Goal: Feedback & Contribution: Leave review/rating

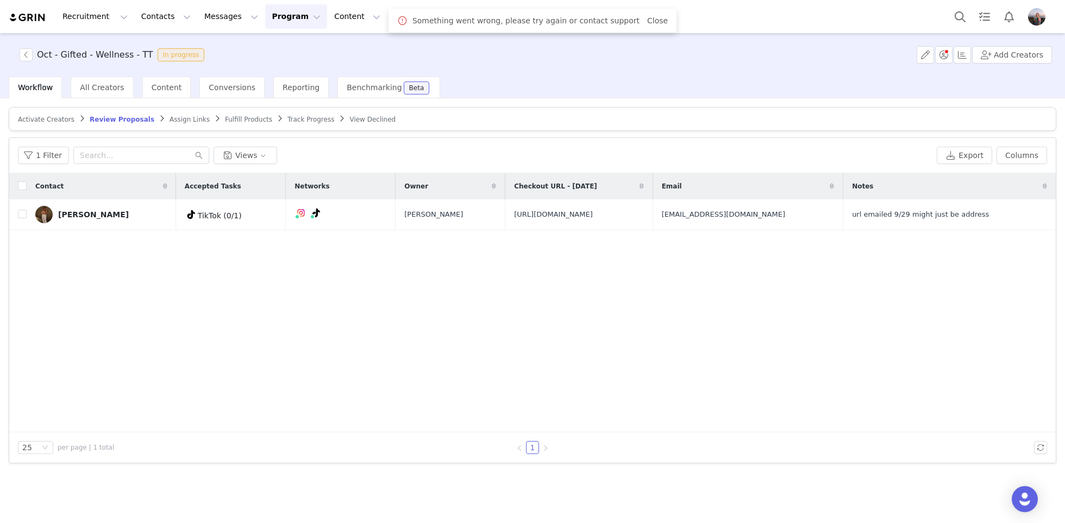
click at [294, 118] on span "Track Progress" at bounding box center [310, 120] width 47 height 8
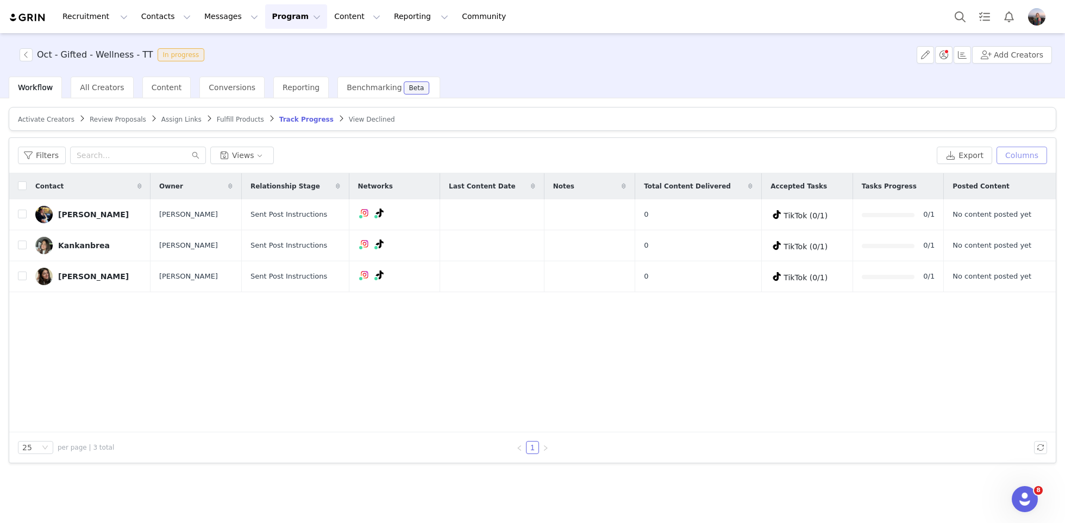
click at [1028, 159] on button "Columns" at bounding box center [1021, 155] width 51 height 17
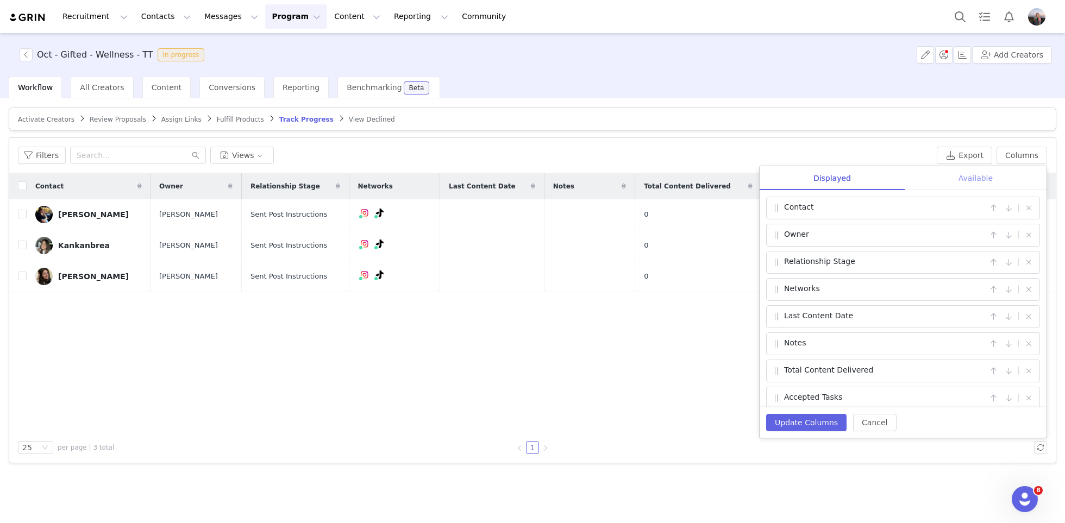
click at [966, 171] on div "Available" at bounding box center [976, 178] width 142 height 24
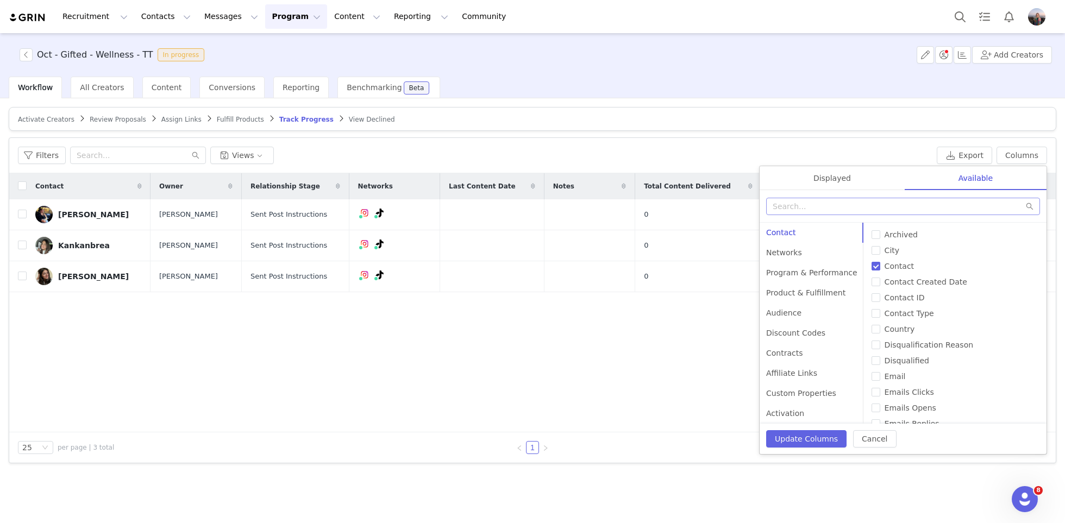
click at [867, 198] on span at bounding box center [903, 206] width 274 height 17
click at [839, 205] on input "text" at bounding box center [903, 206] width 274 height 17
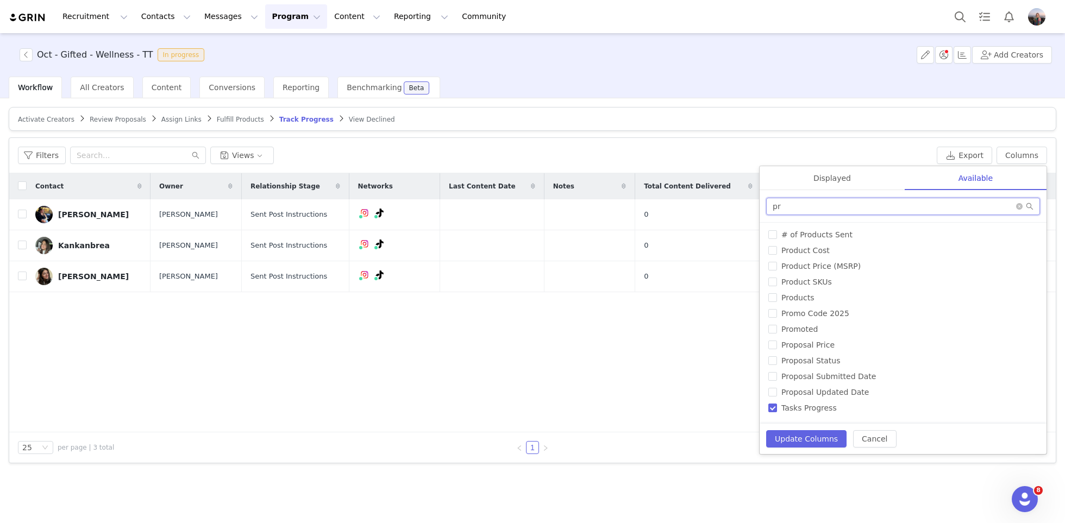
type input "p"
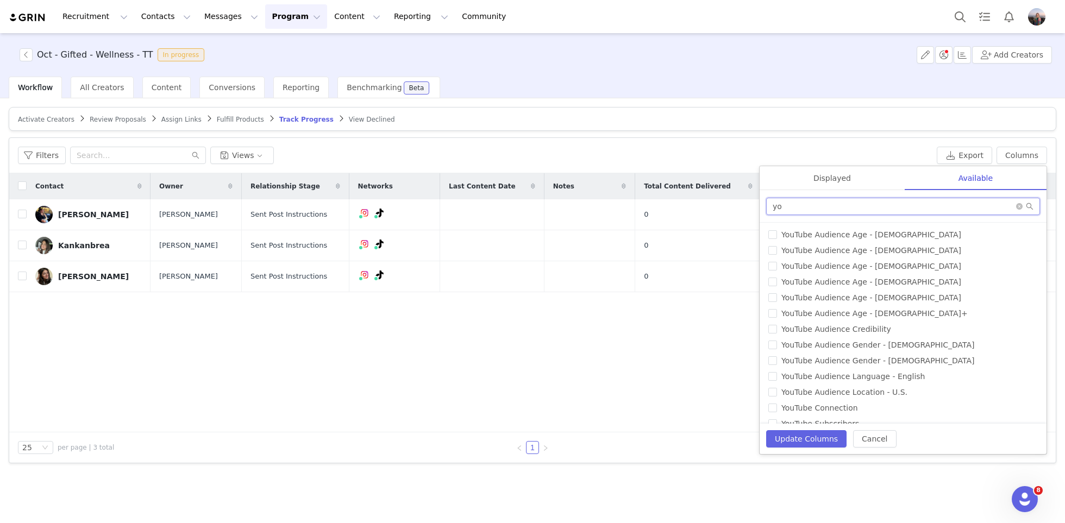
type input "y"
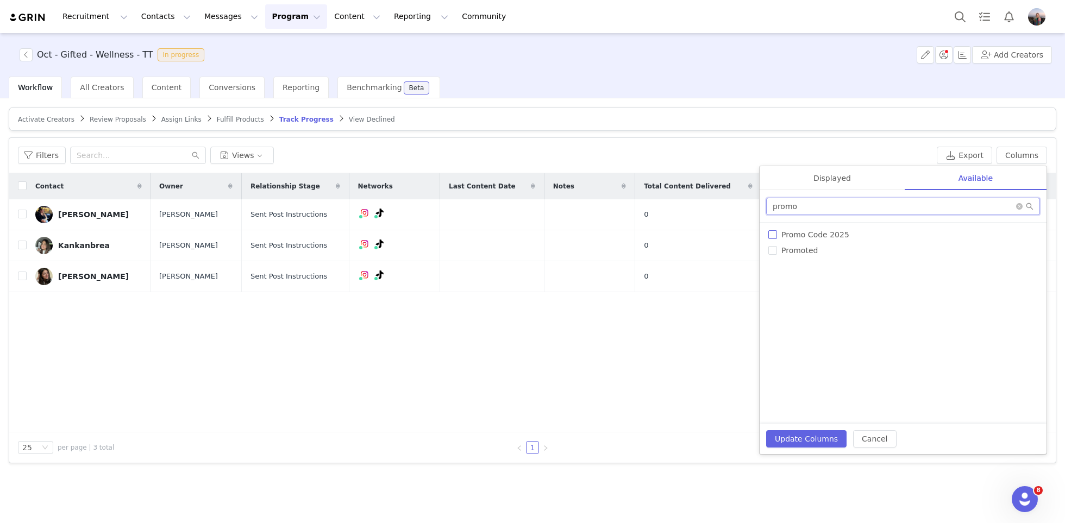
type input "promo"
click at [777, 236] on span "Promo Code 2025" at bounding box center [815, 234] width 77 height 9
click at [777, 236] on input "Promo Code 2025" at bounding box center [772, 234] width 9 height 9
checkbox input "true"
click at [780, 436] on button "Update Columns" at bounding box center [806, 438] width 80 height 17
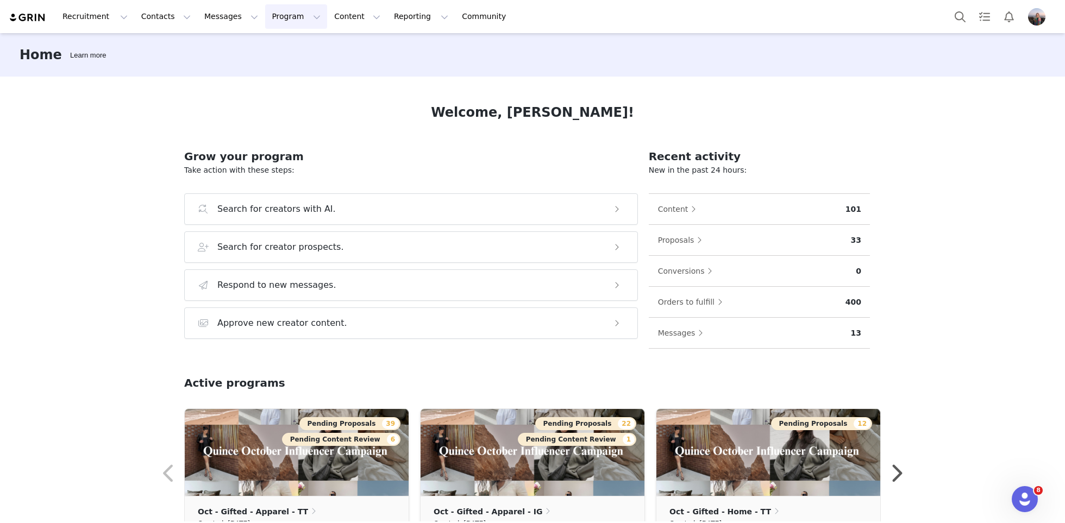
click at [266, 23] on button "Program Program" at bounding box center [296, 16] width 62 height 24
click at [281, 53] on p "Activations" at bounding box center [278, 47] width 42 height 11
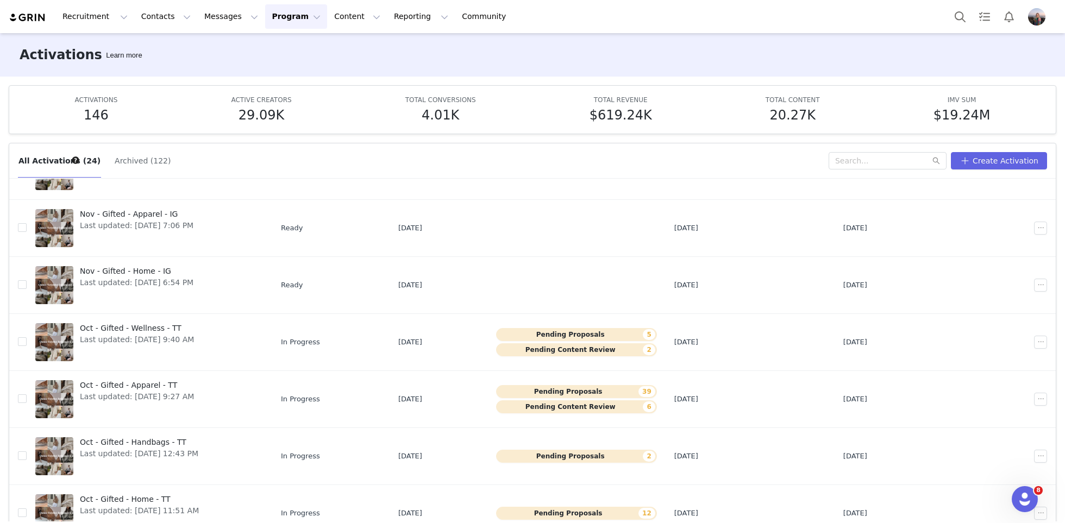
scroll to position [57, 0]
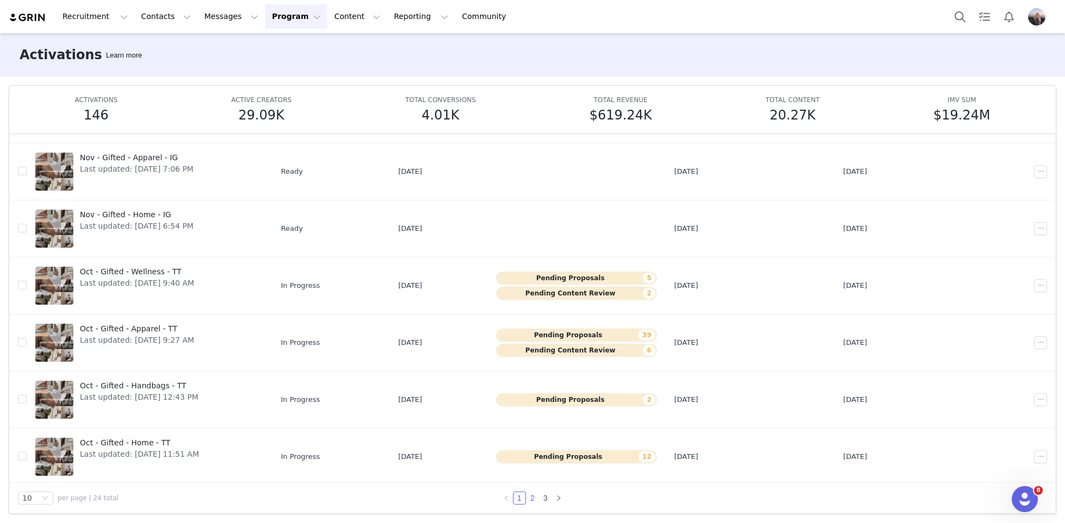
click at [531, 499] on link "2" at bounding box center [532, 498] width 12 height 12
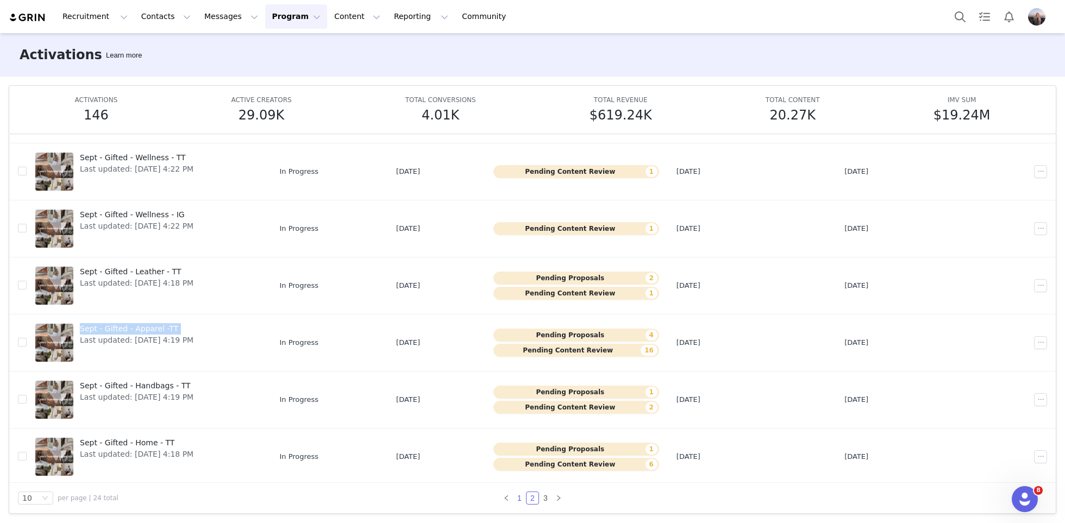
click at [519, 495] on link "1" at bounding box center [519, 498] width 12 height 12
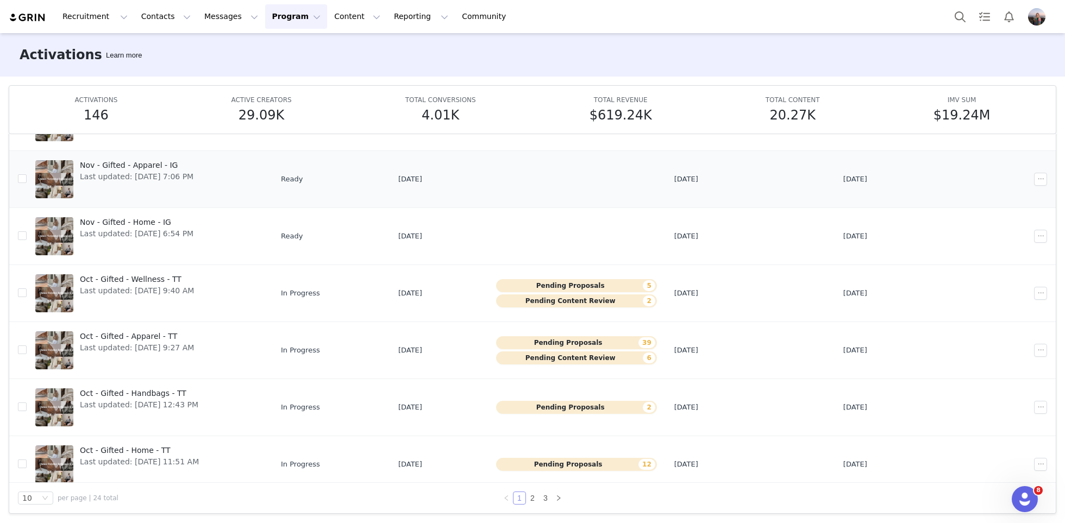
scroll to position [234, 0]
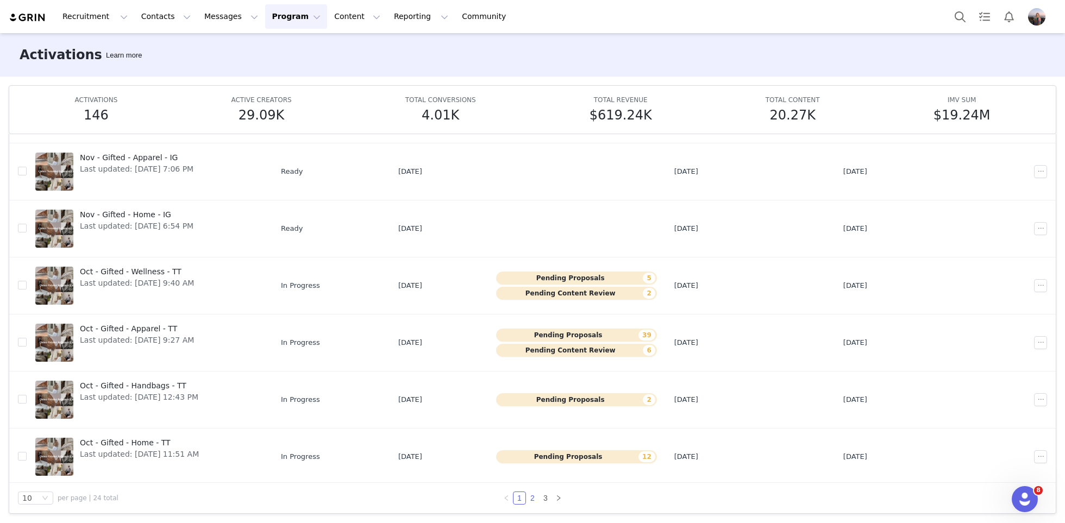
click at [534, 496] on link "2" at bounding box center [532, 498] width 12 height 12
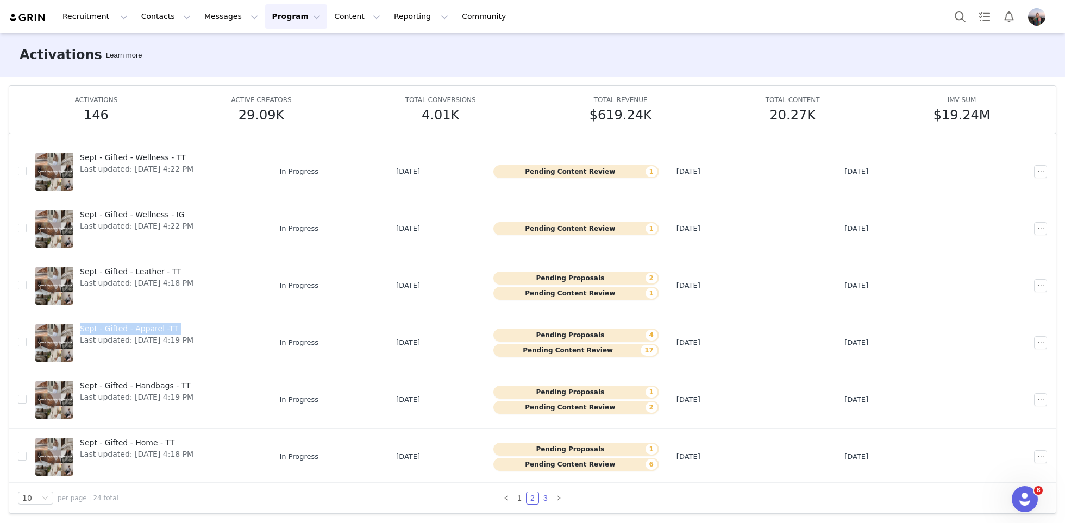
click at [547, 495] on link "3" at bounding box center [545, 498] width 12 height 12
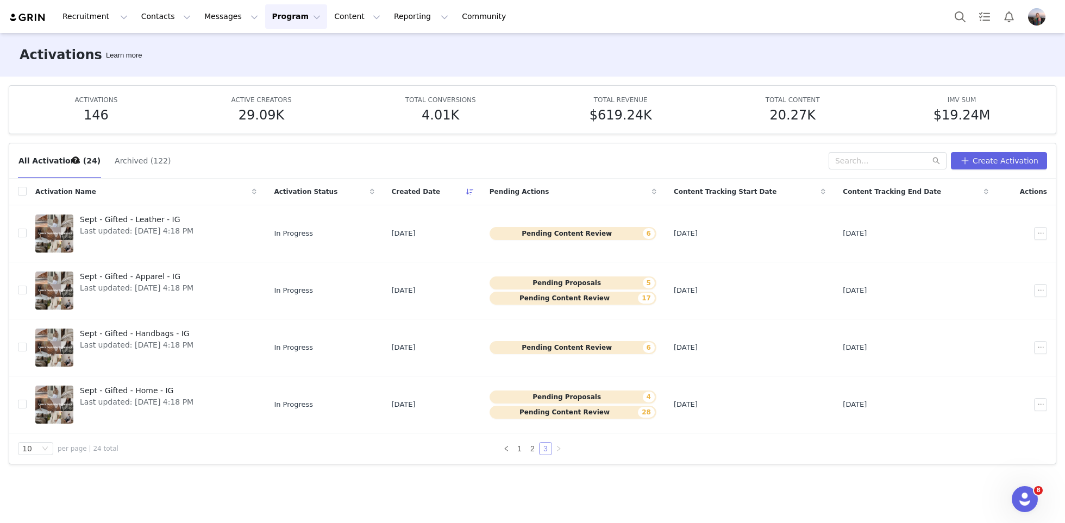
scroll to position [0, 0]
click at [522, 446] on link "1" at bounding box center [519, 449] width 12 height 12
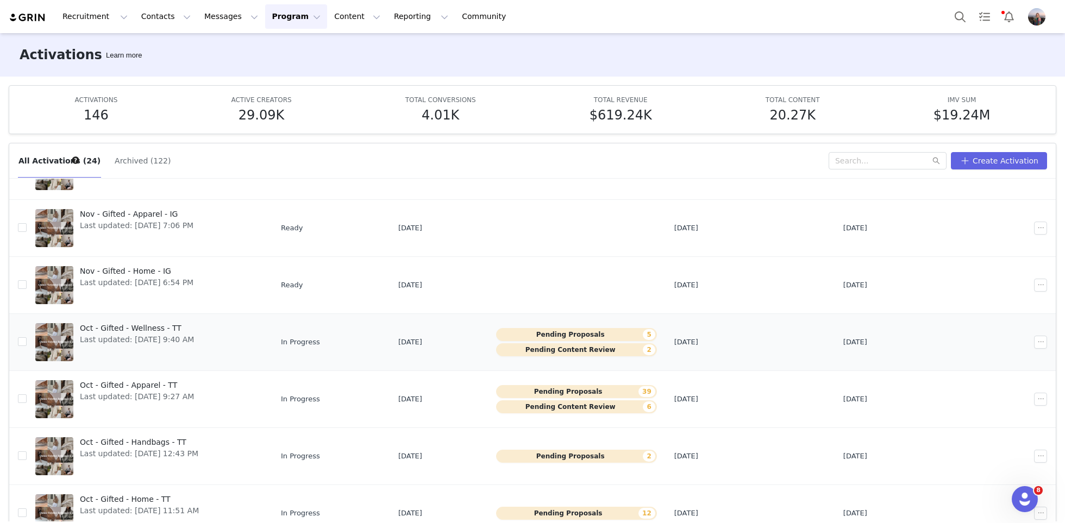
scroll to position [57, 0]
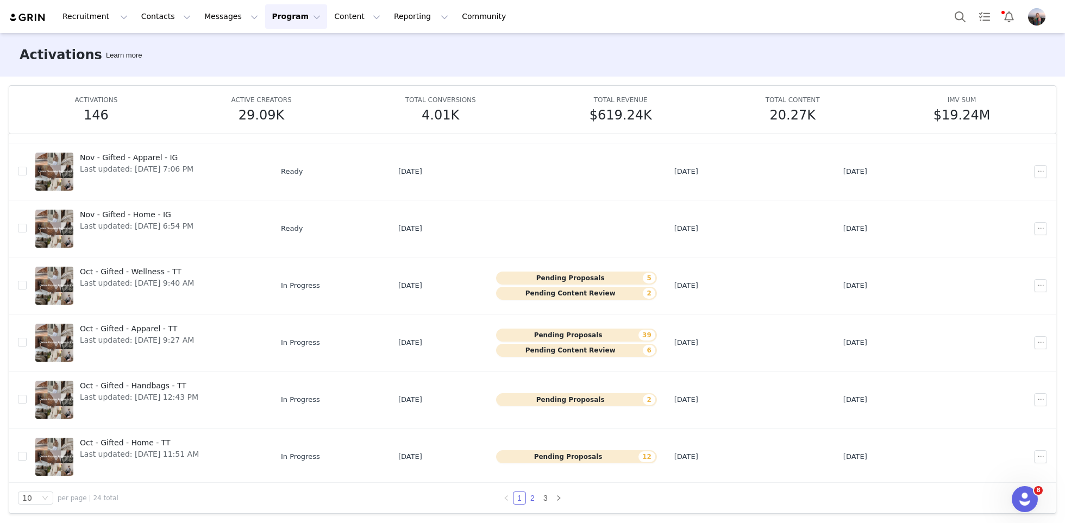
click at [531, 495] on link "2" at bounding box center [532, 498] width 12 height 12
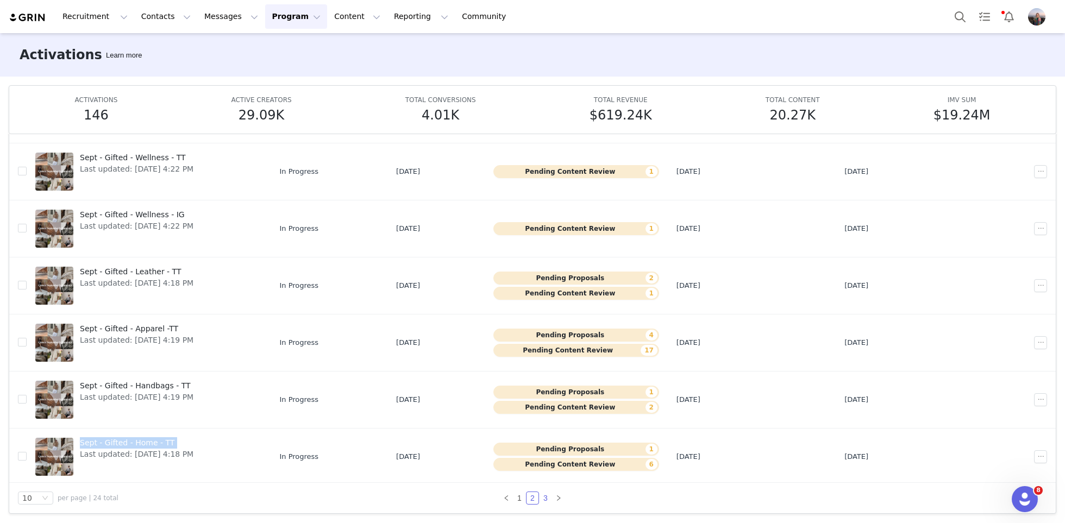
click at [543, 500] on link "3" at bounding box center [545, 498] width 12 height 12
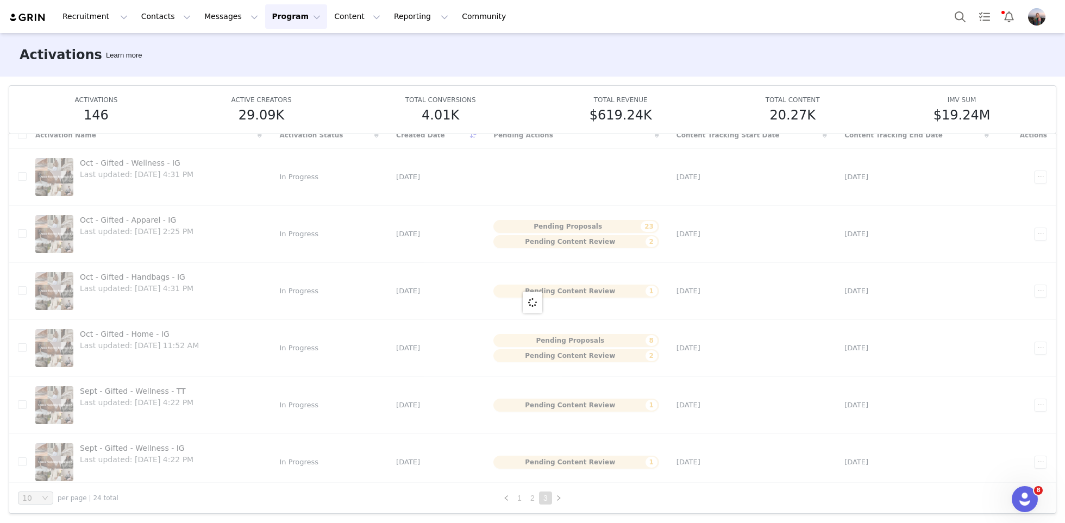
scroll to position [0, 0]
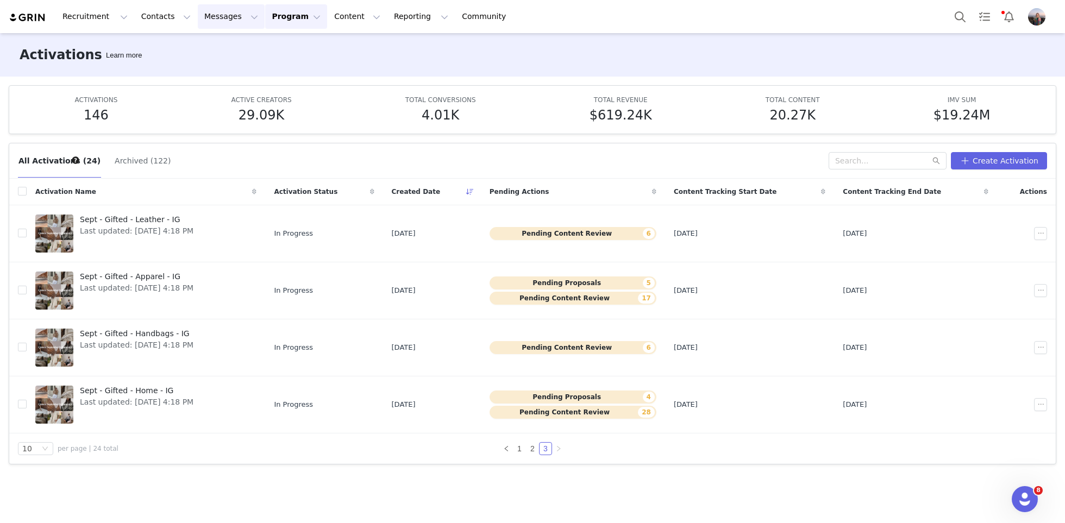
click at [213, 24] on button "Messages Messages" at bounding box center [231, 16] width 67 height 24
click at [216, 66] on div "Inbox" at bounding box center [228, 67] width 73 height 11
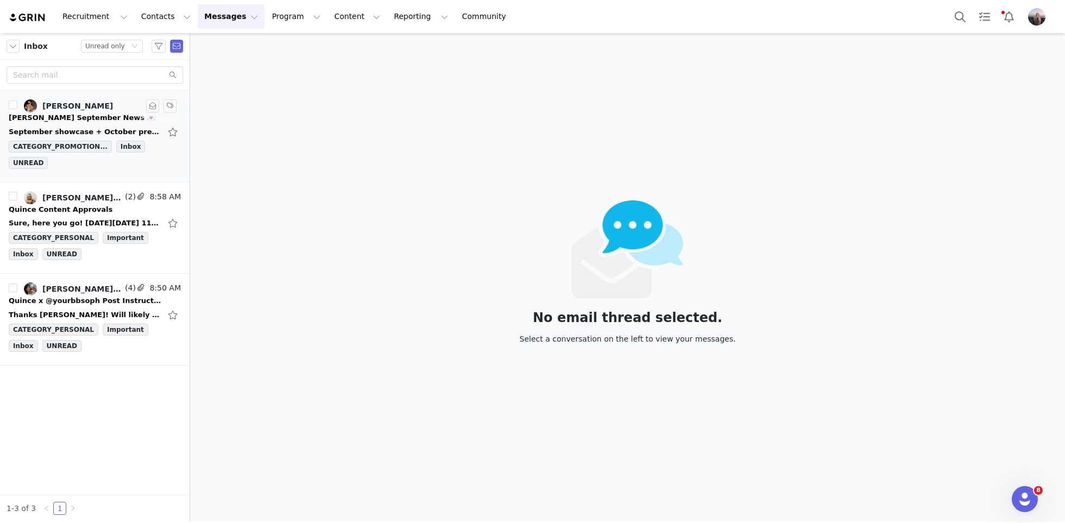
click at [100, 124] on div "September showcase + October previews! ͏ ͏ ͏ ͏ ͏ ͏ ͏ ͏ ͏ ͏ ͏ ͏ ͏ ͏ ͏ ͏ ͏ ͏ ͏ ͏ …" at bounding box center [95, 131] width 172 height 17
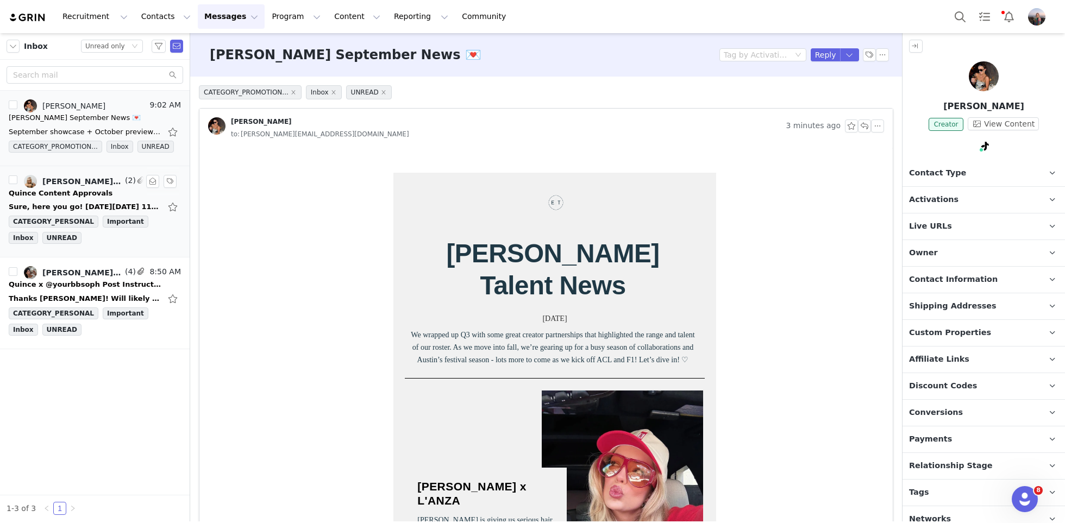
click at [95, 180] on div "Avery Scott Hinchman, Kensley Wiggins" at bounding box center [82, 181] width 80 height 9
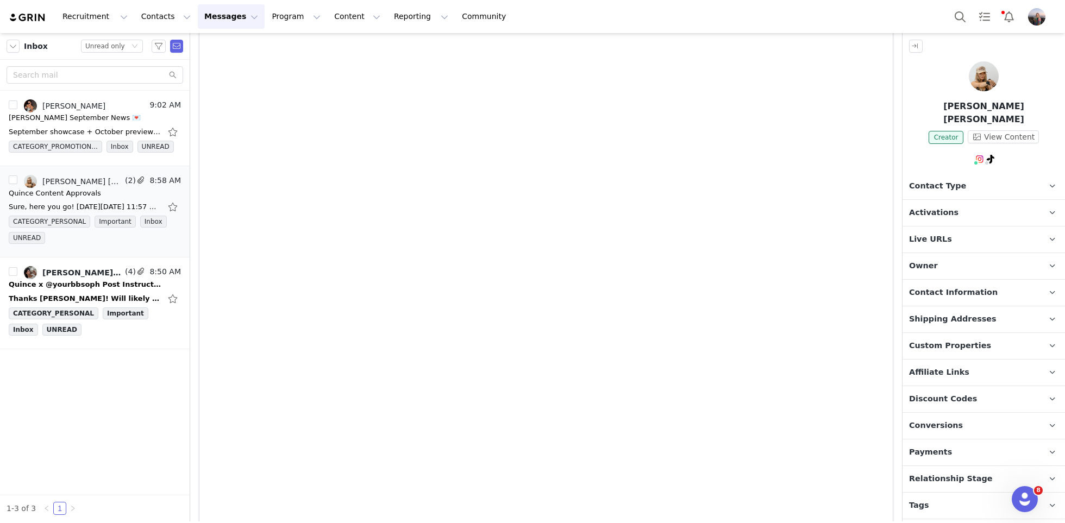
scroll to position [857, 0]
click at [939, 207] on span "Activations" at bounding box center [933, 213] width 49 height 12
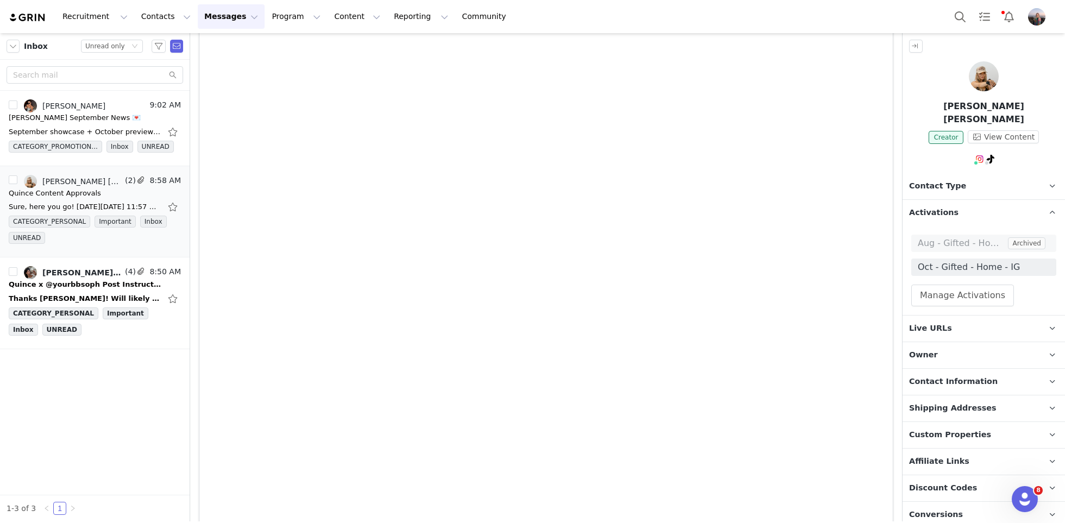
click at [939, 207] on span "Activations" at bounding box center [933, 213] width 49 height 12
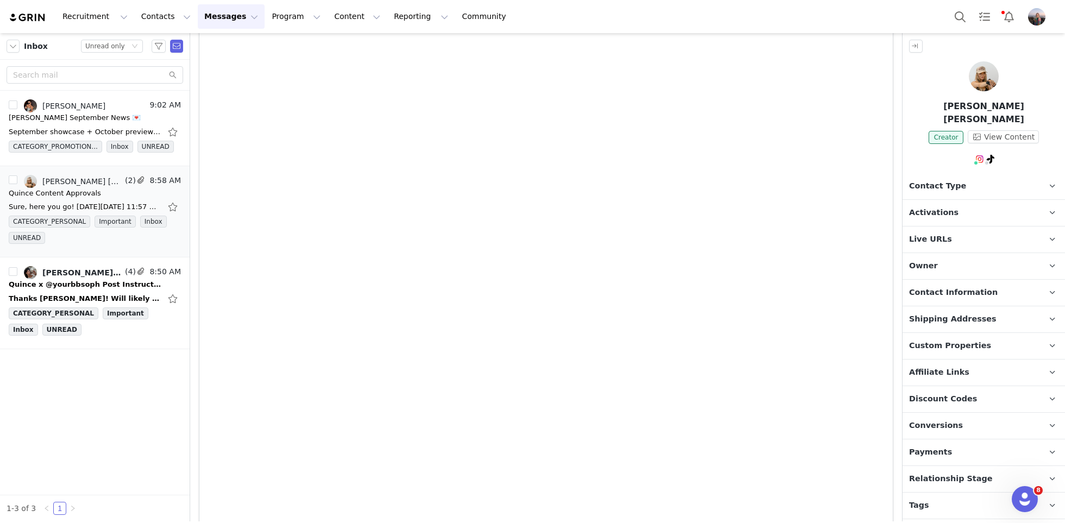
scroll to position [0, 0]
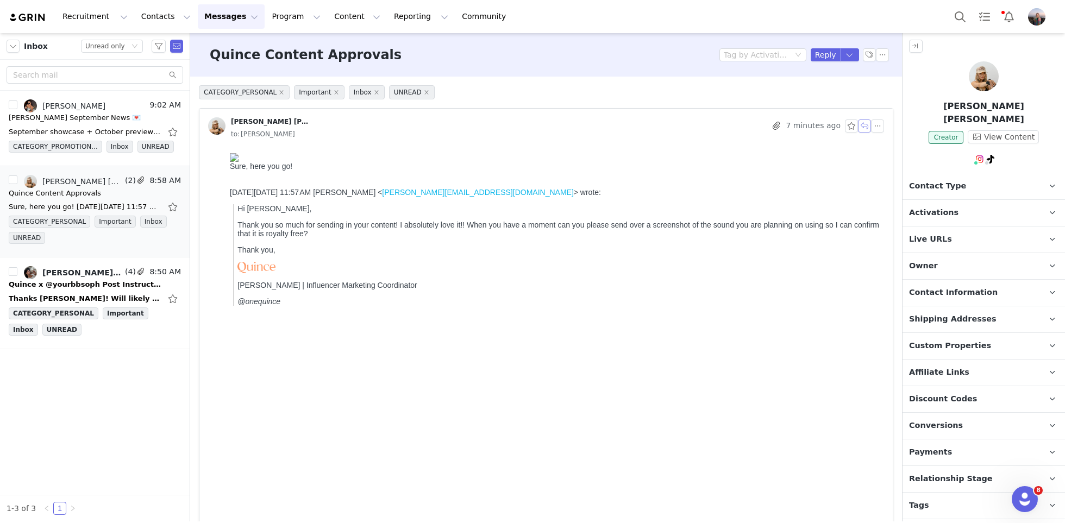
click at [863, 129] on button "button" at bounding box center [864, 126] width 13 height 13
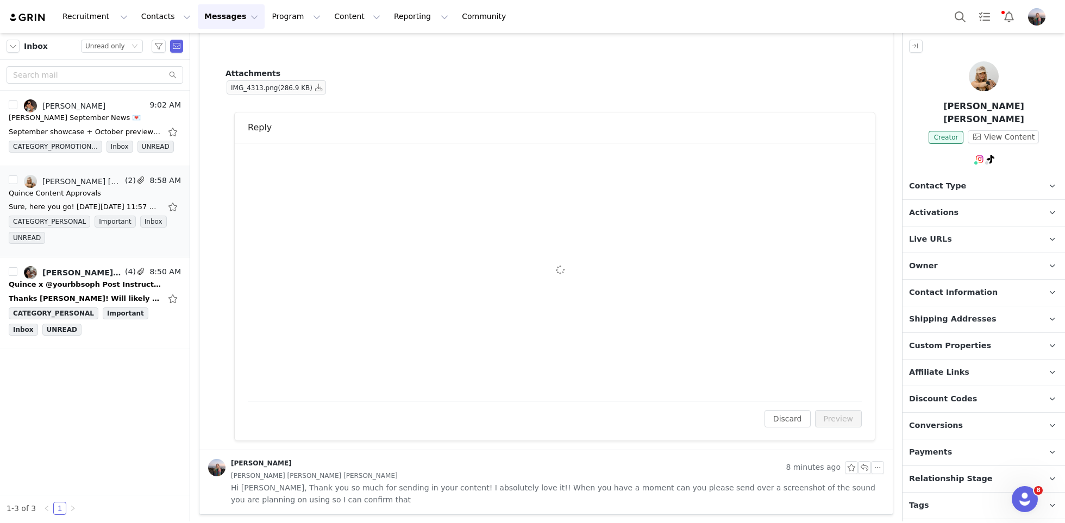
click at [416, 260] on div "To: Avery Scott Hinchman (avehincheycollab@gmail.com) Cc Cc: Attach a file Send…" at bounding box center [555, 272] width 614 height 232
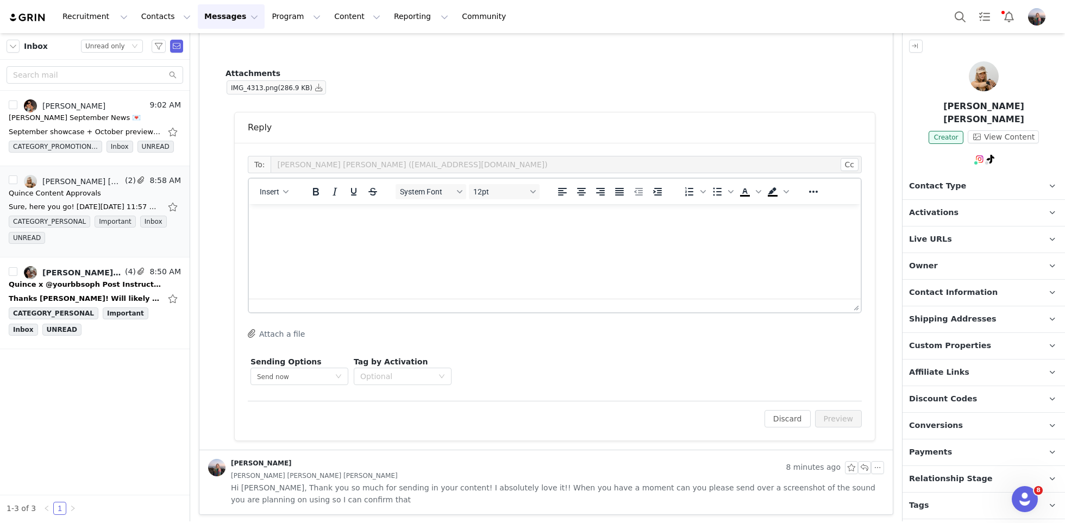
click at [372, 234] on html at bounding box center [555, 218] width 612 height 29
click at [285, 190] on icon "button" at bounding box center [285, 191] width 5 height 5
click at [297, 241] on div "Insert Signature" at bounding box center [313, 244] width 98 height 13
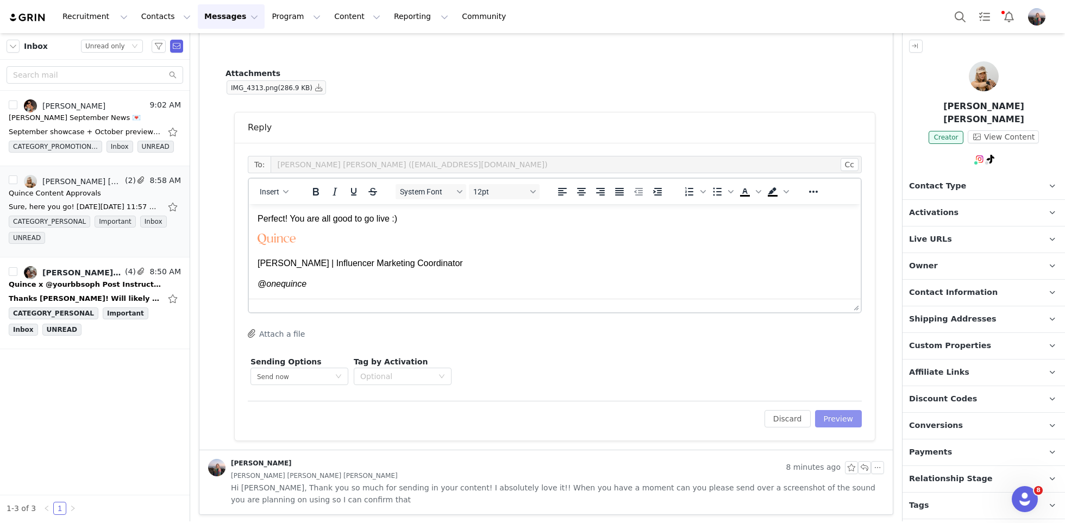
click at [820, 410] on button "Preview" at bounding box center [838, 418] width 47 height 17
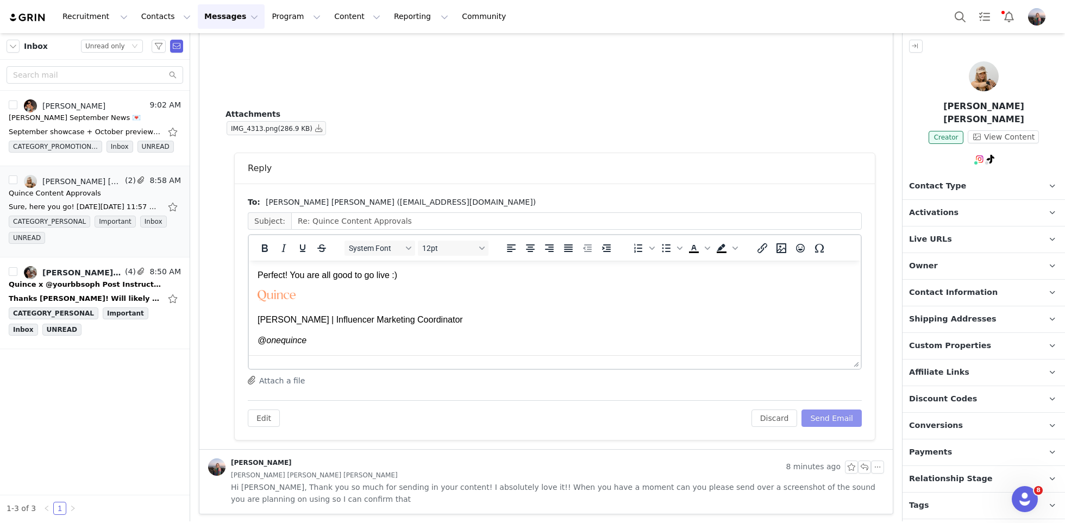
click at [845, 411] on button "Send Email" at bounding box center [831, 418] width 60 height 17
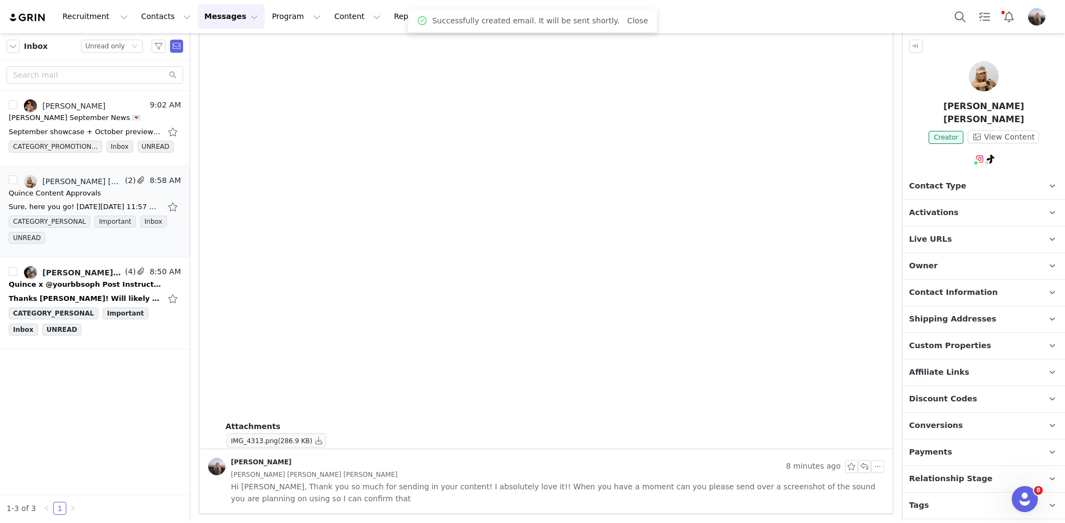
click at [942, 206] on p "Activations" at bounding box center [970, 213] width 136 height 26
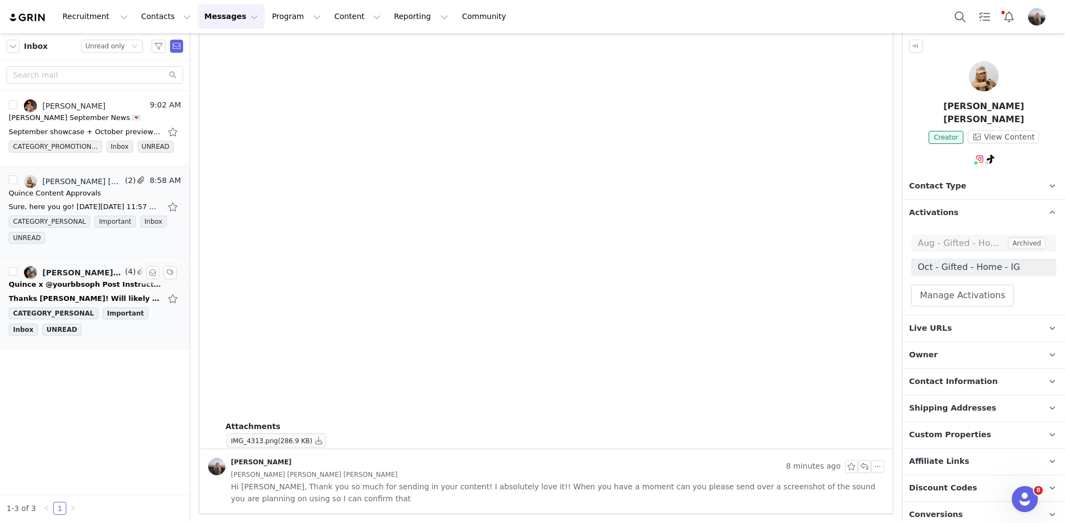
click at [84, 272] on div "Sophia Haddad, Kensley Wiggins" at bounding box center [82, 272] width 80 height 9
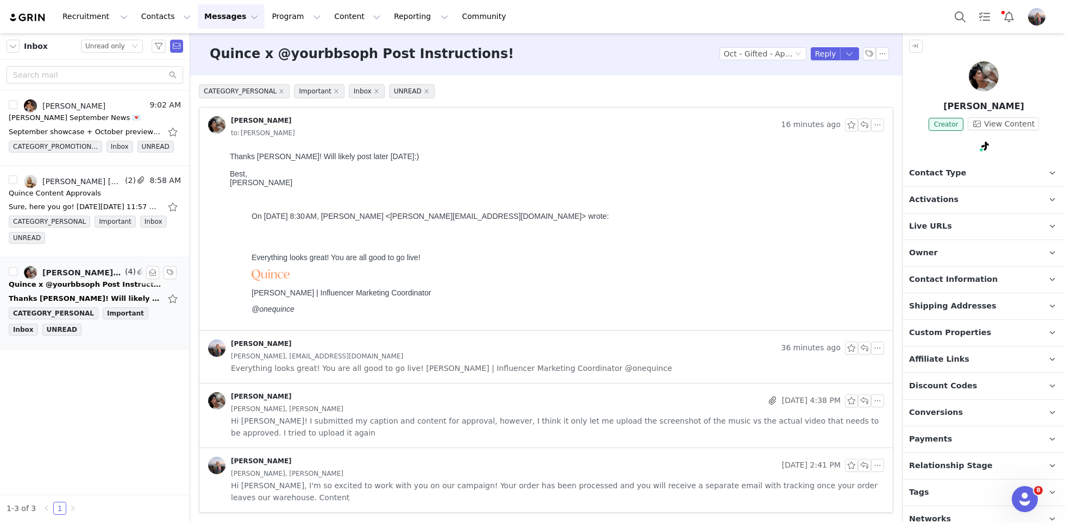
scroll to position [0, 0]
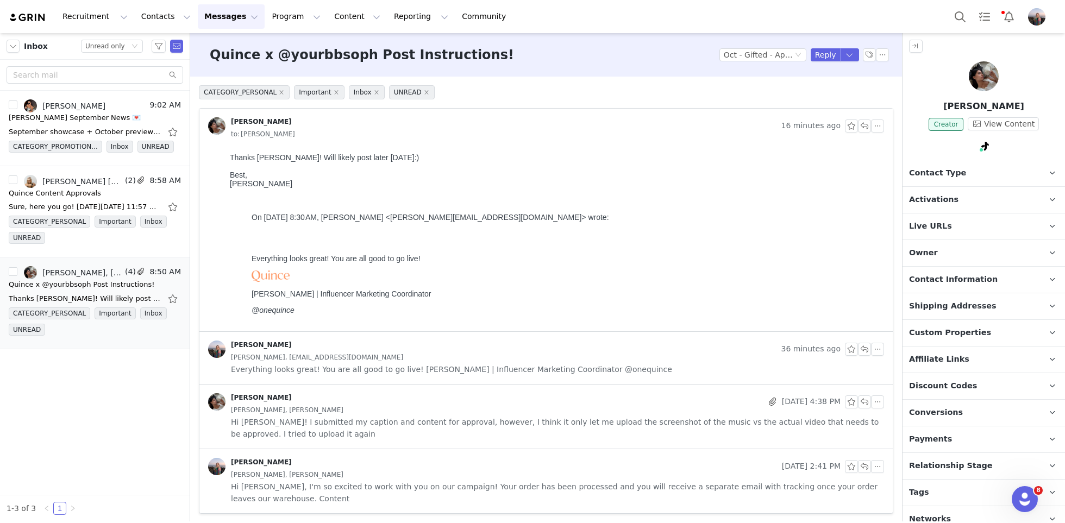
click at [922, 198] on span "Activations" at bounding box center [933, 200] width 49 height 12
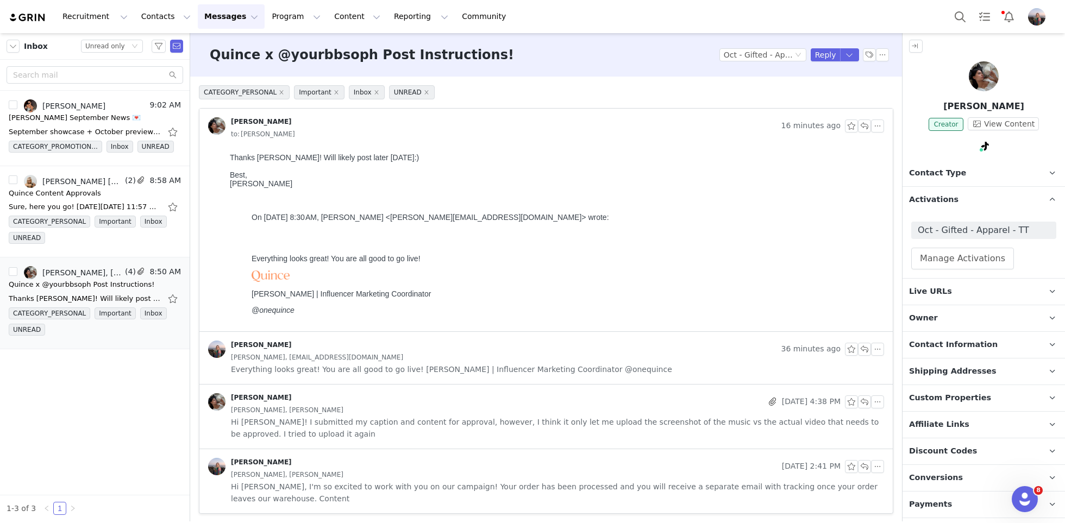
click at [922, 198] on span "Activations" at bounding box center [933, 200] width 49 height 12
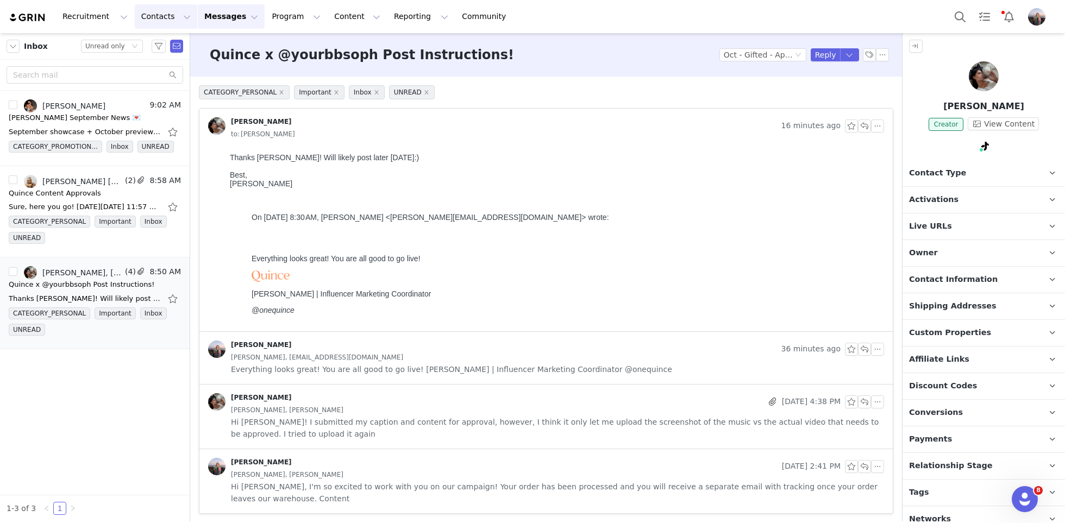
click at [137, 16] on button "Contacts Contacts" at bounding box center [166, 16] width 62 height 24
click at [153, 62] on p "Prospects" at bounding box center [154, 67] width 36 height 11
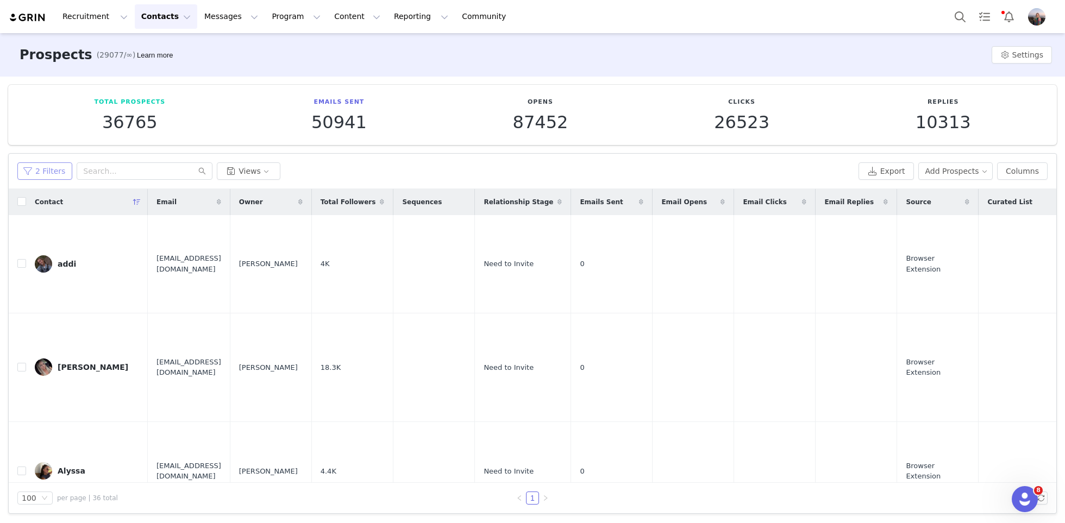
click at [41, 172] on button "2 Filters" at bounding box center [44, 170] width 55 height 17
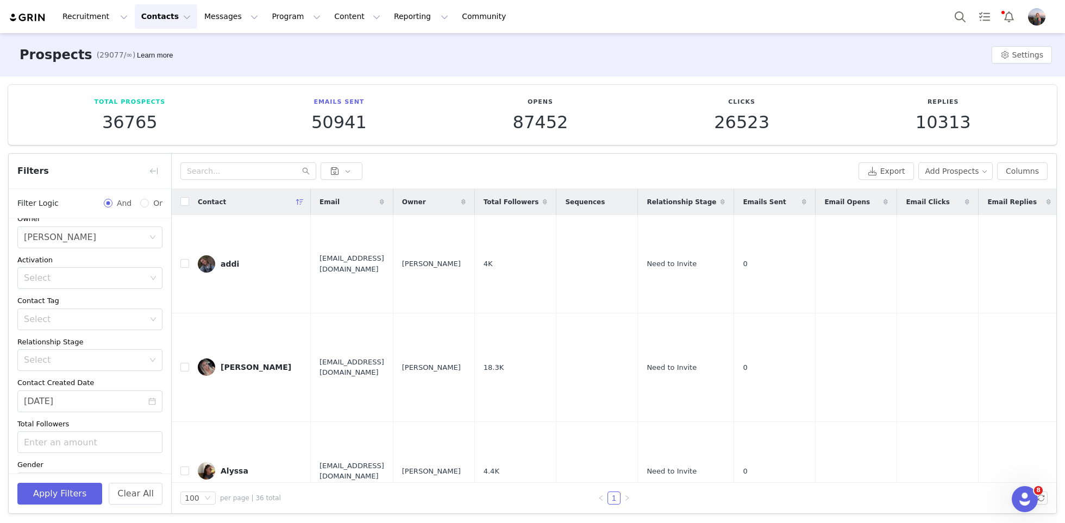
scroll to position [118, 0]
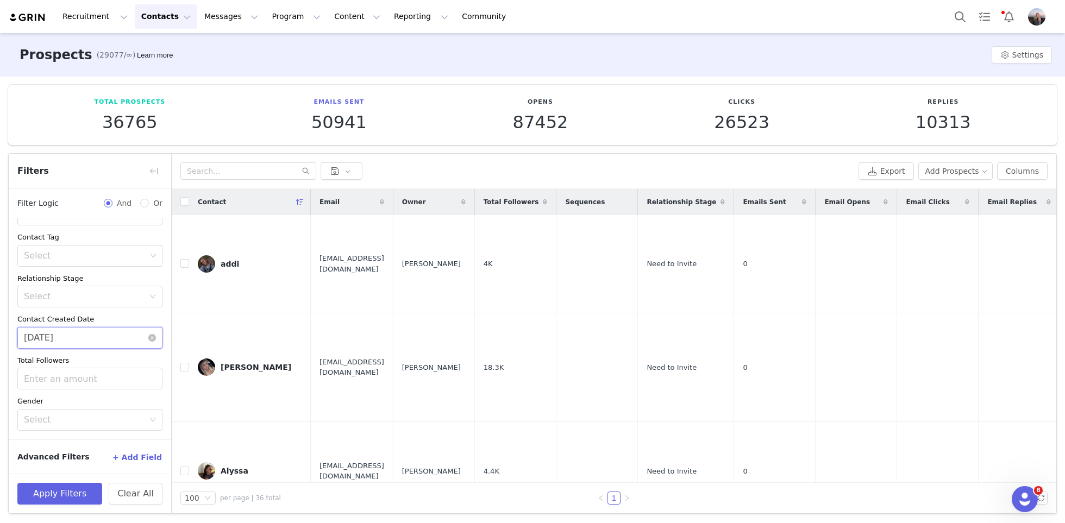
click at [74, 336] on input "09/29/2025" at bounding box center [89, 338] width 145 height 22
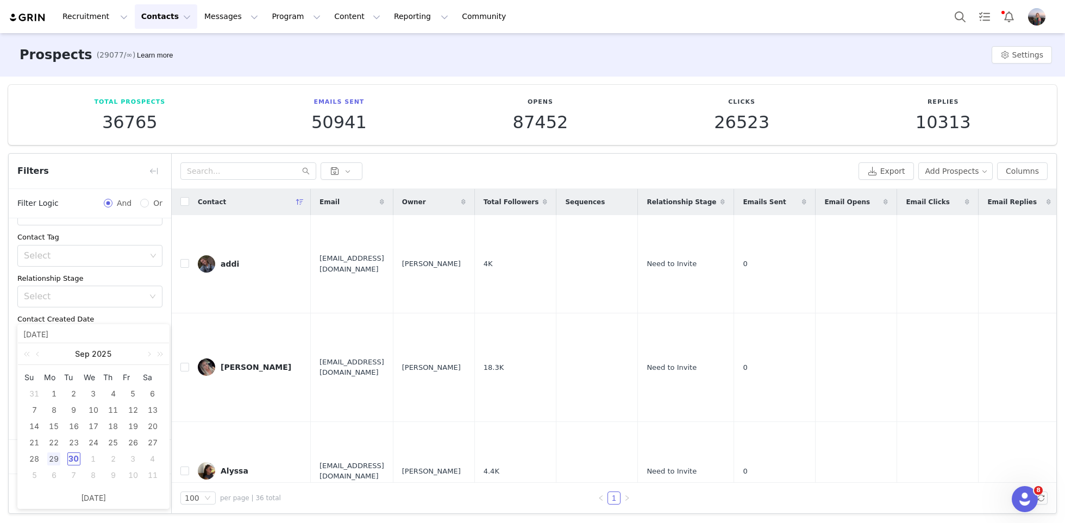
click at [76, 461] on div "30" at bounding box center [73, 459] width 13 height 13
type input "09/30/2025"
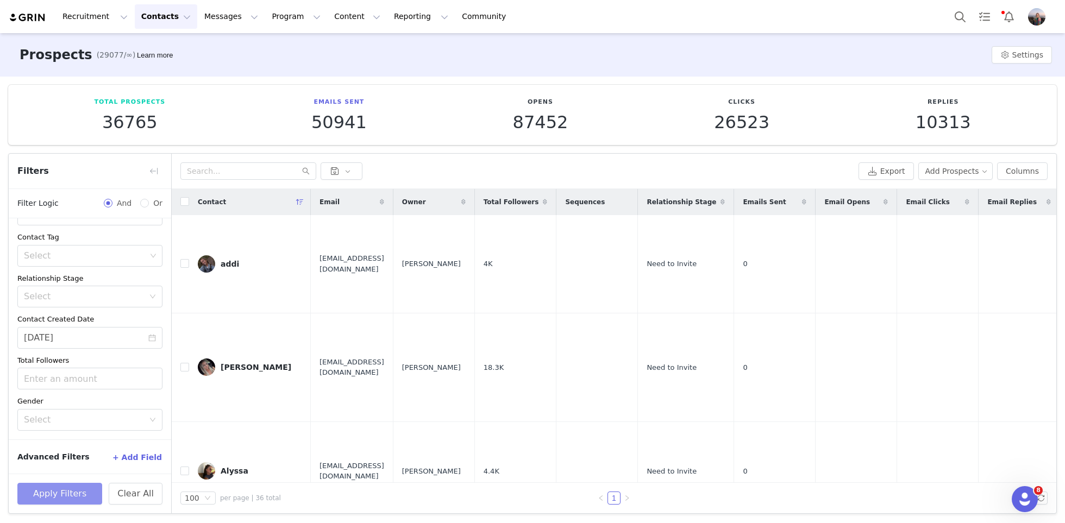
click at [68, 491] on button "Apply Filters" at bounding box center [59, 494] width 85 height 22
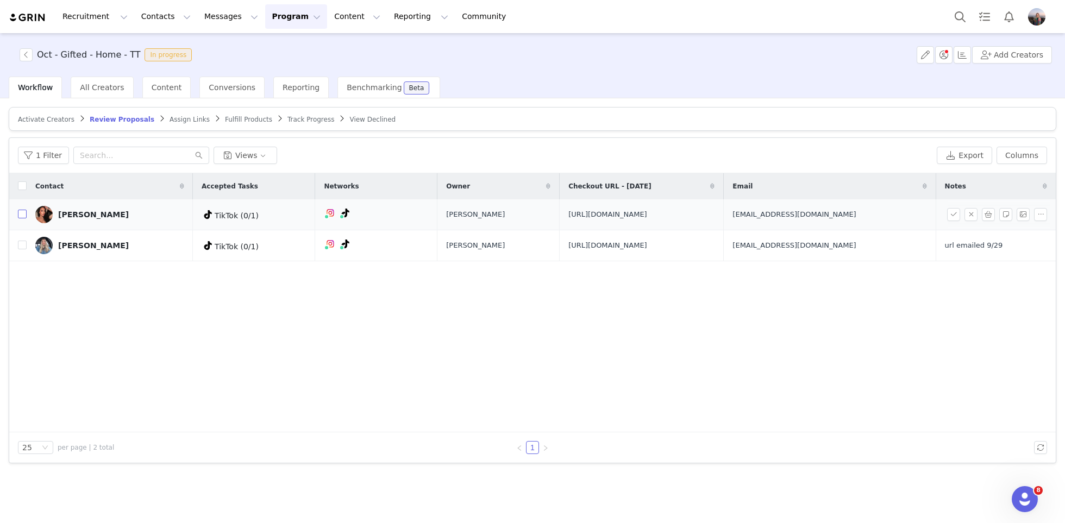
click at [22, 215] on input "checkbox" at bounding box center [22, 214] width 9 height 9
checkbox input "true"
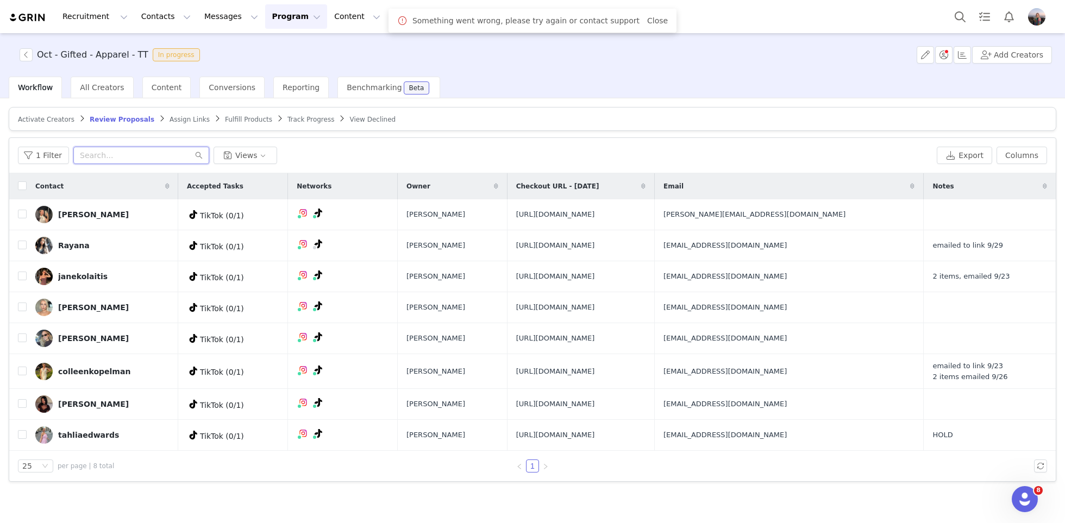
click at [130, 161] on input "text" at bounding box center [141, 155] width 136 height 17
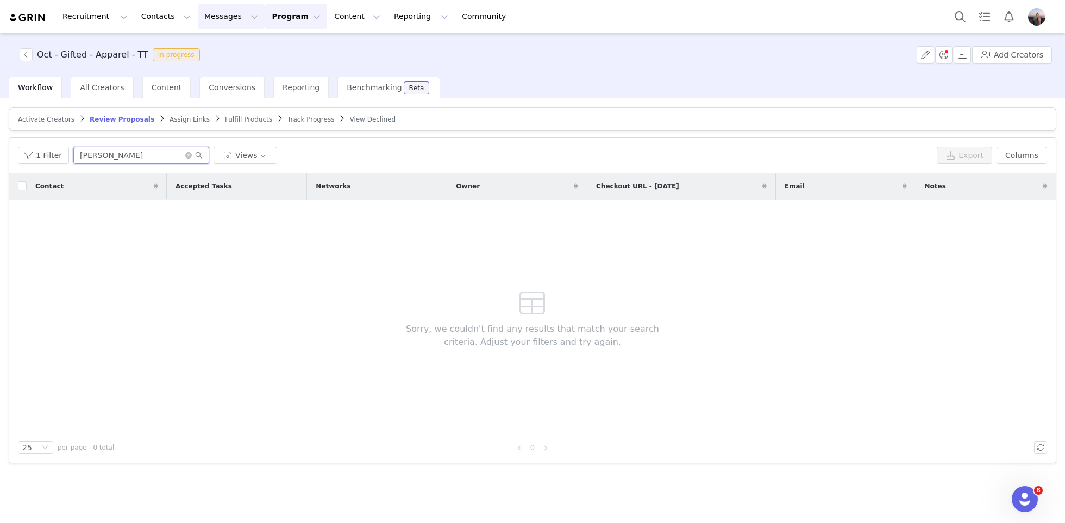
type input "[PERSON_NAME]"
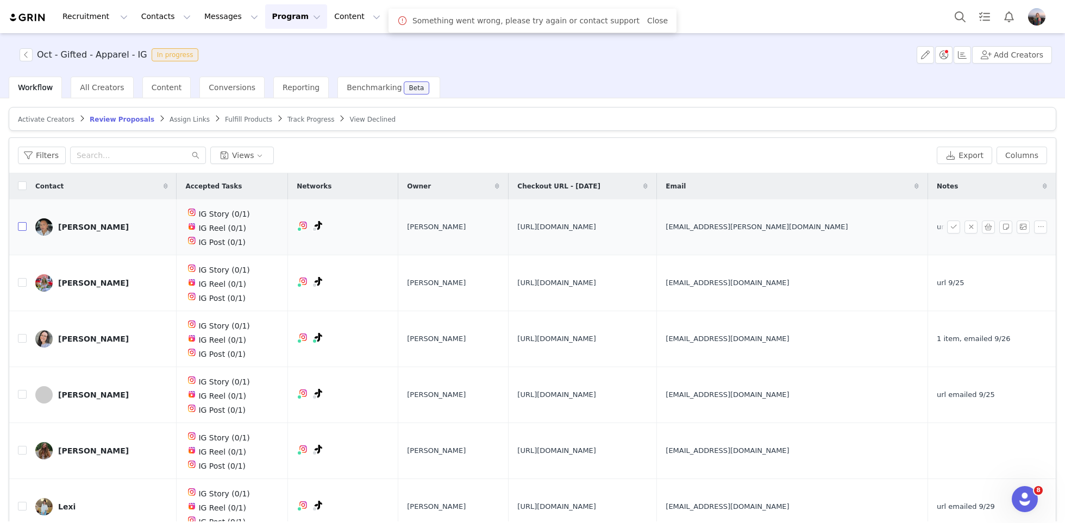
click at [19, 226] on input "checkbox" at bounding box center [22, 226] width 9 height 9
checkbox input "true"
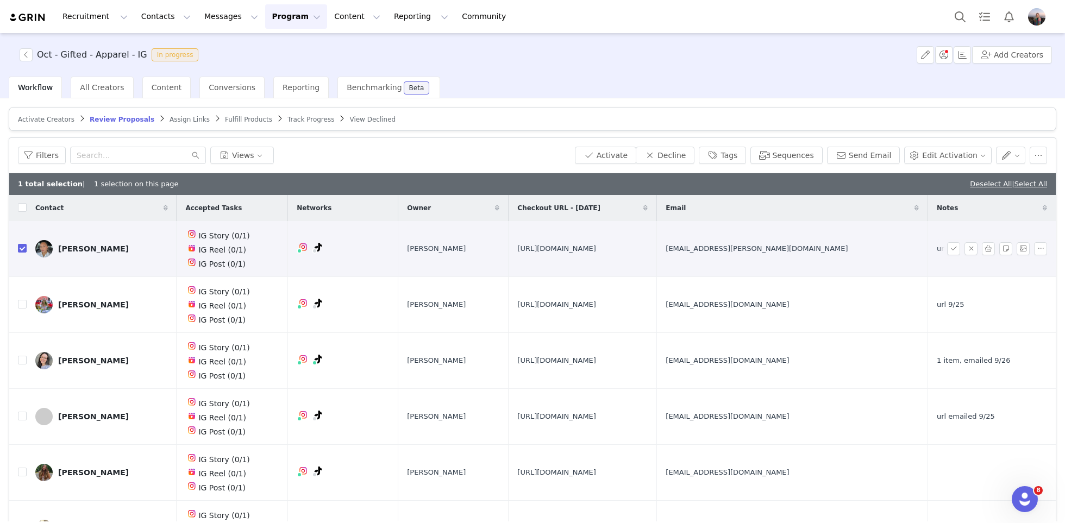
click at [517, 244] on span "[URL][DOMAIN_NAME]" at bounding box center [556, 248] width 79 height 11
click at [517, 244] on span "https://www.quince.com/checkout?checkoutId=f1f2eea4-4f3b-463d-89bd-d0ffb404ab96…" at bounding box center [556, 248] width 79 height 11
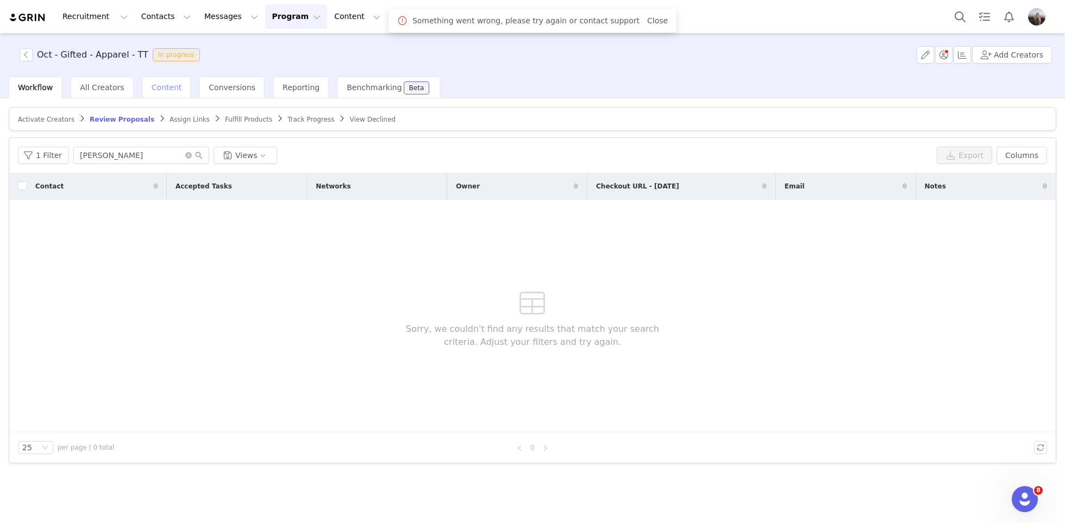
click at [152, 86] on span "Content" at bounding box center [167, 87] width 30 height 9
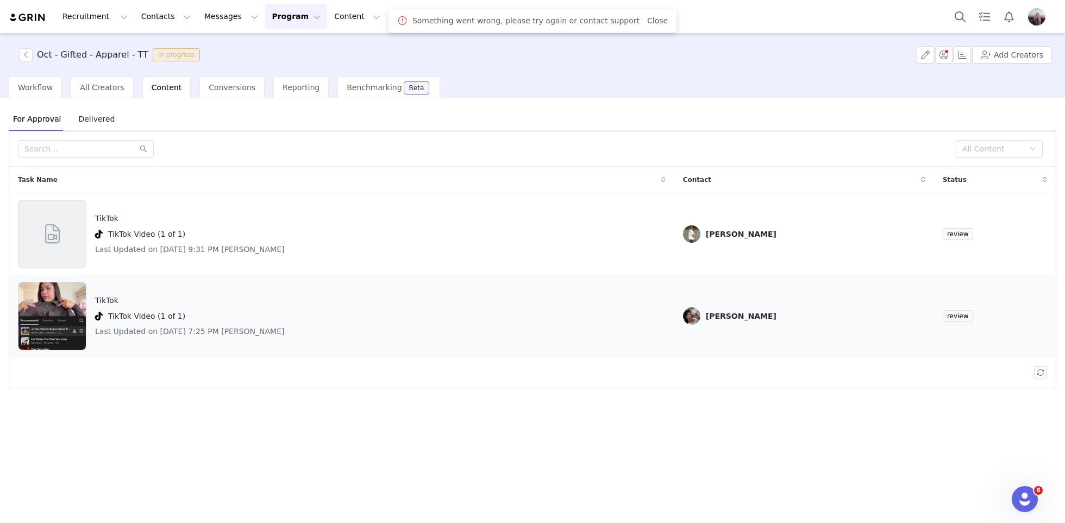
click at [545, 330] on div "TikTok TikTok Video (1 of 1) Last Updated on Sep 29, 2025 7:25 PM Sophia Haddad" at bounding box center [342, 316] width 648 height 68
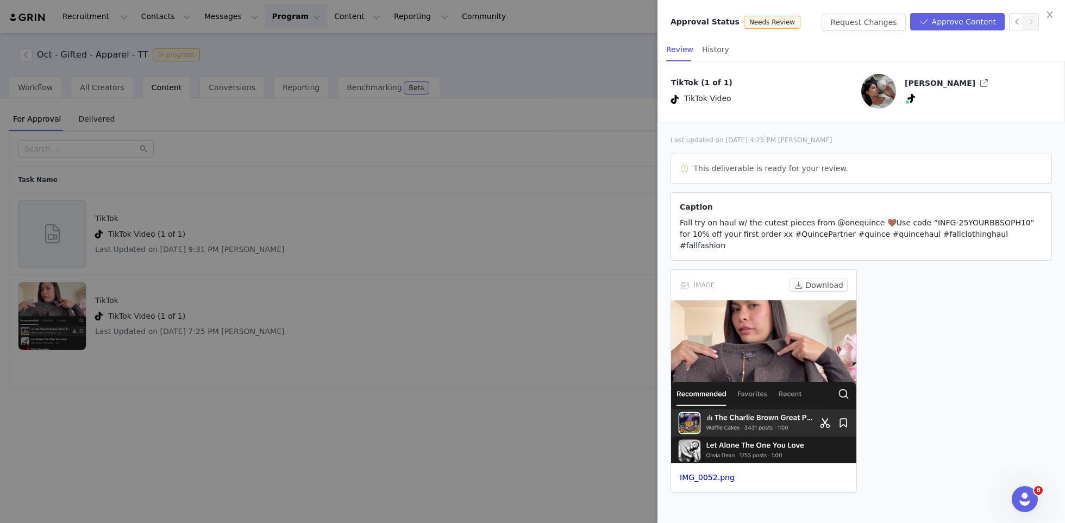
click at [945, 35] on div "Approval Status Needs Review Request Changes Approve Content" at bounding box center [860, 18] width 407 height 37
click at [933, 23] on button "Approve Content" at bounding box center [957, 21] width 95 height 17
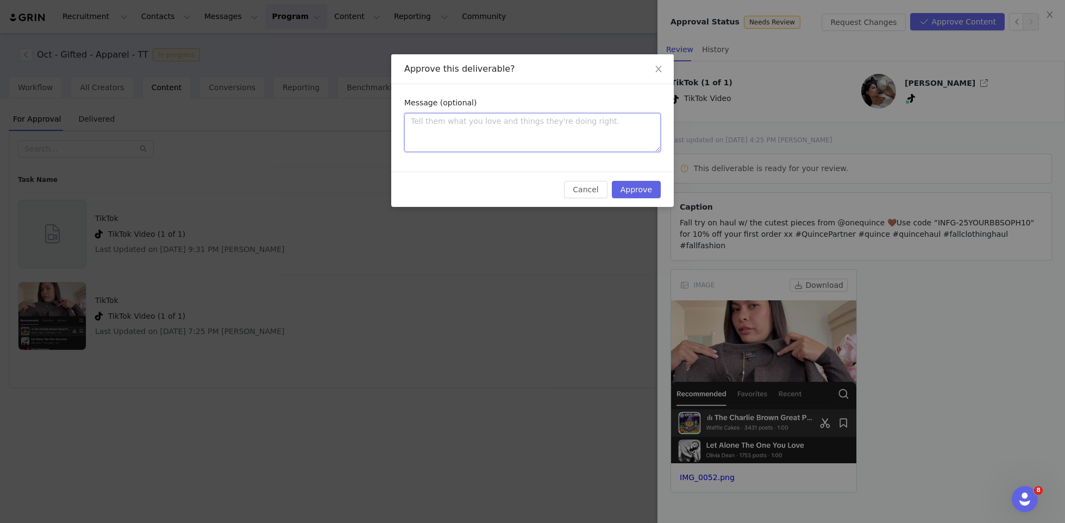
click at [627, 130] on textarea at bounding box center [532, 132] width 256 height 39
type textarea "L"
type textarea "Lo"
type textarea "Lov"
type textarea "Love"
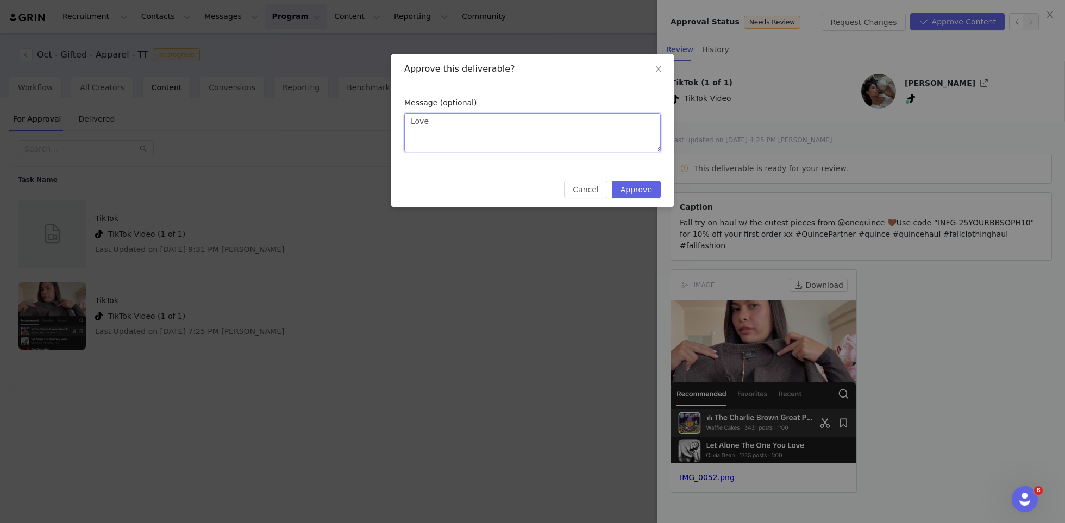
type textarea "Love!"
type textarea "Love"
type textarea "Lov"
type textarea "Lo"
type textarea "L"
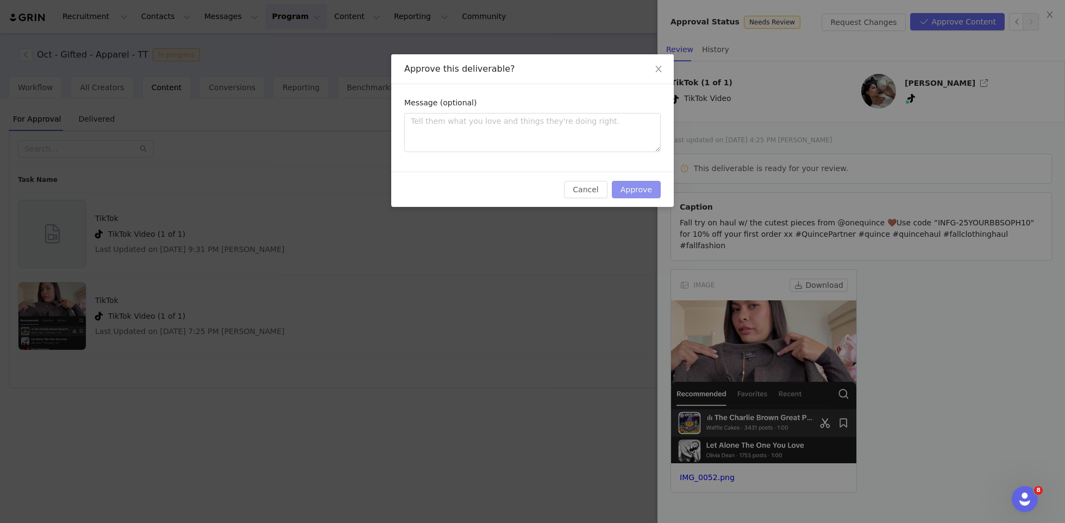
click at [638, 196] on button "Approve" at bounding box center [636, 189] width 49 height 17
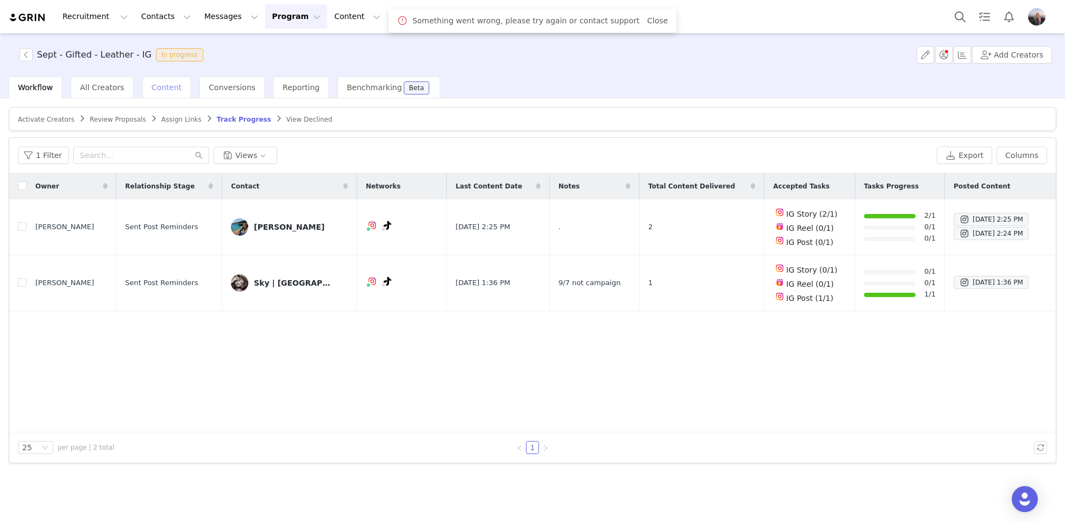
click at [155, 87] on span "Content" at bounding box center [167, 87] width 30 height 9
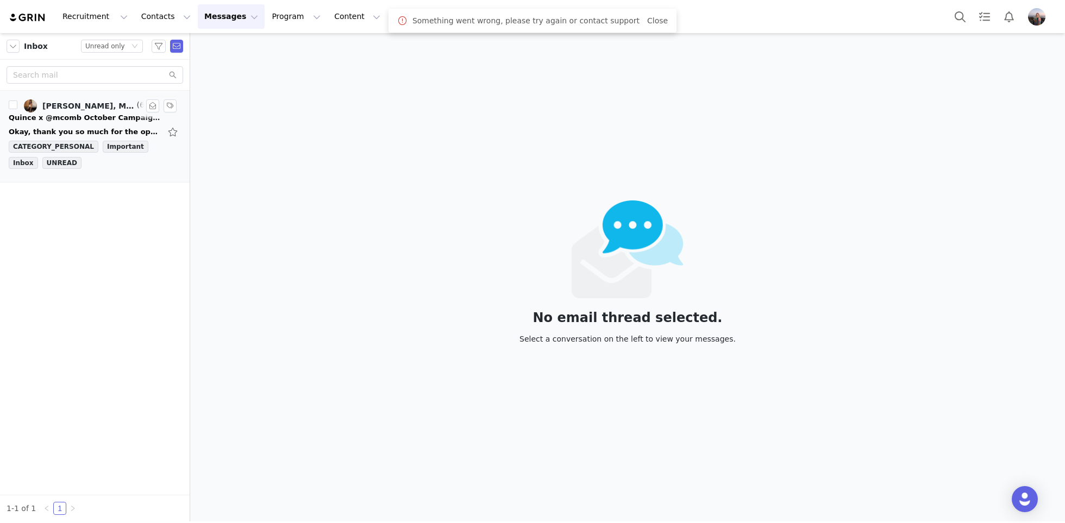
click at [74, 118] on div "Quince x @mcomb October Campaign!" at bounding box center [85, 117] width 152 height 11
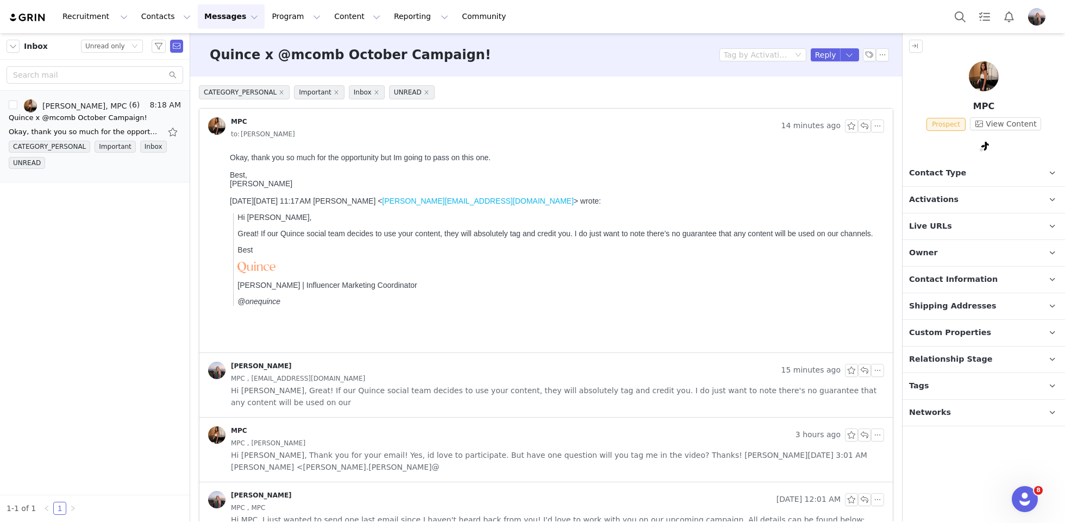
click at [972, 362] on span "Relationship Stage" at bounding box center [951, 360] width 84 height 12
click at [942, 341] on p "Custom Properties" at bounding box center [970, 333] width 136 height 26
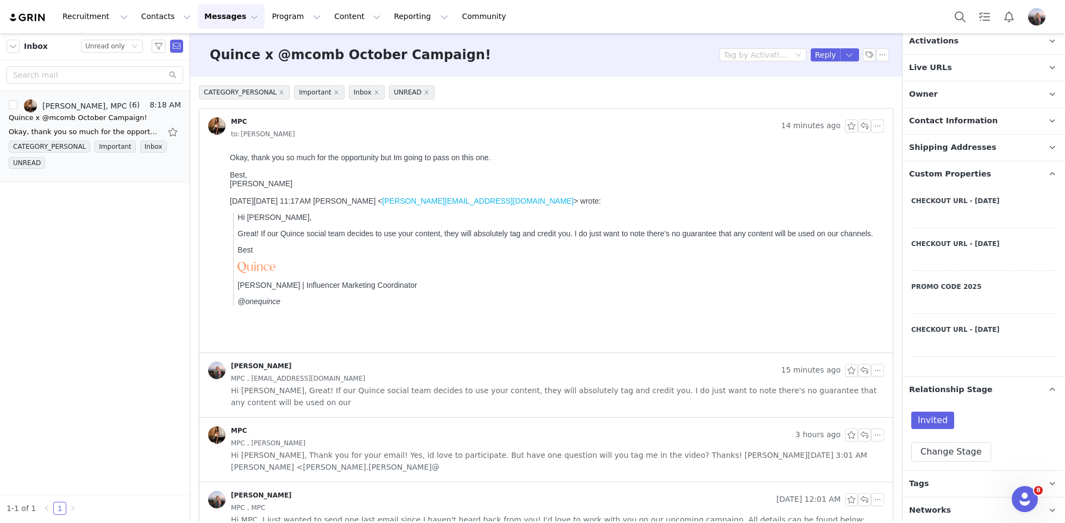
scroll to position [67, 0]
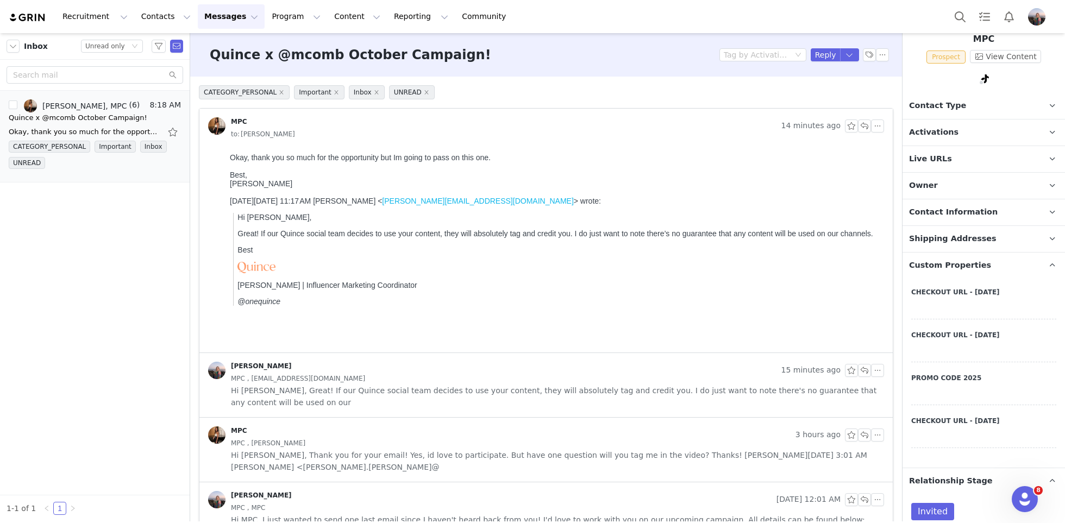
click at [936, 273] on p "Custom Properties" at bounding box center [970, 266] width 136 height 26
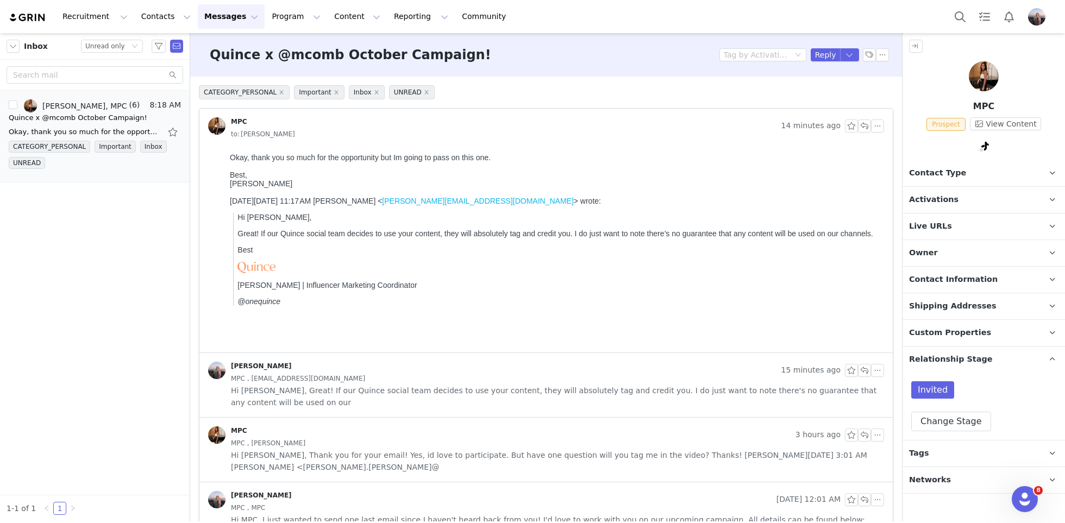
scroll to position [0, 0]
click at [931, 419] on button "Change Stage" at bounding box center [951, 422] width 80 height 20
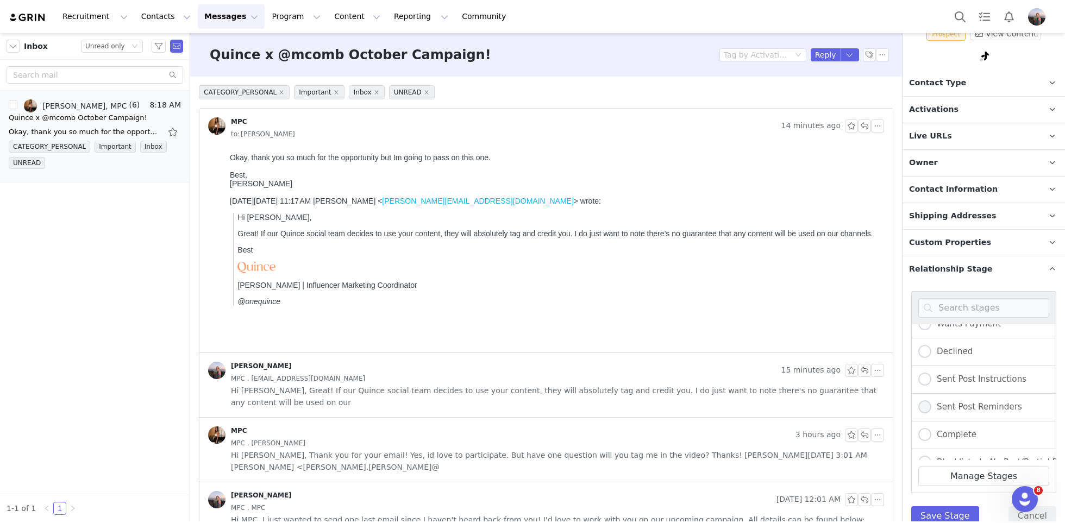
scroll to position [83, 0]
click at [949, 388] on span "Declined" at bounding box center [951, 393] width 41 height 10
click at [931, 387] on input "Declined" at bounding box center [924, 394] width 13 height 14
radio input "true"
radio input "false"
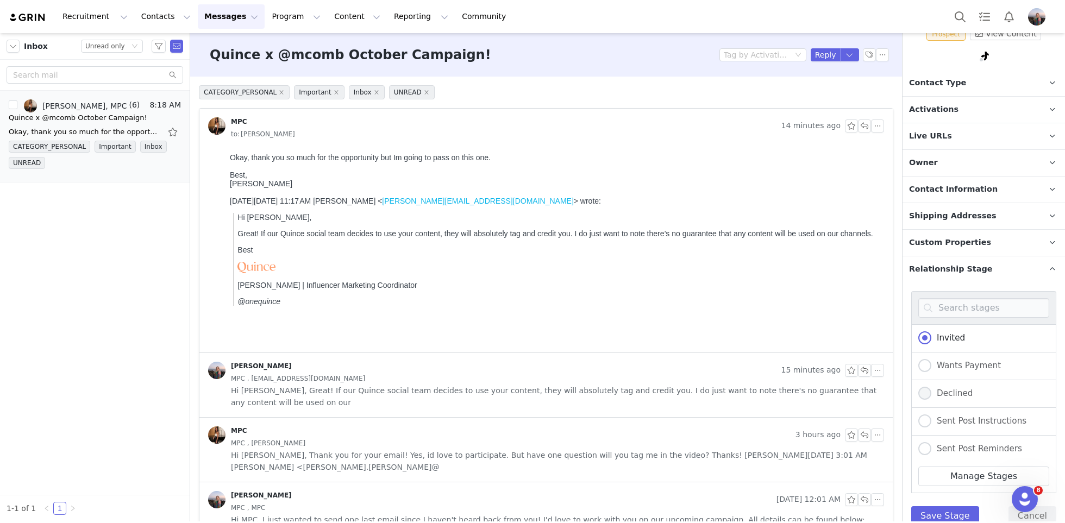
radio input "true"
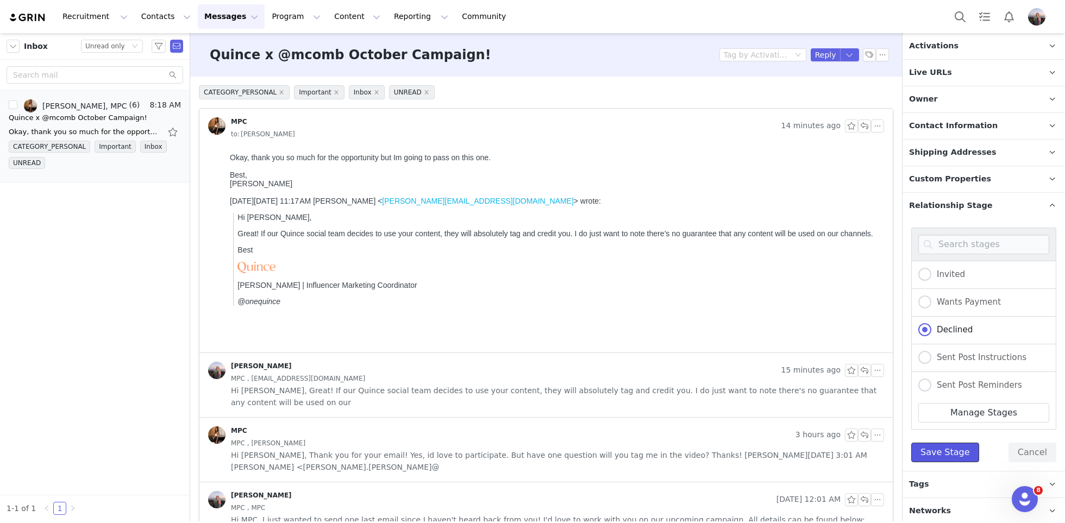
click at [933, 448] on button "Save Stage" at bounding box center [945, 453] width 68 height 20
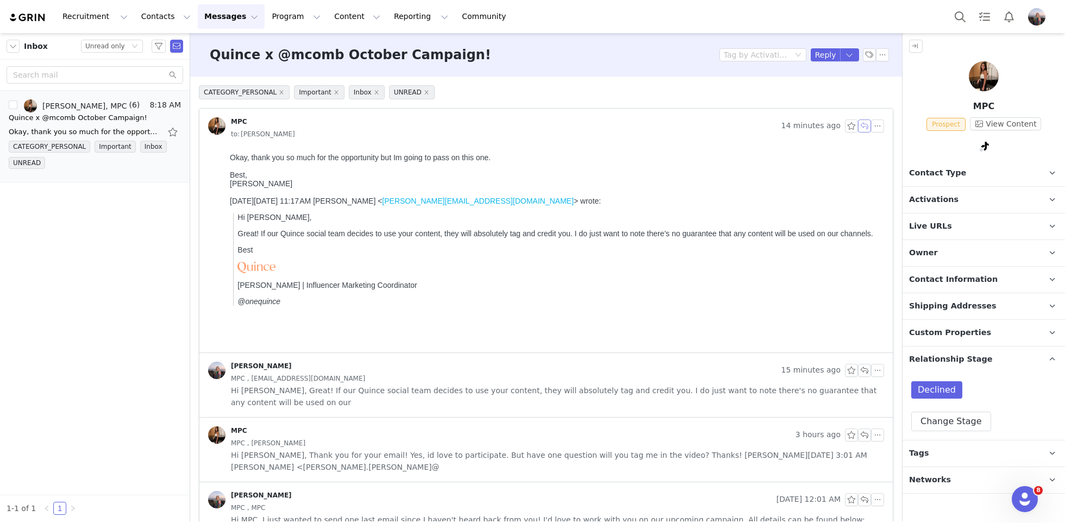
click at [863, 125] on button "button" at bounding box center [864, 126] width 13 height 13
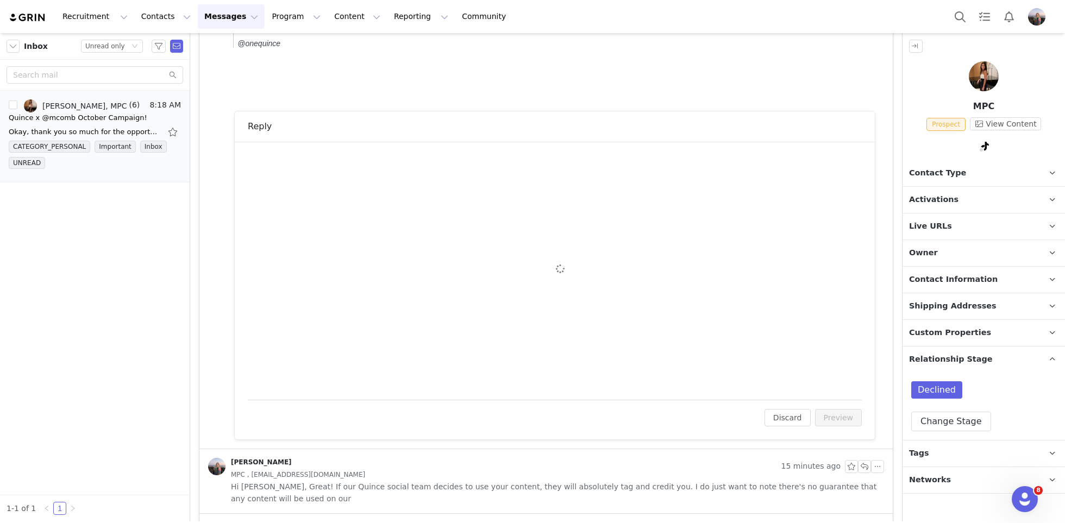
scroll to position [273, 0]
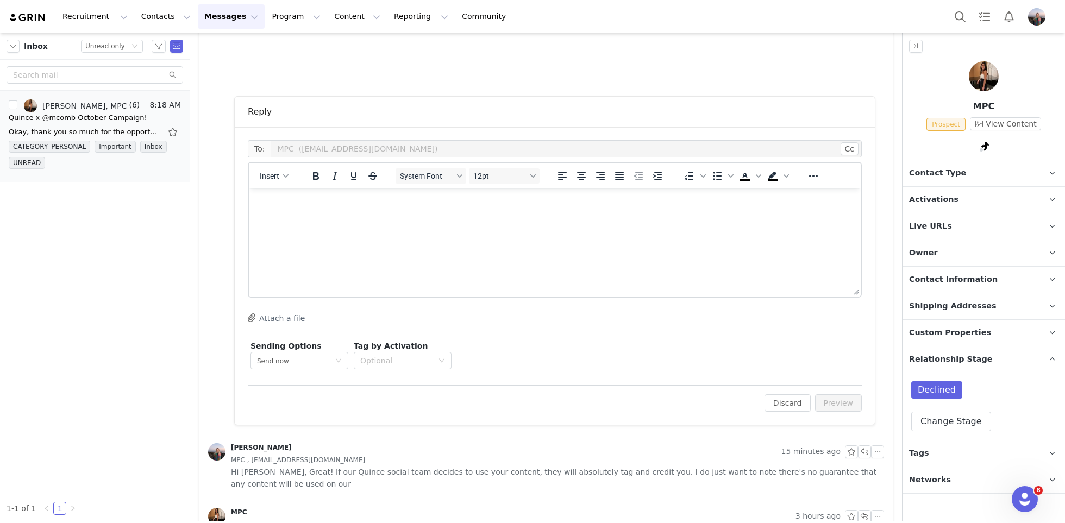
click at [469, 218] on html at bounding box center [555, 203] width 612 height 29
click at [283, 173] on icon "button" at bounding box center [285, 175] width 5 height 5
click at [325, 236] on div "Insert Signature" at bounding box center [312, 229] width 109 height 17
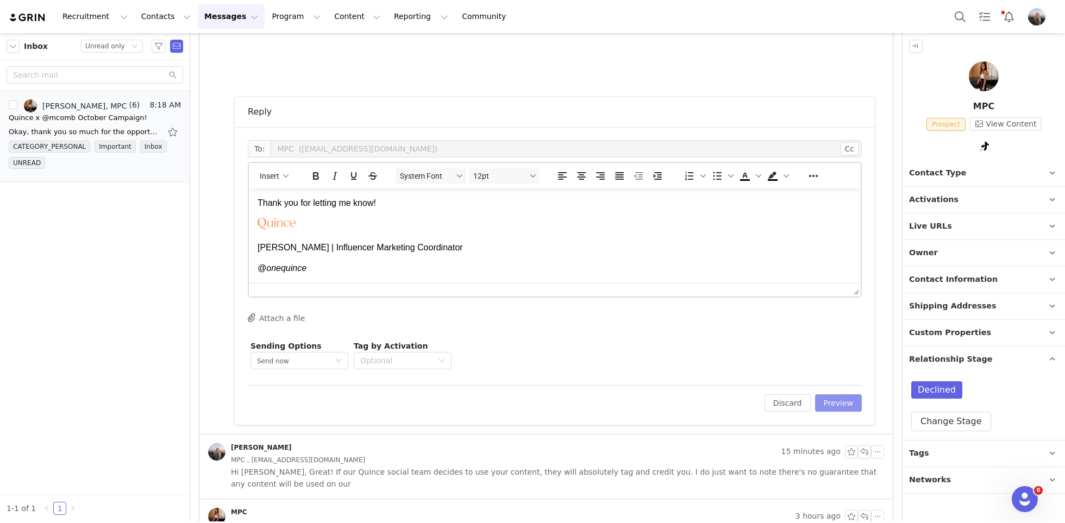
click at [840, 404] on button "Preview" at bounding box center [838, 402] width 47 height 17
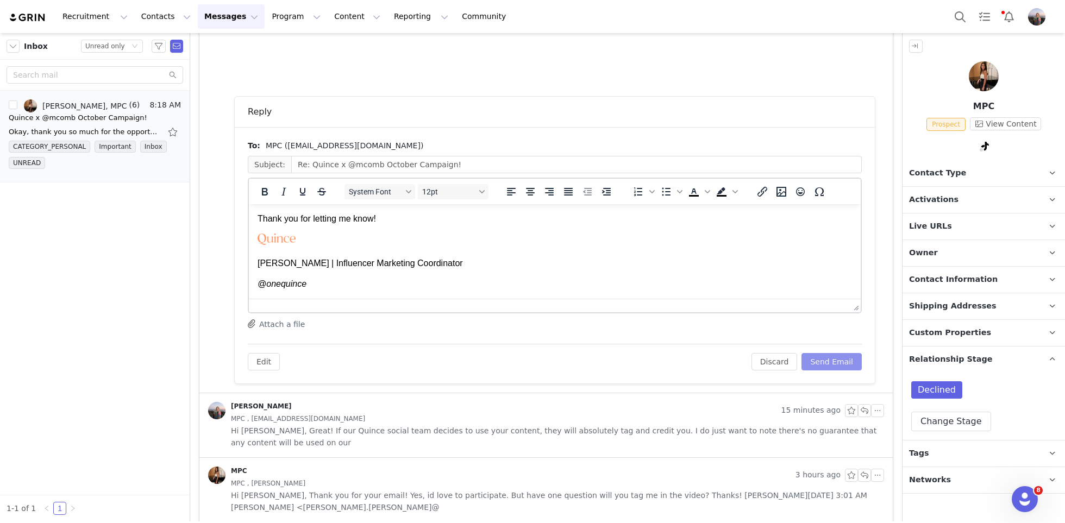
scroll to position [0, 0]
click at [831, 365] on button "Send Email" at bounding box center [831, 361] width 60 height 17
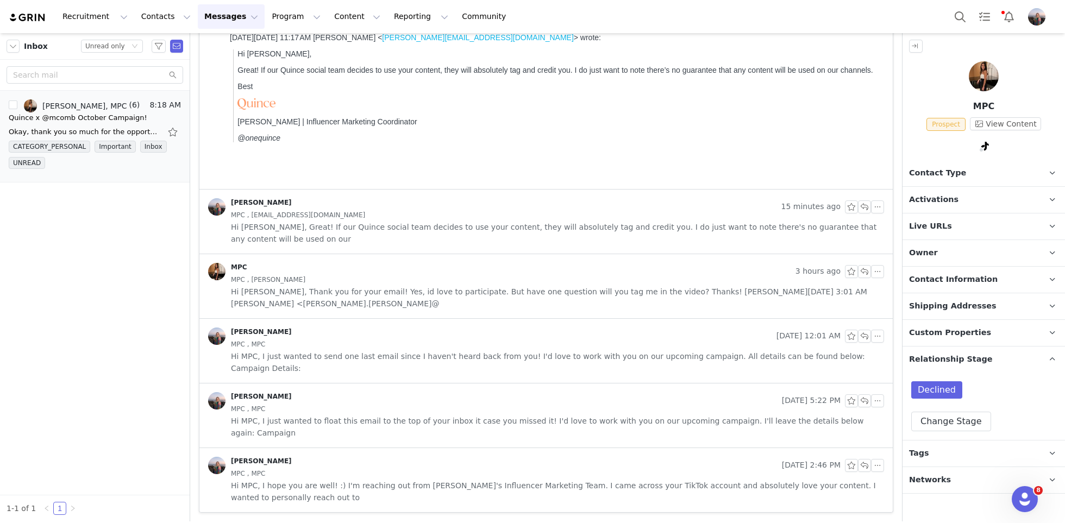
scroll to position [138, 0]
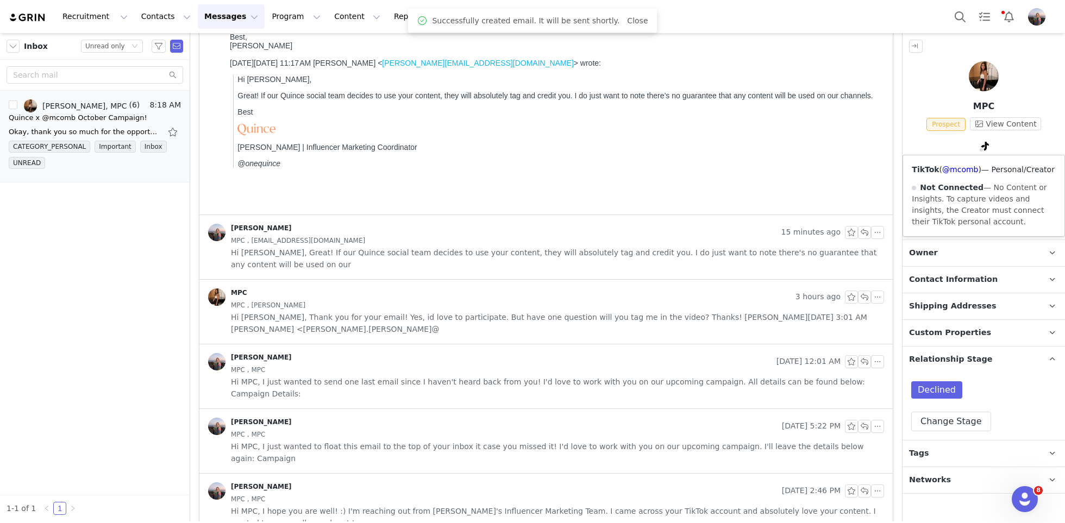
click at [958, 175] on div "TikTok ( @mcomb ) — Personal/Creator Not Connected — No Content or Insights. To…" at bounding box center [983, 195] width 161 height 81
click at [958, 170] on link "@mcomb" at bounding box center [960, 169] width 36 height 9
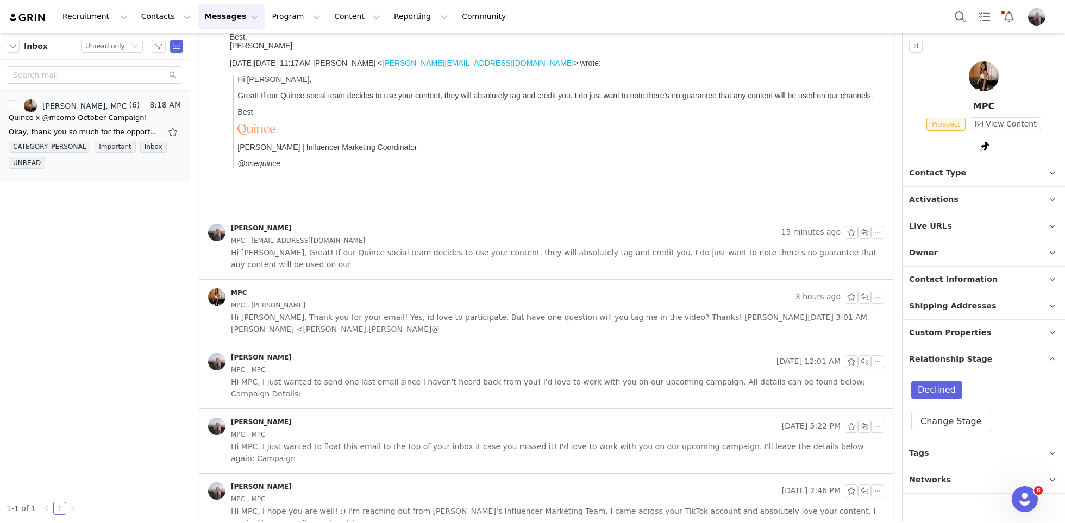
scroll to position [0, 0]
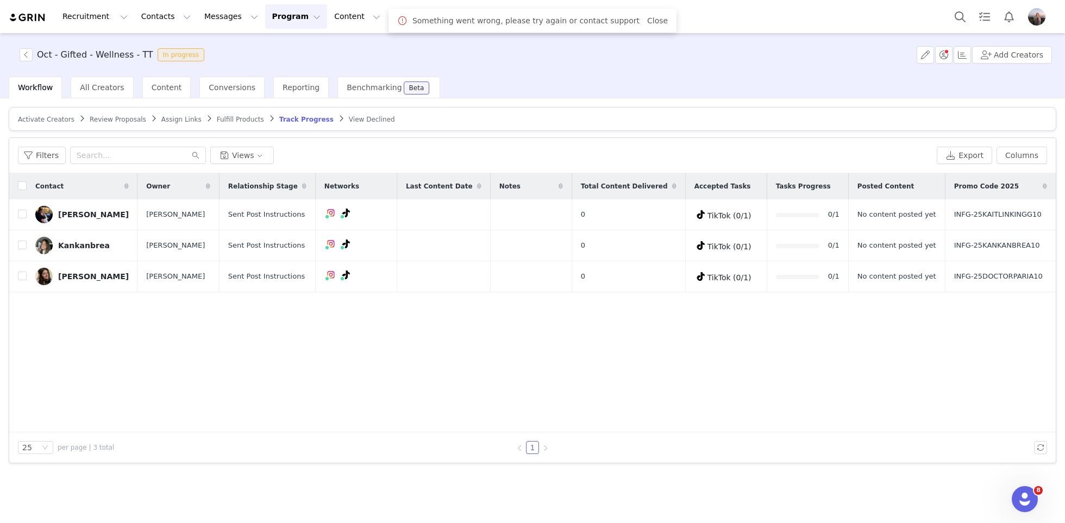
click at [123, 119] on span "Review Proposals" at bounding box center [118, 120] width 57 height 8
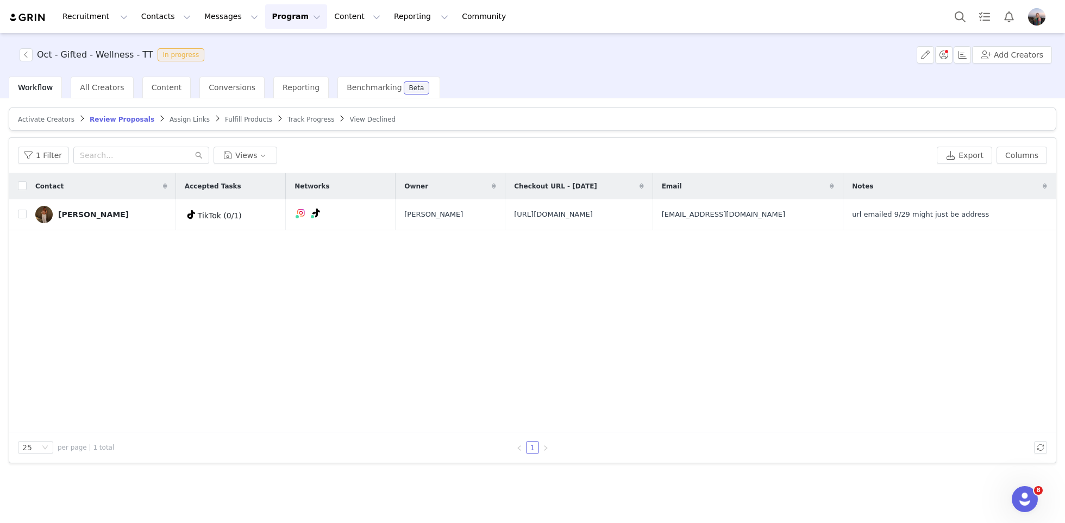
click at [298, 116] on span "Track Progress" at bounding box center [310, 120] width 47 height 8
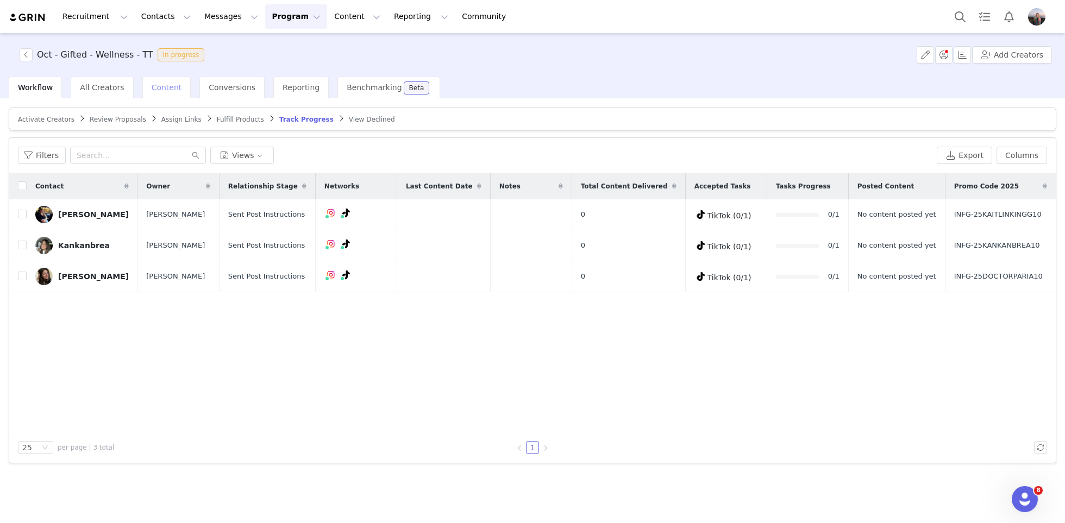
click at [163, 87] on span "Content" at bounding box center [167, 87] width 30 height 9
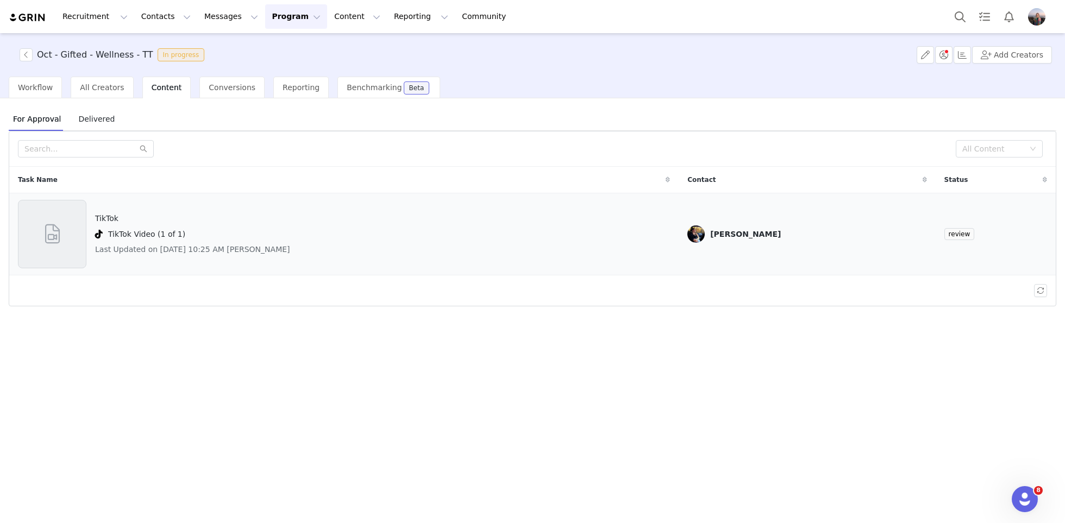
click at [249, 234] on div "TikTok Video (1 of 1)" at bounding box center [192, 234] width 195 height 13
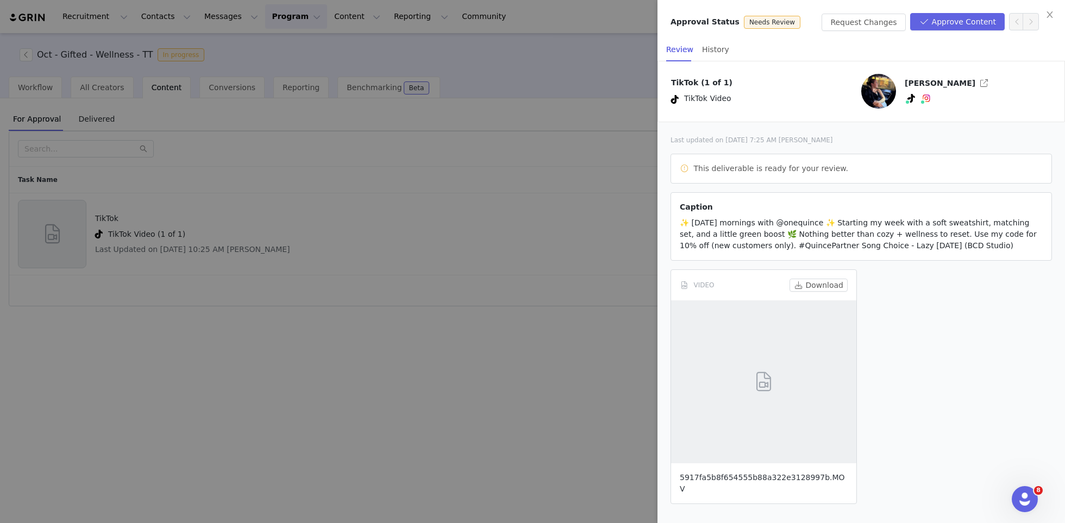
click at [731, 474] on link "5917fa5b8f654555b88a322e3128997b.MOV" at bounding box center [762, 483] width 165 height 20
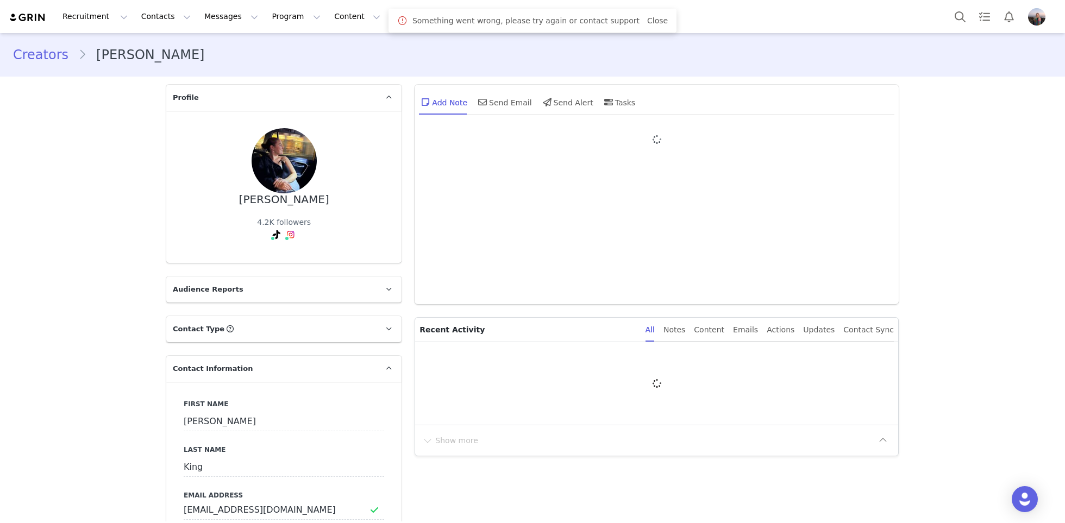
type input "+1 ([GEOGRAPHIC_DATA])"
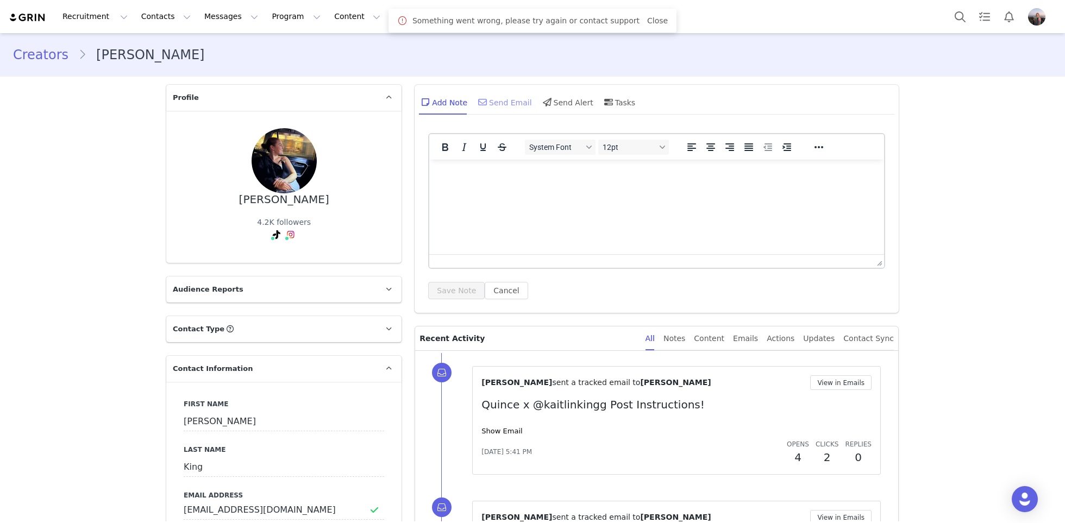
click at [499, 101] on div "Send Email" at bounding box center [504, 102] width 56 height 26
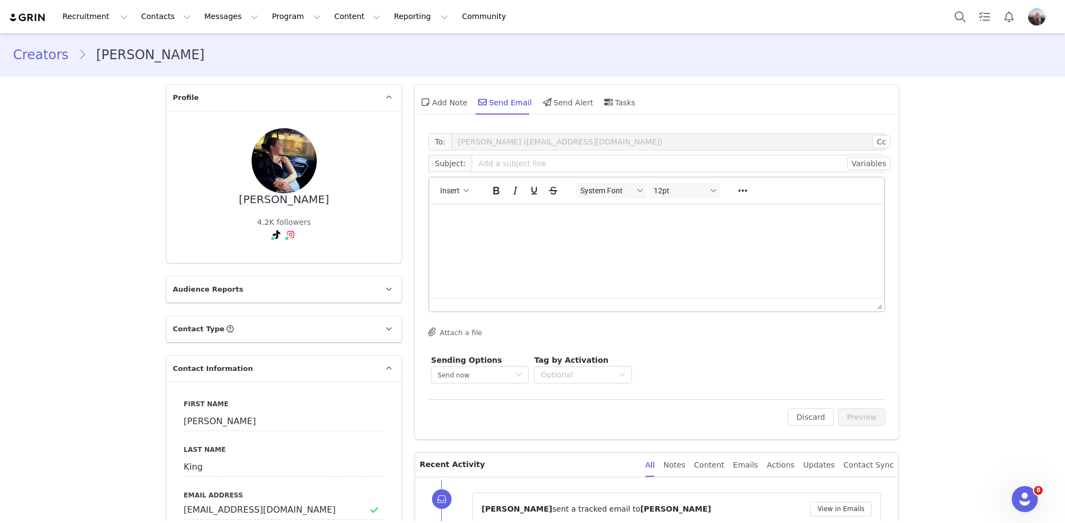
click at [570, 233] on html at bounding box center [656, 217] width 455 height 29
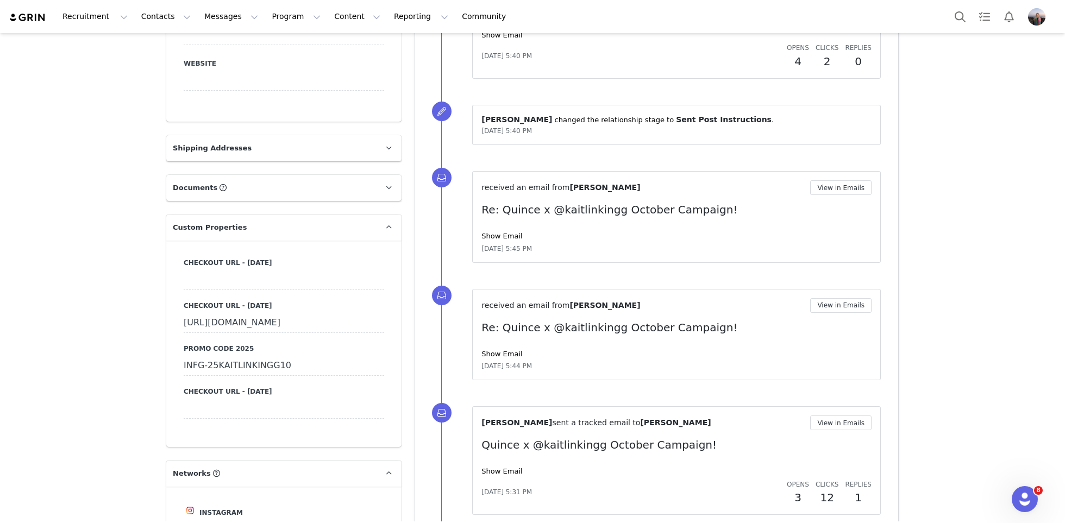
scroll to position [660, 0]
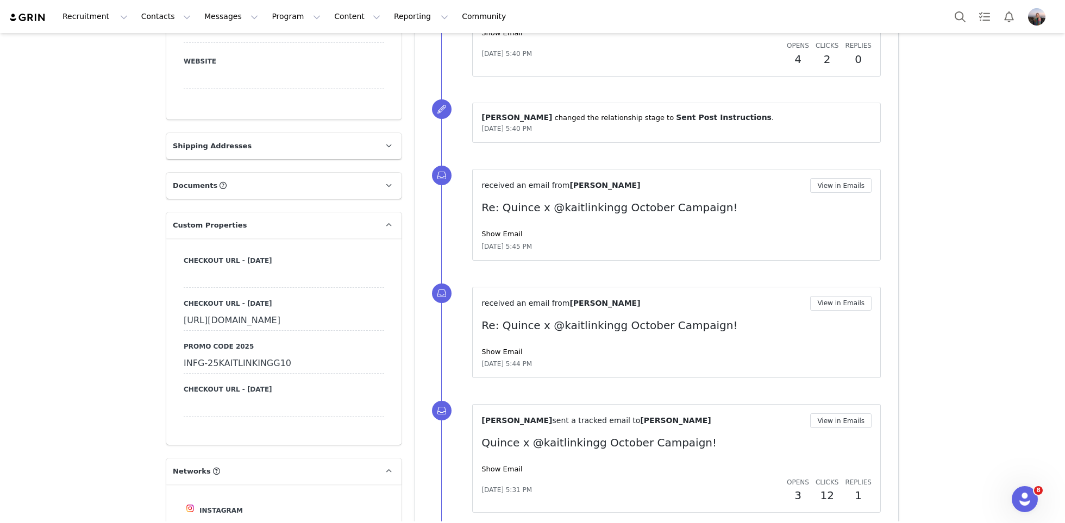
click at [252, 374] on div "INFG-25KAITLINKINGG10" at bounding box center [284, 364] width 200 height 20
click at [252, 374] on input "INFG-25KAITLINKINGG10" at bounding box center [284, 364] width 200 height 20
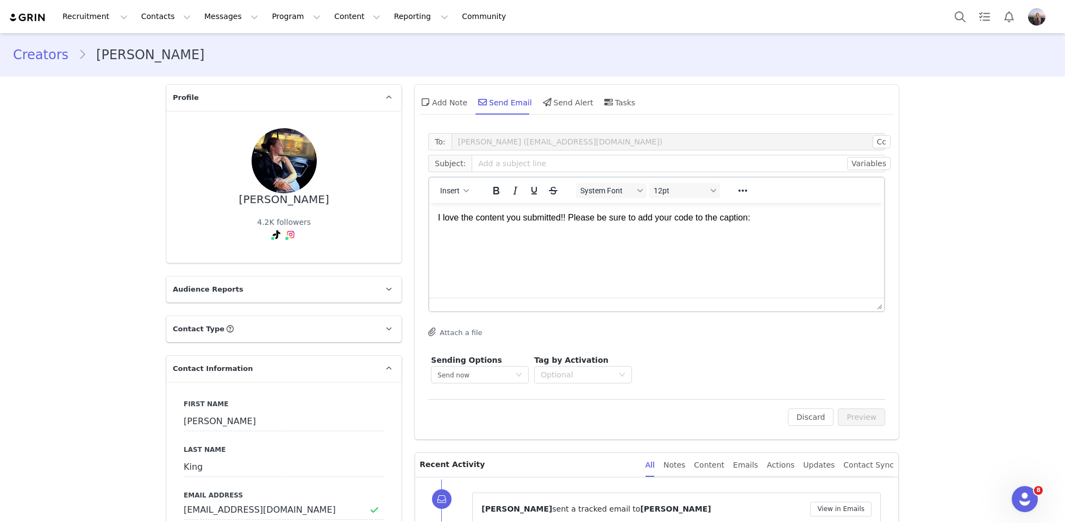
click at [793, 221] on p "I love the content you submitted!! Please be sure to add your code to the capti…" at bounding box center [656, 218] width 437 height 12
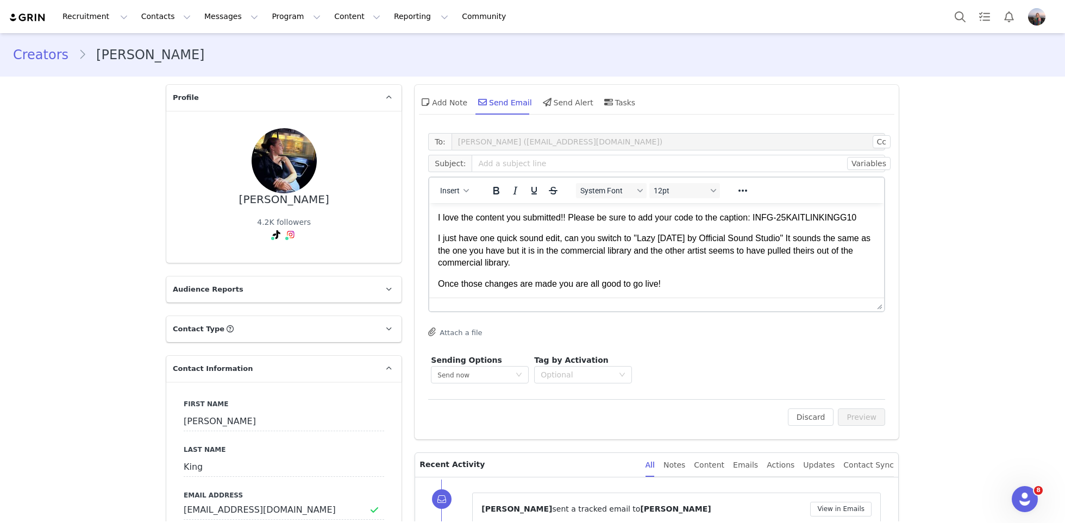
scroll to position [13, 0]
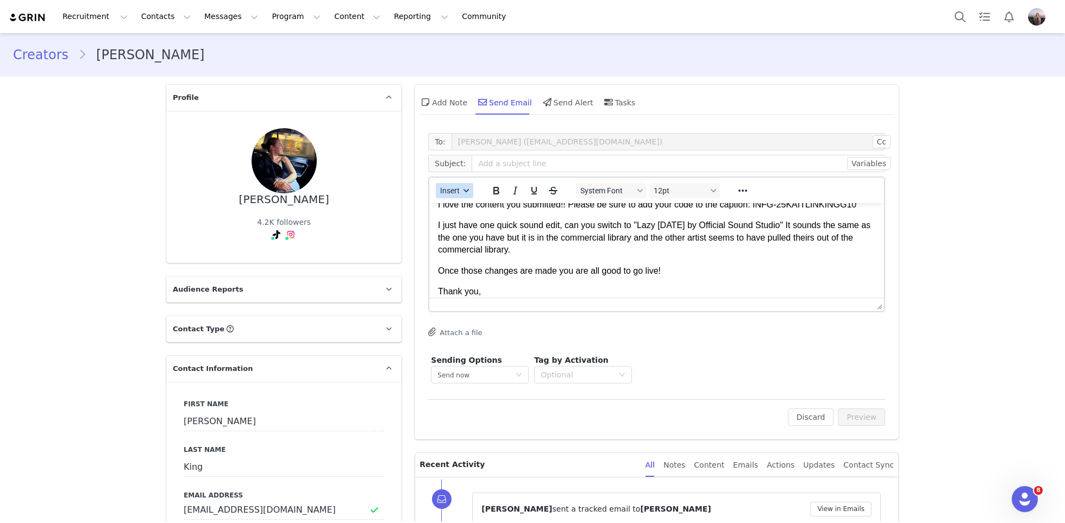
click at [455, 191] on span "Insert" at bounding box center [451, 190] width 20 height 9
click at [476, 252] on div "Insert Signature" at bounding box center [492, 244] width 109 height 17
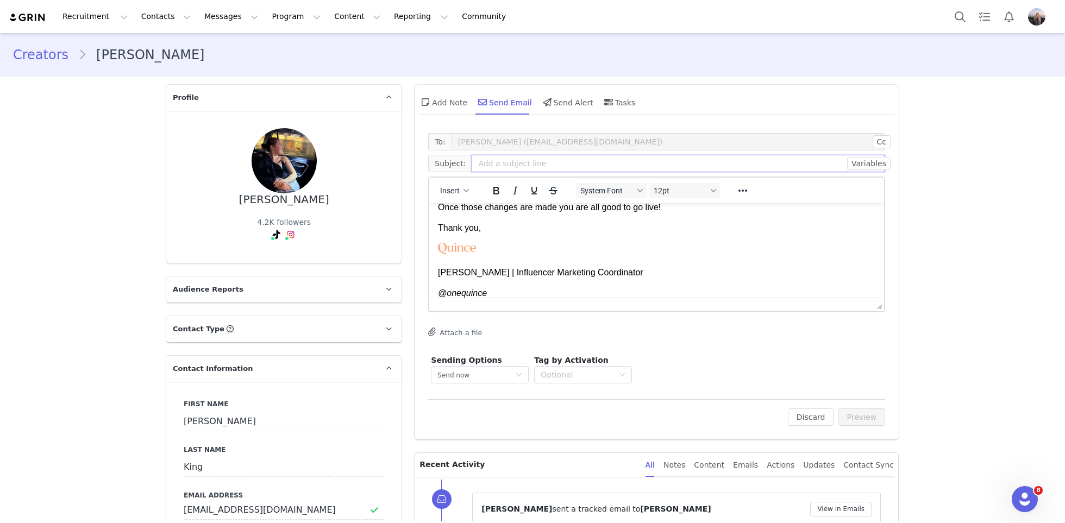
click at [500, 169] on input "text" at bounding box center [678, 163] width 413 height 17
paste input "Quince Content Approvals"
type input "Quince Content Approvals"
click at [857, 414] on button "Preview" at bounding box center [861, 417] width 47 height 17
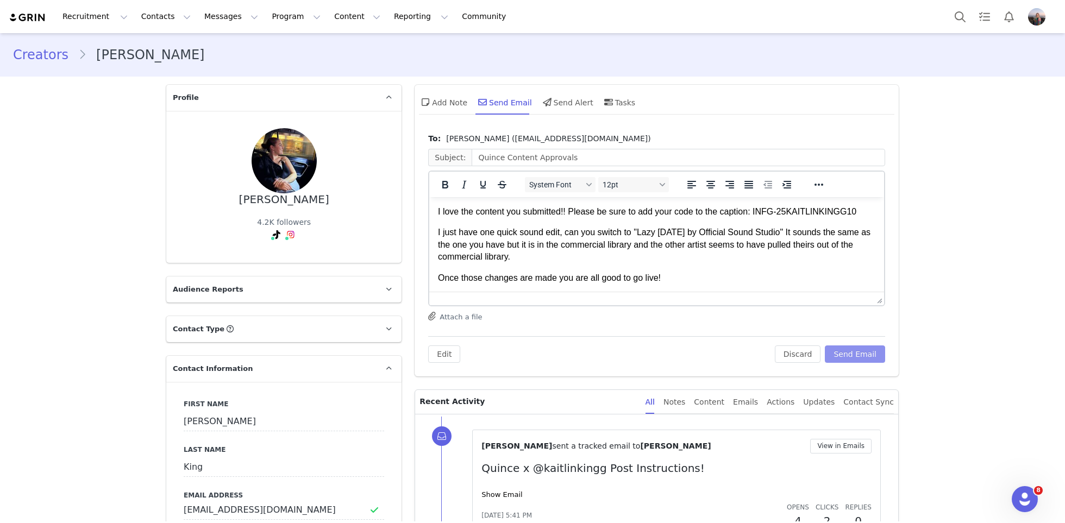
scroll to position [0, 0]
click at [854, 357] on button "Send Email" at bounding box center [855, 354] width 60 height 17
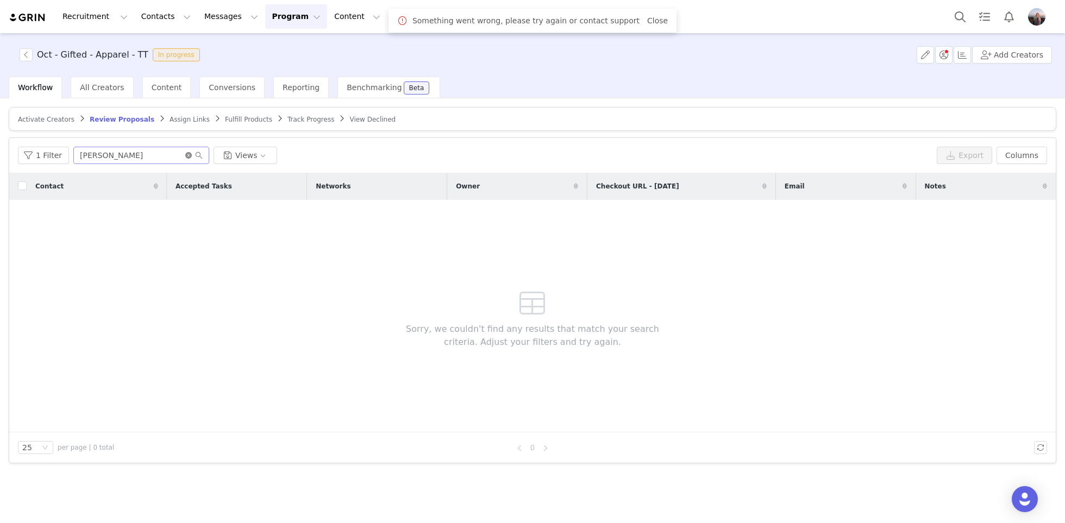
click at [186, 152] on icon "icon: close-circle" at bounding box center [188, 155] width 7 height 7
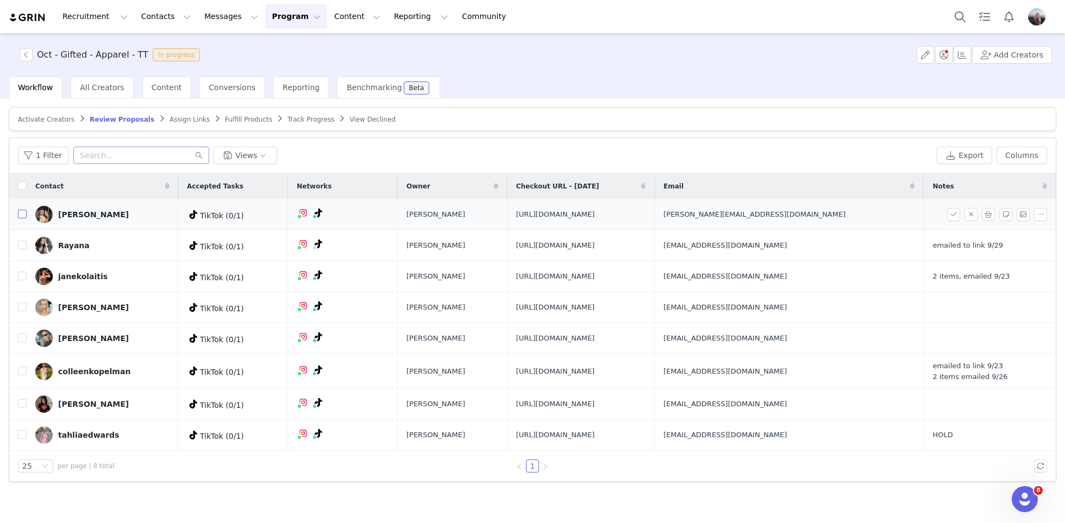
click at [24, 215] on input "checkbox" at bounding box center [22, 214] width 9 height 9
checkbox input "true"
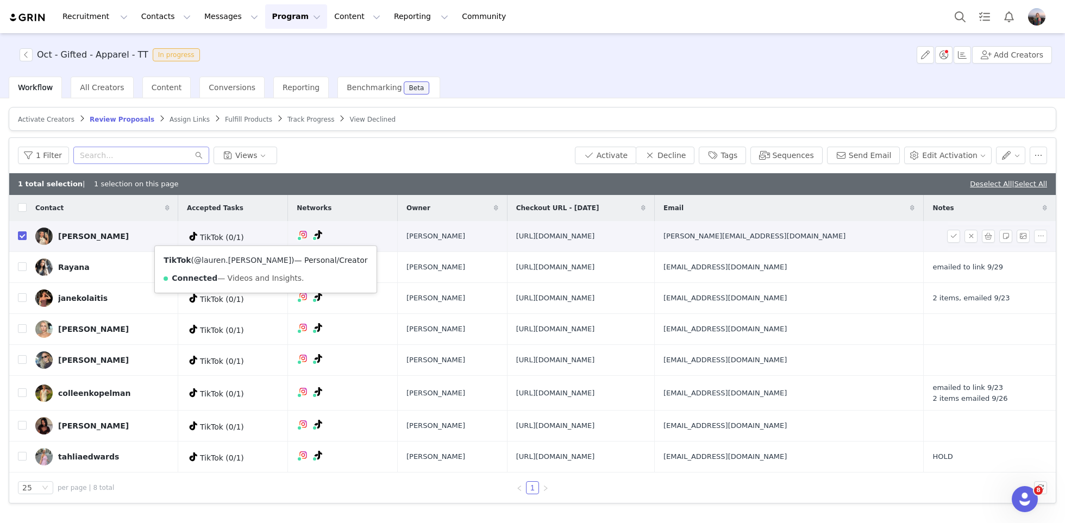
click at [225, 258] on link "@lauren.[PERSON_NAME]" at bounding box center [242, 260] width 97 height 9
click at [516, 241] on span "[URL][DOMAIN_NAME]" at bounding box center [555, 236] width 79 height 11
copy span "[URL][DOMAIN_NAME]"
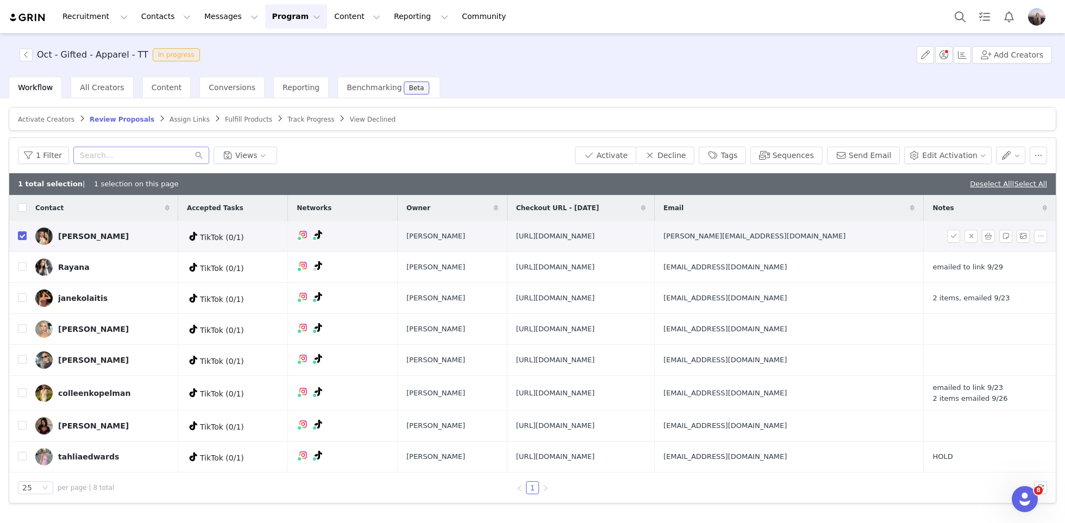
click at [845, 234] on span "[PERSON_NAME][EMAIL_ADDRESS][DOMAIN_NAME]" at bounding box center [754, 236] width 182 height 11
copy span "[PERSON_NAME][EMAIL_ADDRESS][DOMAIN_NAME]"
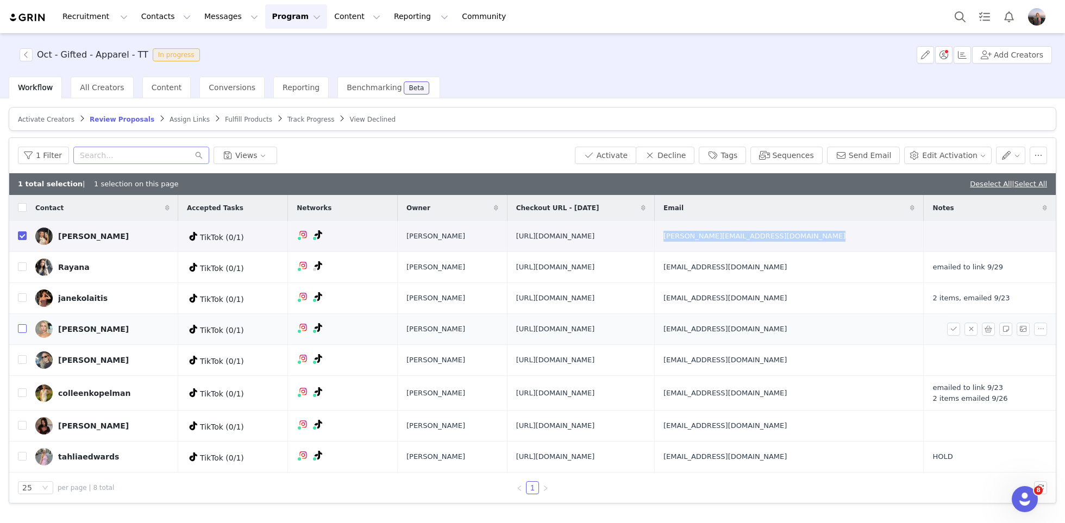
click at [23, 333] on input "checkbox" at bounding box center [22, 328] width 9 height 9
checkbox input "true"
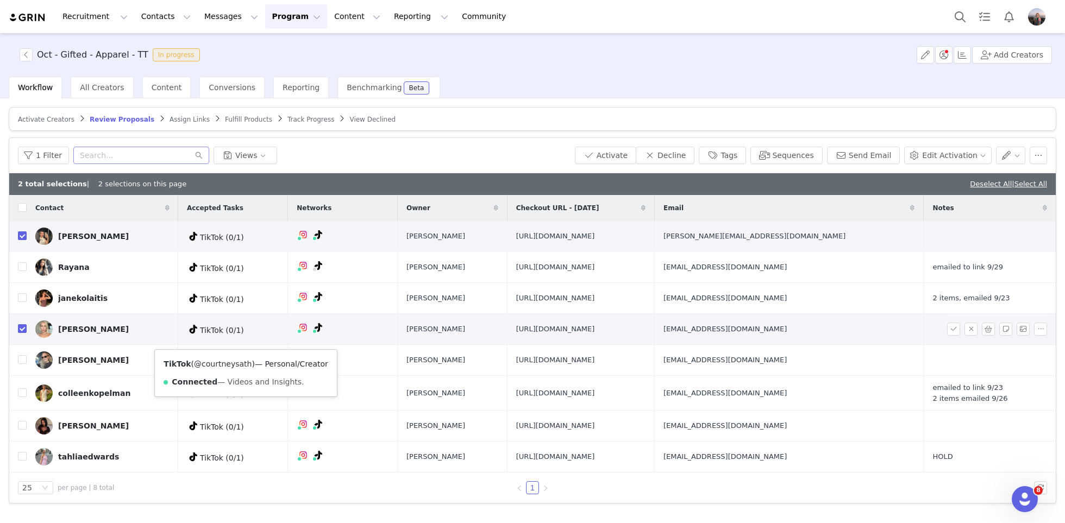
click at [231, 366] on link "@courtneysath" at bounding box center [223, 364] width 58 height 9
click at [516, 335] on span "[URL][DOMAIN_NAME]" at bounding box center [555, 329] width 79 height 11
copy span "[URL][DOMAIN_NAME]"
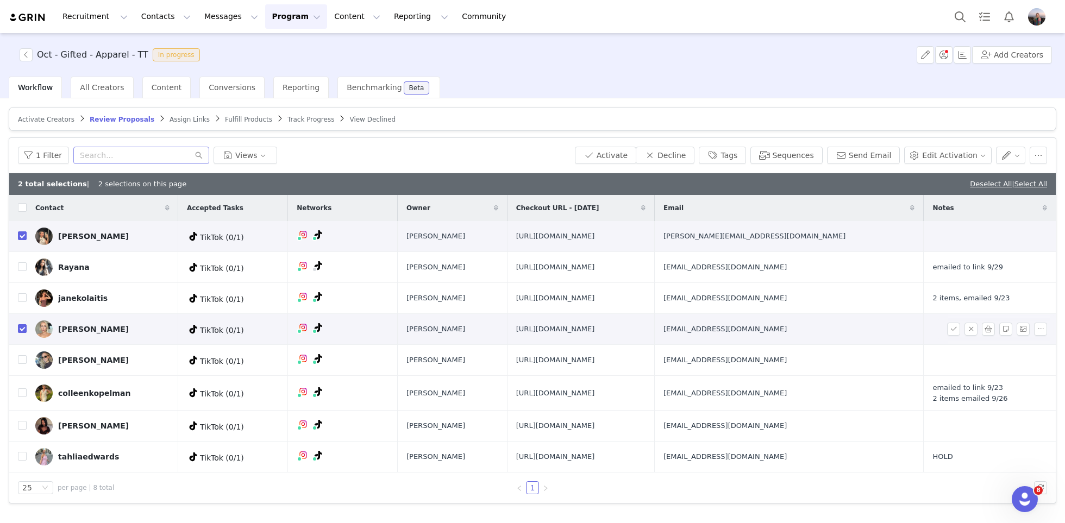
click at [787, 335] on span "[EMAIL_ADDRESS][DOMAIN_NAME]" at bounding box center [724, 329] width 123 height 11
copy span "[EMAIL_ADDRESS][DOMAIN_NAME]"
click at [22, 364] on input "checkbox" at bounding box center [22, 359] width 9 height 9
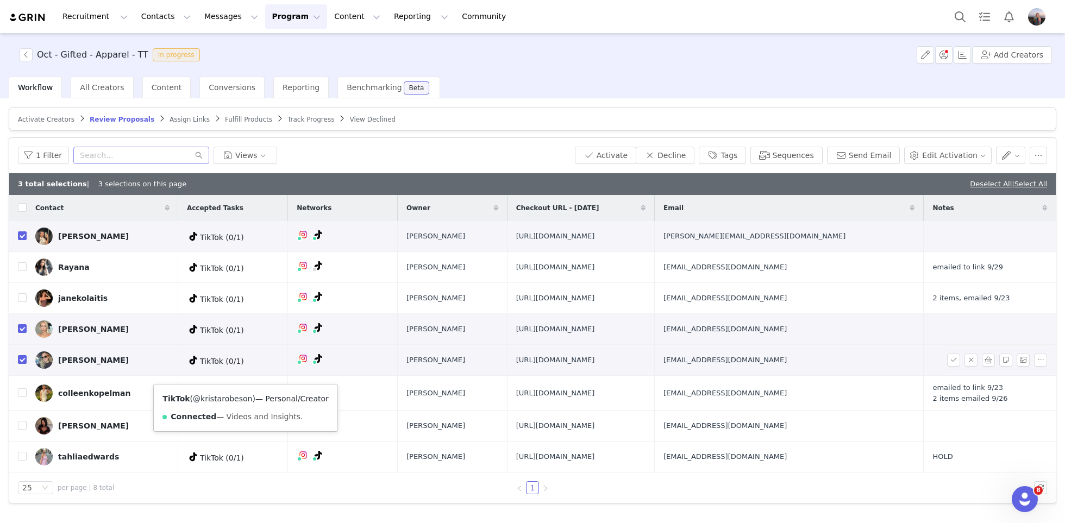
click at [225, 396] on link "@kristarobeson" at bounding box center [222, 398] width 59 height 9
click at [516, 366] on span "[URL][DOMAIN_NAME]" at bounding box center [555, 360] width 79 height 11
click at [516, 366] on span "https://www.quince.com/checkout?checkoutId=0485d31c-f893-4ed5-915c-35bbc30f85c4…" at bounding box center [555, 360] width 79 height 11
copy span "https://www.quince.com/checkout?checkoutId=0485d31c-f893-4ed5-915c-35bbc30f85c4…"
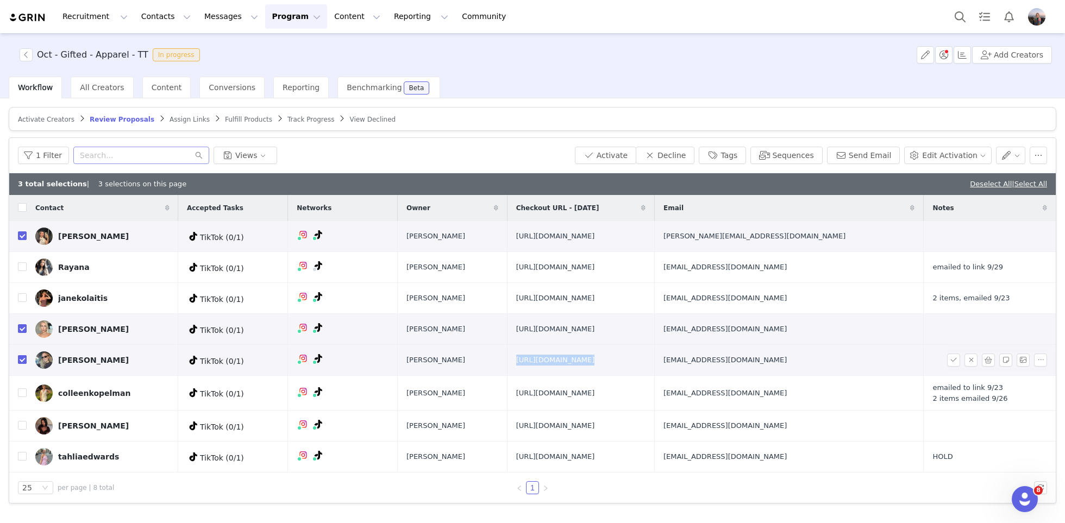
click at [21, 364] on input "checkbox" at bounding box center [22, 359] width 9 height 9
checkbox input "false"
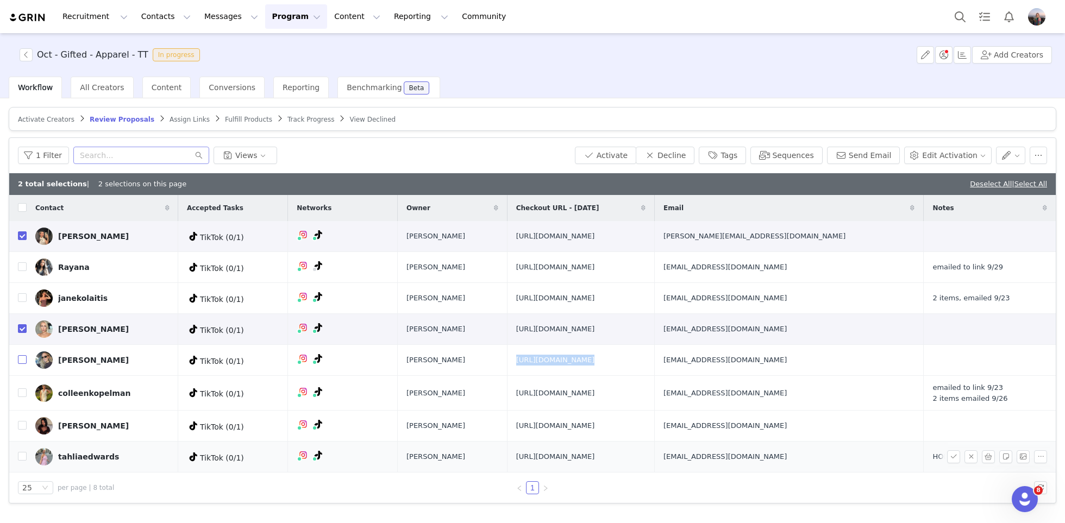
scroll to position [22, 0]
click at [21, 430] on input "checkbox" at bounding box center [22, 425] width 9 height 9
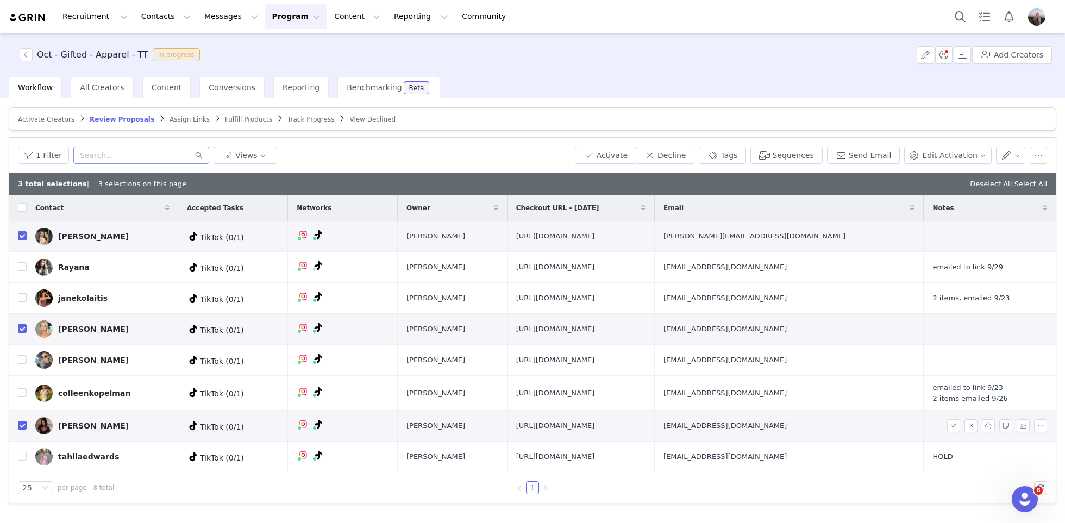
click at [516, 428] on span "https://www.quince.com/cart" at bounding box center [555, 426] width 79 height 11
copy span "https://www.quince.com/cart"
click at [22, 430] on input "checkbox" at bounding box center [22, 425] width 9 height 9
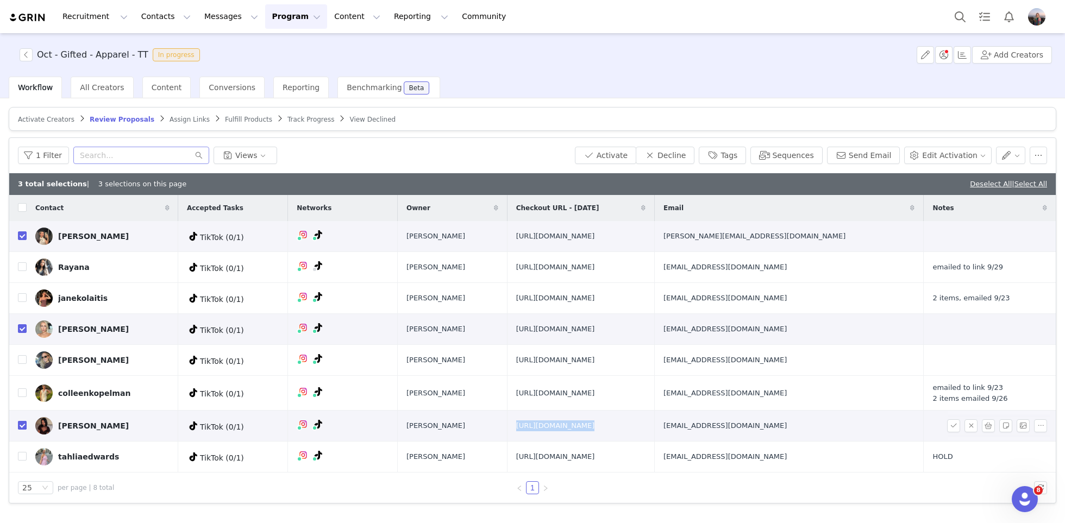
checkbox input "false"
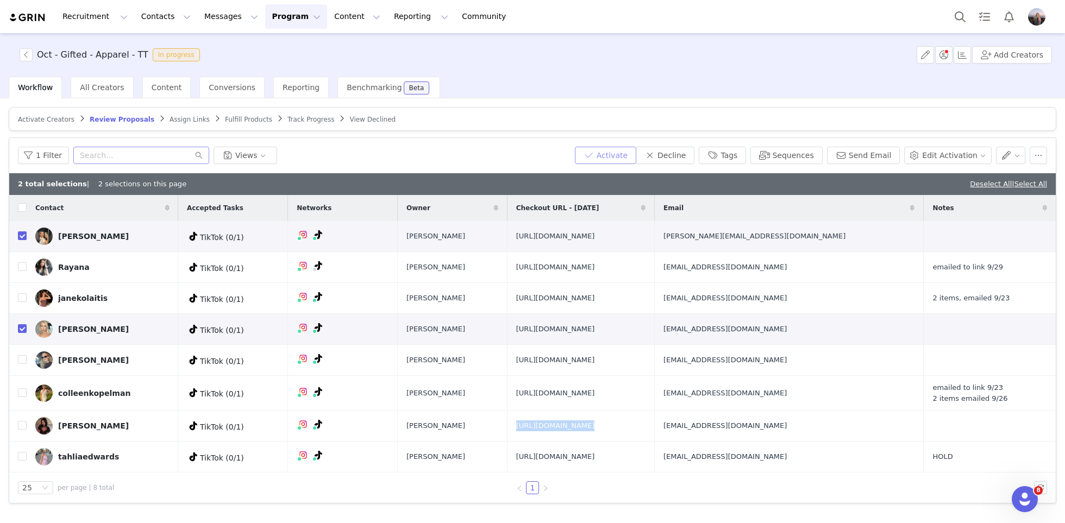
click at [618, 147] on button "Activate" at bounding box center [605, 155] width 61 height 17
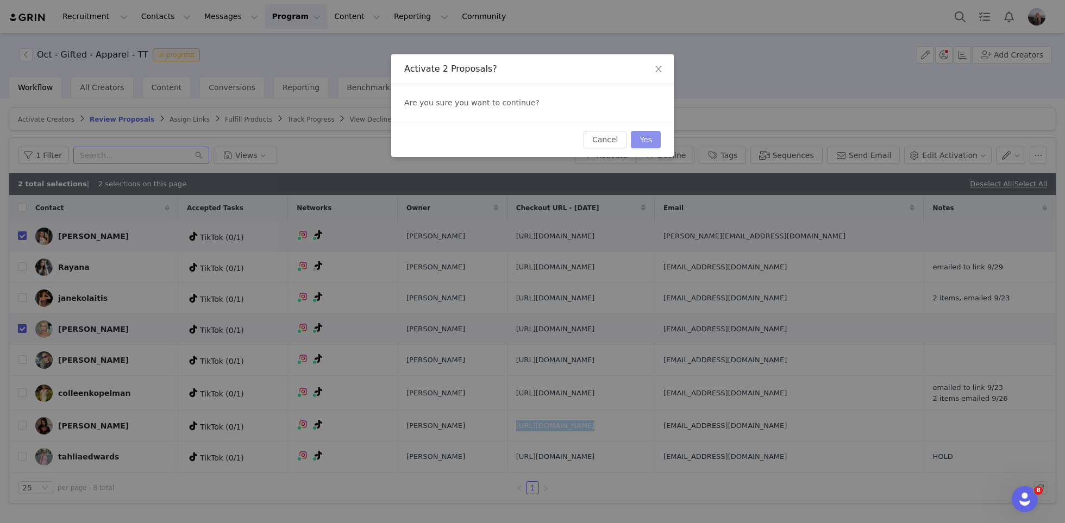
click at [647, 137] on button "Yes" at bounding box center [646, 139] width 30 height 17
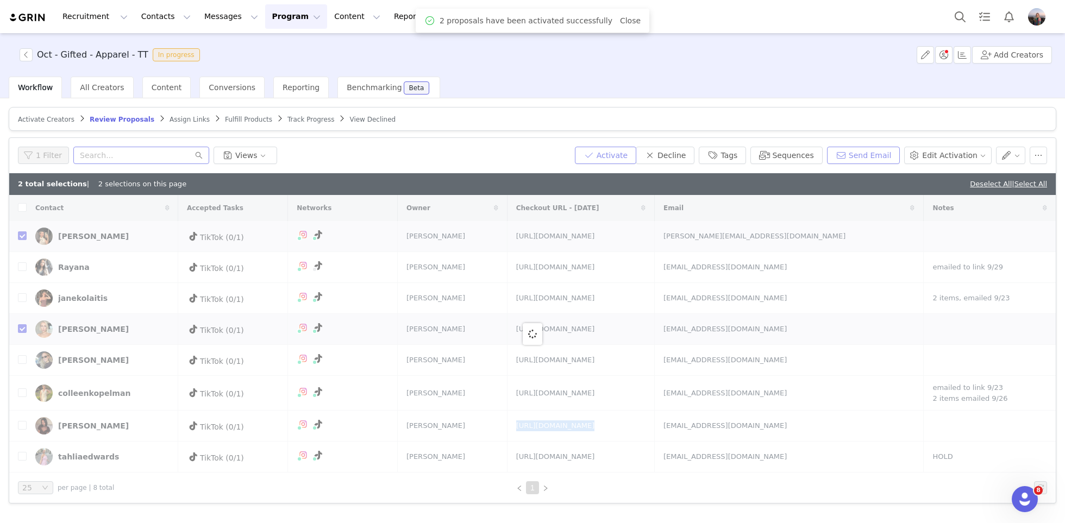
checkbox input "false"
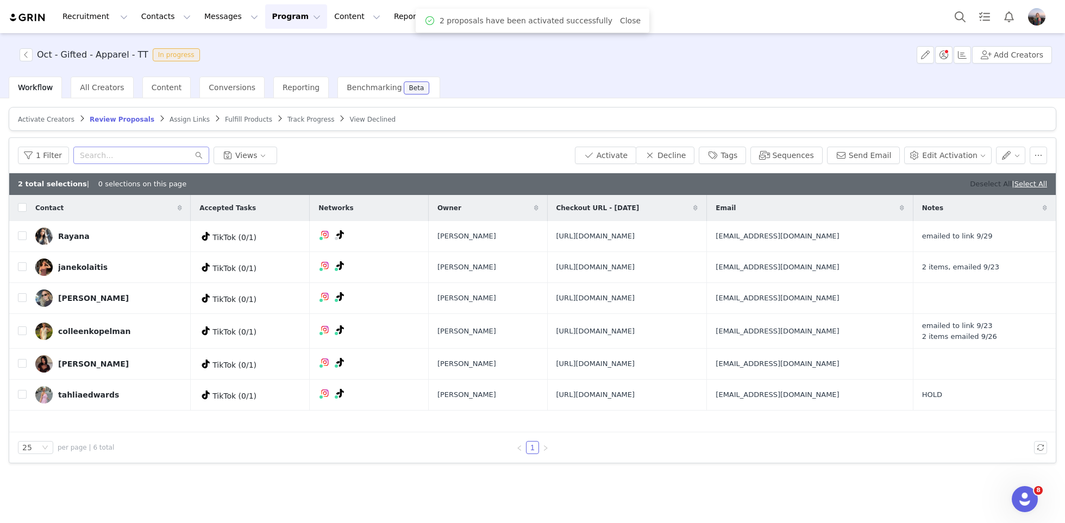
click at [974, 183] on link "Deselect All" at bounding box center [991, 184] width 42 height 8
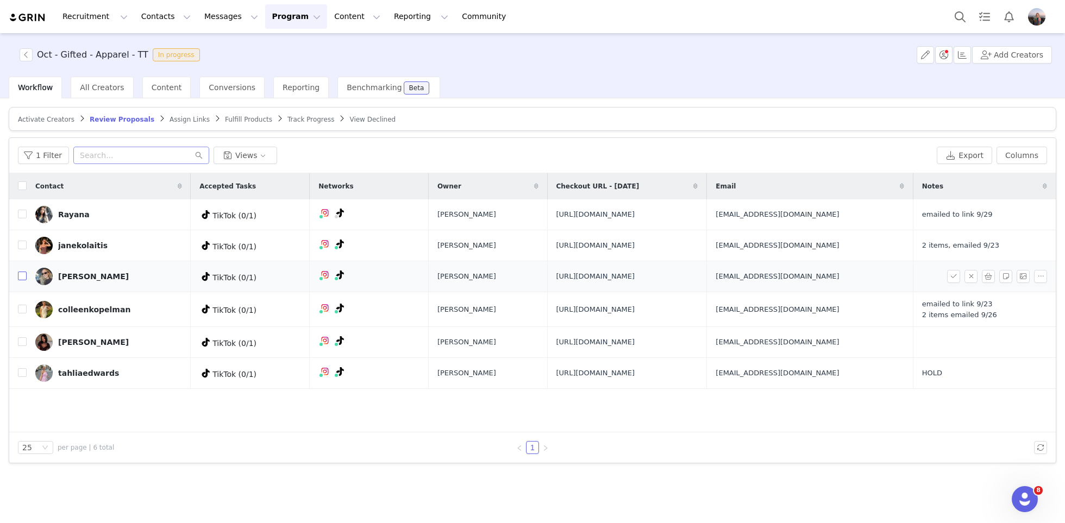
click at [23, 280] on input "checkbox" at bounding box center [22, 276] width 9 height 9
checkbox input "true"
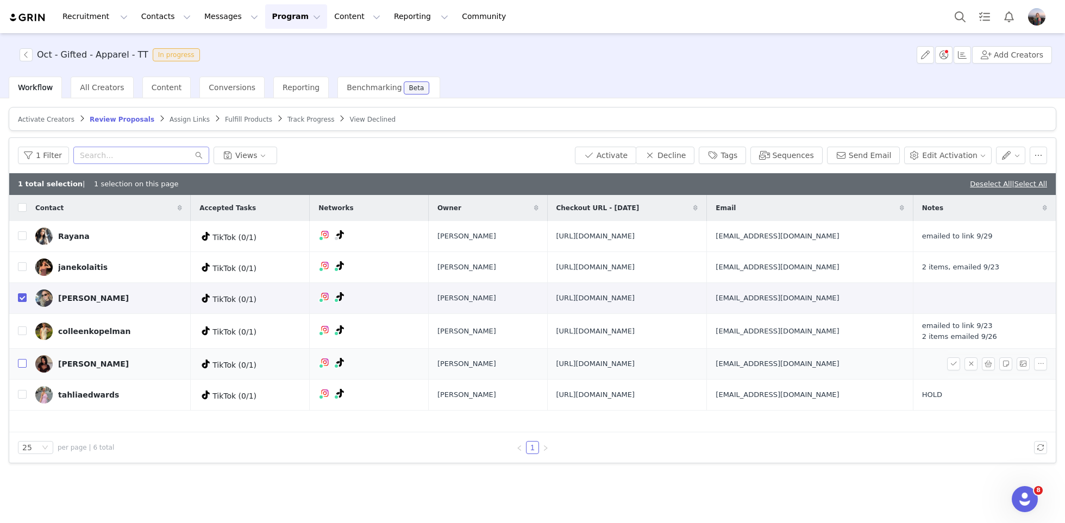
click at [21, 368] on input "checkbox" at bounding box center [22, 363] width 9 height 9
checkbox input "true"
click at [879, 149] on button "Send Email" at bounding box center [863, 155] width 73 height 17
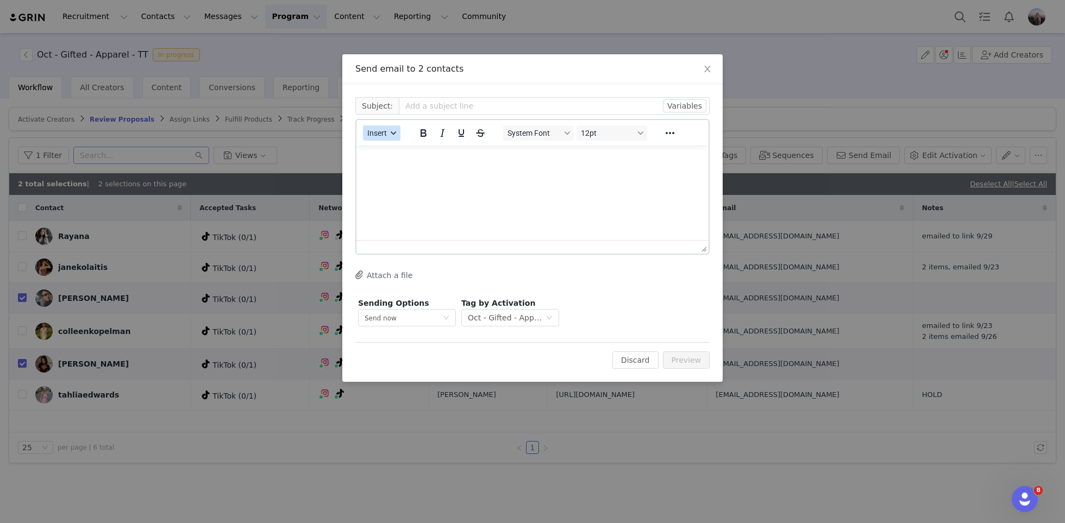
click at [387, 132] on button "Insert" at bounding box center [381, 132] width 37 height 15
click at [414, 156] on div "Insert Template" at bounding box center [421, 152] width 98 height 13
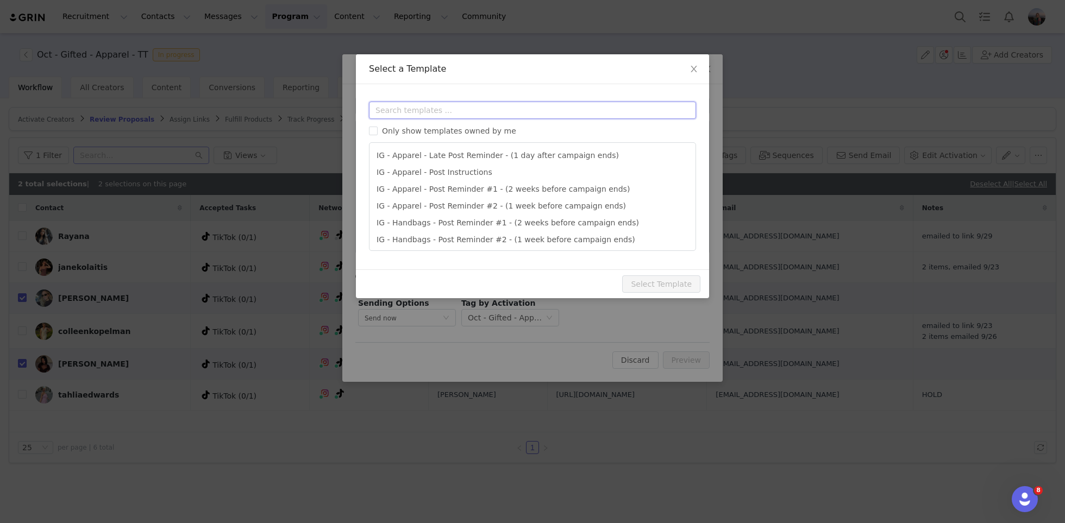
click at [427, 111] on input "text" at bounding box center [532, 110] width 327 height 17
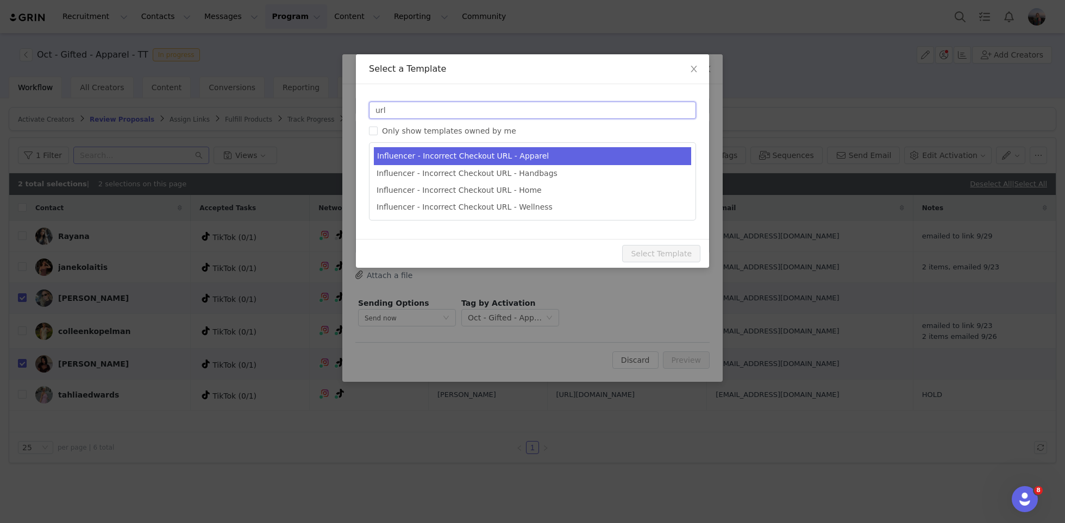
type input "url"
type input "Quince Campaign - Question about your order!"
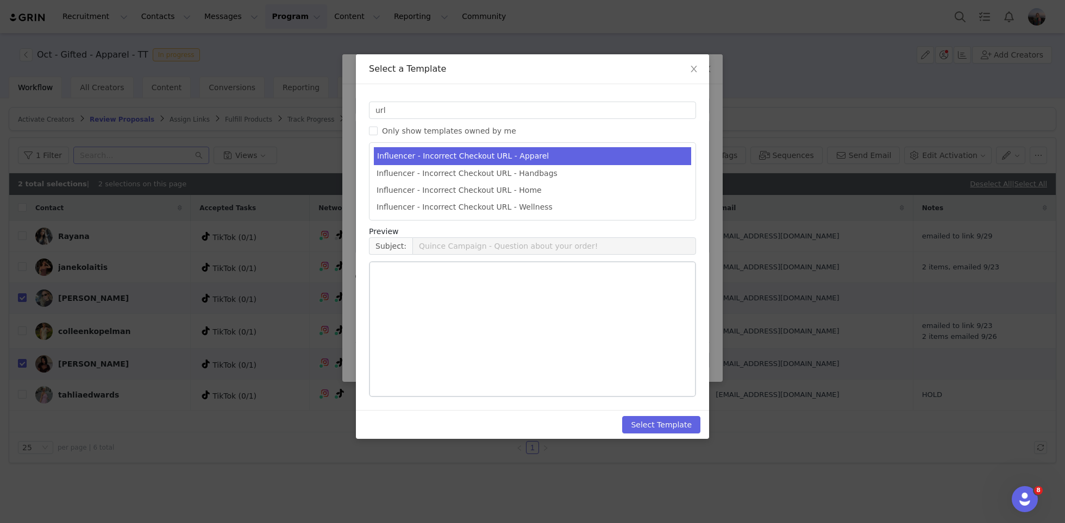
click at [460, 147] on li "Influencer - Incorrect Checkout URL - Apparel" at bounding box center [532, 156] width 317 height 18
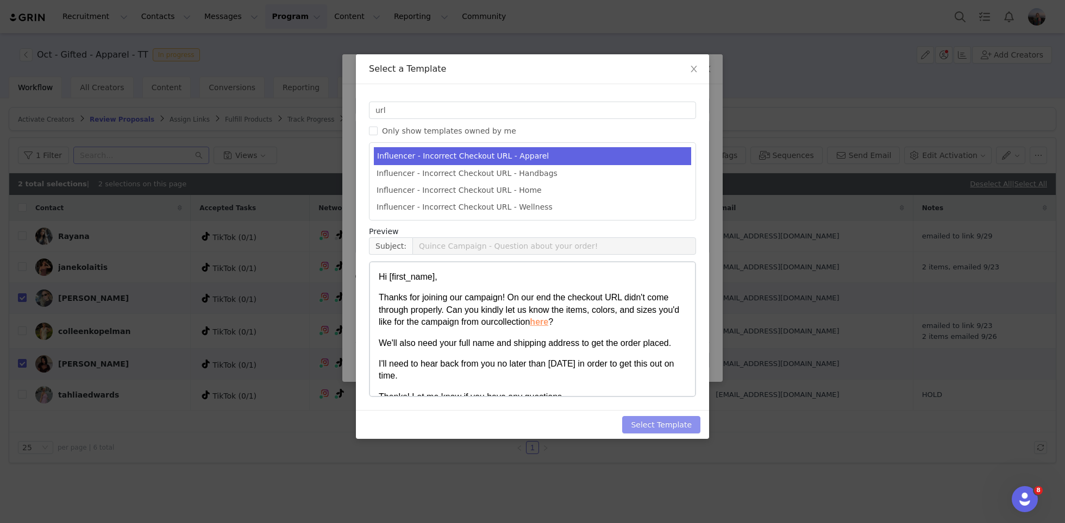
click at [660, 421] on button "Select Template" at bounding box center [661, 424] width 78 height 17
type input "Quince Campaign - Question about your order!"
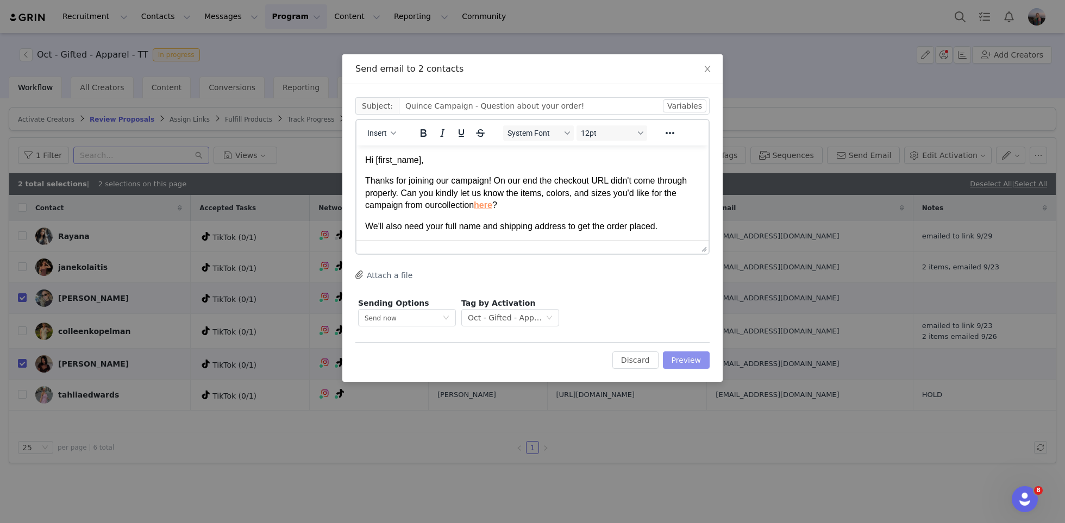
click at [689, 358] on button "Preview" at bounding box center [686, 360] width 47 height 17
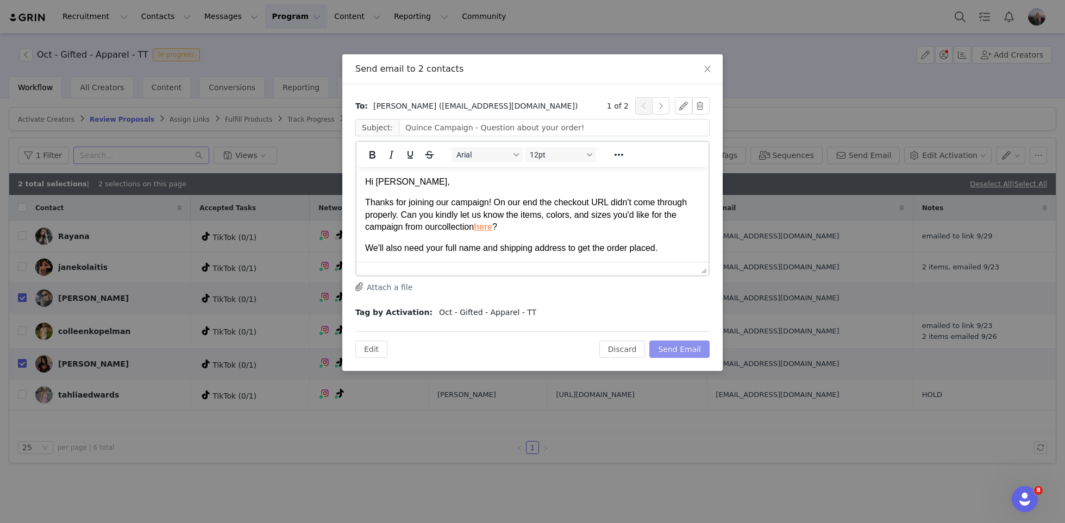
click at [682, 347] on button "Send Email" at bounding box center [679, 349] width 60 height 17
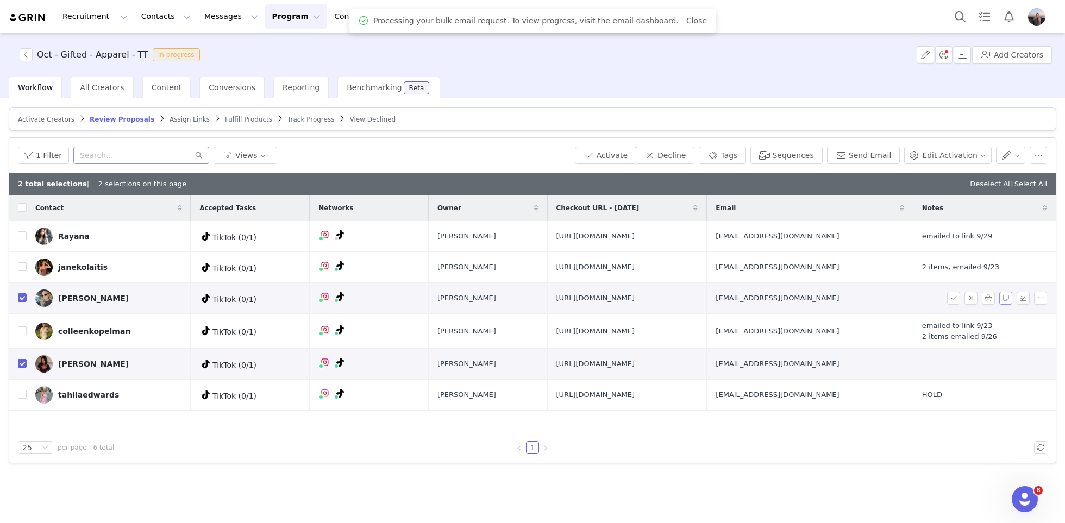
click at [1004, 304] on button "button" at bounding box center [1005, 298] width 13 height 13
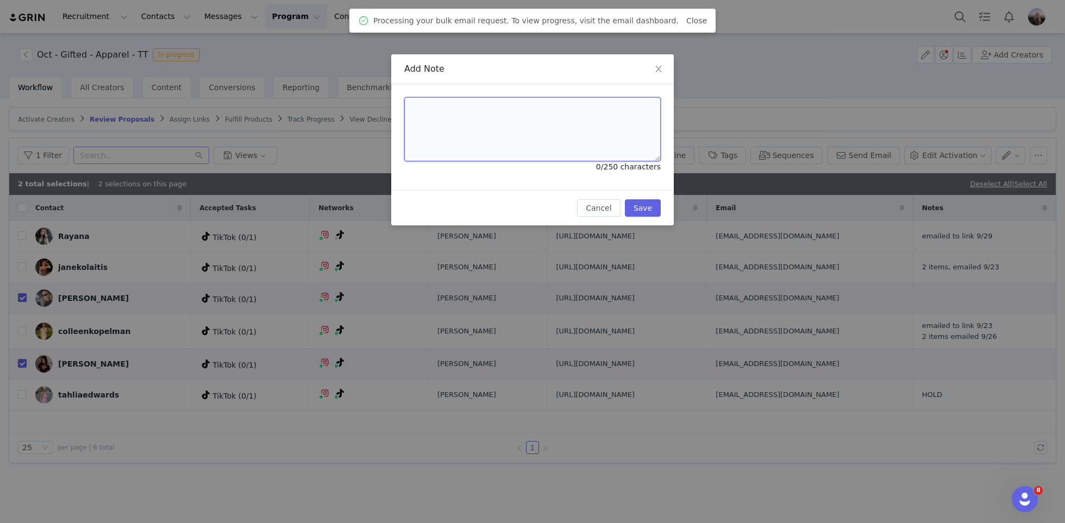
click at [526, 134] on textarea at bounding box center [532, 129] width 256 height 64
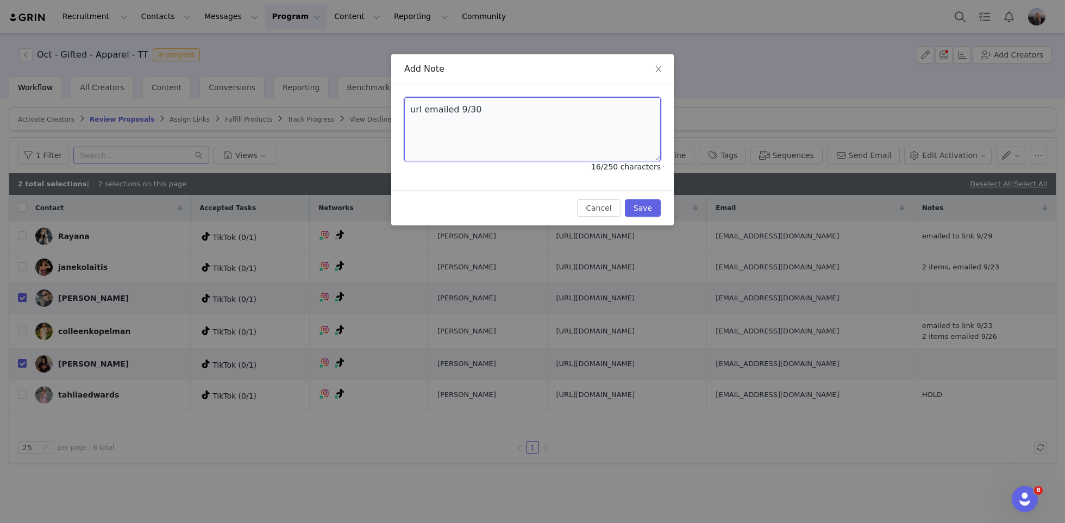
click at [449, 106] on textarea "url emailed 9/30" at bounding box center [532, 129] width 256 height 64
type textarea "url emailed 9/30"
click at [633, 199] on button "Save" at bounding box center [643, 207] width 36 height 17
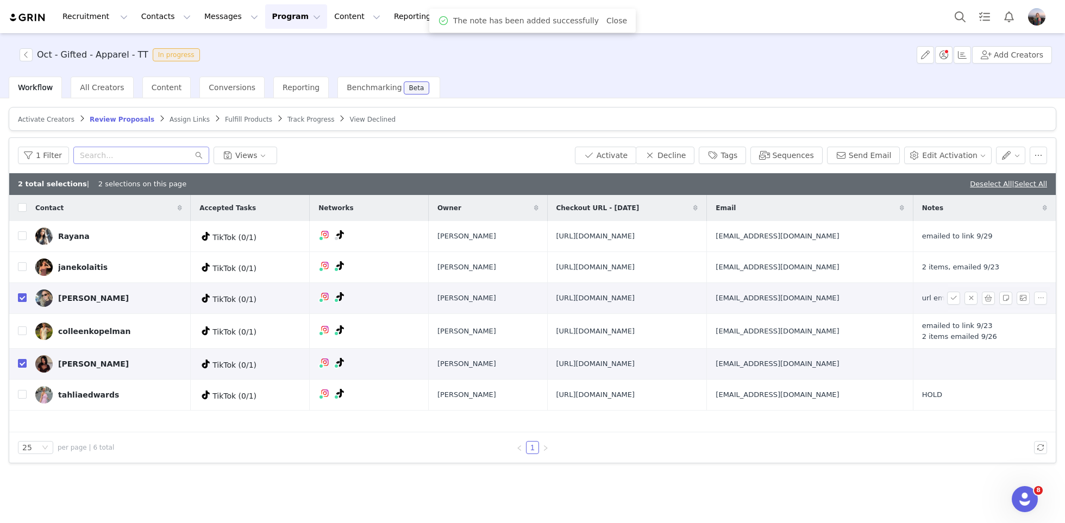
click at [18, 302] on input "checkbox" at bounding box center [22, 297] width 9 height 9
checkbox input "false"
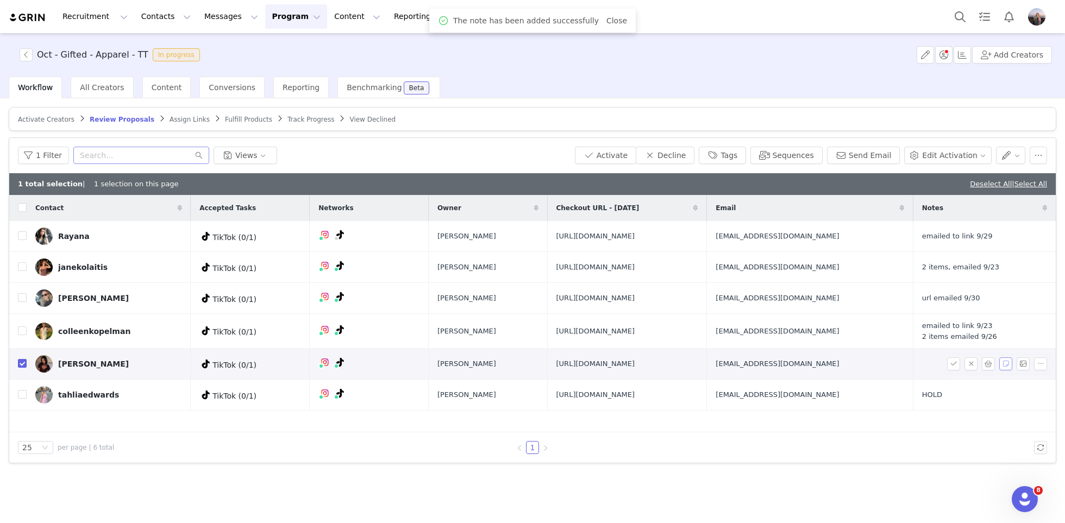
click at [1009, 371] on button "button" at bounding box center [1005, 363] width 13 height 13
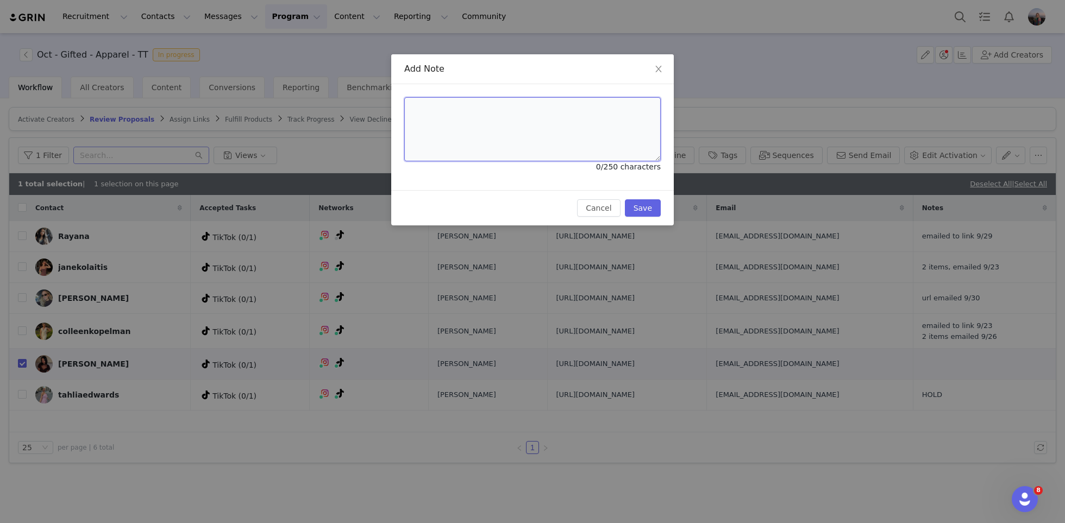
click at [568, 142] on textarea at bounding box center [532, 129] width 256 height 64
paste textarea "url emailed 9/30"
type textarea "url emailed 9/30"
click at [643, 204] on button "Save" at bounding box center [643, 207] width 36 height 17
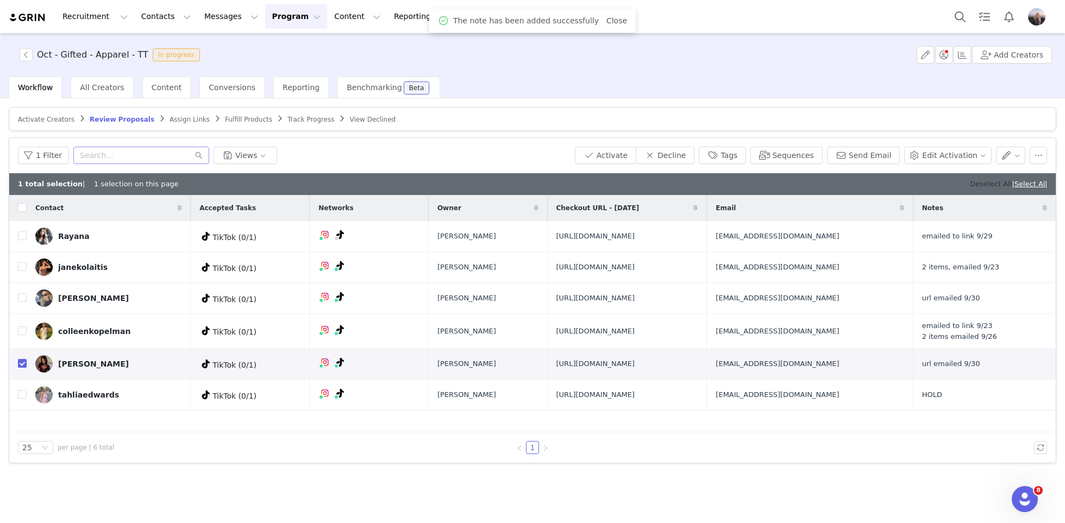
click at [977, 181] on link "Deselect All" at bounding box center [991, 184] width 42 height 8
checkbox input "false"
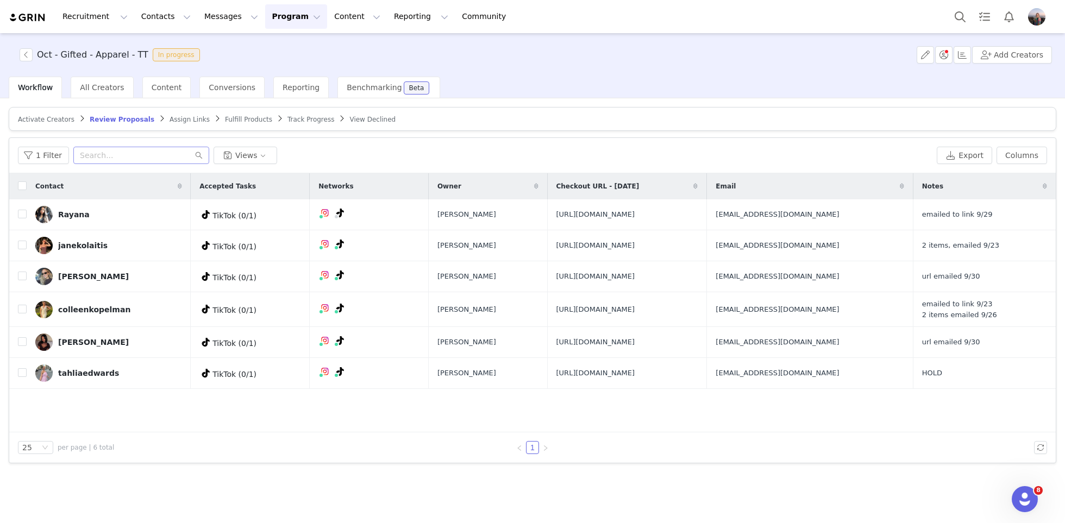
click at [293, 116] on span "Track Progress" at bounding box center [310, 120] width 47 height 8
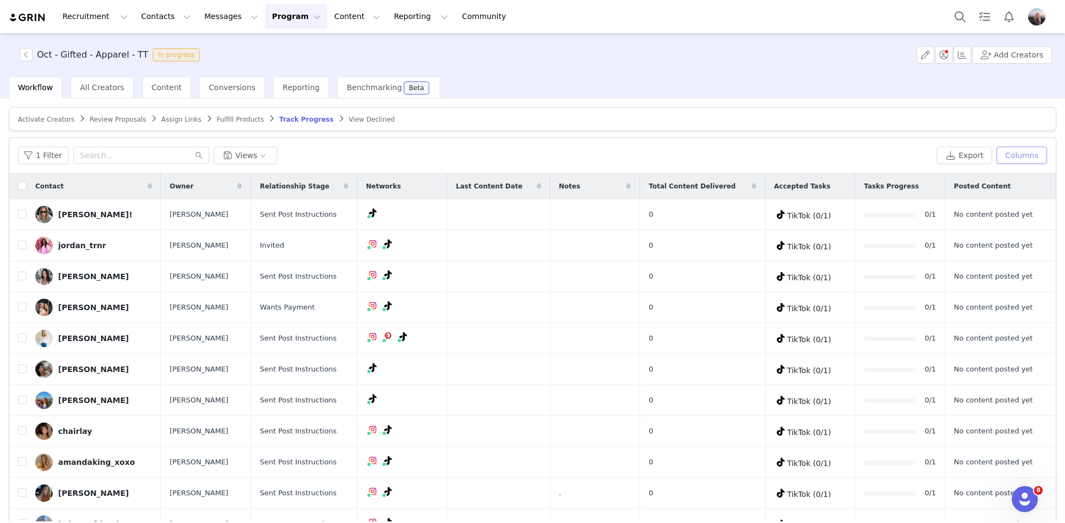
click at [1018, 154] on button "Columns" at bounding box center [1021, 155] width 51 height 17
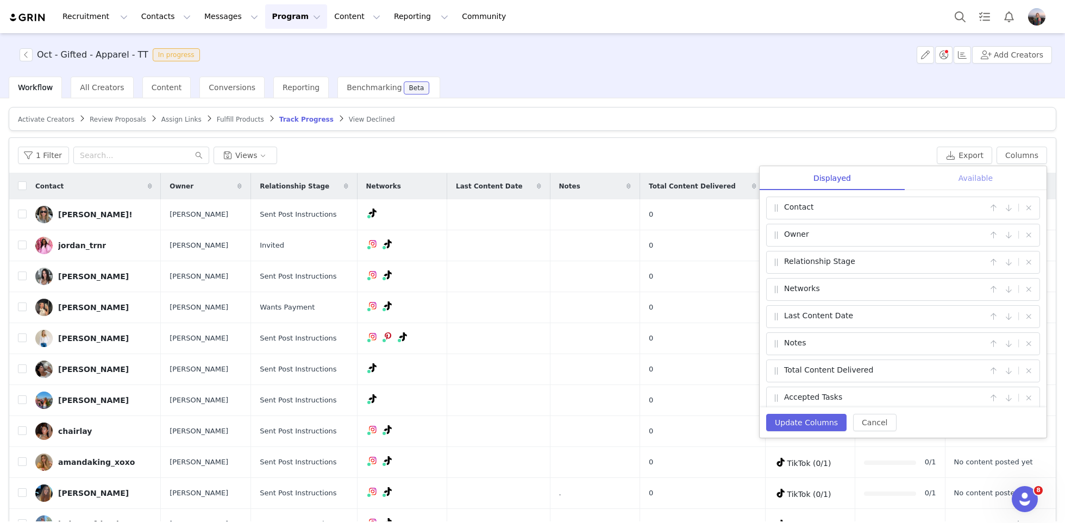
click at [957, 178] on div "Available" at bounding box center [976, 178] width 142 height 24
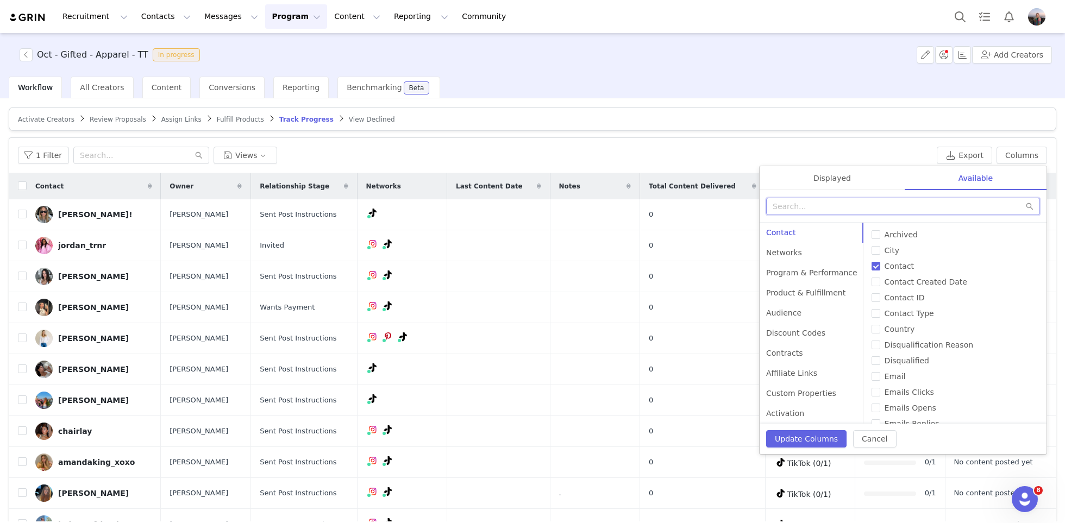
click at [878, 201] on input "text" at bounding box center [903, 206] width 274 height 17
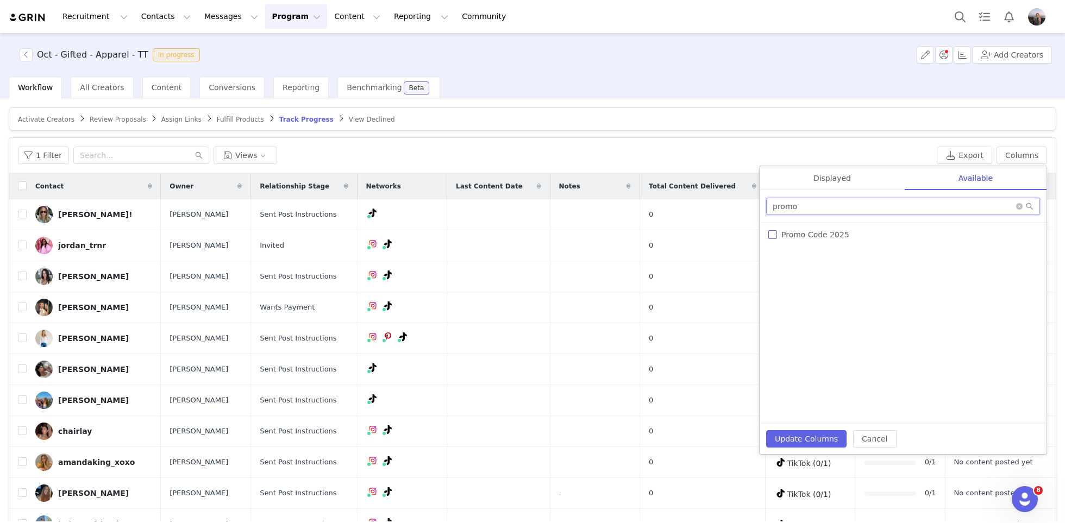
type input "promo"
click at [827, 231] on span "Promo Code 2025" at bounding box center [815, 234] width 77 height 9
click at [777, 231] on input "Promo Code 2025" at bounding box center [772, 234] width 9 height 9
checkbox input "true"
click at [784, 432] on button "Update Columns" at bounding box center [806, 438] width 80 height 17
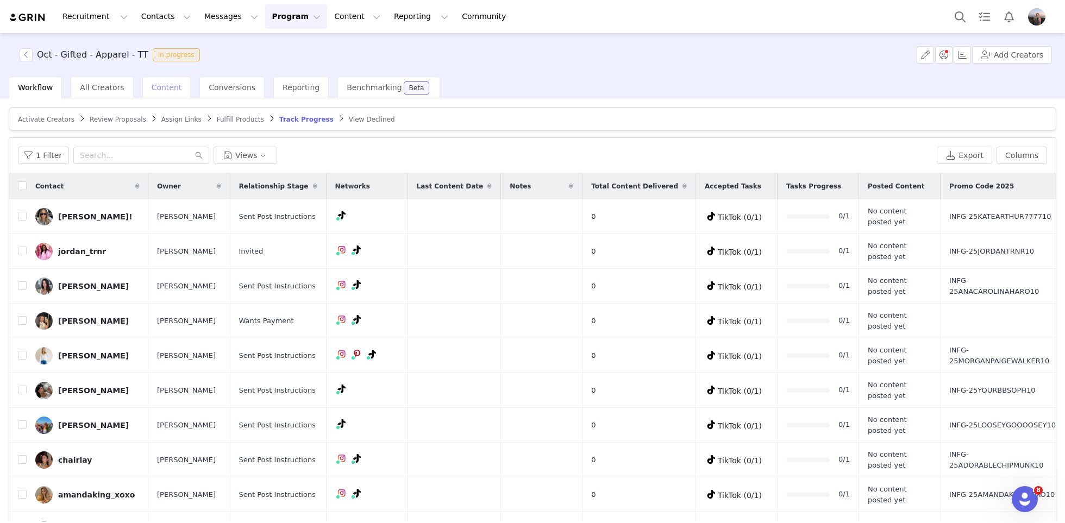
click at [158, 84] on span "Content" at bounding box center [167, 87] width 30 height 9
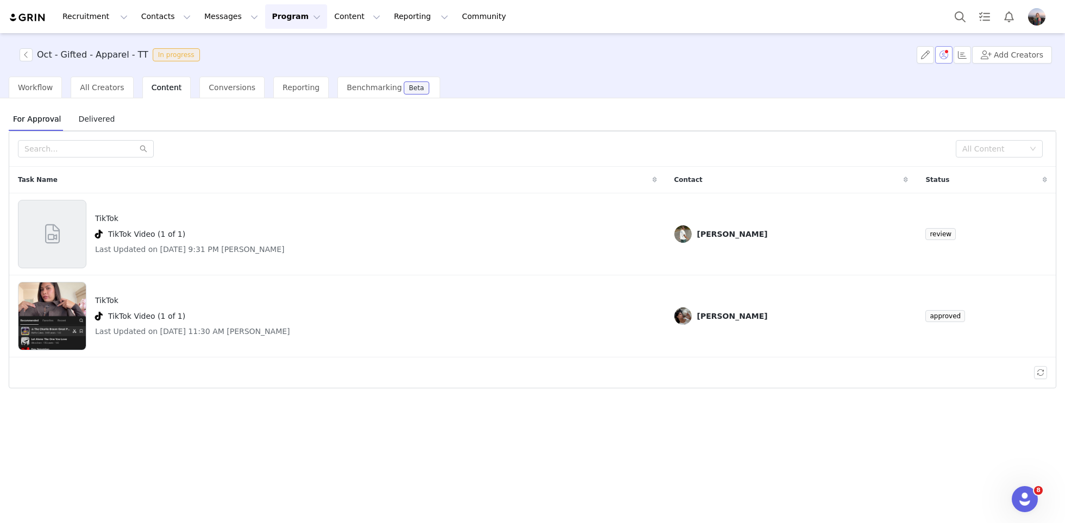
click at [949, 59] on button "button" at bounding box center [943, 54] width 17 height 17
click at [826, 121] on div "For Approval Delivered" at bounding box center [532, 119] width 1047 height 24
click at [647, 238] on div "TikTok TikTok Video (1 of 1) Last Updated on Sep 29, 2025 9:31 PM sam" at bounding box center [337, 234] width 639 height 68
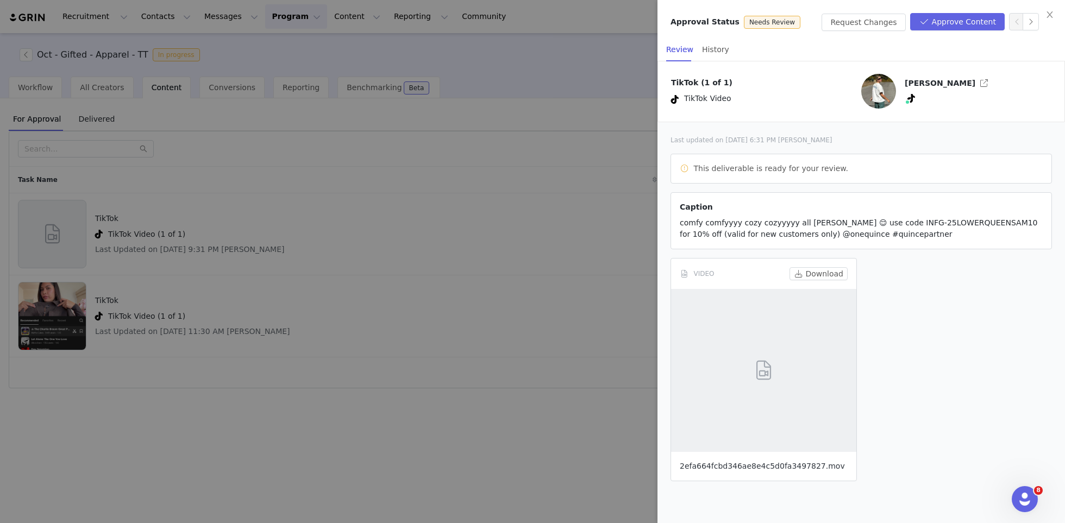
click at [711, 469] on link "2efa664fcbd346ae8e4c5d0fa3497827.mov" at bounding box center [762, 466] width 165 height 9
click at [941, 24] on button "Approve Content" at bounding box center [957, 21] width 95 height 17
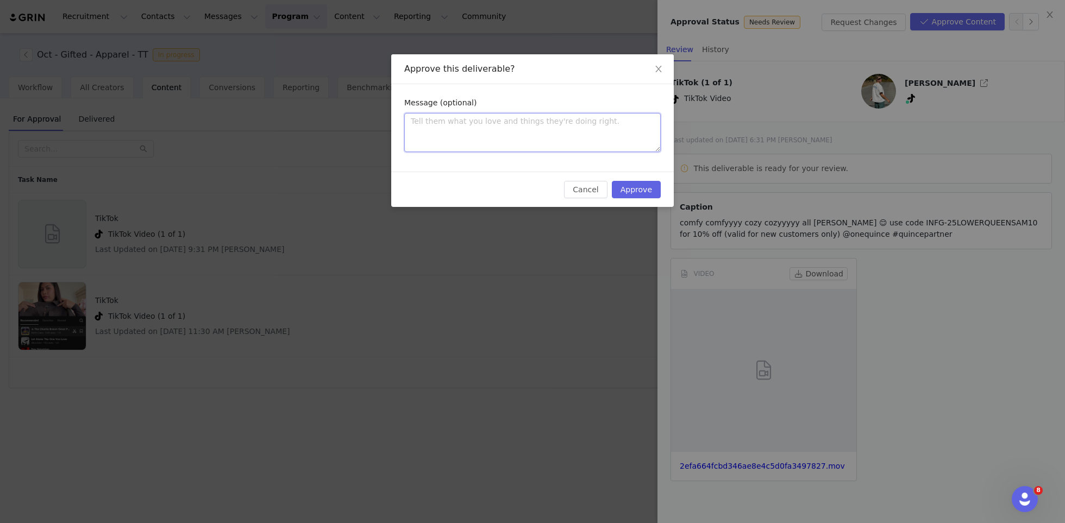
click at [601, 121] on textarea at bounding box center [532, 132] width 256 height 39
type textarea "L"
type textarea "Lo"
type textarea "Lov"
type textarea "Love"
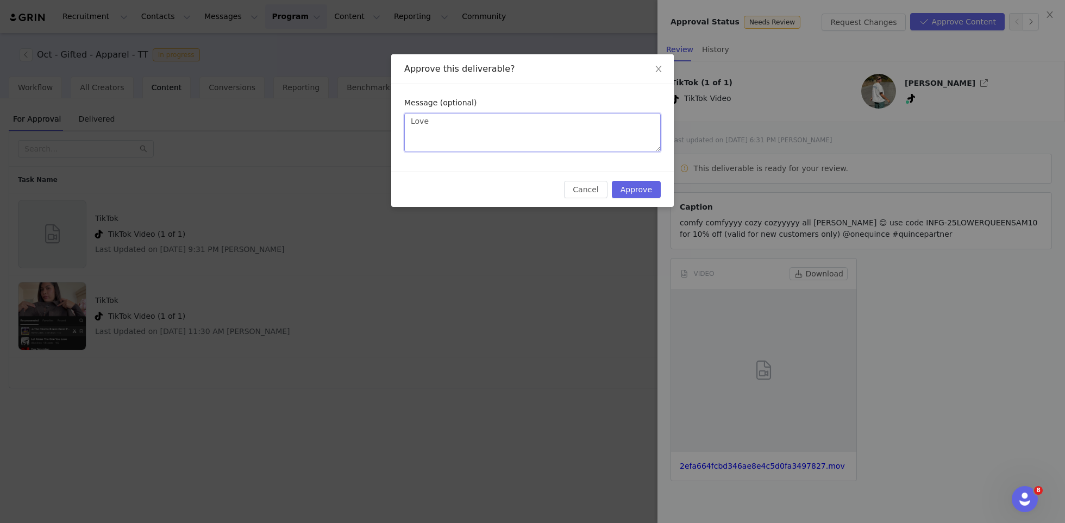
type textarea "Love!"
type textarea "Love!!"
click at [631, 199] on div "Cancel Approve" at bounding box center [532, 189] width 283 height 35
click at [630, 188] on button "Approve" at bounding box center [636, 189] width 49 height 17
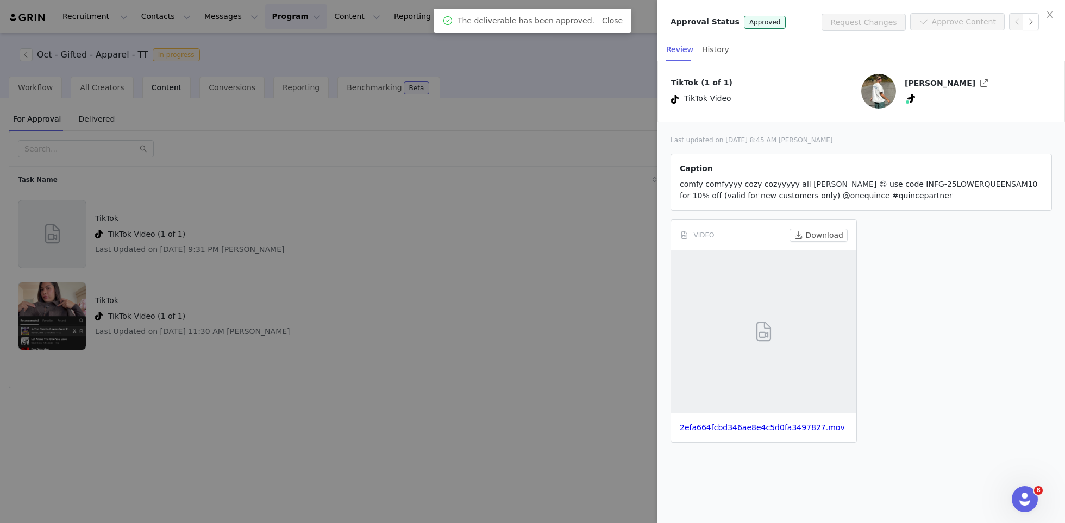
click at [574, 227] on div at bounding box center [532, 261] width 1065 height 523
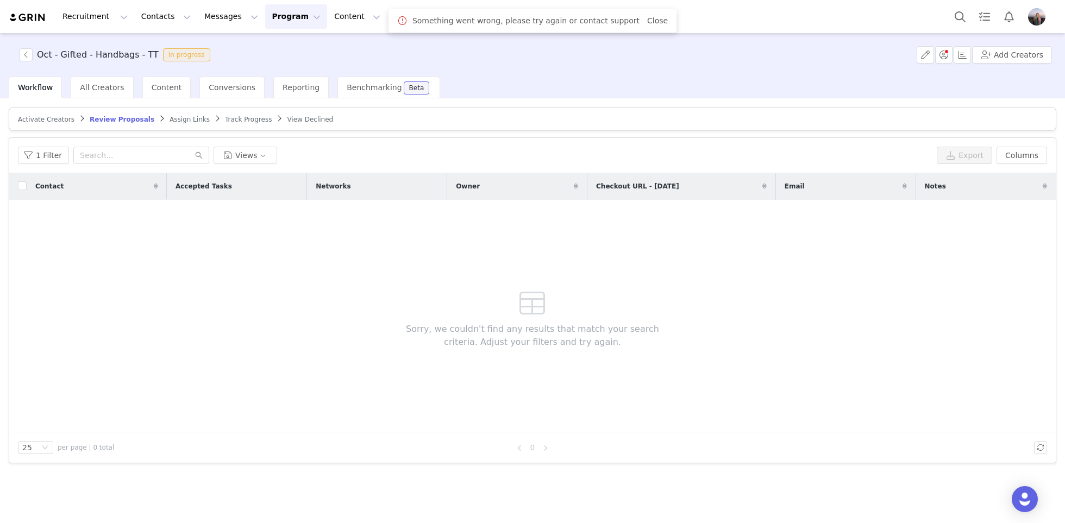
click at [231, 114] on article "Activate Creators Review Proposals Assign Links Track Progress View Declined" at bounding box center [532, 119] width 1047 height 24
click at [231, 119] on span "Track Progress" at bounding box center [248, 120] width 47 height 8
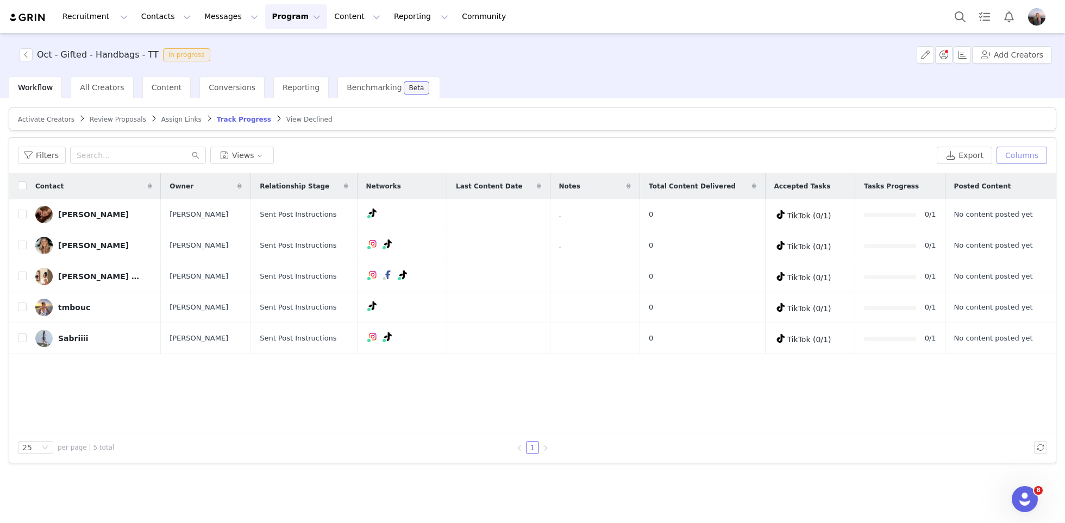
click at [1019, 158] on button "Columns" at bounding box center [1021, 155] width 51 height 17
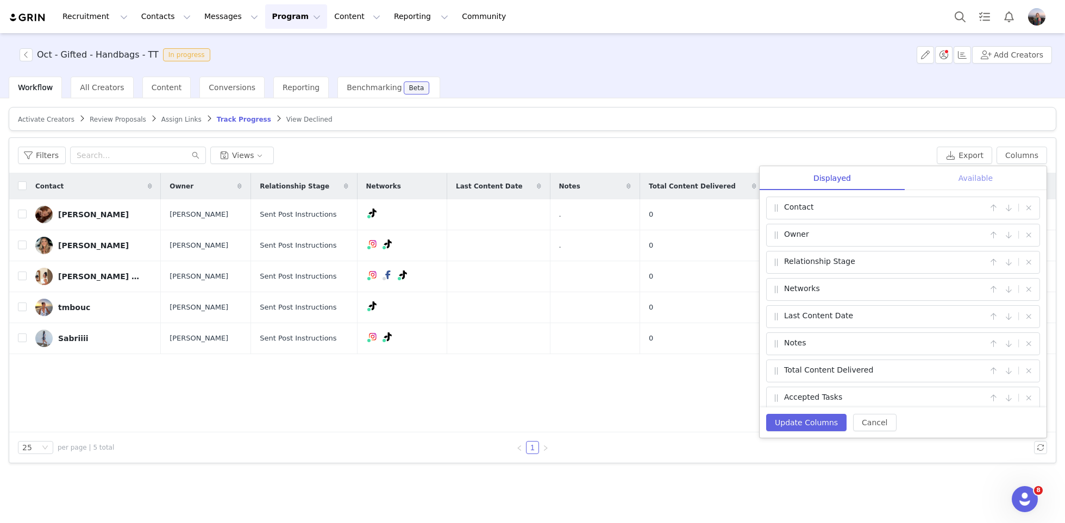
click at [980, 178] on div "Available" at bounding box center [976, 178] width 142 height 24
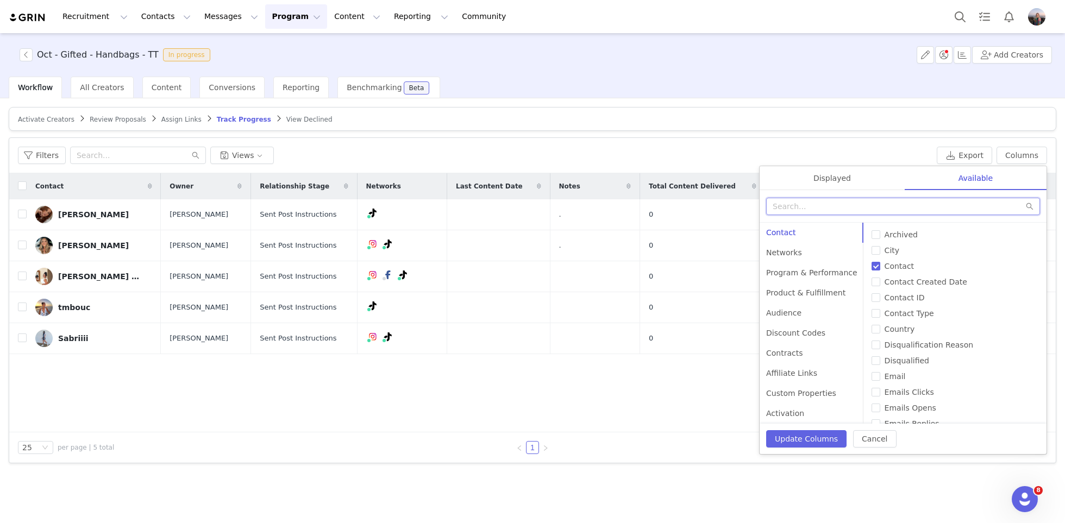
click at [822, 207] on input "text" at bounding box center [903, 206] width 274 height 17
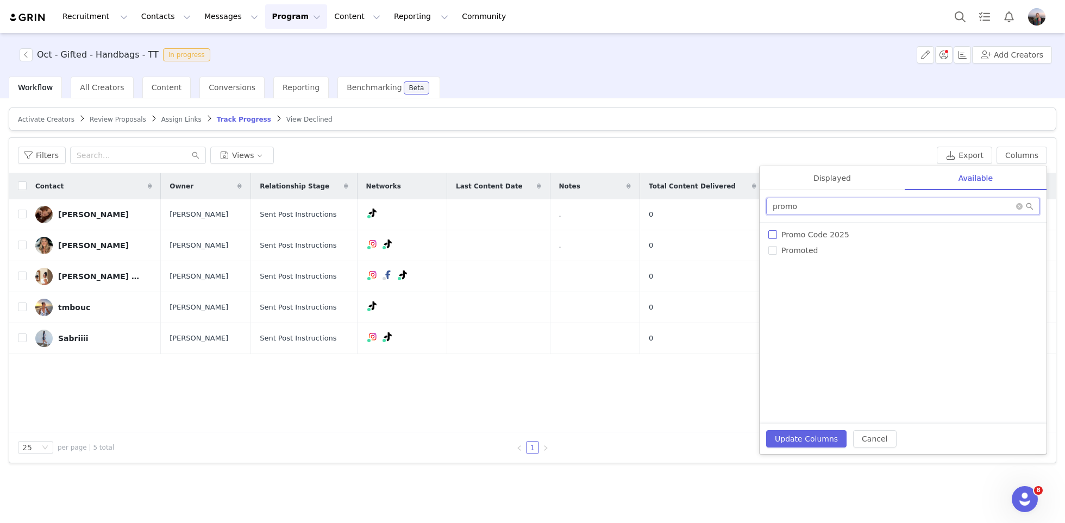
type input "promo"
click at [779, 234] on span "Promo Code 2025" at bounding box center [815, 234] width 77 height 9
click at [777, 234] on input "Promo Code 2025" at bounding box center [772, 234] width 9 height 9
checkbox input "true"
click at [781, 433] on button "Update Columns" at bounding box center [806, 438] width 80 height 17
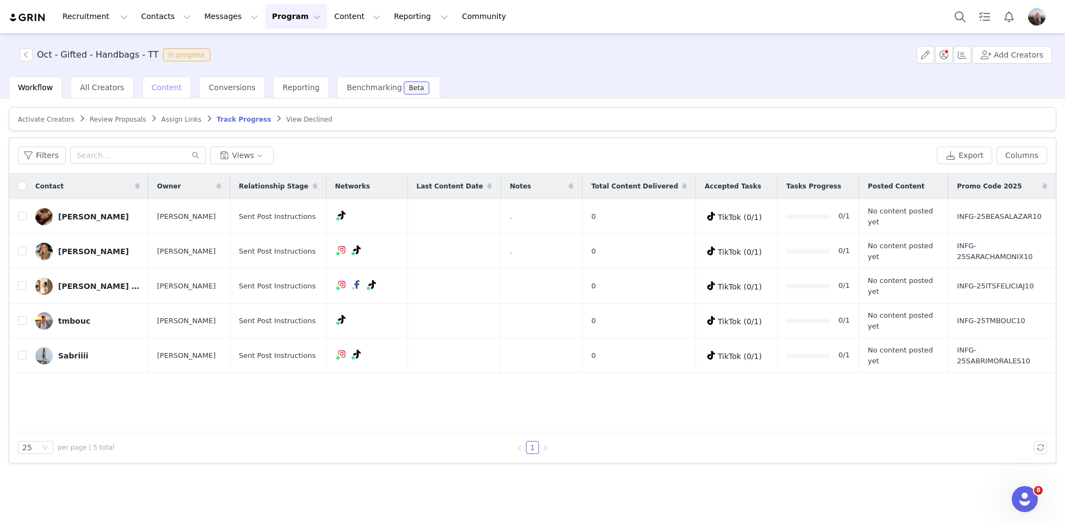
click at [142, 91] on div "Content" at bounding box center [166, 88] width 49 height 22
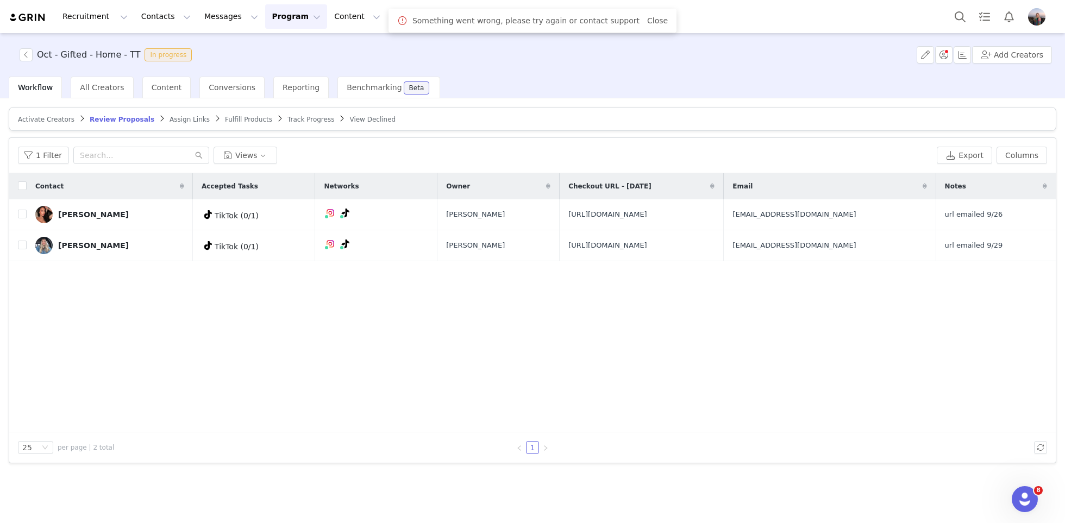
click at [287, 116] on span "Track Progress" at bounding box center [310, 120] width 47 height 8
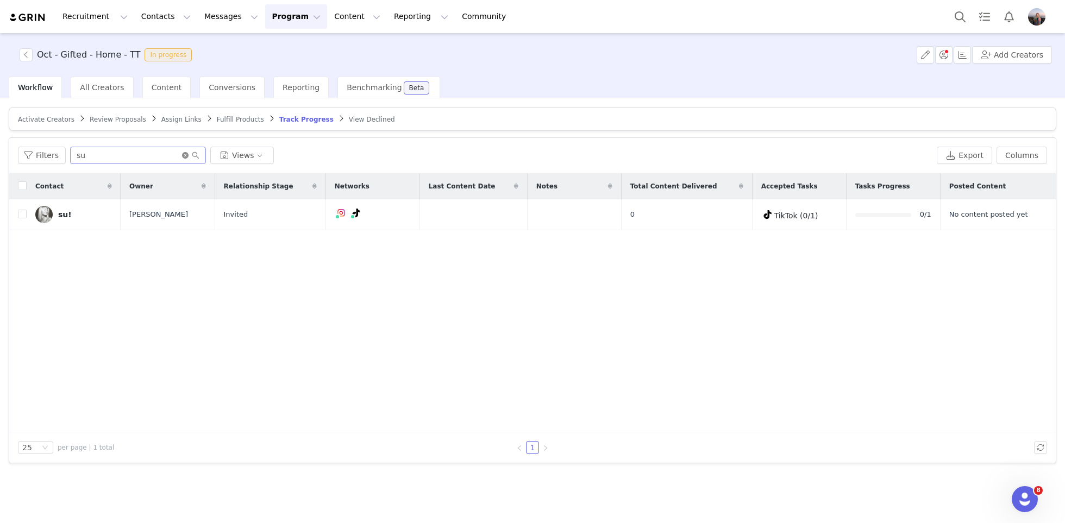
click at [185, 155] on icon "icon: close-circle" at bounding box center [185, 155] width 7 height 7
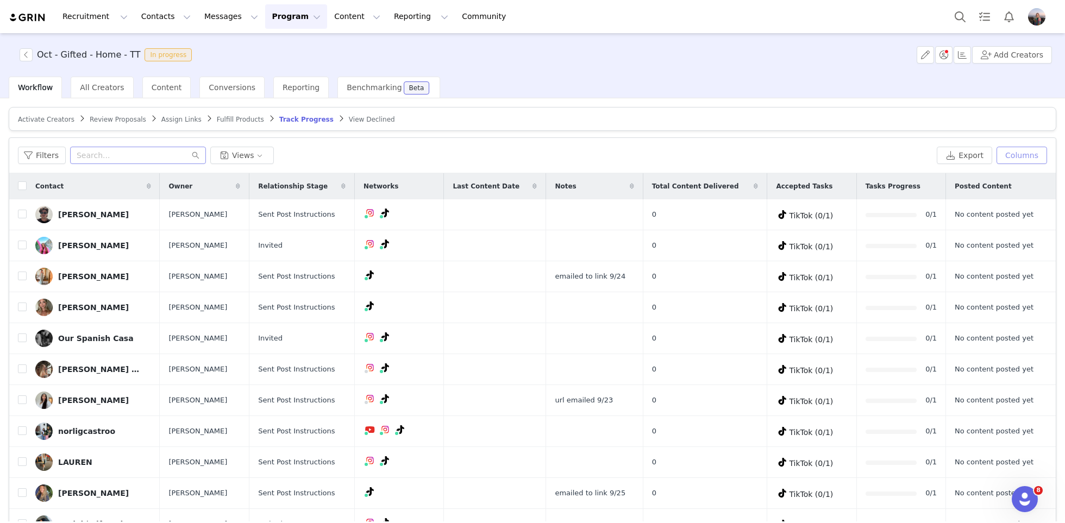
click at [1012, 153] on button "Columns" at bounding box center [1021, 155] width 51 height 17
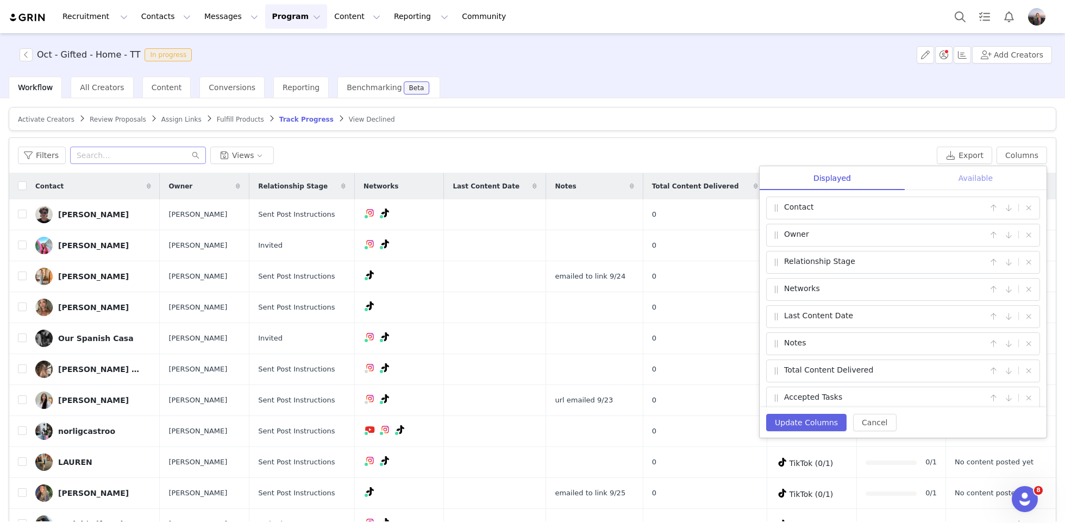
click at [968, 180] on div "Available" at bounding box center [976, 178] width 142 height 24
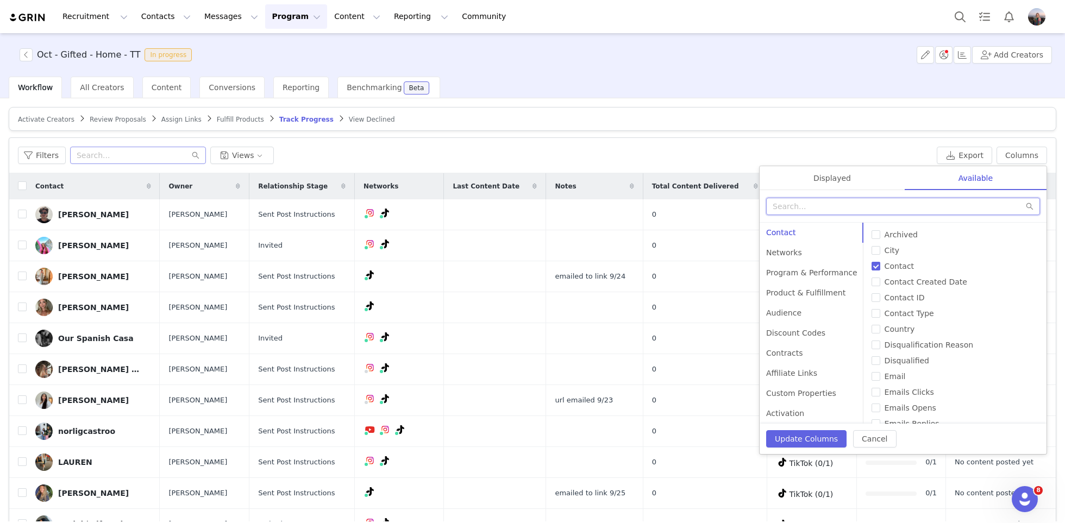
click at [873, 208] on input "text" at bounding box center [903, 206] width 274 height 17
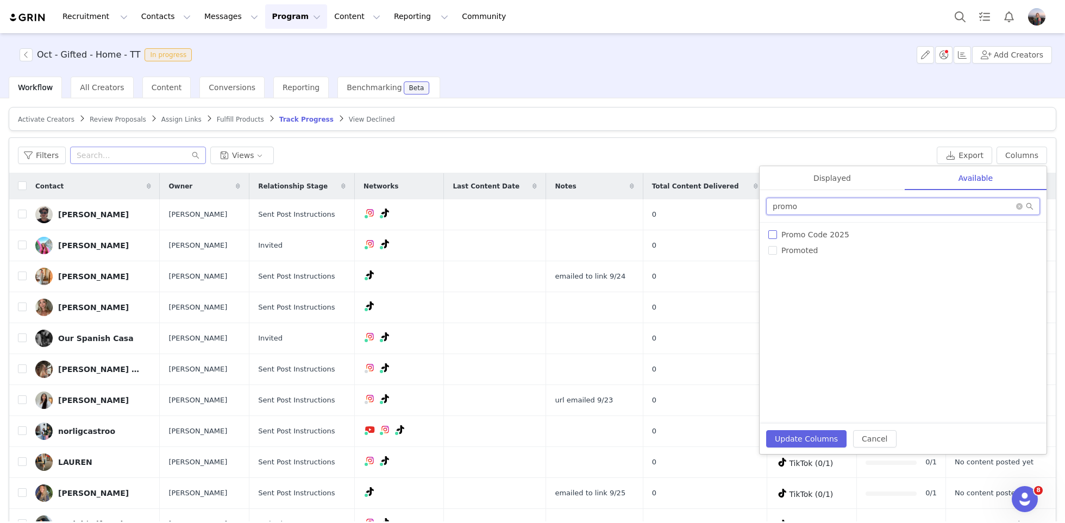
type input "promo"
click at [839, 233] on span "Promo Code 2025" at bounding box center [815, 234] width 77 height 9
click at [777, 233] on input "Promo Code 2025" at bounding box center [772, 234] width 9 height 9
checkbox input "true"
click at [803, 432] on button "Update Columns" at bounding box center [806, 438] width 80 height 17
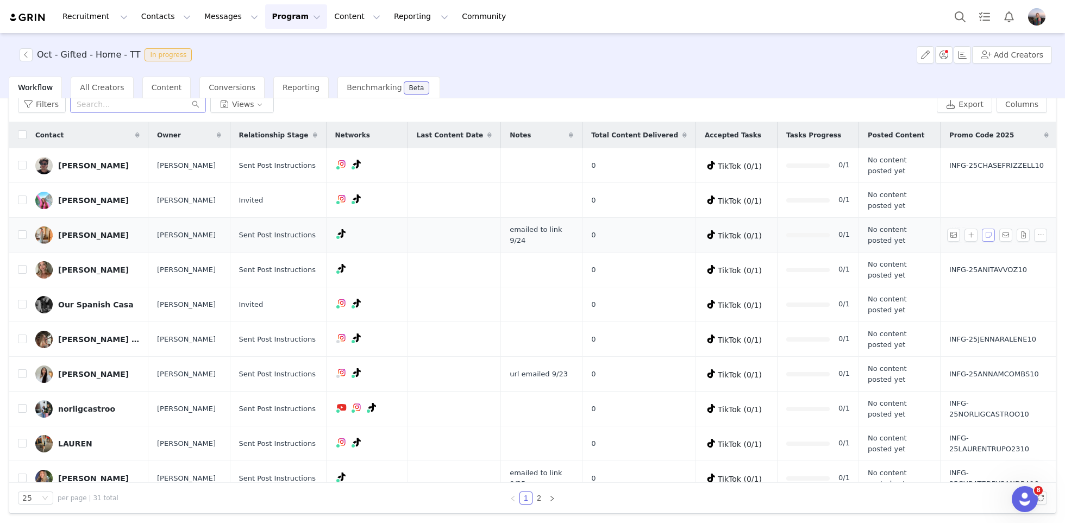
click at [988, 232] on button "button" at bounding box center [988, 235] width 13 height 13
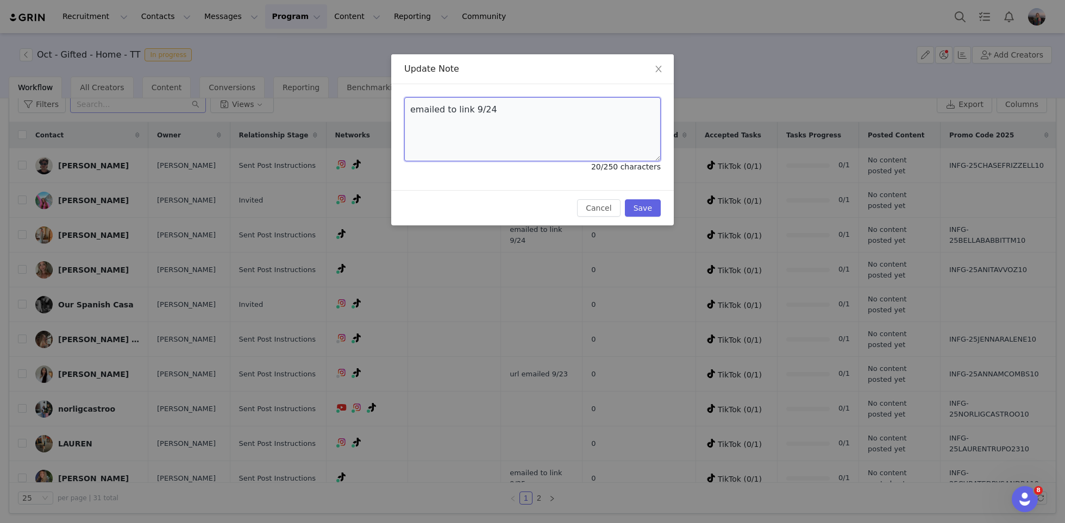
click at [496, 106] on textarea "emailed to link 9/24" at bounding box center [532, 129] width 256 height 64
type textarea "."
click at [644, 210] on button "Save" at bounding box center [643, 207] width 36 height 17
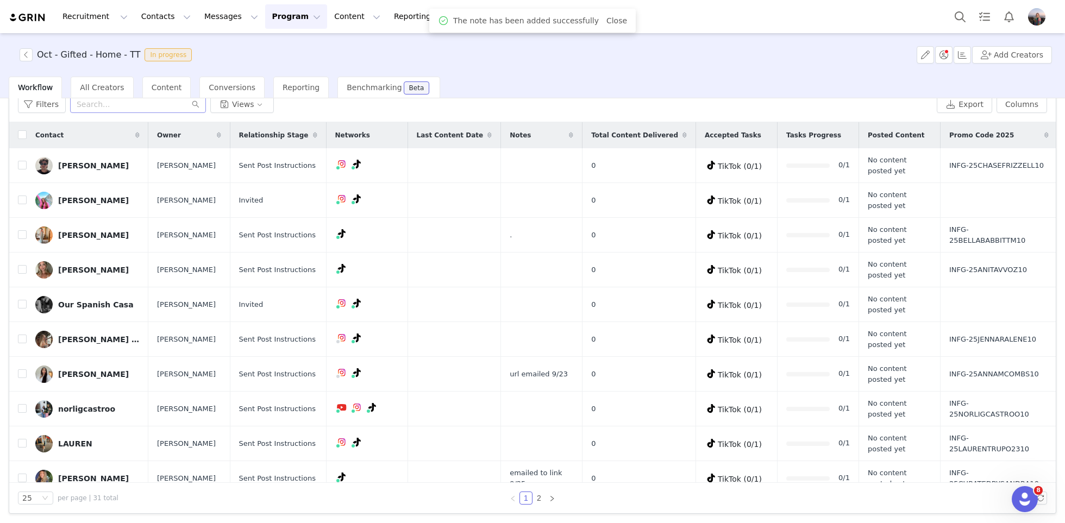
scroll to position [530, 0]
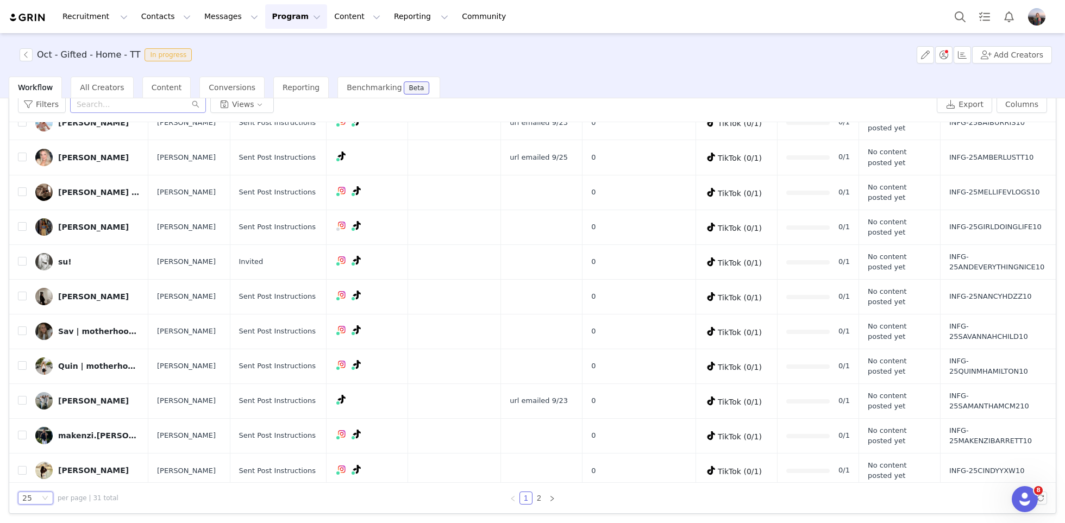
click at [32, 494] on div "25" at bounding box center [30, 498] width 17 height 12
click at [45, 456] on li "50" at bounding box center [35, 459] width 35 height 17
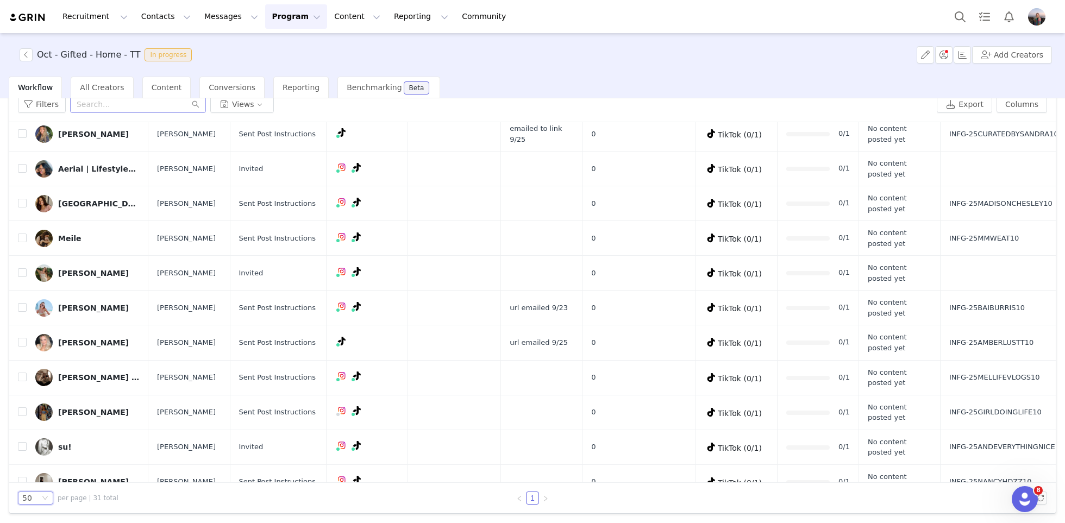
scroll to position [737, 0]
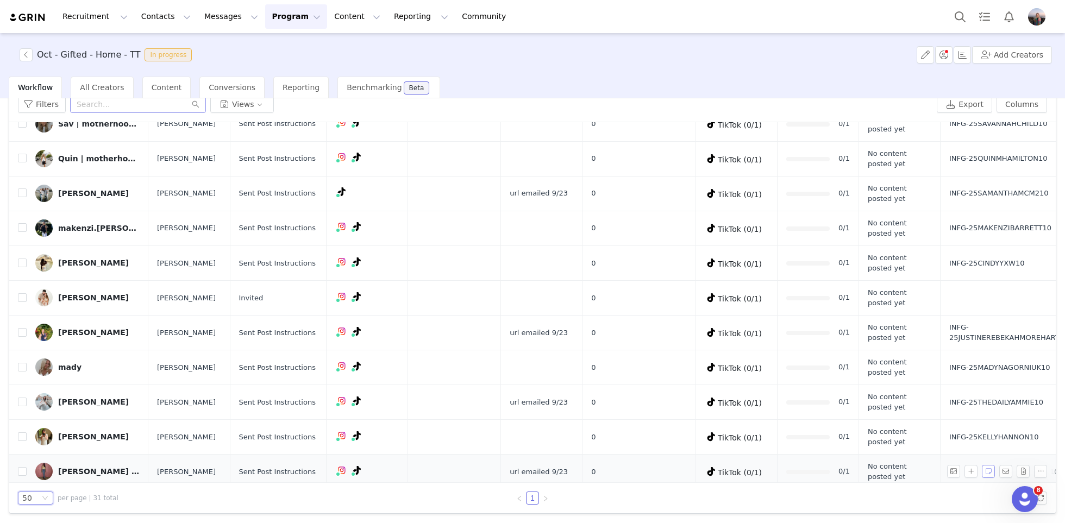
click at [991, 465] on button "button" at bounding box center [988, 471] width 13 height 13
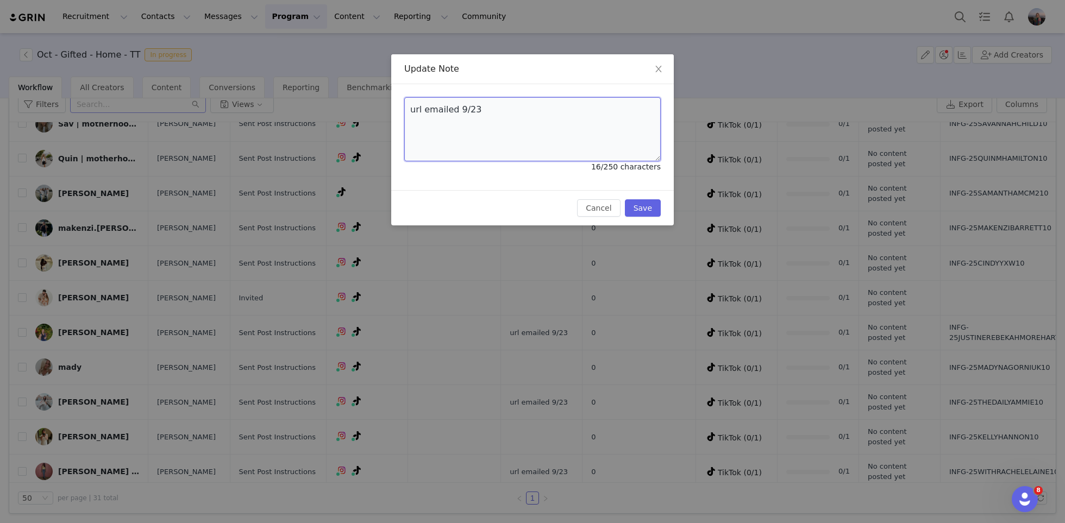
click at [448, 113] on textarea "url emailed 9/23" at bounding box center [532, 129] width 256 height 64
type textarea "."
click at [636, 205] on button "Save" at bounding box center [643, 207] width 36 height 17
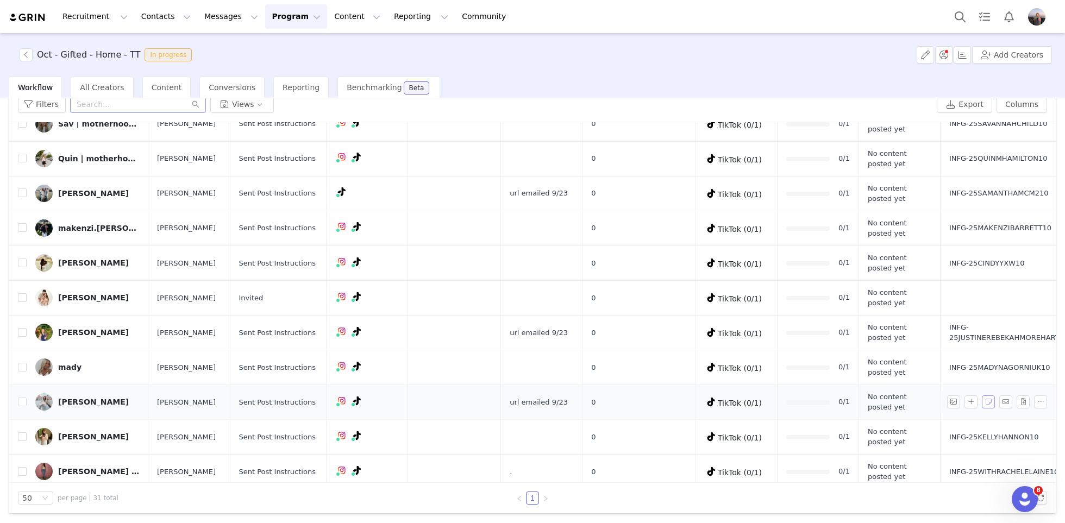
click at [990, 397] on button "button" at bounding box center [988, 402] width 13 height 13
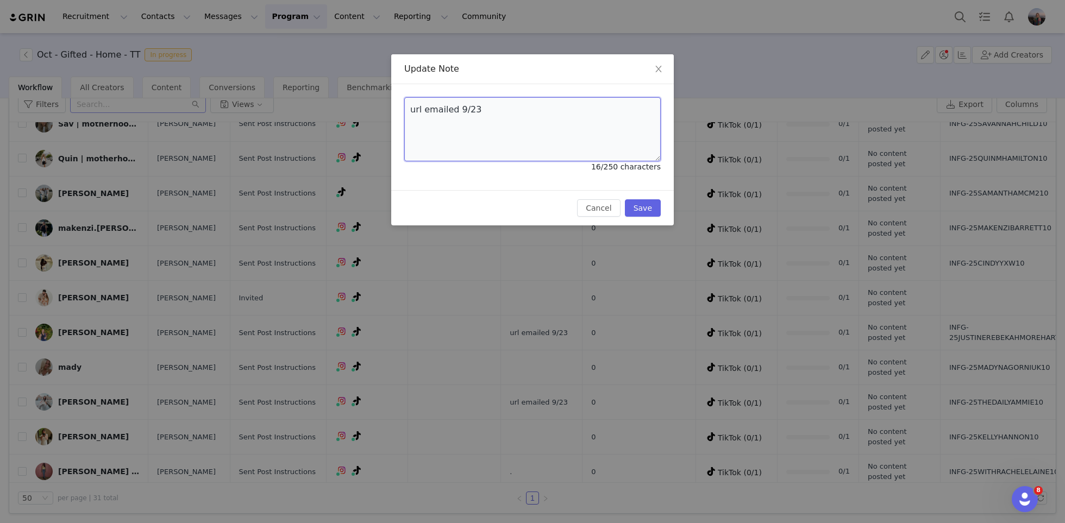
click at [554, 129] on textarea "url emailed 9/23" at bounding box center [532, 129] width 256 height 64
type textarea "."
click at [637, 204] on button "Save" at bounding box center [643, 207] width 36 height 17
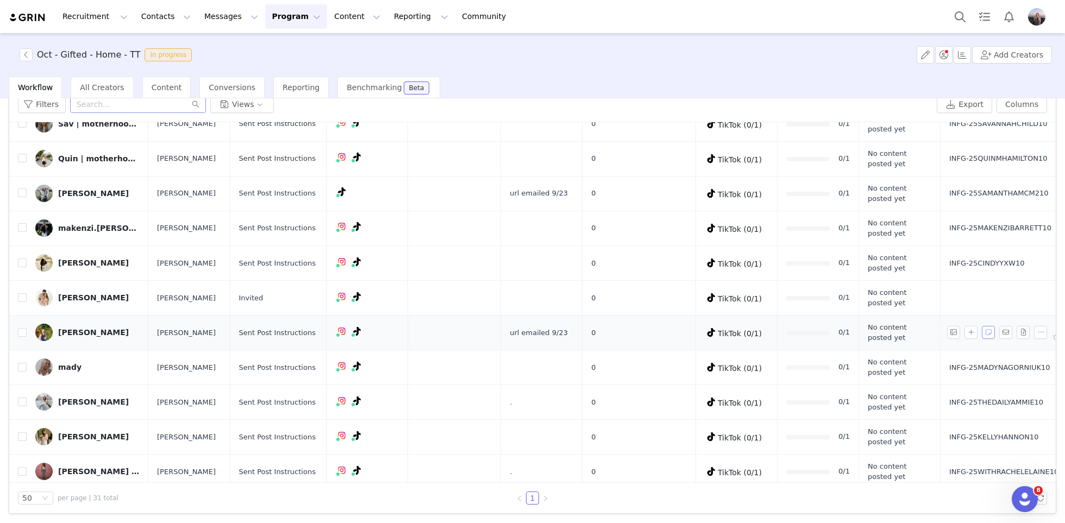
click at [987, 326] on button "button" at bounding box center [988, 332] width 13 height 13
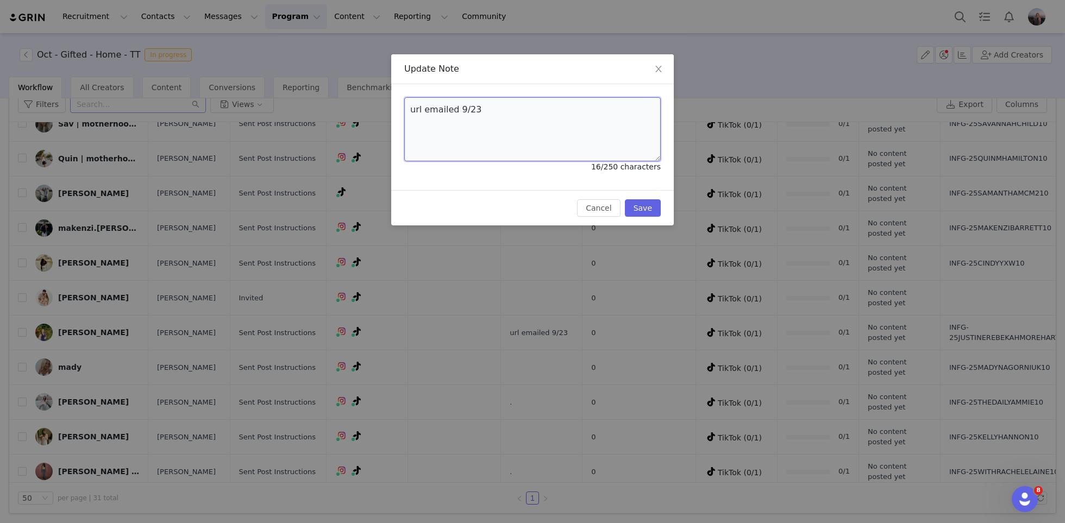
click at [498, 102] on textarea "url emailed 9/23" at bounding box center [532, 129] width 256 height 64
type textarea "."
click at [633, 200] on button "Save" at bounding box center [643, 207] width 36 height 17
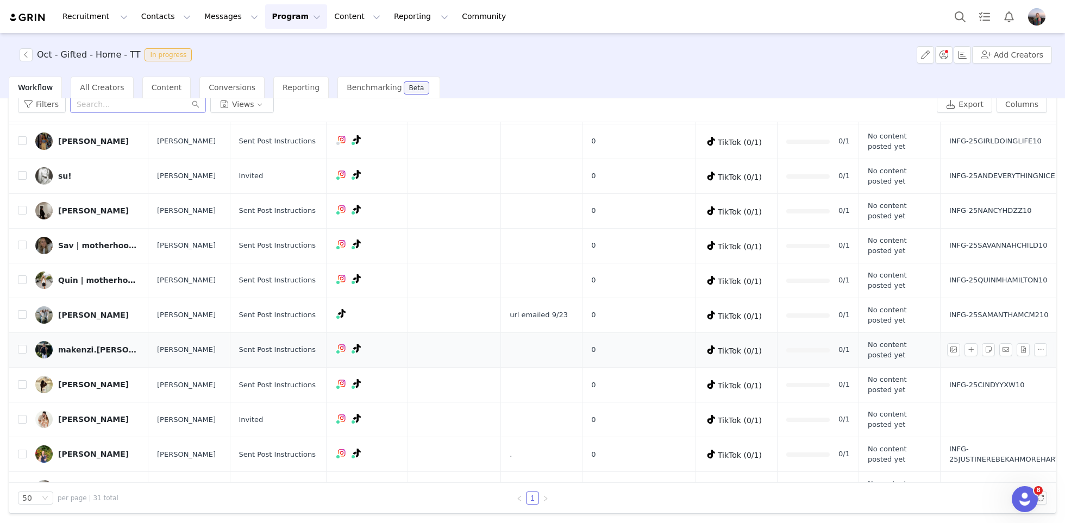
scroll to position [616, 0]
click at [987, 309] on button "button" at bounding box center [988, 314] width 13 height 13
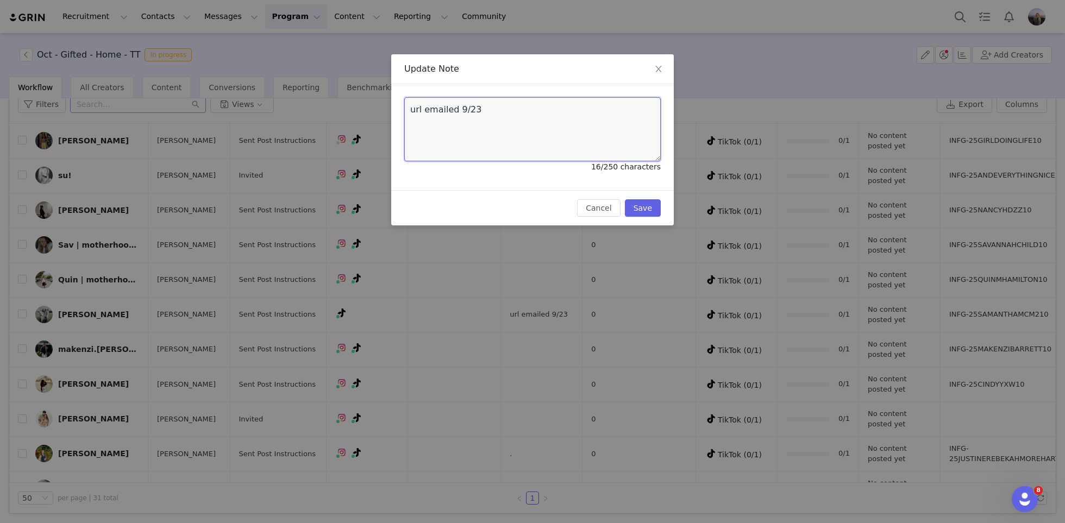
click at [479, 105] on textarea "url emailed 9/23" at bounding box center [532, 129] width 256 height 64
type textarea "."
click at [637, 204] on button "Save" at bounding box center [643, 207] width 36 height 17
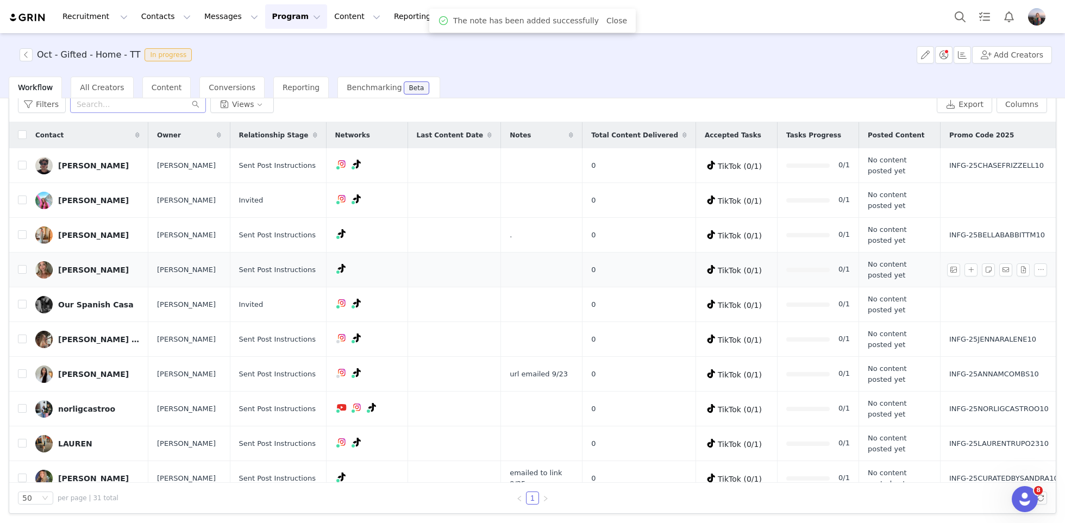
scroll to position [142, 0]
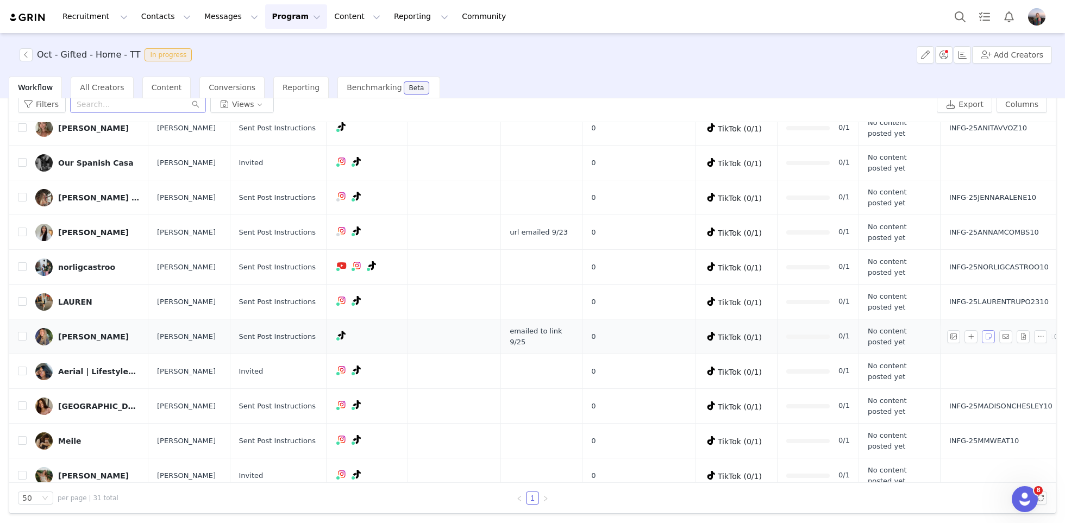
click at [988, 339] on button "button" at bounding box center [988, 336] width 13 height 13
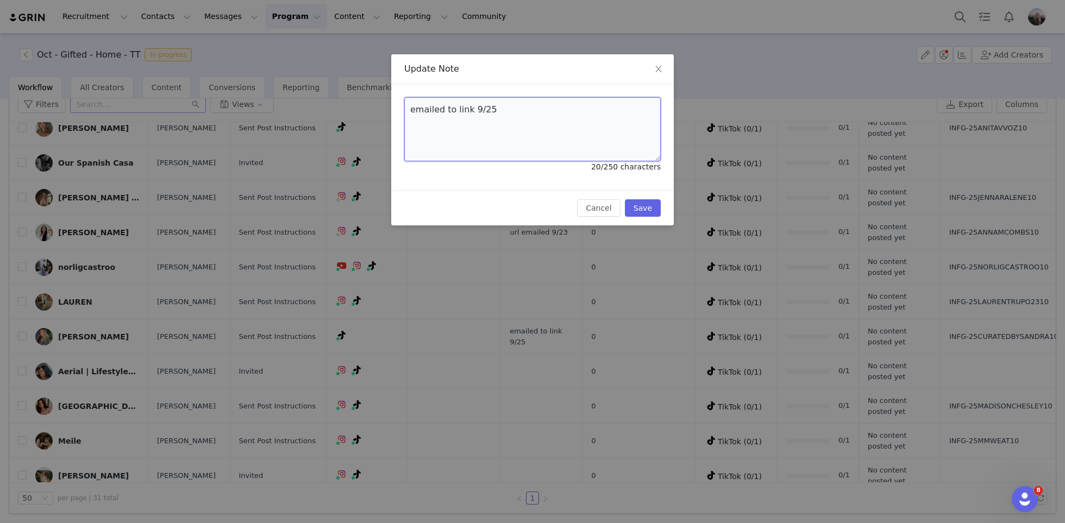
click at [486, 118] on textarea "emailed to link 9/25" at bounding box center [532, 129] width 256 height 64
type textarea "."
click at [645, 208] on button "Save" at bounding box center [643, 207] width 36 height 17
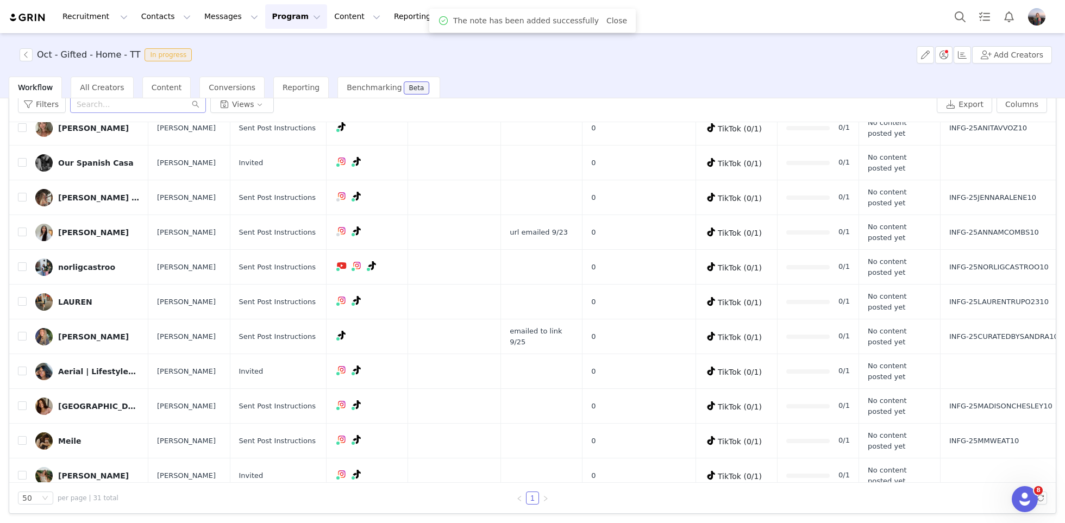
scroll to position [0, 0]
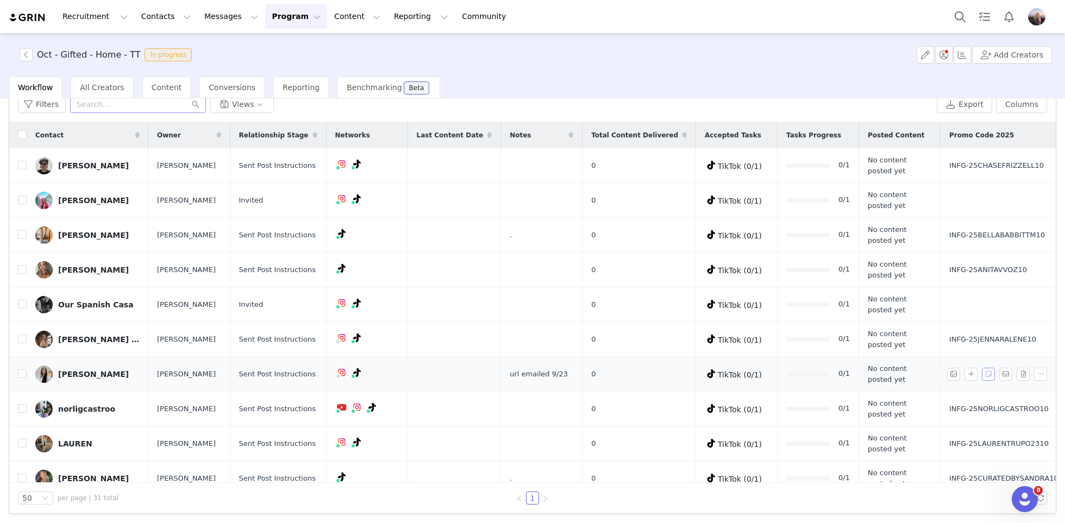
click at [987, 375] on button "button" at bounding box center [988, 374] width 13 height 13
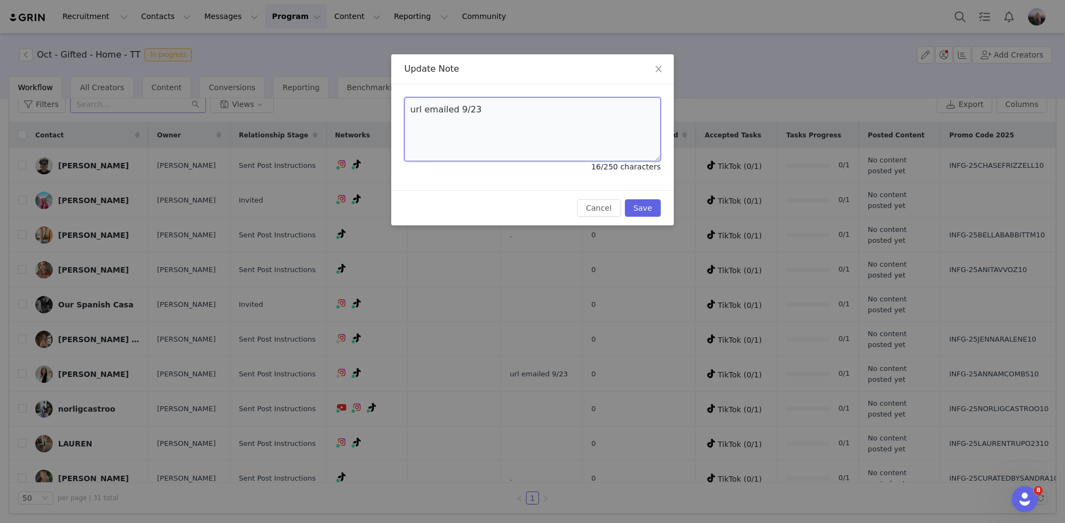
click at [461, 118] on textarea "url emailed 9/23" at bounding box center [532, 129] width 256 height 64
type textarea "."
click at [642, 211] on button "Save" at bounding box center [643, 207] width 36 height 17
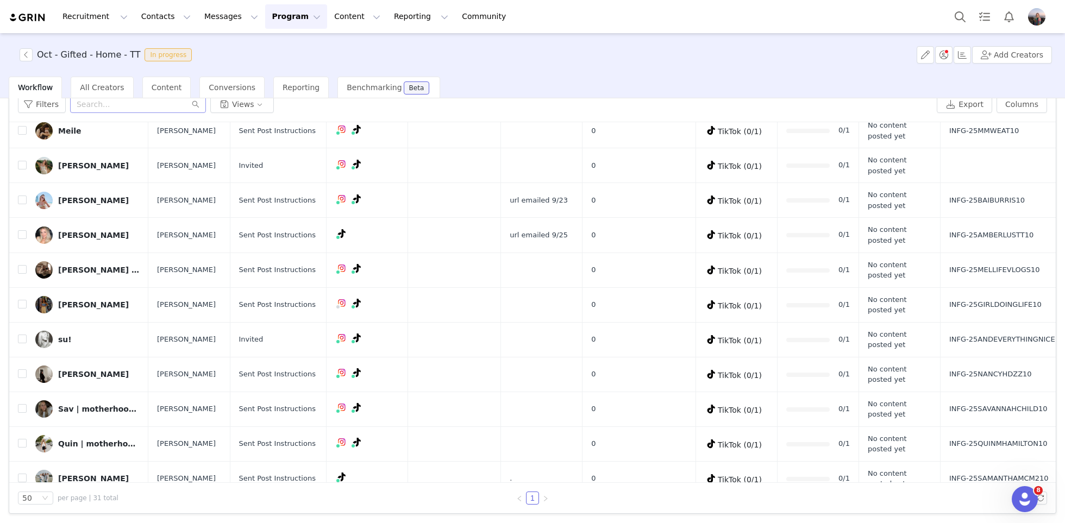
scroll to position [444, 0]
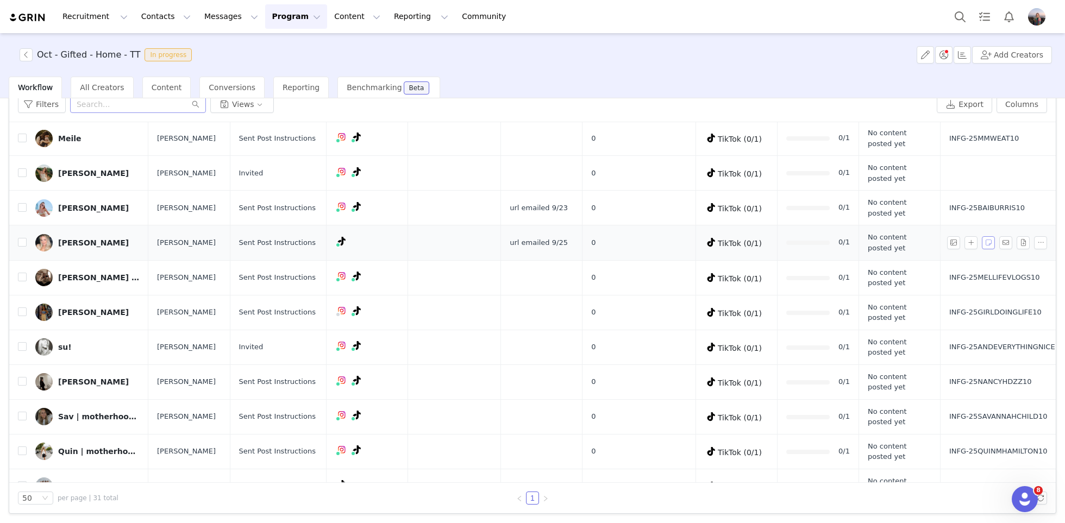
click at [989, 238] on button "button" at bounding box center [988, 242] width 13 height 13
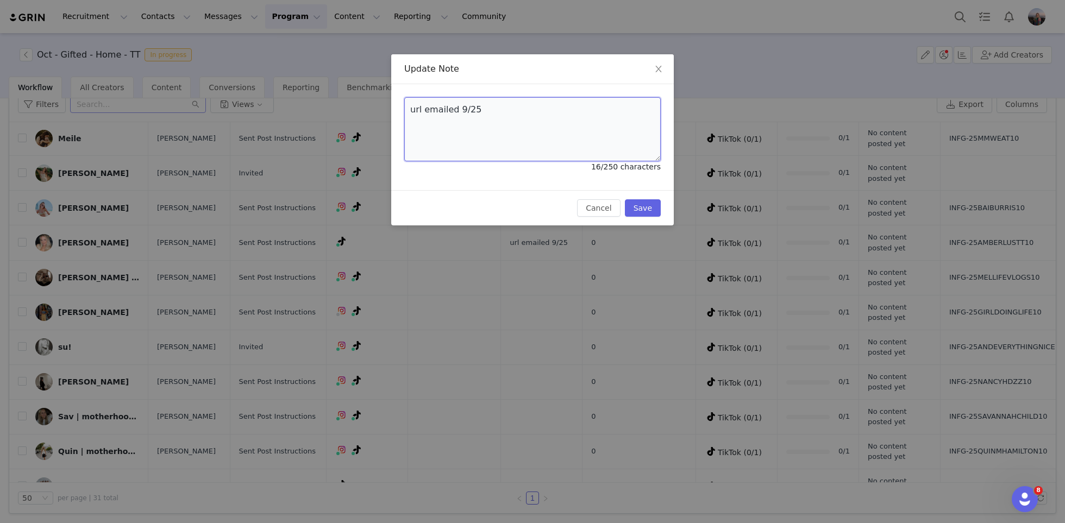
click at [451, 111] on textarea "url emailed 9/25" at bounding box center [532, 129] width 256 height 64
type textarea "."
click at [633, 205] on button "Save" at bounding box center [643, 207] width 36 height 17
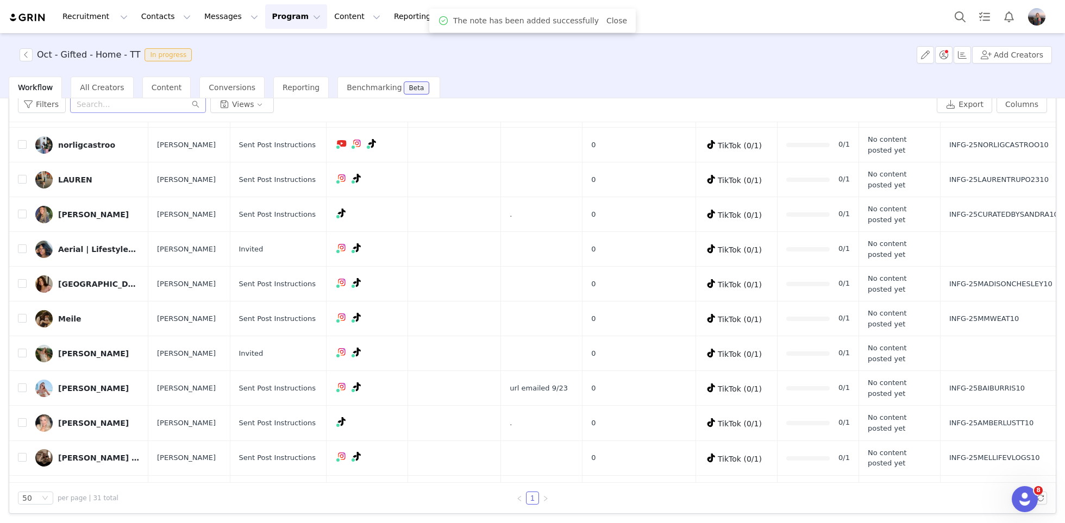
scroll to position [289, 0]
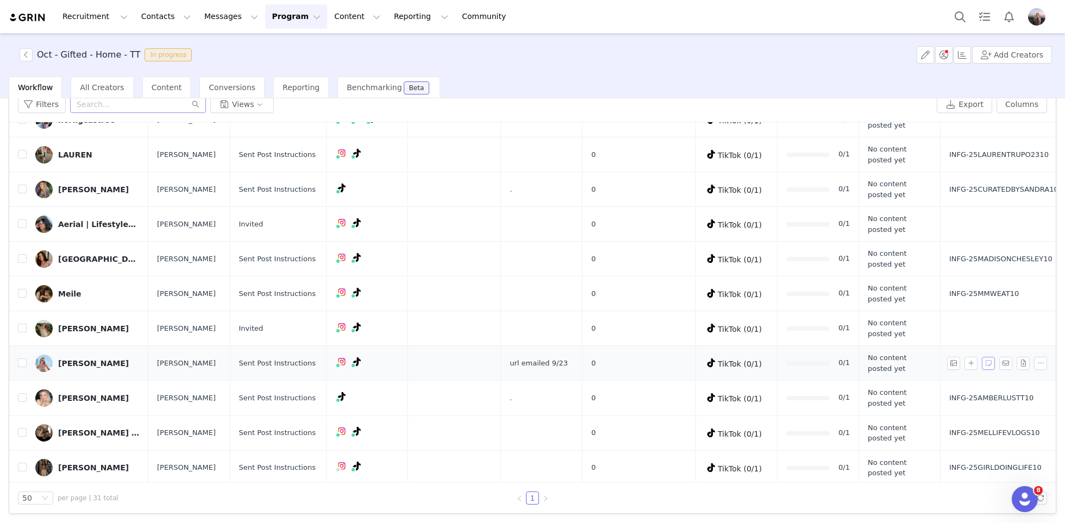
click at [994, 358] on button "button" at bounding box center [988, 363] width 13 height 13
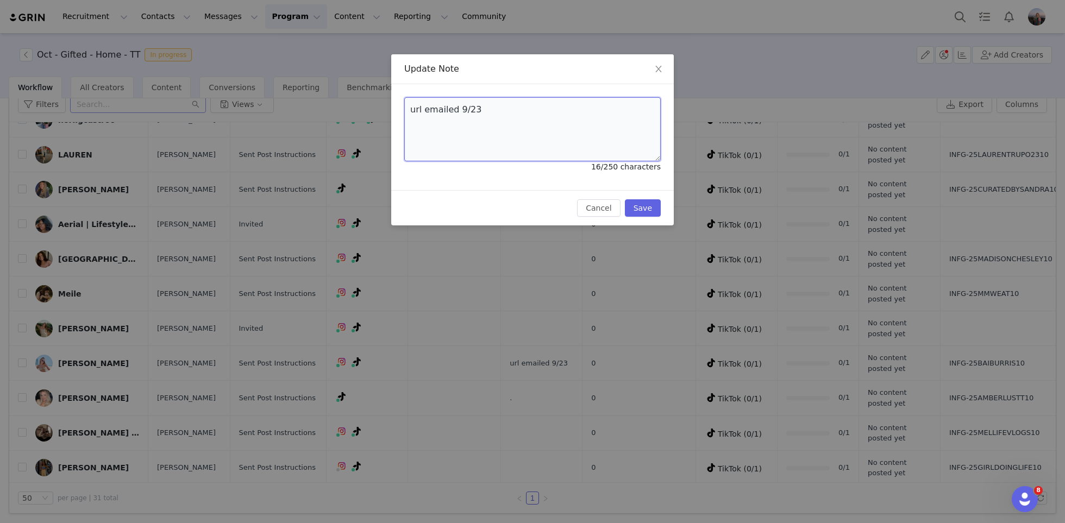
click at [479, 106] on textarea "url emailed 9/23" at bounding box center [532, 129] width 256 height 64
type textarea "."
click at [645, 196] on div "Cancel Save" at bounding box center [532, 207] width 283 height 35
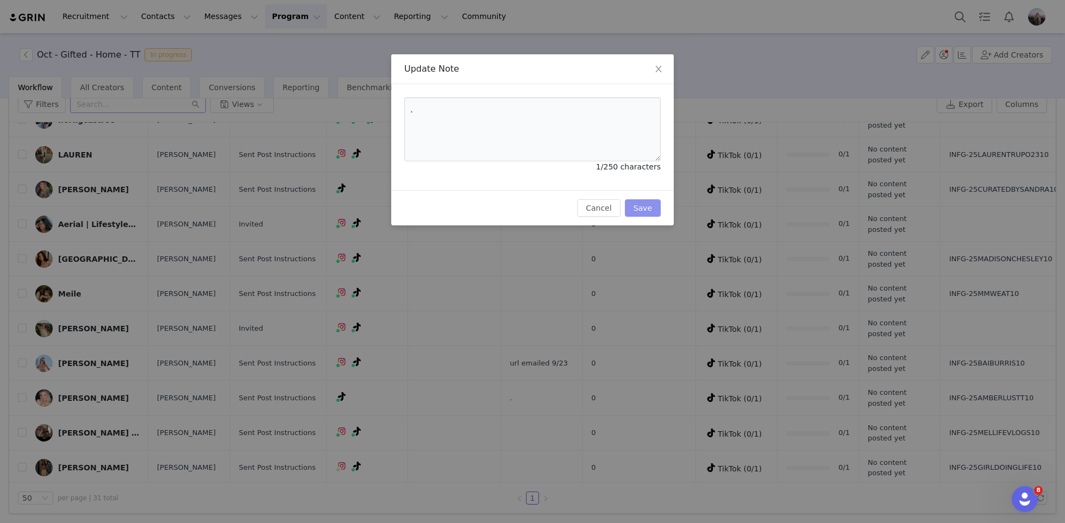
click at [644, 199] on button "Save" at bounding box center [643, 207] width 36 height 17
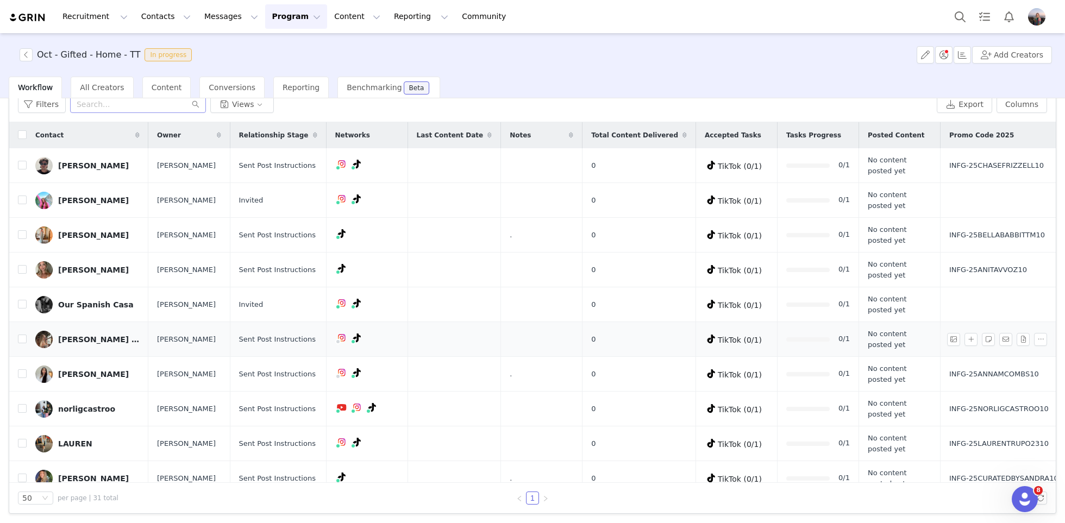
scroll to position [0, 0]
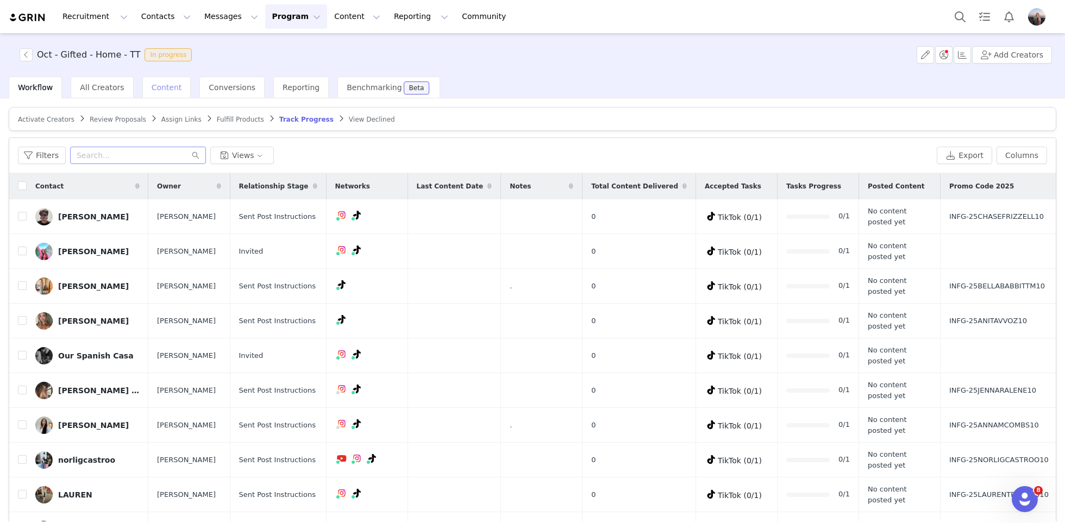
click at [155, 91] on span "Content" at bounding box center [167, 87] width 30 height 9
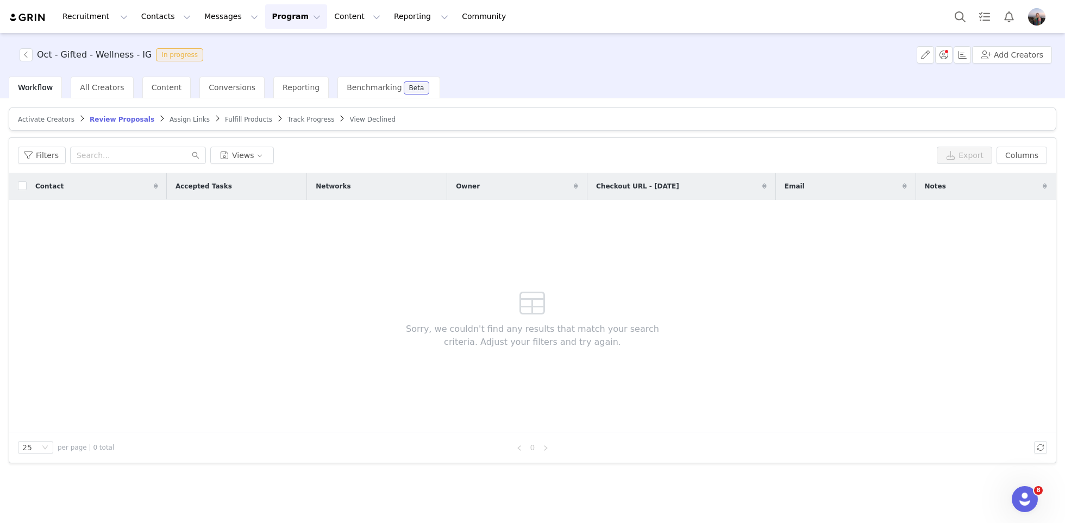
click at [287, 118] on span "Track Progress" at bounding box center [310, 120] width 47 height 8
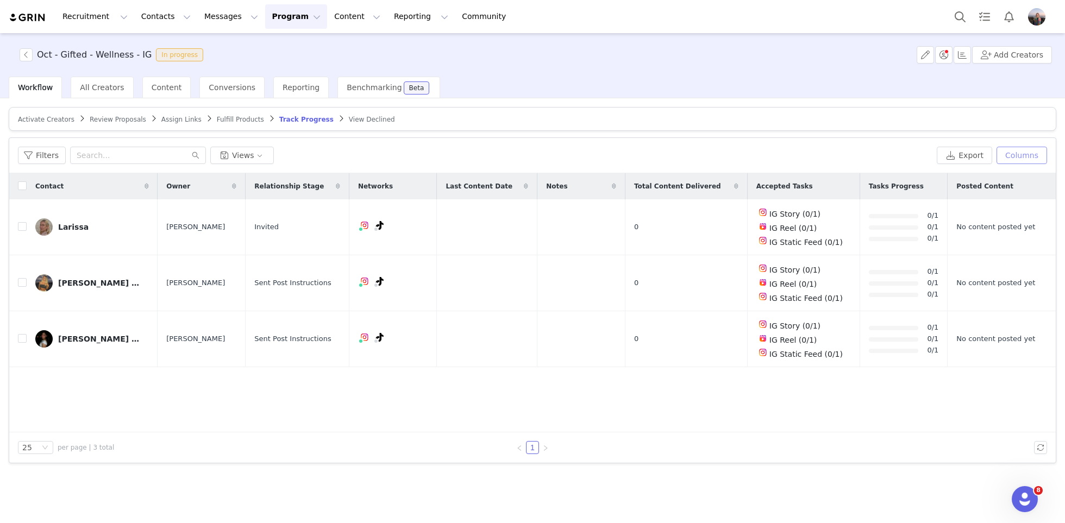
click at [1024, 161] on button "Columns" at bounding box center [1021, 155] width 51 height 17
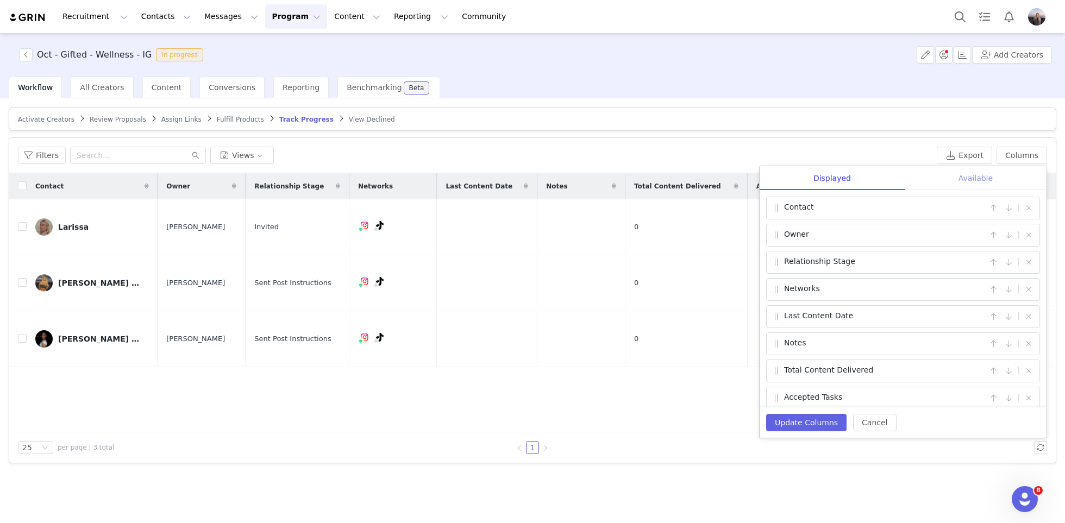
click at [974, 170] on div "Available" at bounding box center [976, 178] width 142 height 24
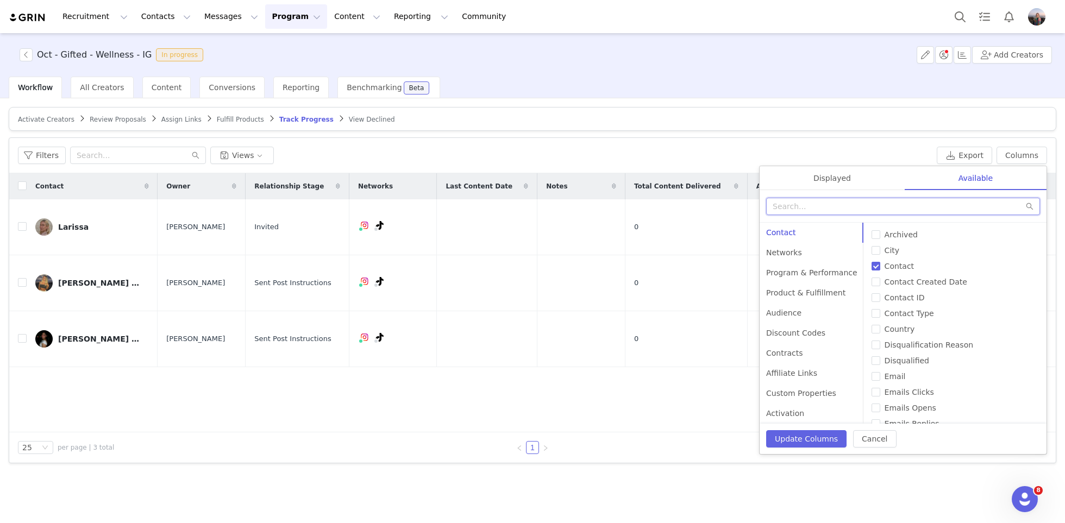
click at [890, 204] on input "text" at bounding box center [903, 206] width 274 height 17
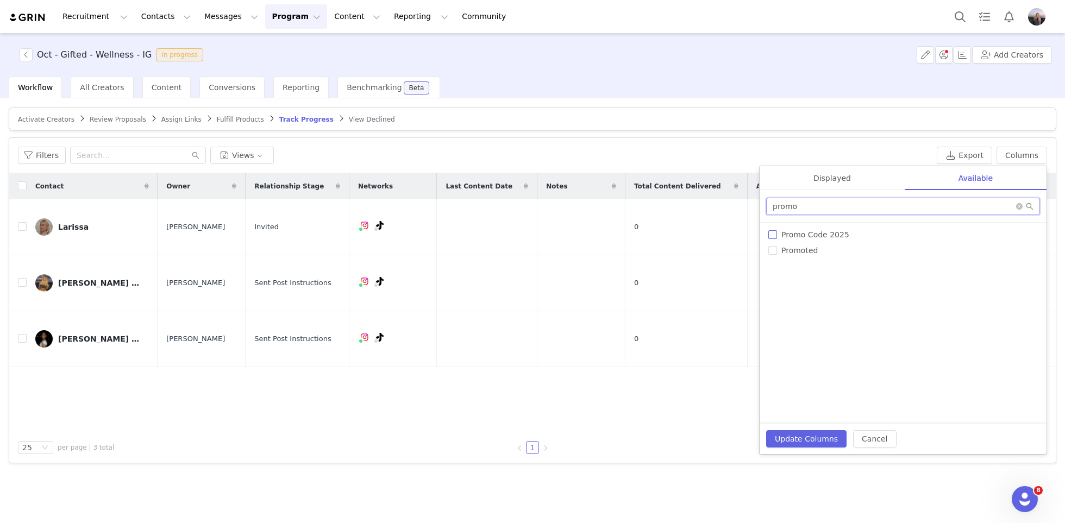
type input "promo"
click at [839, 230] on span "Promo Code 2025" at bounding box center [815, 234] width 77 height 9
click at [777, 230] on input "Promo Code 2025" at bounding box center [772, 234] width 9 height 9
checkbox input "true"
click at [780, 433] on button "Update Columns" at bounding box center [806, 438] width 80 height 17
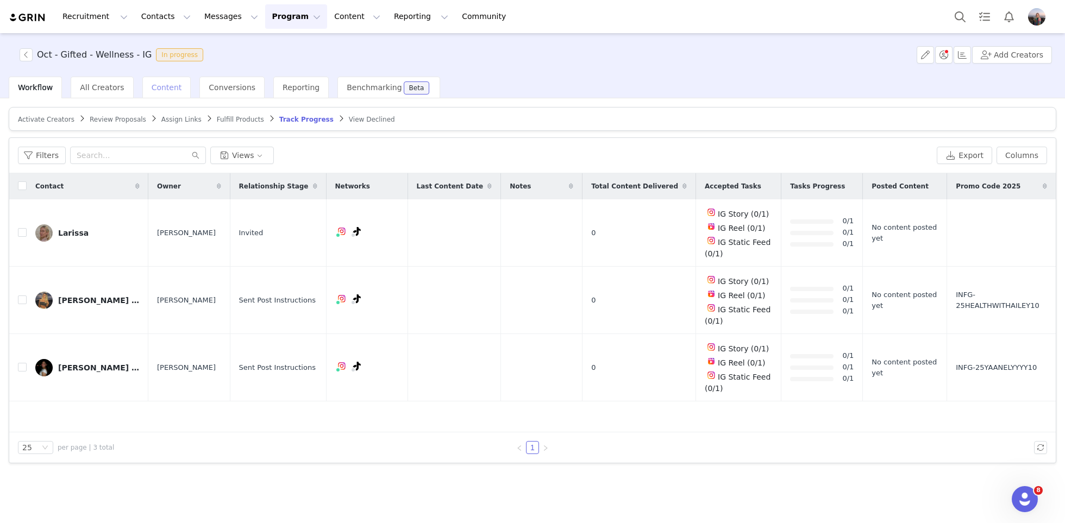
click at [171, 86] on span "Content" at bounding box center [167, 87] width 30 height 9
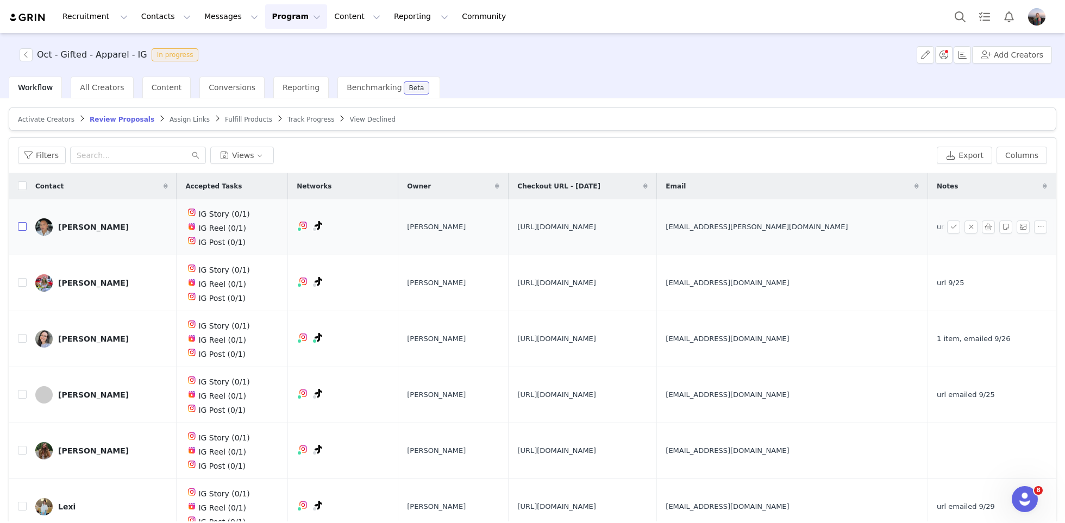
click at [23, 227] on input "checkbox" at bounding box center [22, 226] width 9 height 9
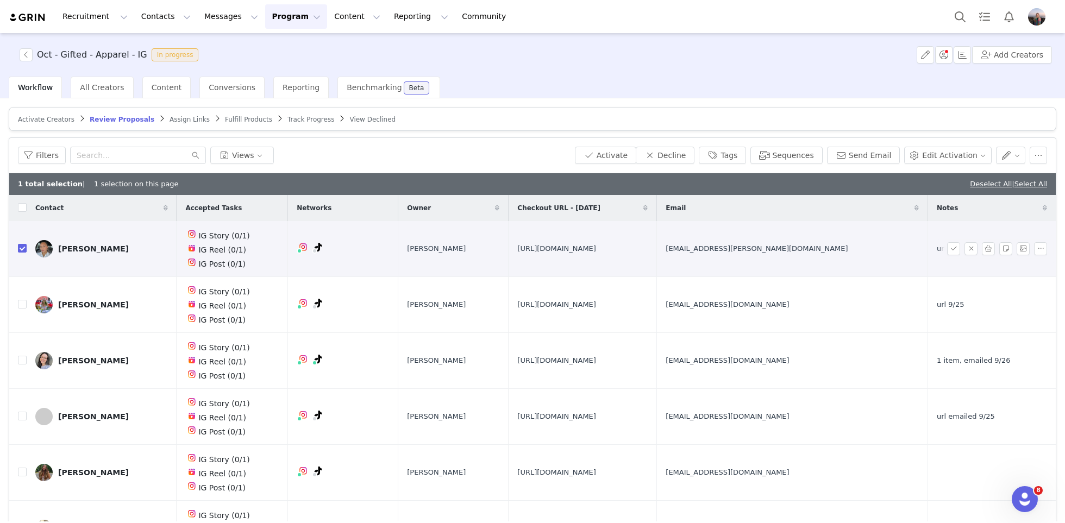
click at [848, 248] on span "[EMAIL_ADDRESS][PERSON_NAME][DOMAIN_NAME]" at bounding box center [757, 248] width 182 height 11
copy span "[EMAIL_ADDRESS][PERSON_NAME][DOMAIN_NAME]"
click at [24, 245] on input "checkbox" at bounding box center [22, 248] width 9 height 9
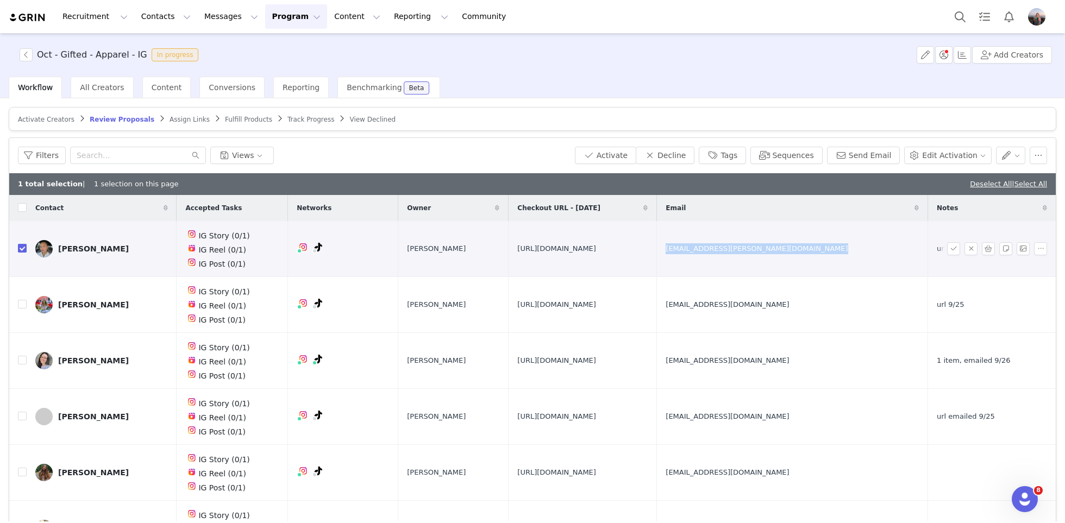
checkbox input "false"
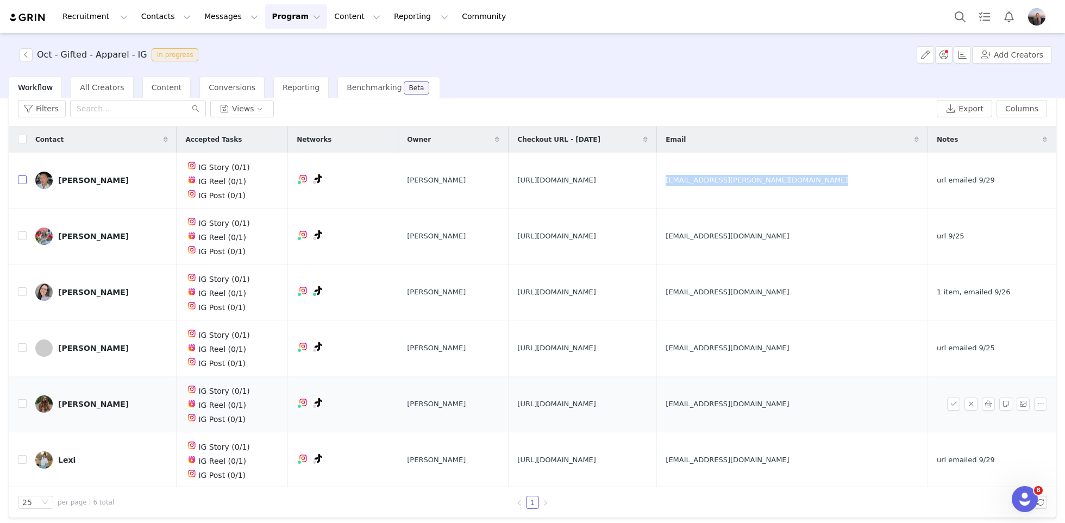
scroll to position [48, 0]
click at [23, 399] on input "checkbox" at bounding box center [22, 402] width 9 height 9
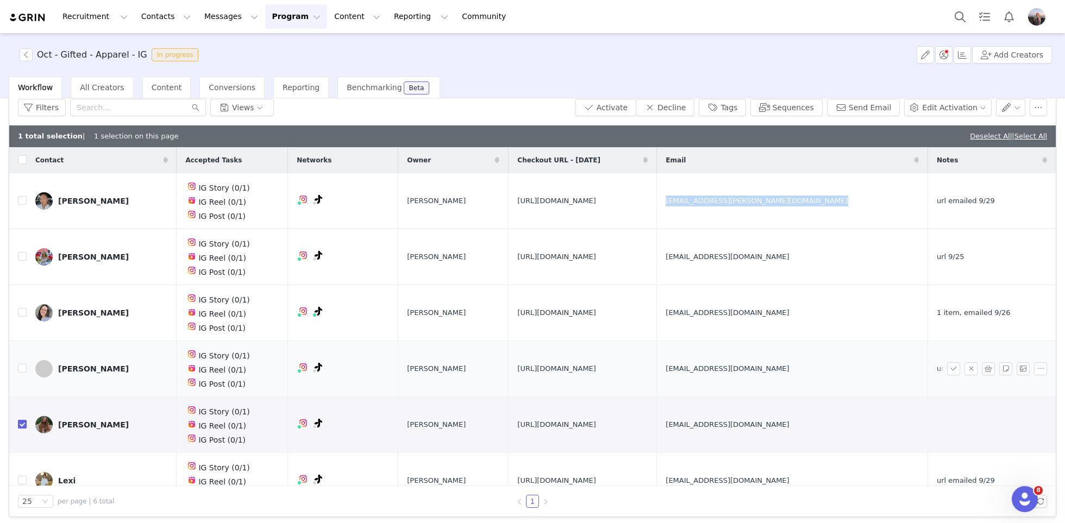
scroll to position [18, 0]
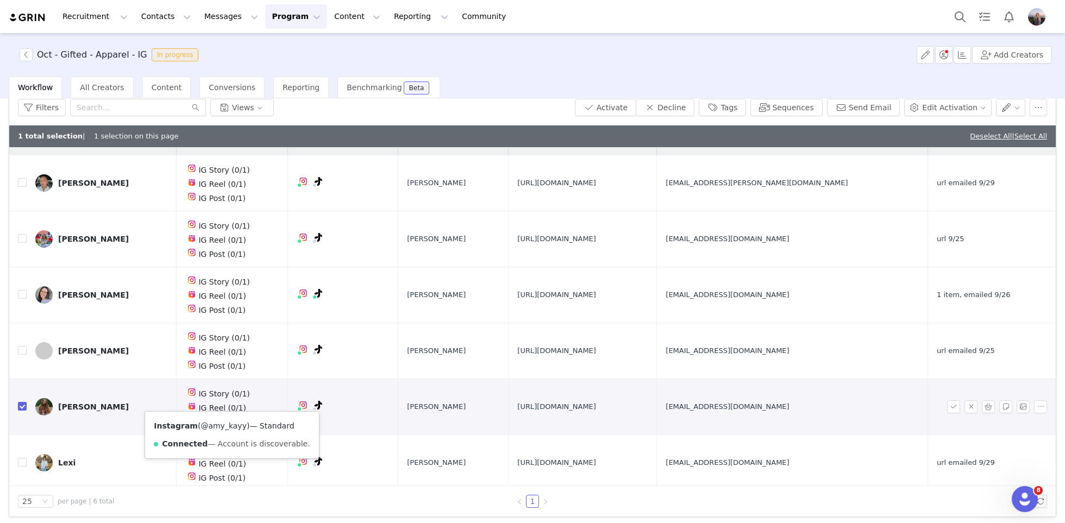
click at [219, 423] on link "@amy_kayy" at bounding box center [223, 426] width 46 height 9
click at [517, 404] on span "[URL][DOMAIN_NAME]" at bounding box center [556, 406] width 79 height 11
click at [517, 401] on span "[URL][DOMAIN_NAME]" at bounding box center [556, 406] width 79 height 11
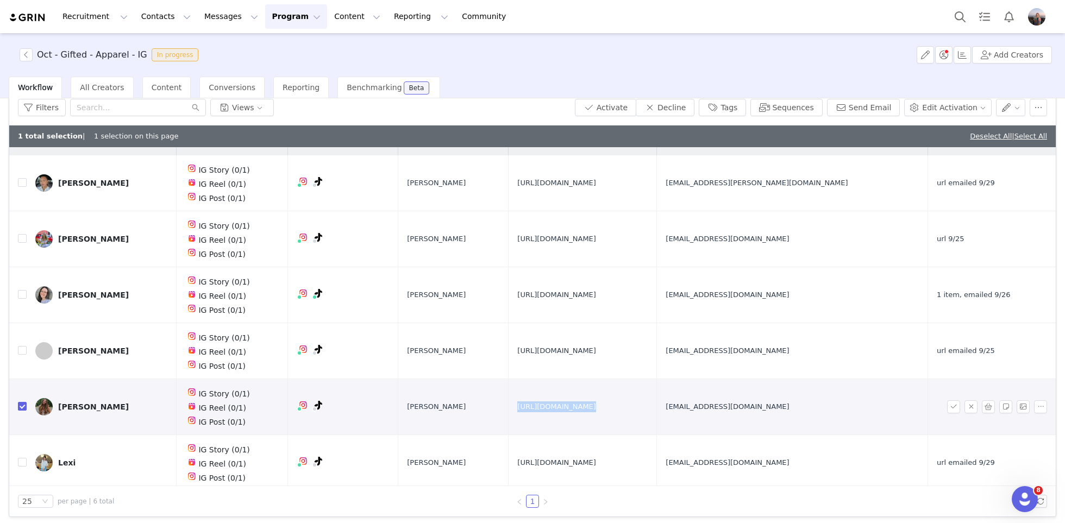
copy span "[URL][DOMAIN_NAME]"
click at [789, 404] on span "[EMAIL_ADDRESS][DOMAIN_NAME]" at bounding box center [727, 406] width 123 height 11
copy span "[EMAIL_ADDRESS][DOMAIN_NAME]"
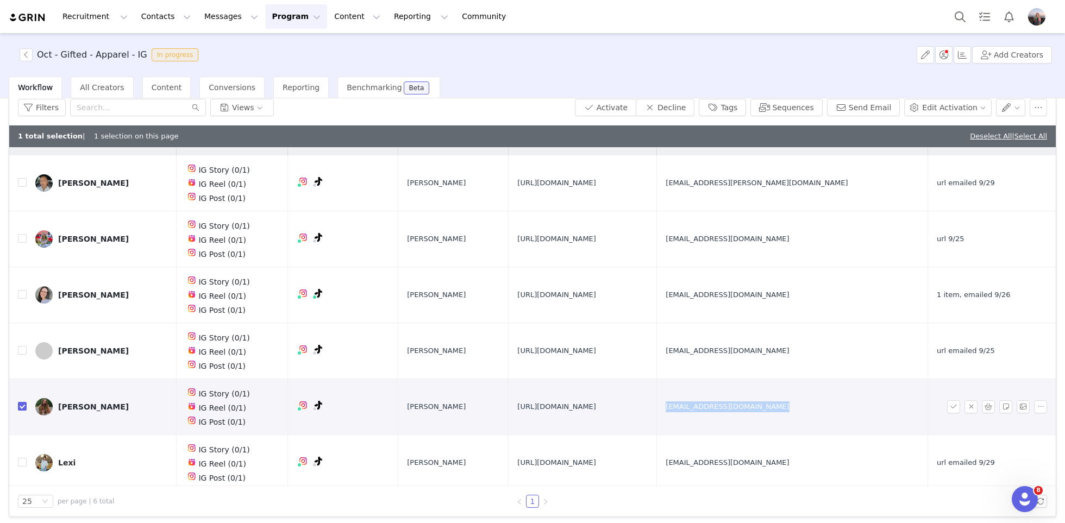
copy span "[EMAIL_ADDRESS][DOMAIN_NAME]"
click at [628, 109] on button "Activate" at bounding box center [605, 107] width 61 height 17
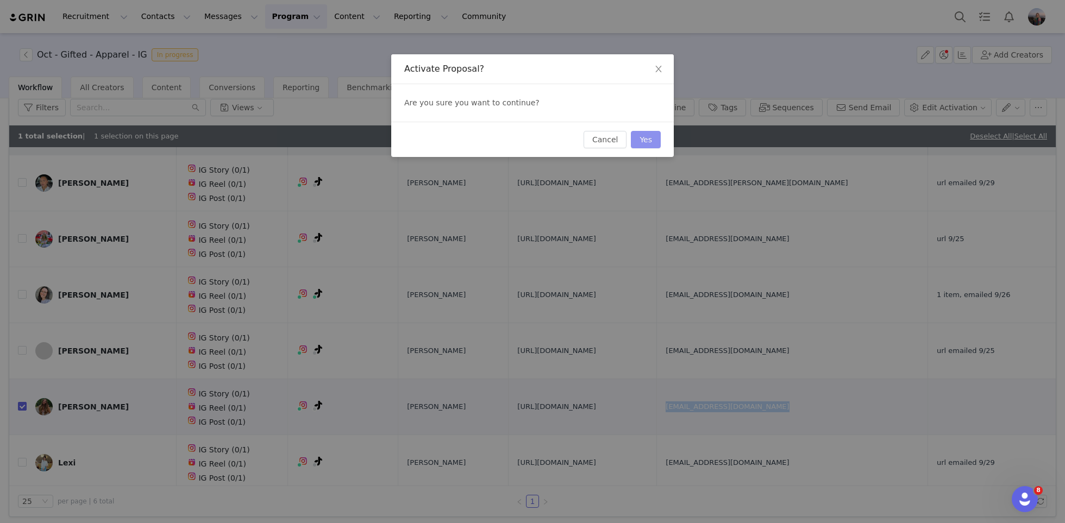
click at [638, 147] on button "Yes" at bounding box center [646, 139] width 30 height 17
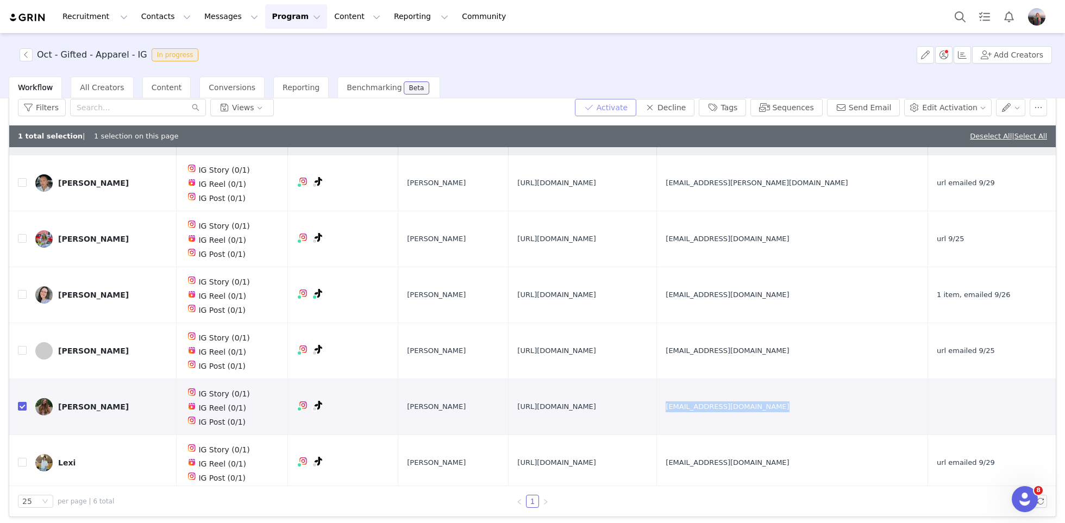
scroll to position [0, 0]
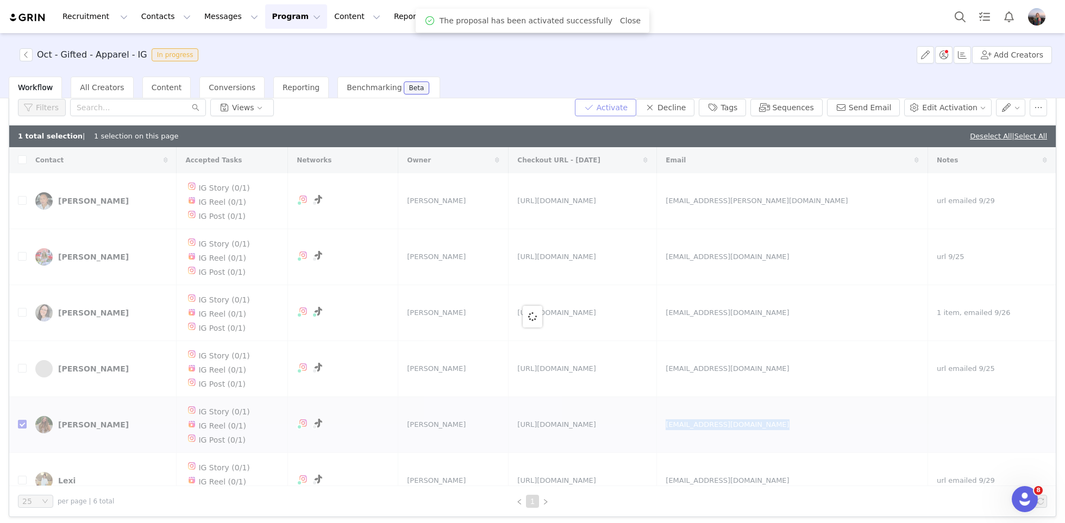
checkbox input "false"
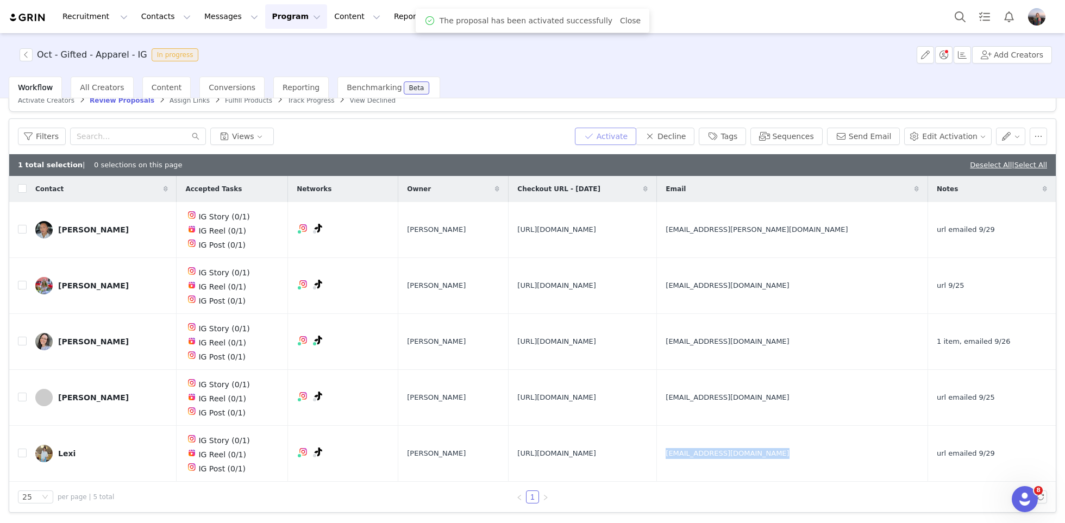
scroll to position [14, 0]
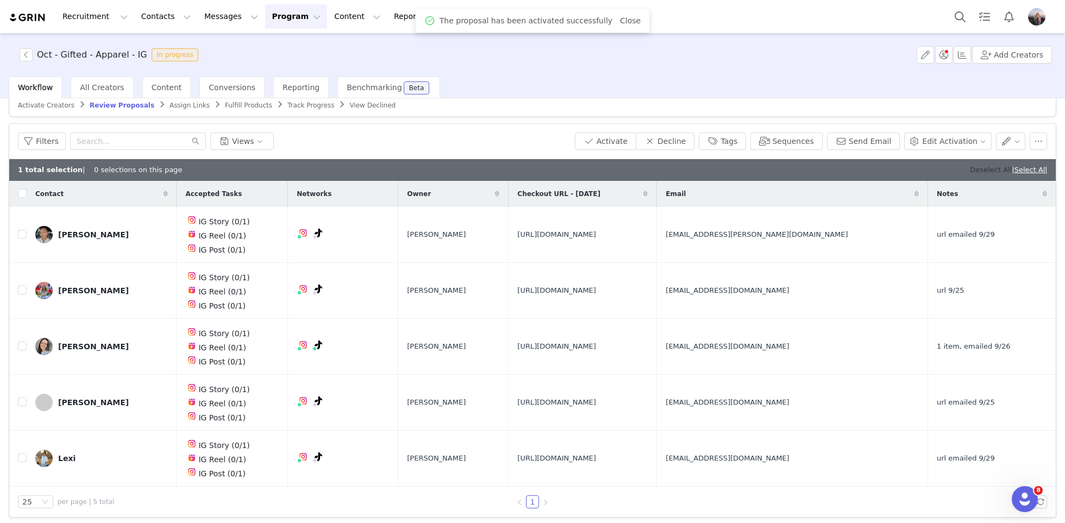
click at [973, 172] on link "Deselect All" at bounding box center [991, 170] width 42 height 8
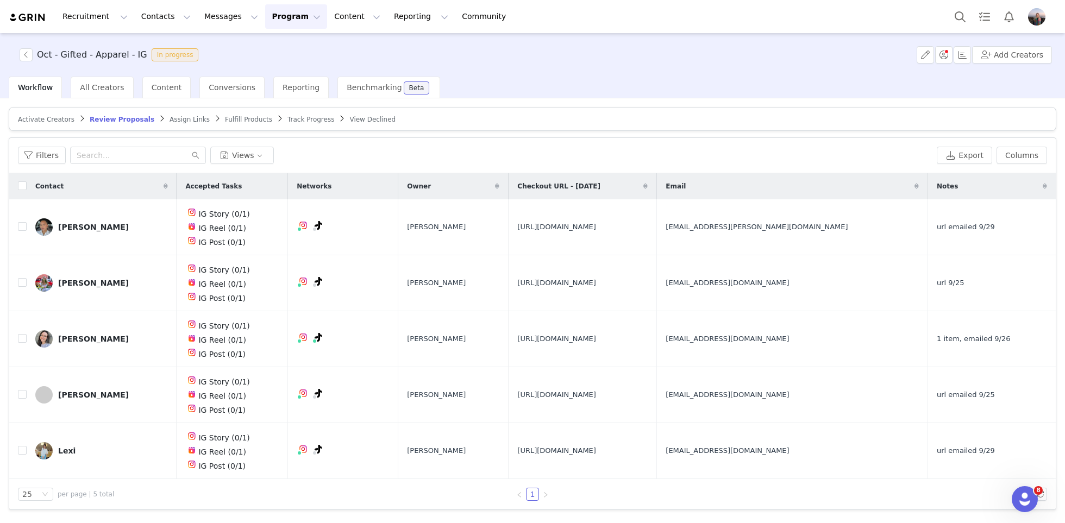
scroll to position [0, 0]
click at [288, 118] on span "Track Progress" at bounding box center [310, 120] width 47 height 8
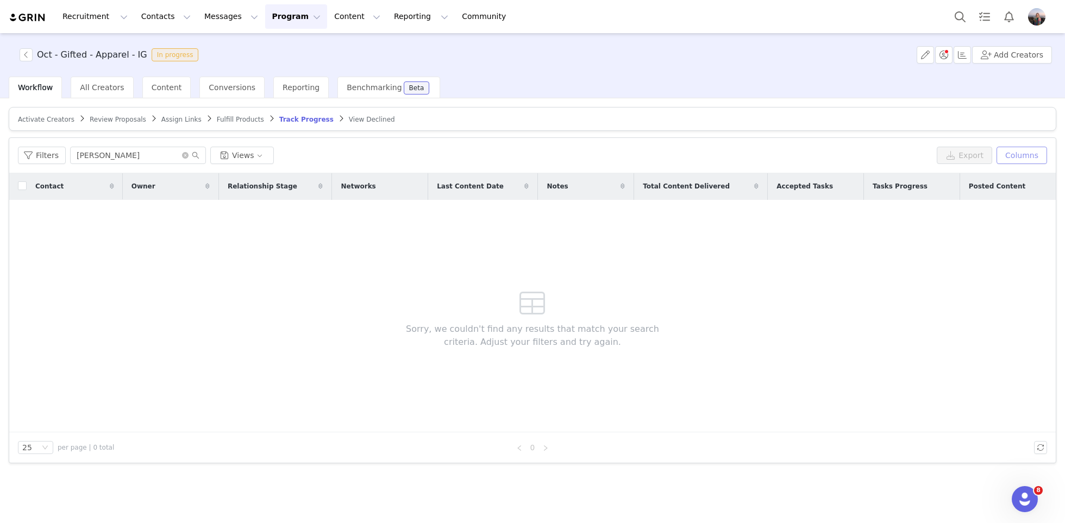
click at [1016, 155] on button "Columns" at bounding box center [1021, 155] width 51 height 17
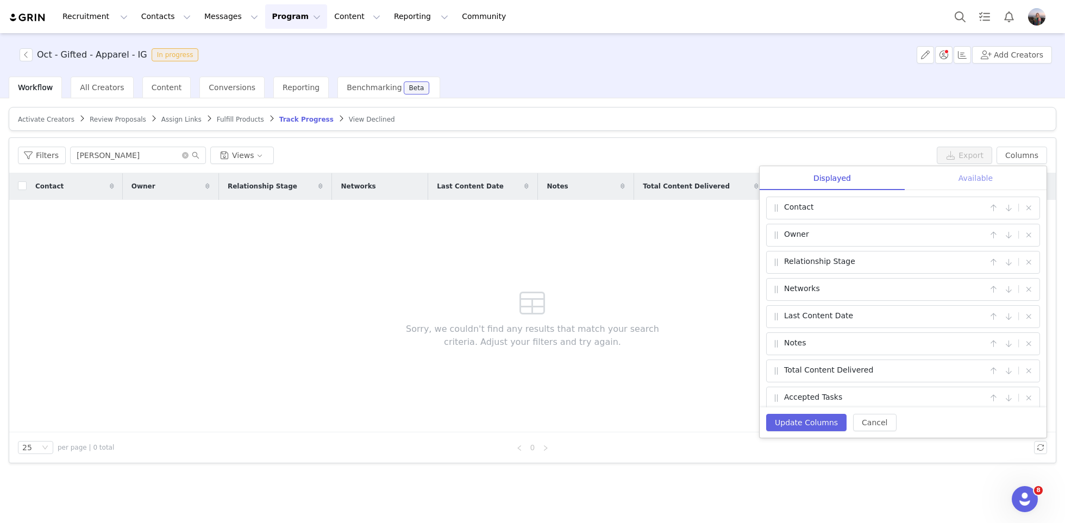
click at [975, 175] on div "Available" at bounding box center [976, 178] width 142 height 24
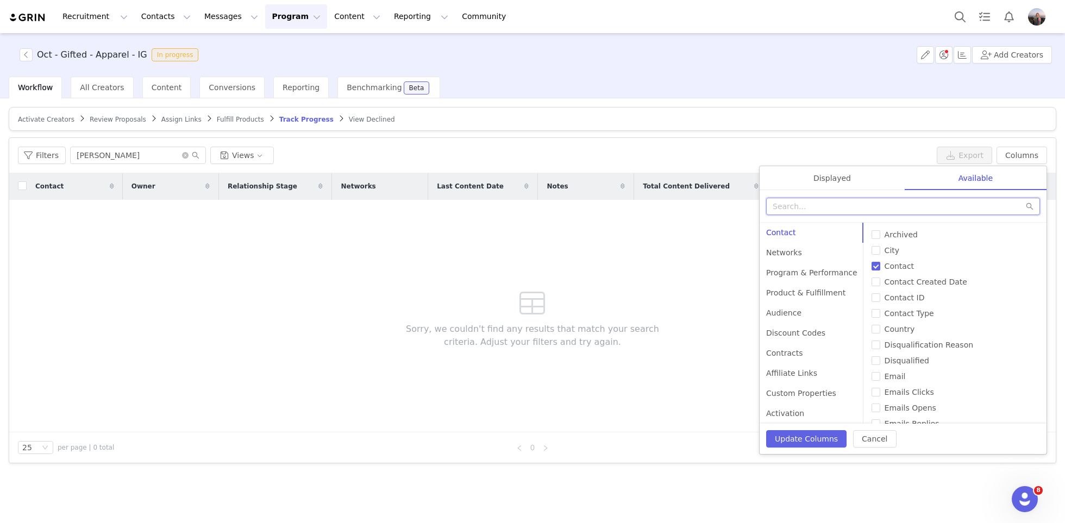
click at [920, 204] on input "text" at bounding box center [903, 206] width 274 height 17
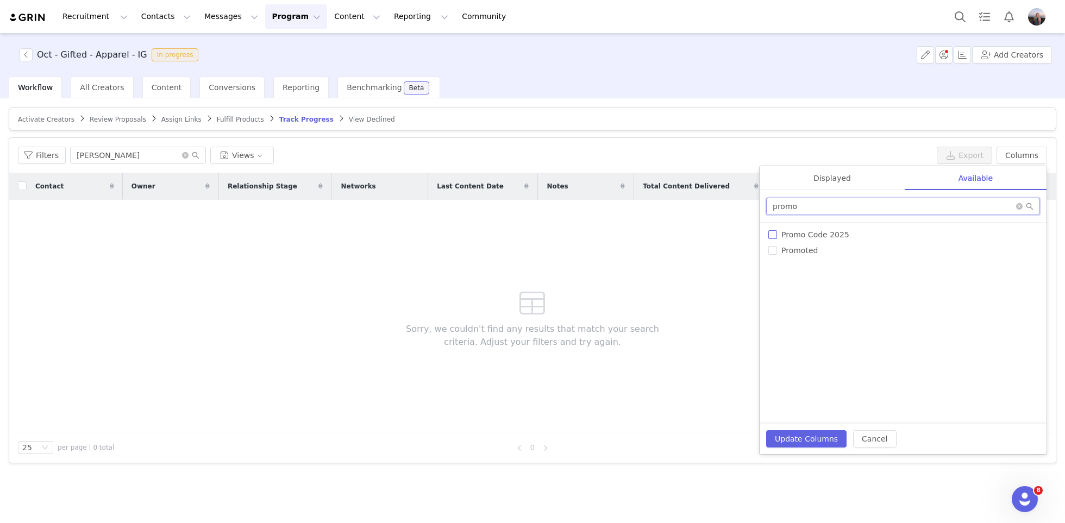
type input "promo"
click at [849, 230] on span "Promo Code 2025" at bounding box center [815, 234] width 77 height 9
click at [777, 230] on input "Promo Code 2025" at bounding box center [772, 234] width 9 height 9
checkbox input "true"
click at [837, 170] on div "Displayed" at bounding box center [832, 178] width 145 height 24
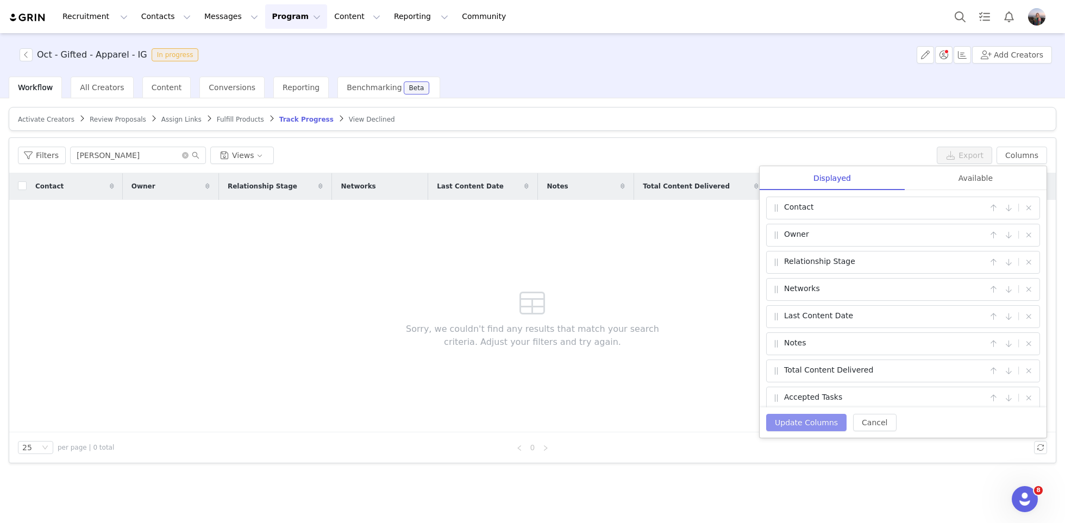
click at [809, 424] on button "Update Columns" at bounding box center [806, 422] width 80 height 17
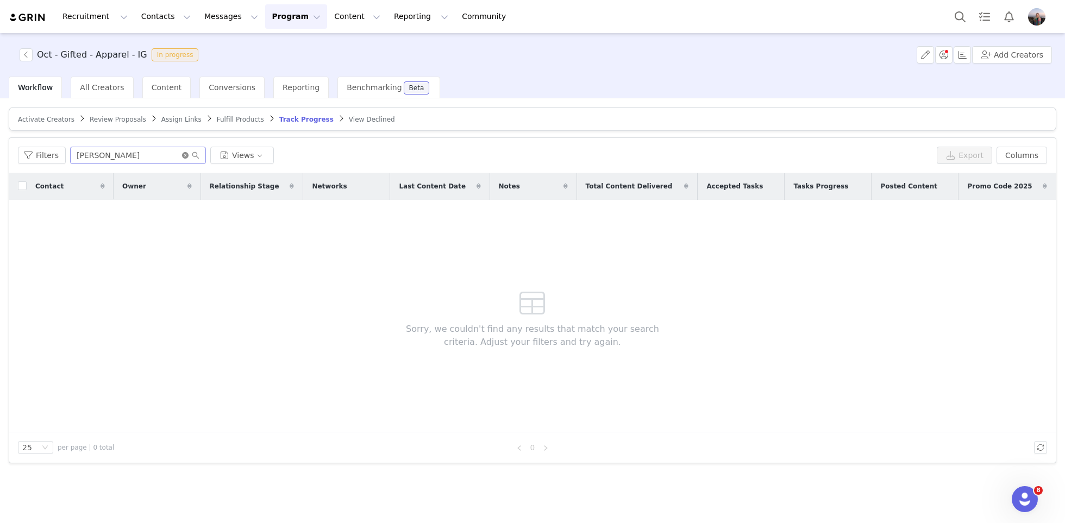
click at [183, 152] on icon "icon: close-circle" at bounding box center [185, 155] width 7 height 7
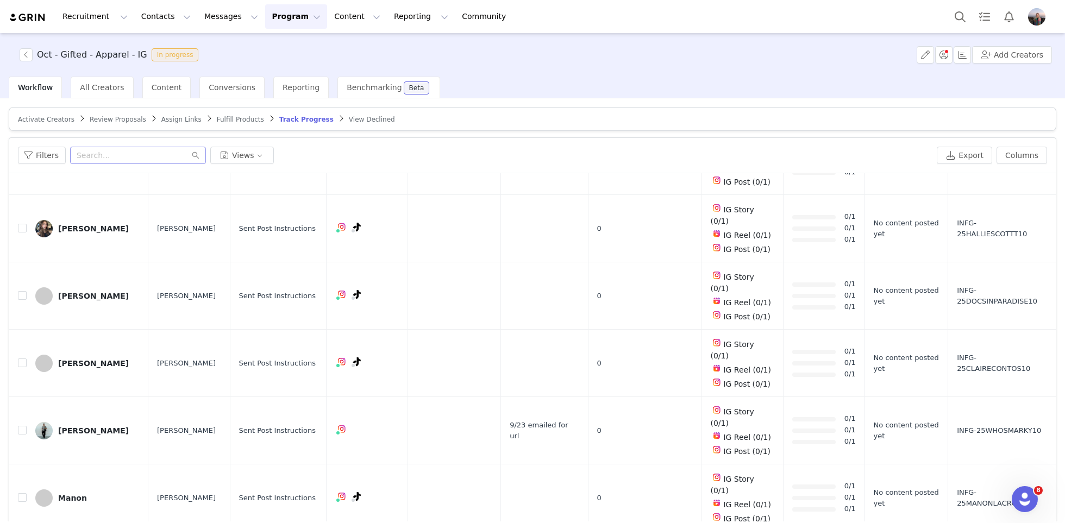
scroll to position [51, 0]
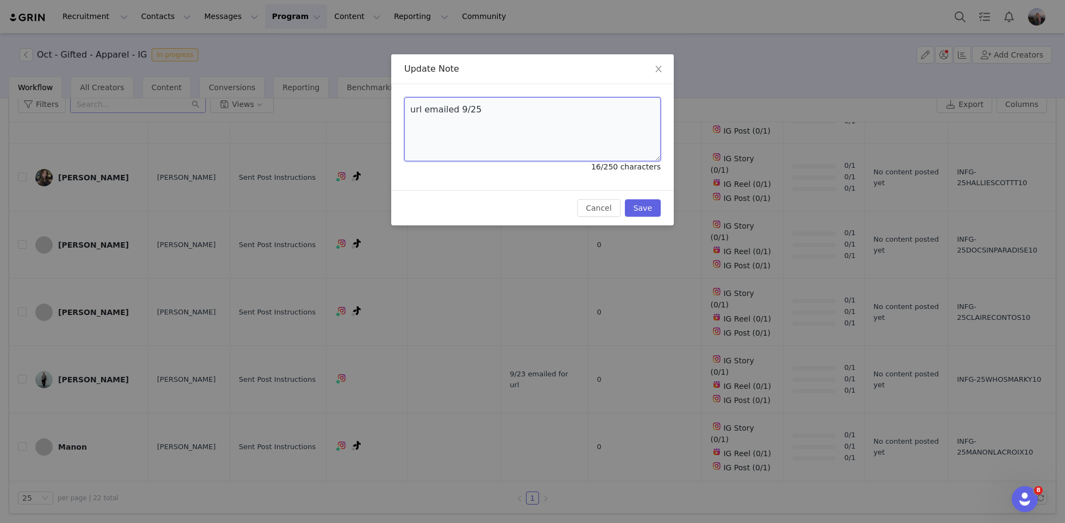
click at [474, 104] on textarea "url emailed 9/25" at bounding box center [532, 129] width 256 height 64
type textarea "."
click at [650, 214] on button "Save" at bounding box center [643, 207] width 36 height 17
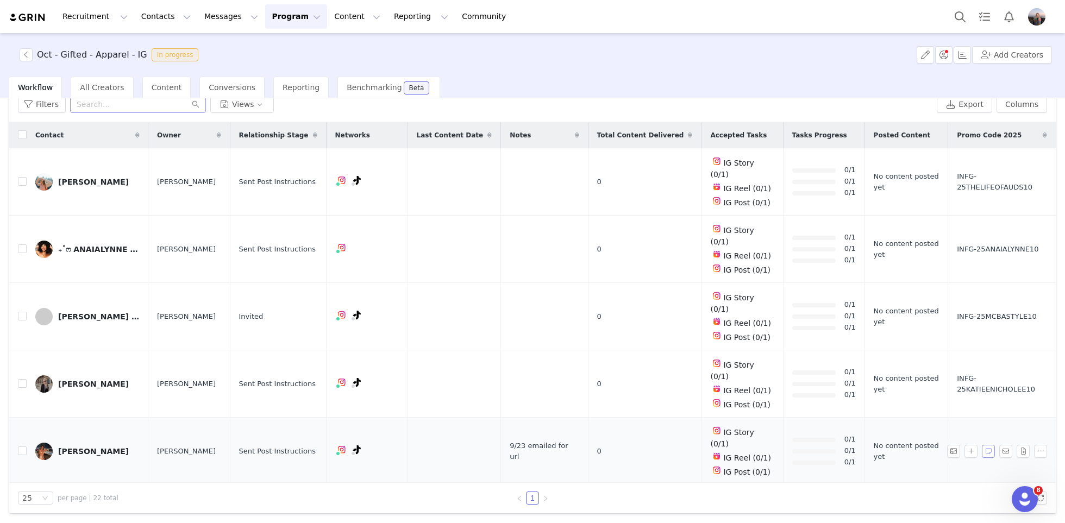
click at [990, 445] on button "button" at bounding box center [988, 451] width 13 height 13
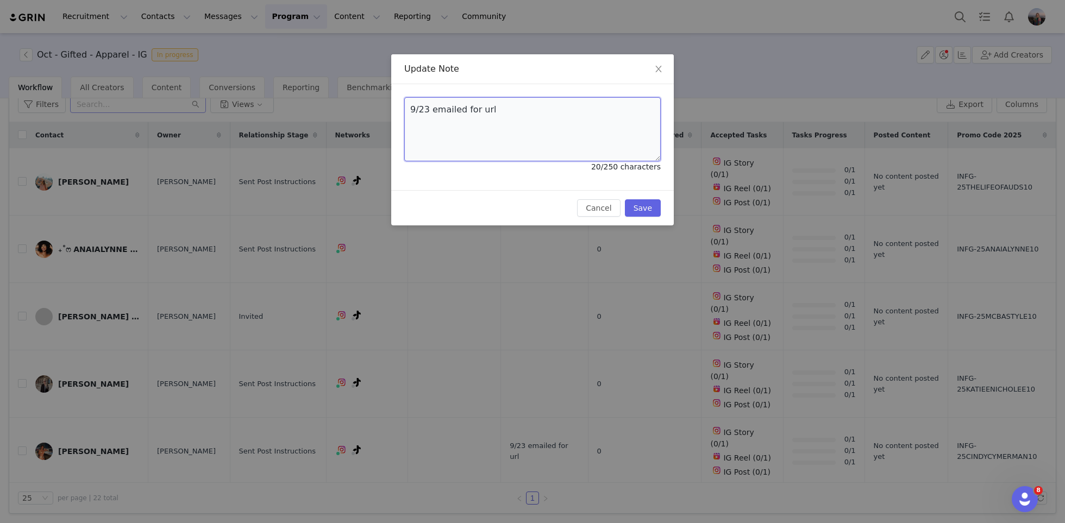
click at [496, 116] on textarea "9/23 emailed for url" at bounding box center [532, 129] width 256 height 64
type textarea "."
click at [635, 202] on button "Save" at bounding box center [643, 207] width 36 height 17
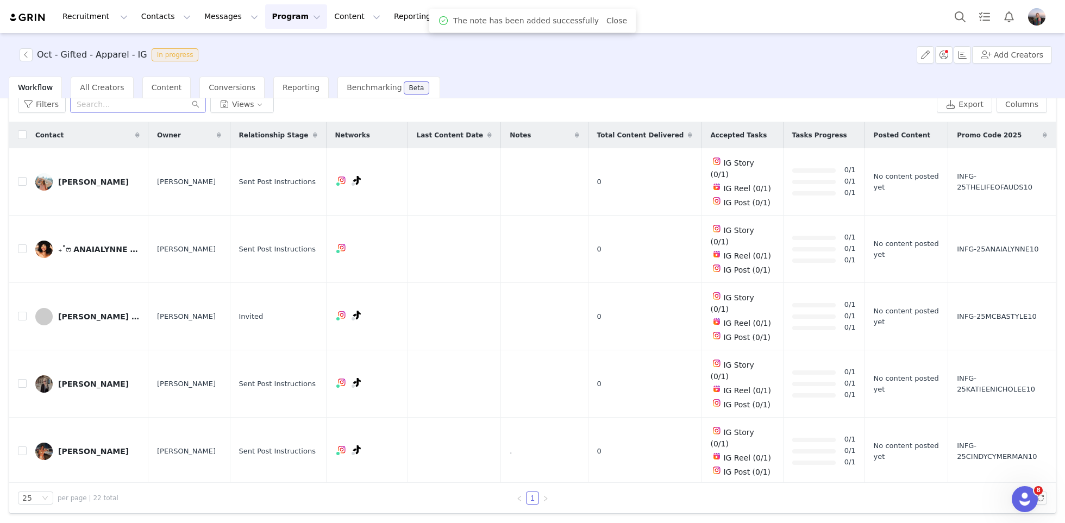
scroll to position [880, 0]
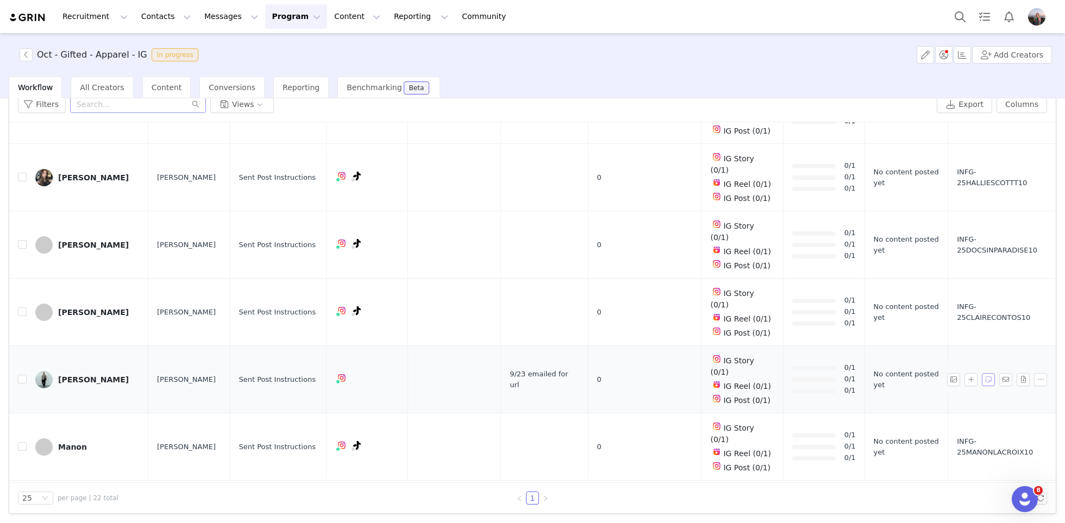
click at [991, 373] on button "button" at bounding box center [988, 379] width 13 height 13
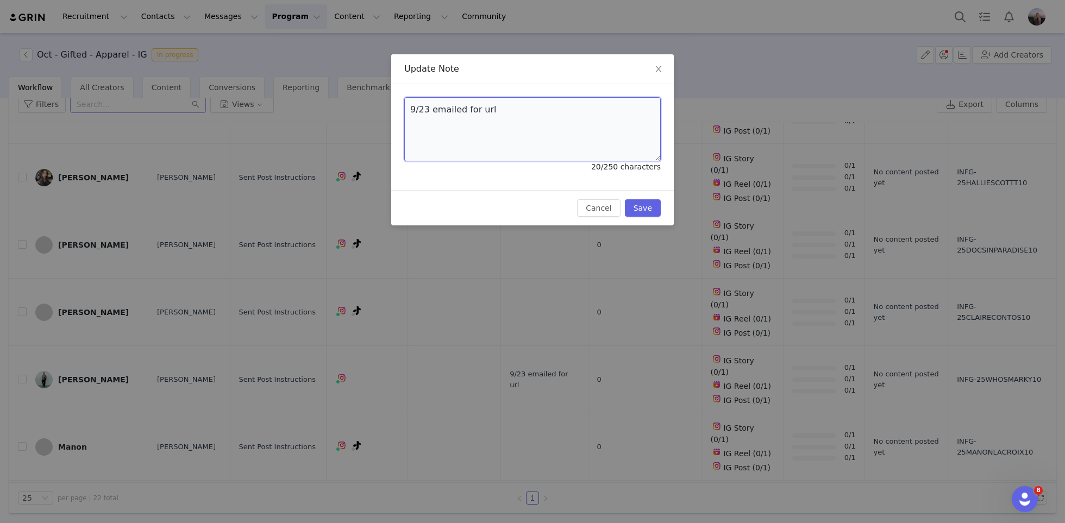
click at [482, 112] on textarea "9/23 emailed for url" at bounding box center [532, 129] width 256 height 64
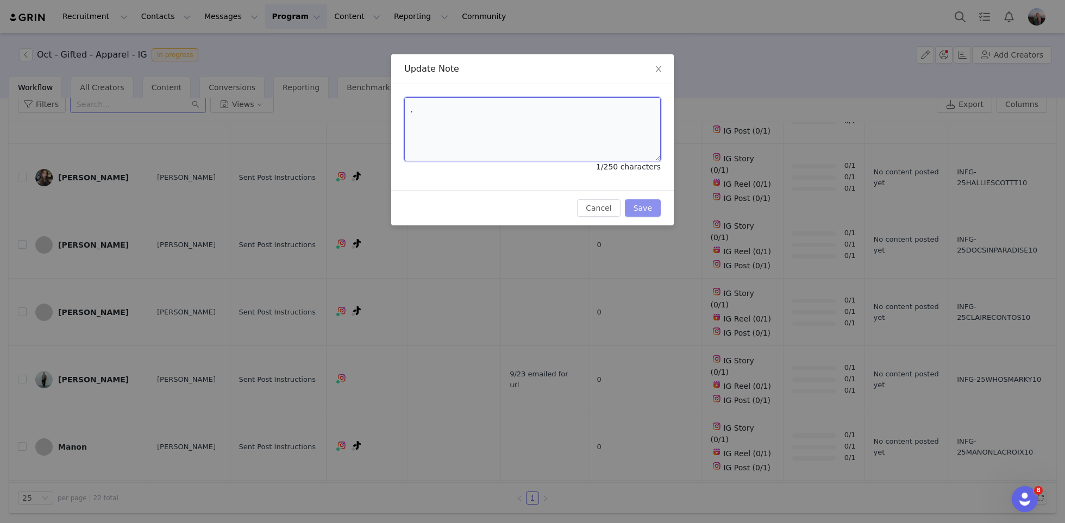
type textarea "."
click at [638, 208] on button "Save" at bounding box center [643, 207] width 36 height 17
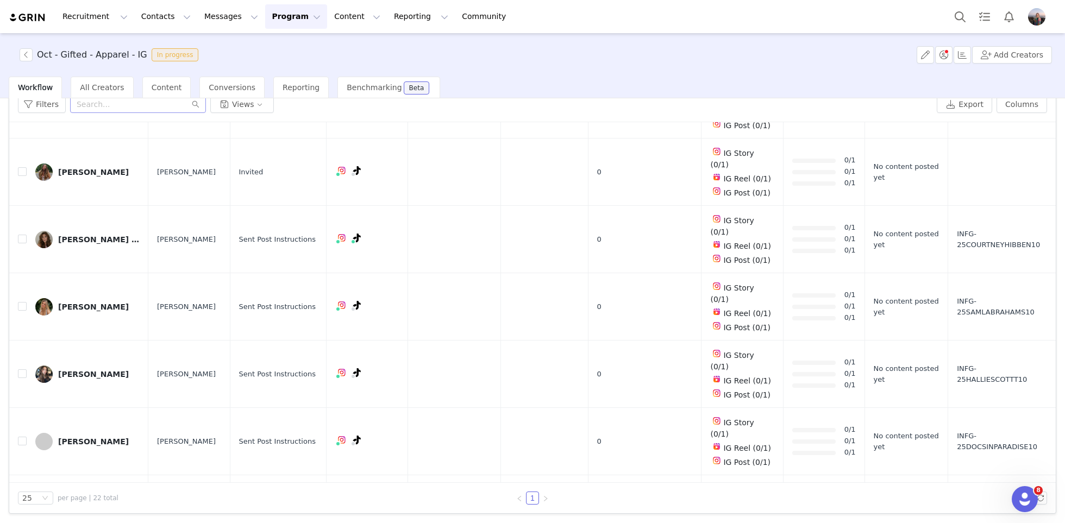
scroll to position [357, 0]
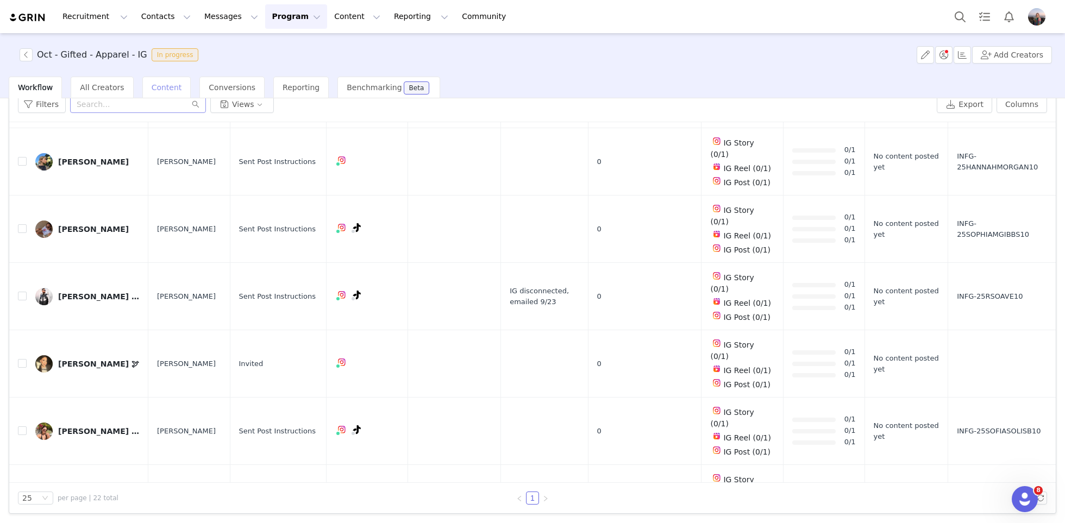
click at [154, 81] on div "Content" at bounding box center [166, 88] width 49 height 22
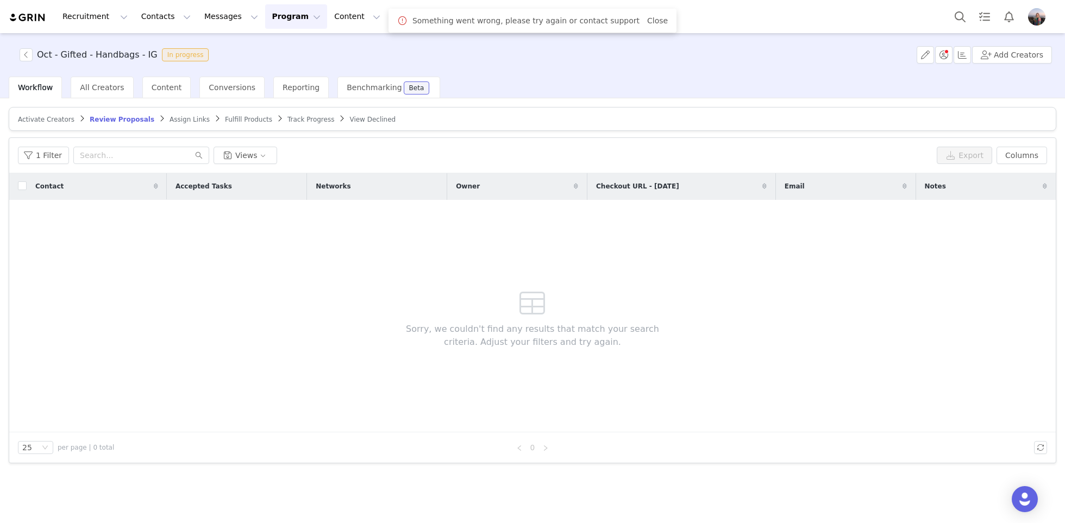
click at [305, 123] on div "Track Progress" at bounding box center [310, 119] width 47 height 9
click at [293, 110] on article "Activate Creators Review Proposals Assign Links Fulfill Products Track Progress…" at bounding box center [532, 119] width 1047 height 24
click at [287, 123] on div "Track Progress" at bounding box center [310, 119] width 47 height 9
click at [298, 121] on span "Track Progress" at bounding box center [310, 120] width 47 height 8
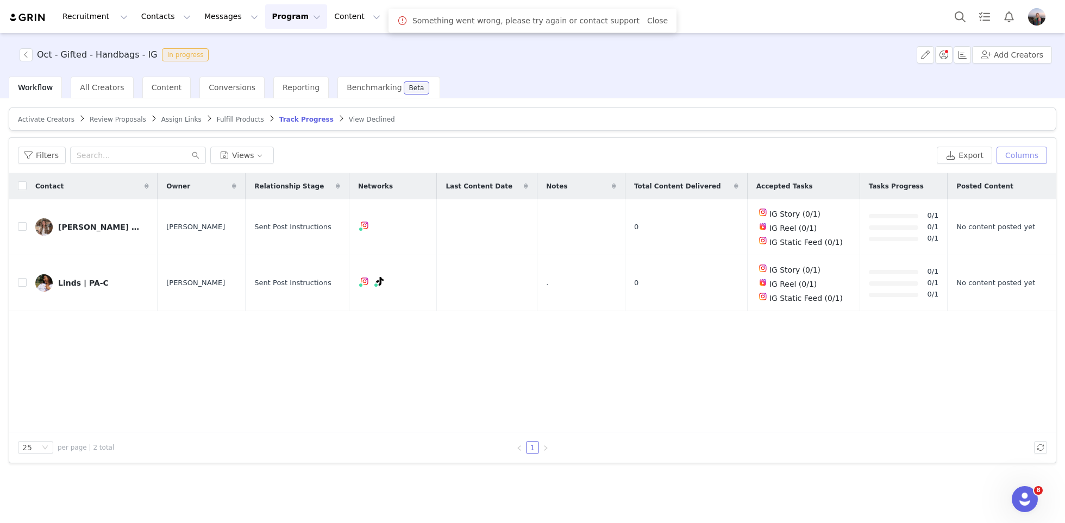
click at [1015, 156] on button "Columns" at bounding box center [1021, 155] width 51 height 17
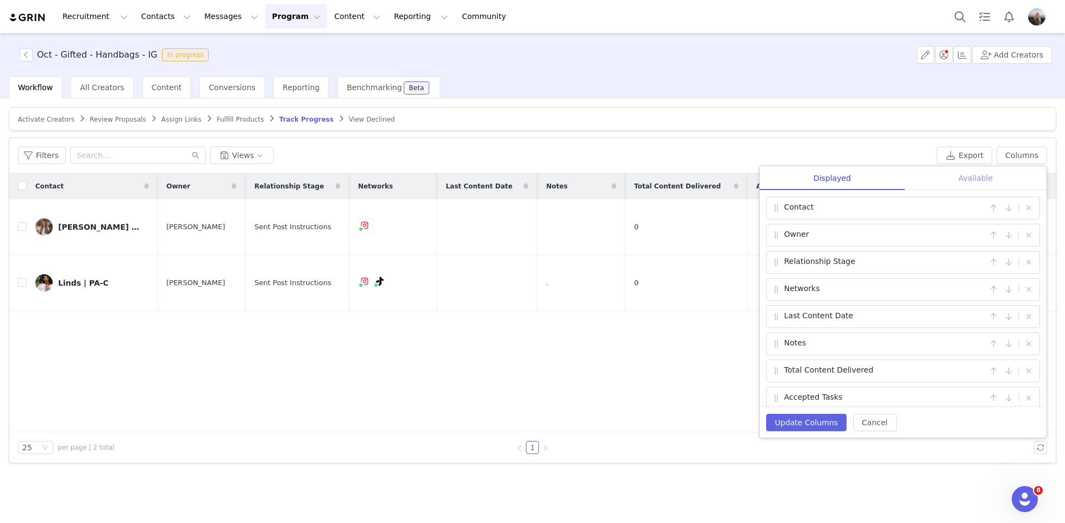
click at [956, 180] on div "Available" at bounding box center [976, 178] width 142 height 24
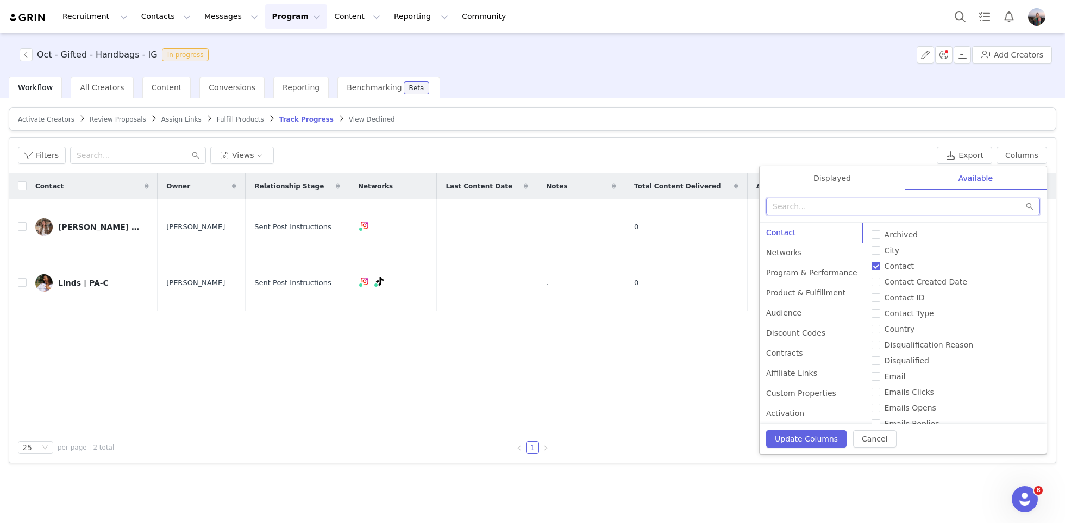
click at [872, 202] on input "text" at bounding box center [903, 206] width 274 height 17
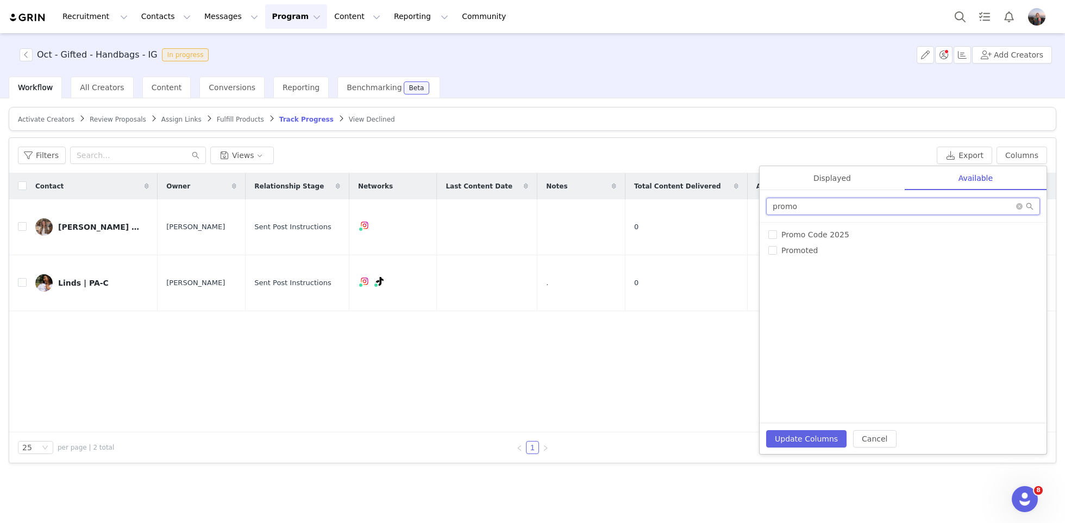
type input "promo"
click at [816, 228] on div "# of Products Sent Accepted Tasks All Link Visits Archived Available Tasks Chec…" at bounding box center [903, 323] width 287 height 201
click at [815, 239] on label "Promo Code 2025" at bounding box center [902, 234] width 269 height 11
click at [777, 239] on input "Promo Code 2025" at bounding box center [772, 234] width 9 height 9
checkbox input "true"
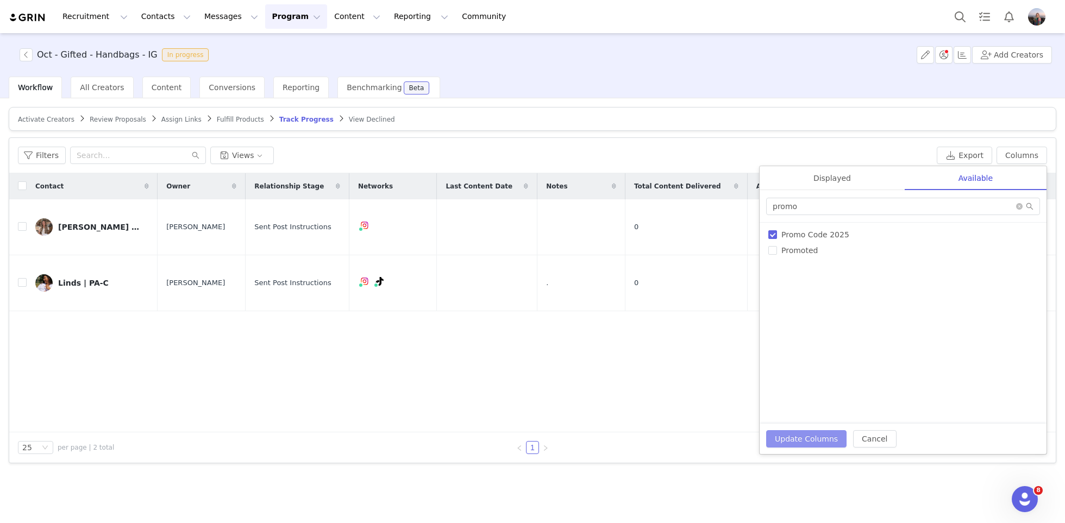
click at [801, 434] on button "Update Columns" at bounding box center [806, 438] width 80 height 17
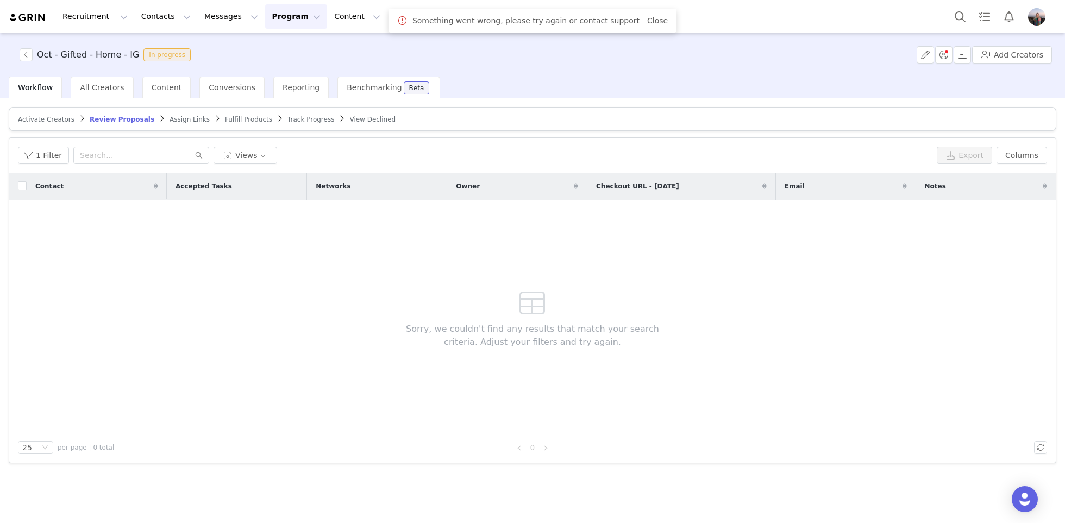
click at [306, 122] on span "Track Progress" at bounding box center [310, 120] width 47 height 8
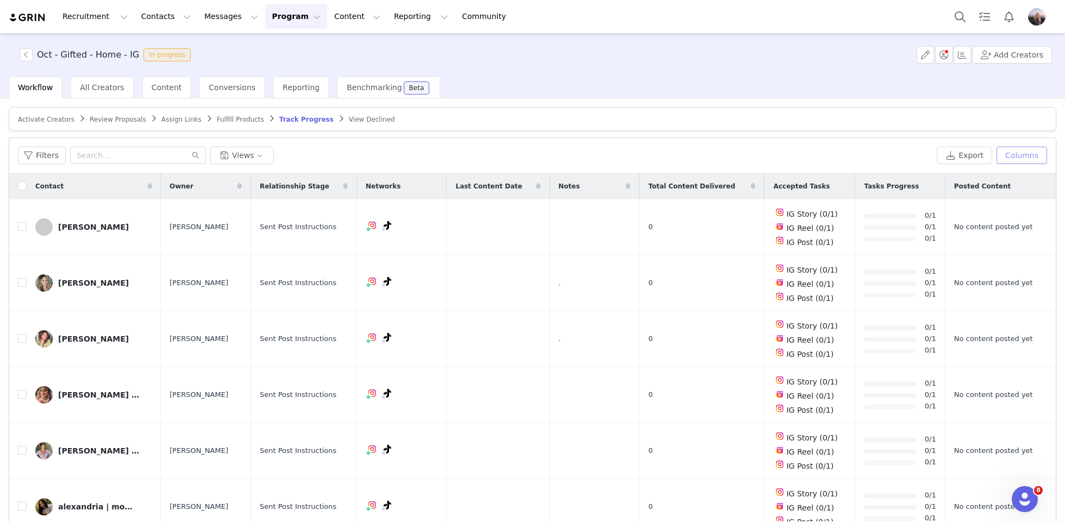
click at [1018, 159] on button "Columns" at bounding box center [1021, 155] width 51 height 17
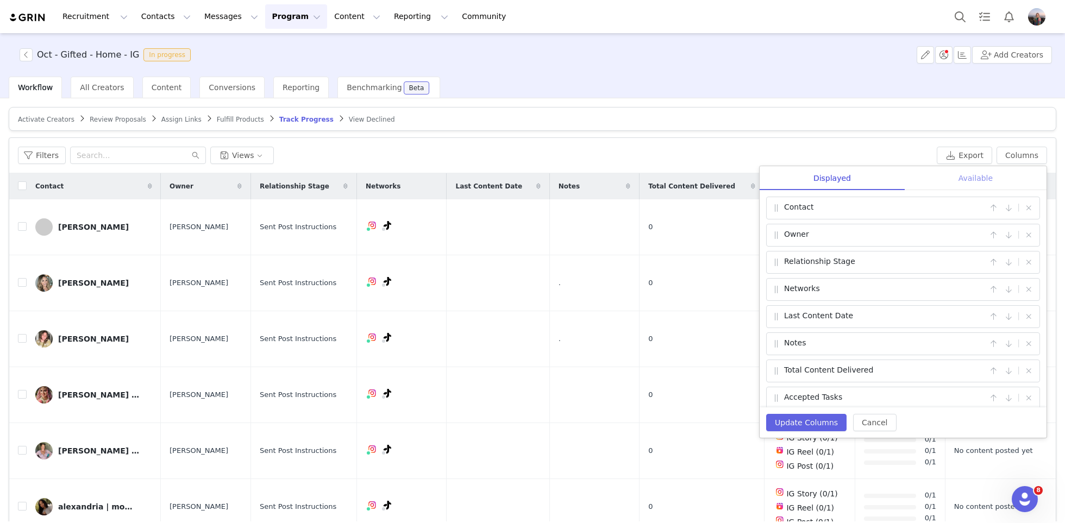
click at [972, 175] on div "Available" at bounding box center [976, 178] width 142 height 24
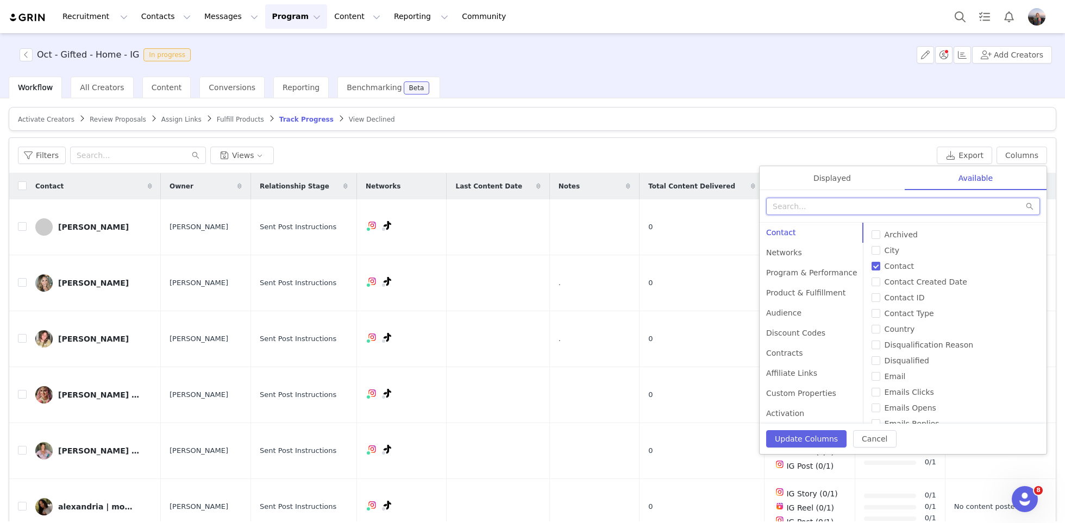
click at [849, 207] on input "text" at bounding box center [903, 206] width 274 height 17
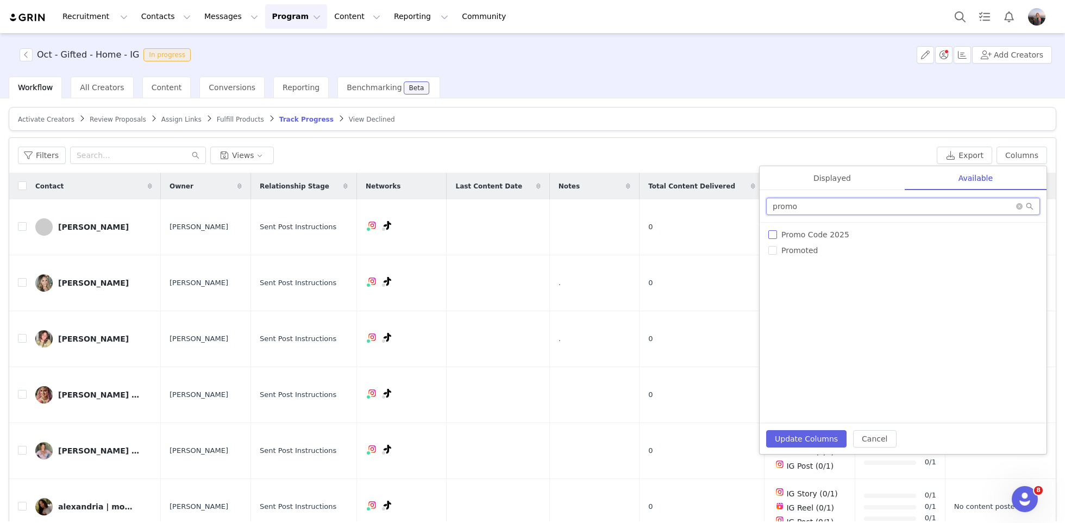
type input "promo"
click at [814, 234] on span "Promo Code 2025" at bounding box center [815, 234] width 77 height 9
click at [777, 234] on input "Promo Code 2025" at bounding box center [772, 234] width 9 height 9
checkbox input "true"
click at [793, 429] on div "Update Columns Cancel" at bounding box center [903, 439] width 287 height 30
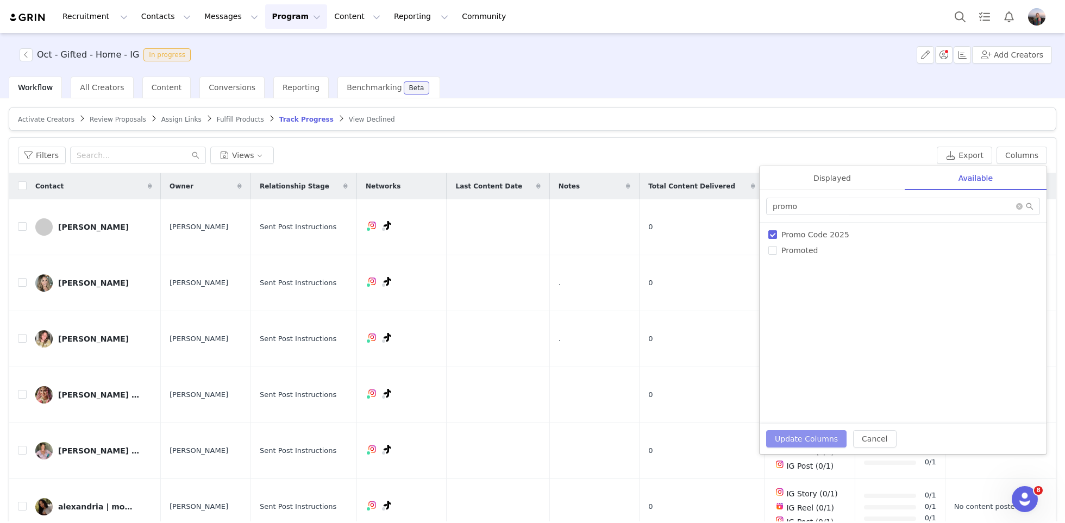
click at [785, 444] on button "Update Columns" at bounding box center [806, 438] width 80 height 17
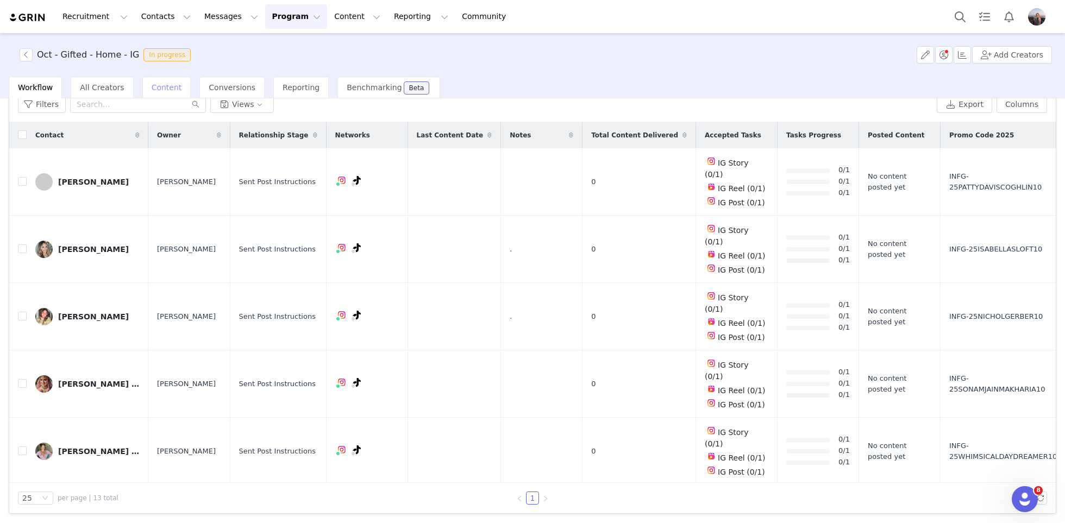
click at [157, 85] on span "Content" at bounding box center [167, 87] width 30 height 9
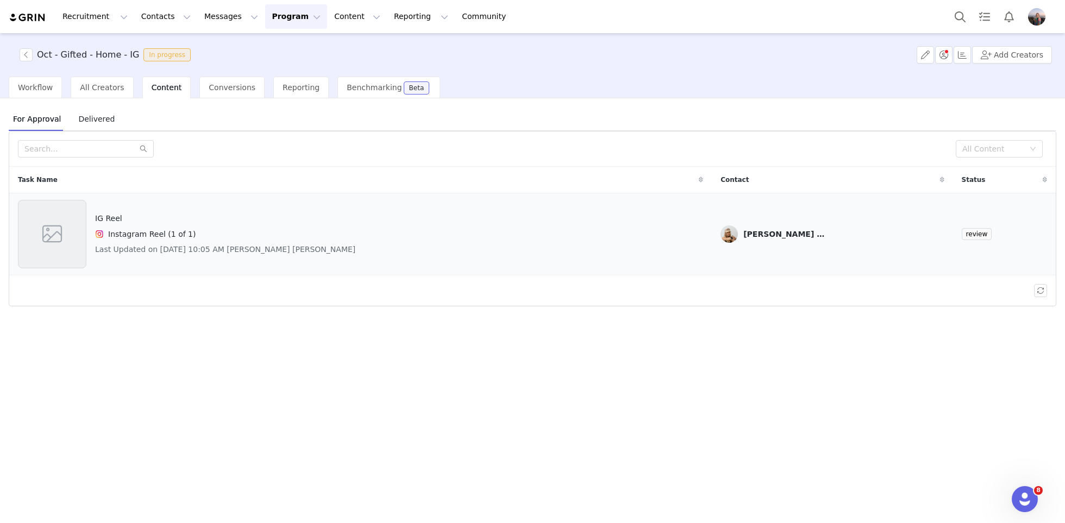
click at [309, 241] on div "IG Reel Instagram Reel (1 of 1) Last Updated on Sep 30, 2025 10:05 AM Avery Sco…" at bounding box center [225, 234] width 260 height 68
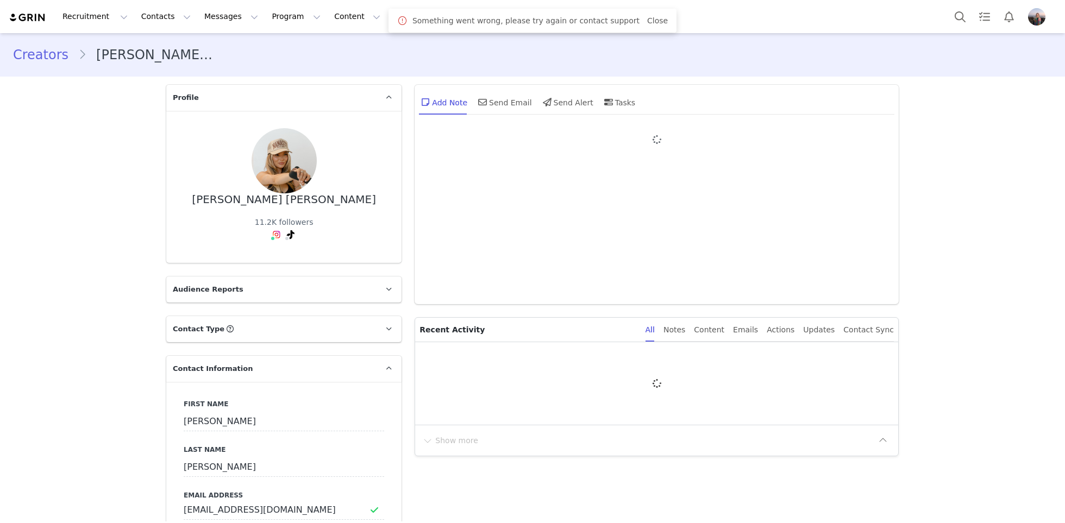
type input "+1 ([GEOGRAPHIC_DATA])"
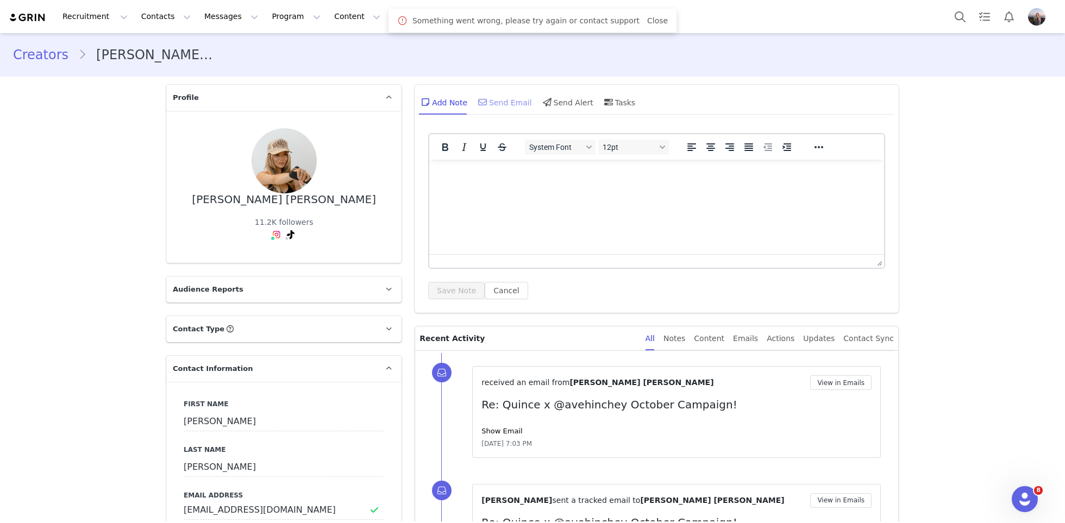
click at [511, 103] on div "Send Email" at bounding box center [504, 102] width 56 height 26
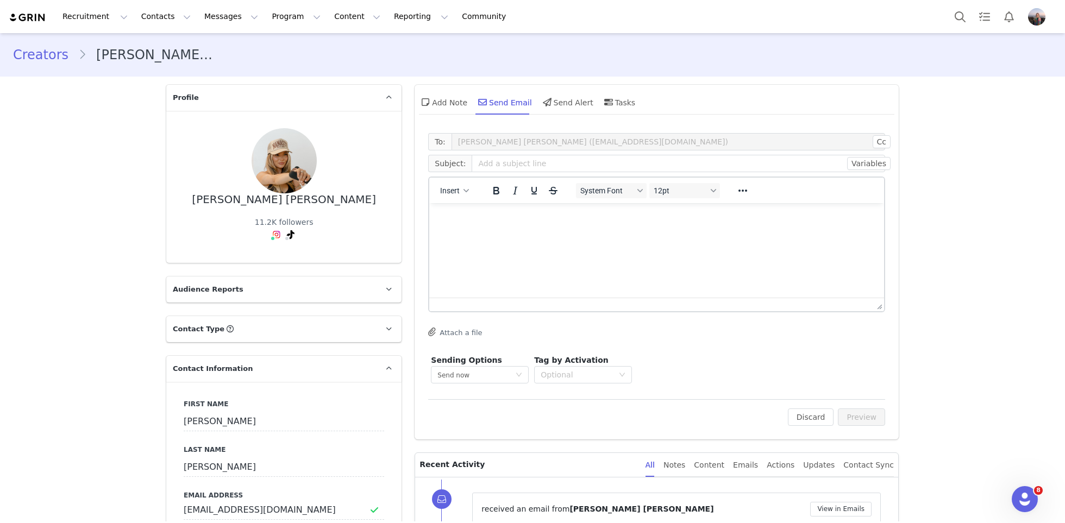
click at [474, 218] on p "Rich Text Area. Press ALT-0 for help." at bounding box center [656, 218] width 437 height 12
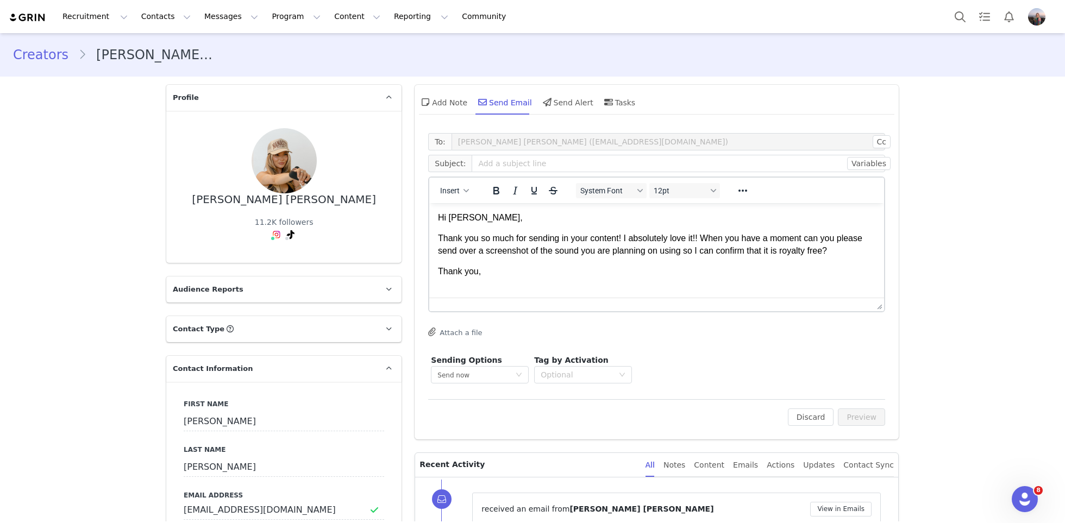
click at [469, 218] on p "Hi Alexa," at bounding box center [656, 218] width 437 height 12
click at [502, 280] on html "Hi Avery, Thank you so much for sending in your content! I absolutely love it!!…" at bounding box center [656, 245] width 455 height 84
click at [450, 198] on div "Insert" at bounding box center [454, 190] width 51 height 21
click at [450, 194] on span "Insert" at bounding box center [451, 190] width 20 height 9
drag, startPoint x: 454, startPoint y: 240, endPoint x: 26, endPoint y: 42, distance: 471.6
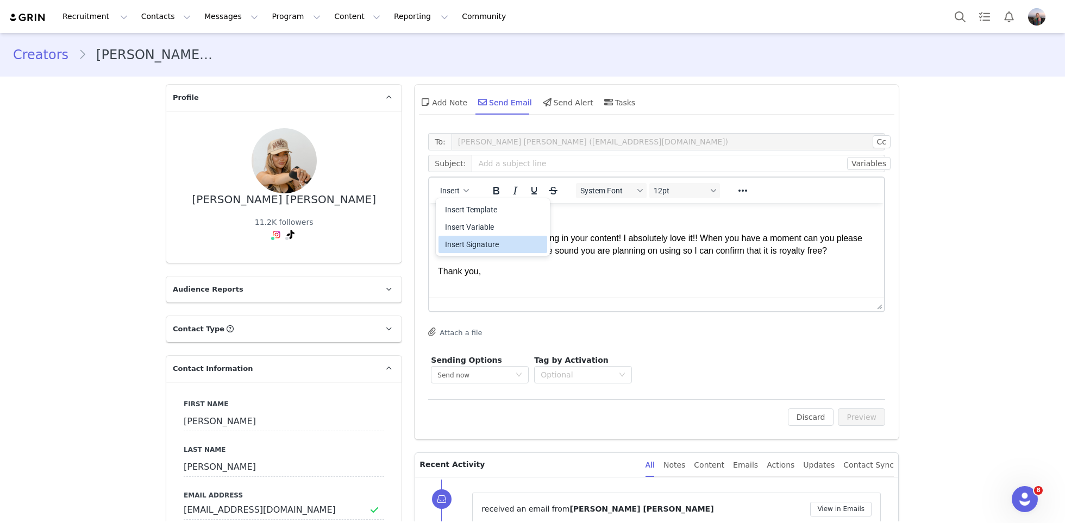
click at [454, 240] on div "Insert Signature" at bounding box center [494, 244] width 98 height 13
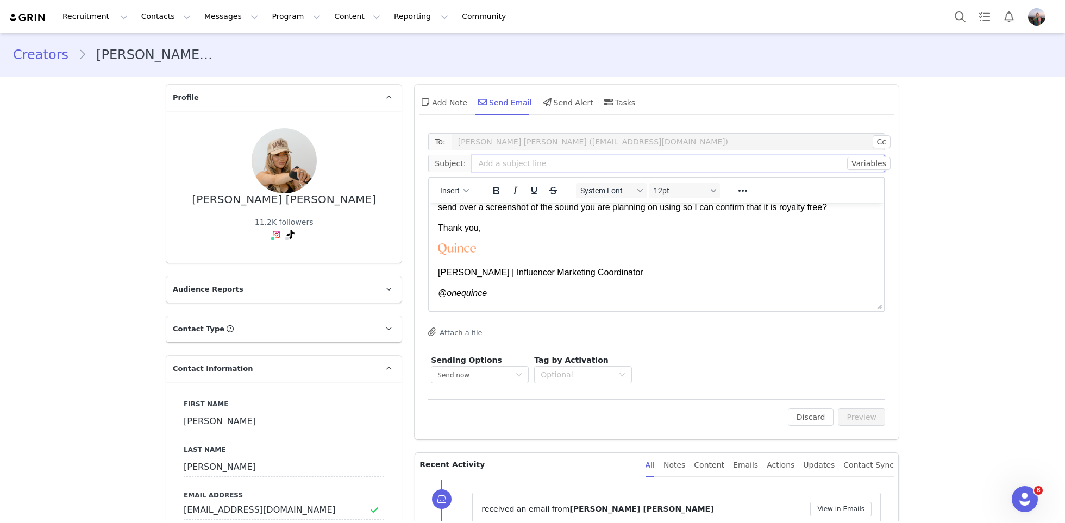
click at [714, 163] on input "text" at bounding box center [678, 163] width 413 height 17
type input "Quince Content Approvals"
click at [855, 416] on button "Preview" at bounding box center [861, 417] width 47 height 17
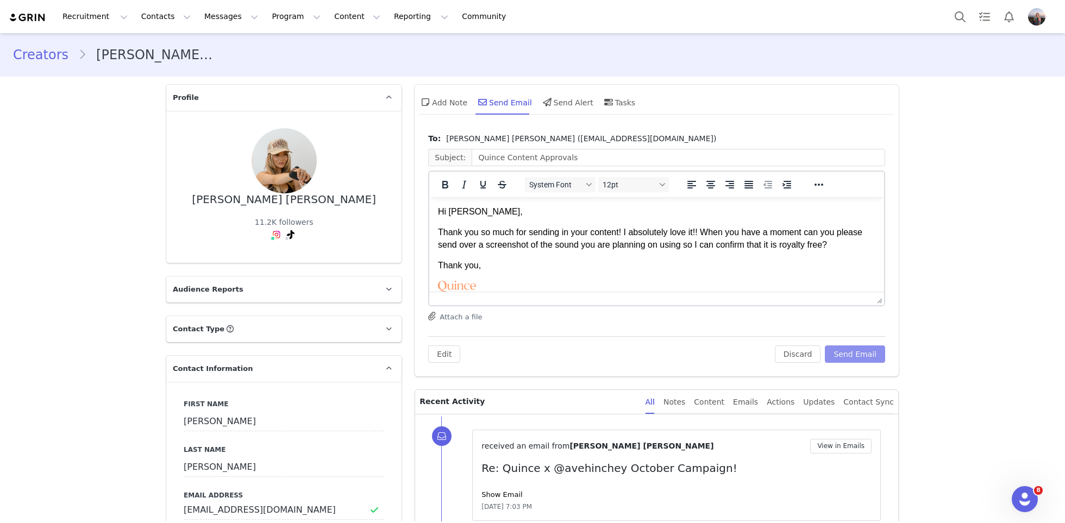
scroll to position [0, 0]
click at [853, 354] on button "Send Email" at bounding box center [855, 354] width 60 height 17
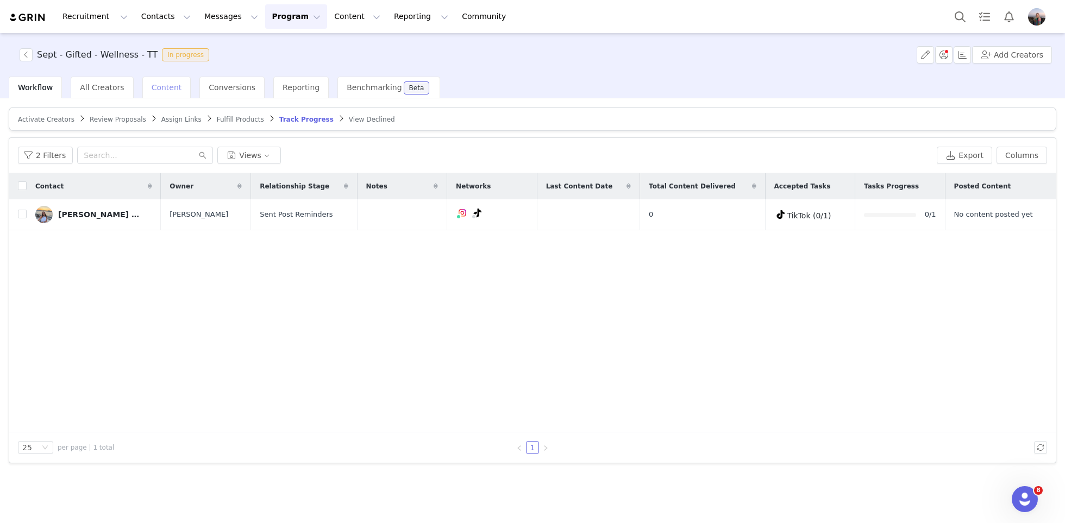
click at [163, 90] on span "Content" at bounding box center [167, 87] width 30 height 9
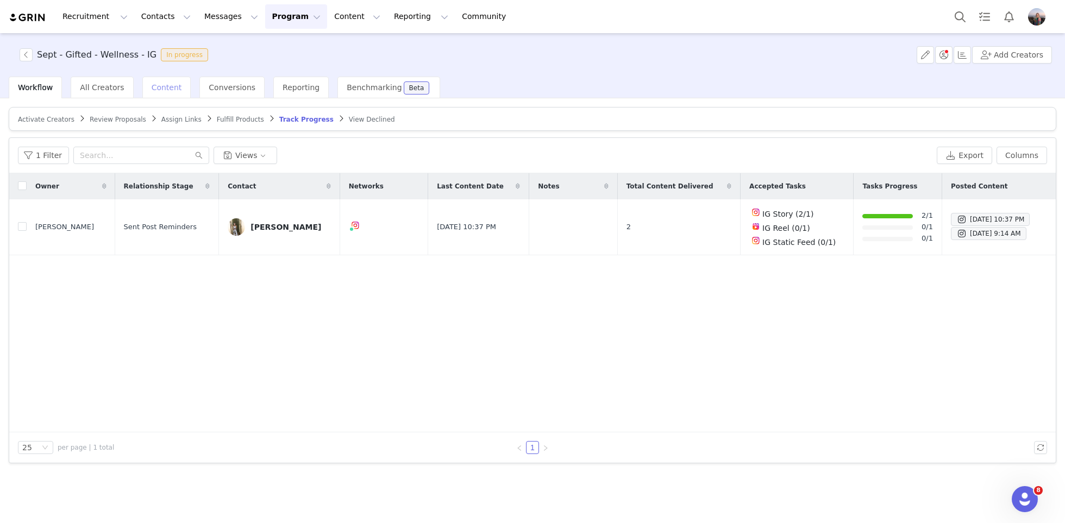
click at [155, 85] on span "Content" at bounding box center [167, 87] width 30 height 9
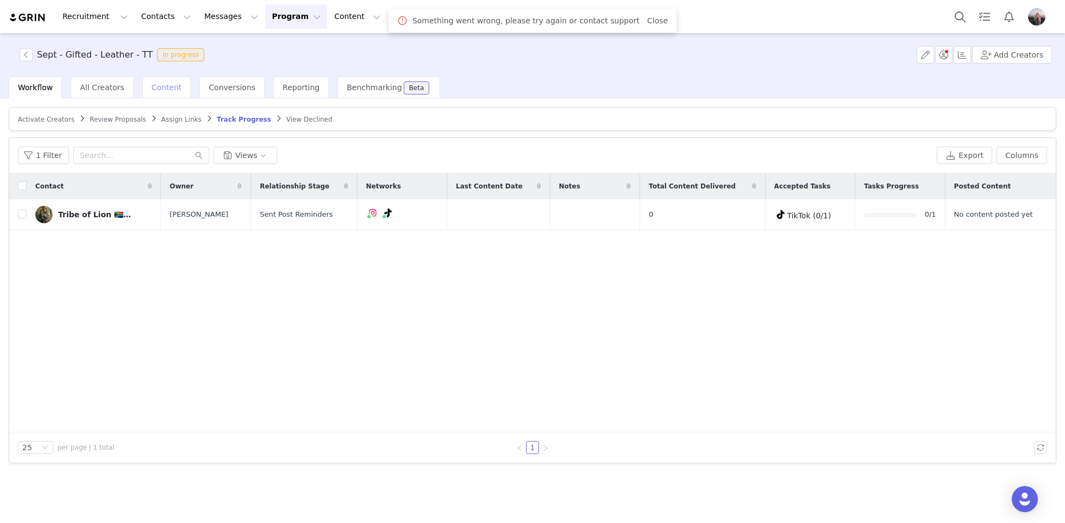
click at [170, 81] on div "Content" at bounding box center [166, 88] width 49 height 22
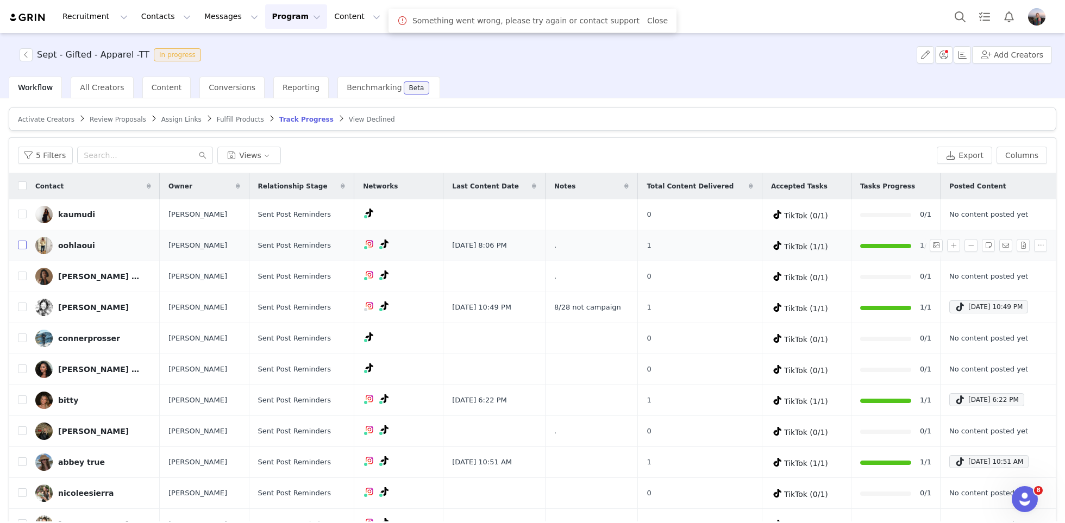
click at [22, 246] on input "checkbox" at bounding box center [22, 245] width 9 height 9
checkbox input "true"
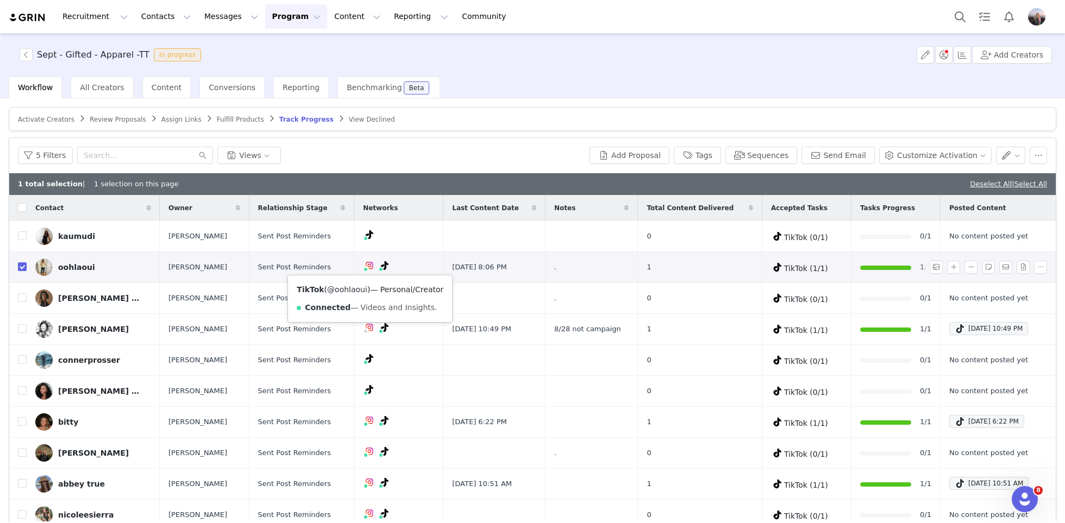
click at [350, 290] on link "@oohlaoui" at bounding box center [347, 289] width 40 height 9
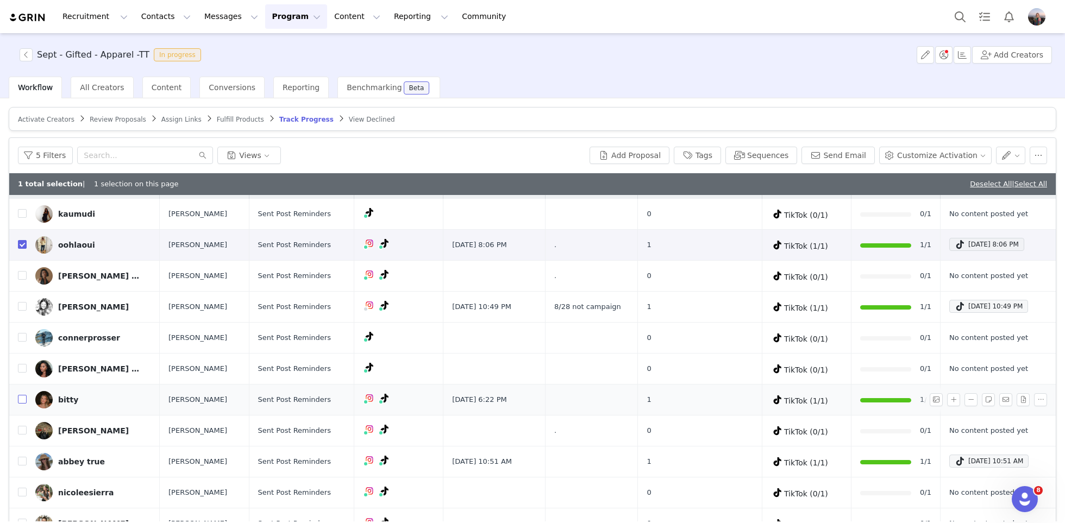
click at [22, 398] on input "checkbox" at bounding box center [22, 399] width 9 height 9
checkbox input "true"
click at [352, 417] on link "@elizabetheno" at bounding box center [347, 421] width 57 height 9
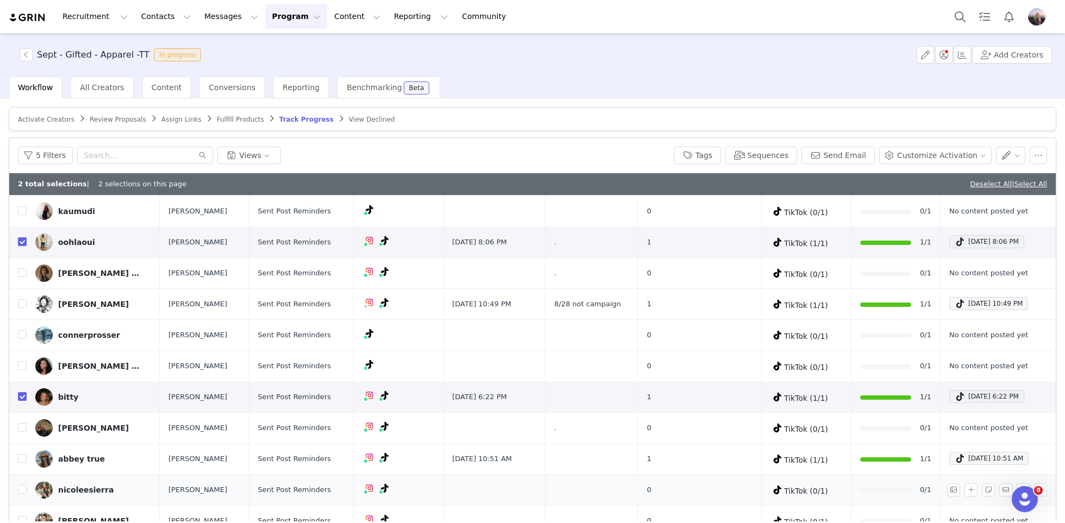
scroll to position [51, 0]
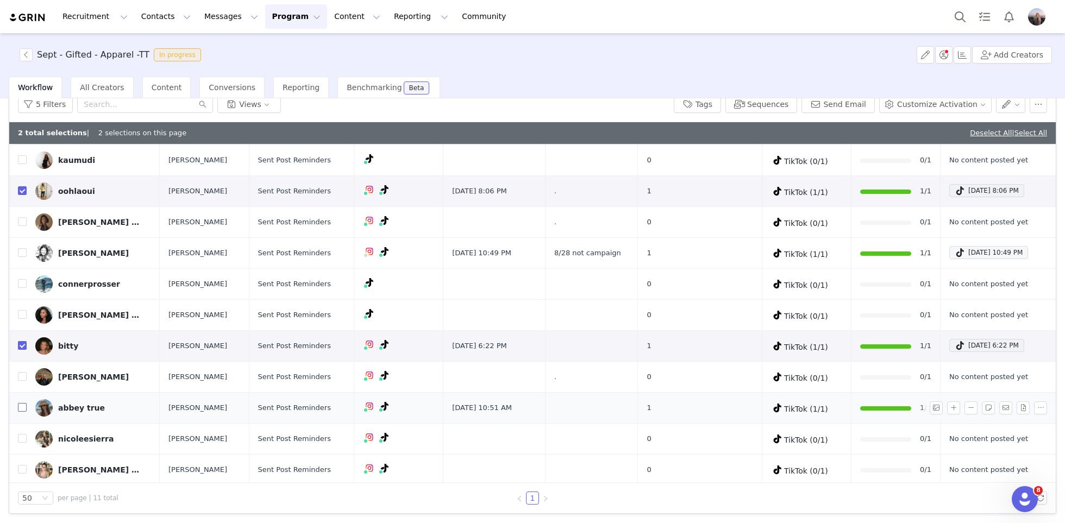
click at [22, 405] on input "checkbox" at bounding box center [22, 407] width 9 height 9
checkbox input "true"
click at [350, 426] on link "@abbey_true" at bounding box center [347, 428] width 51 height 9
click at [1009, 98] on button "button" at bounding box center [1011, 104] width 30 height 17
click at [971, 123] on span "Set Relationship Stage" at bounding box center [983, 125] width 86 height 12
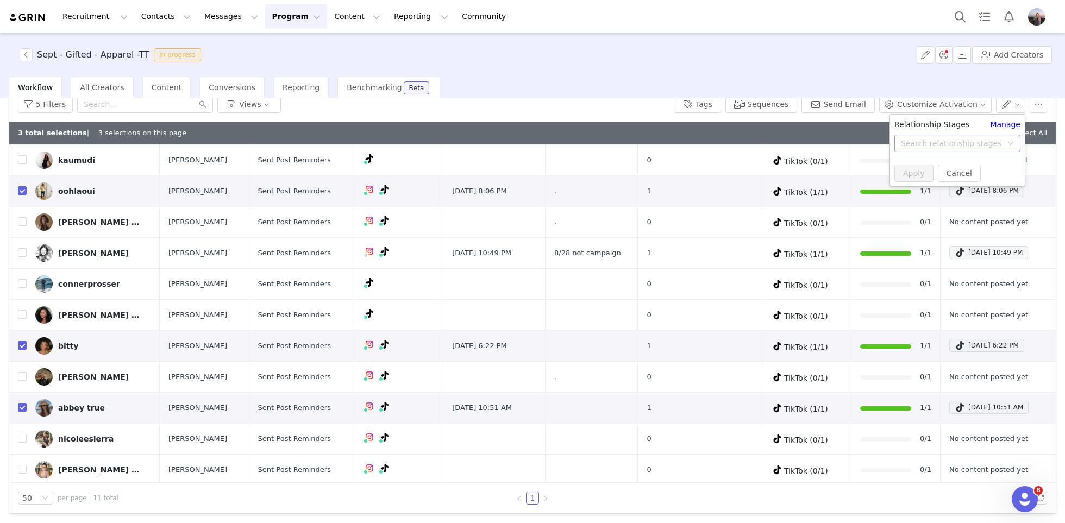
click at [947, 145] on div "Search relationship stages" at bounding box center [951, 143] width 101 height 11
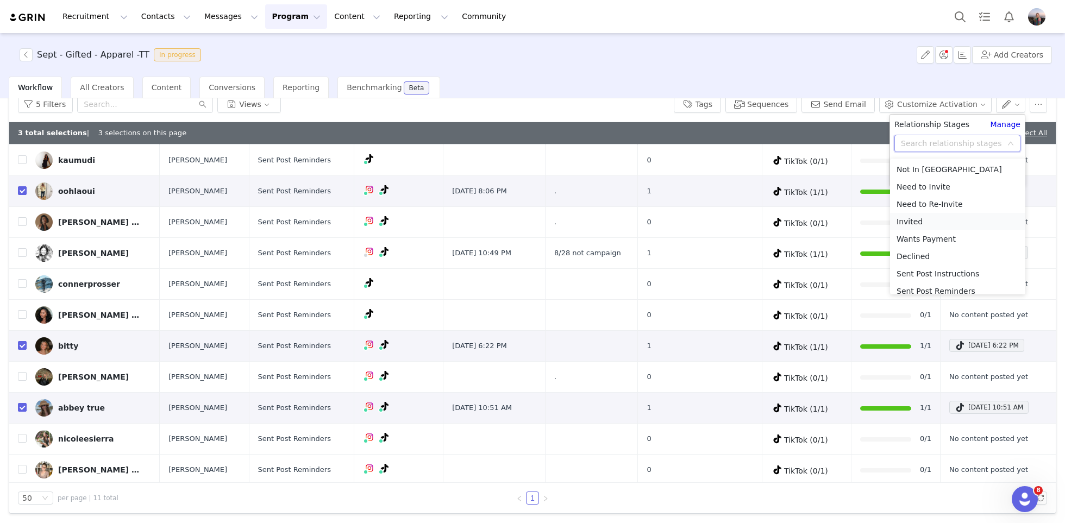
scroll to position [67, 0]
click at [934, 242] on li "Complete" at bounding box center [957, 241] width 135 height 17
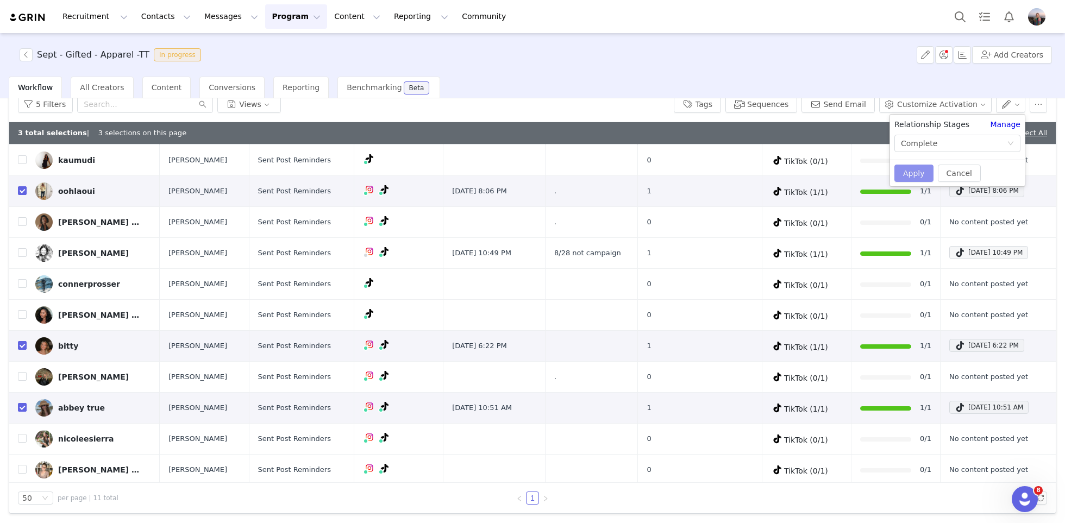
click at [905, 175] on button "Apply" at bounding box center [913, 173] width 39 height 17
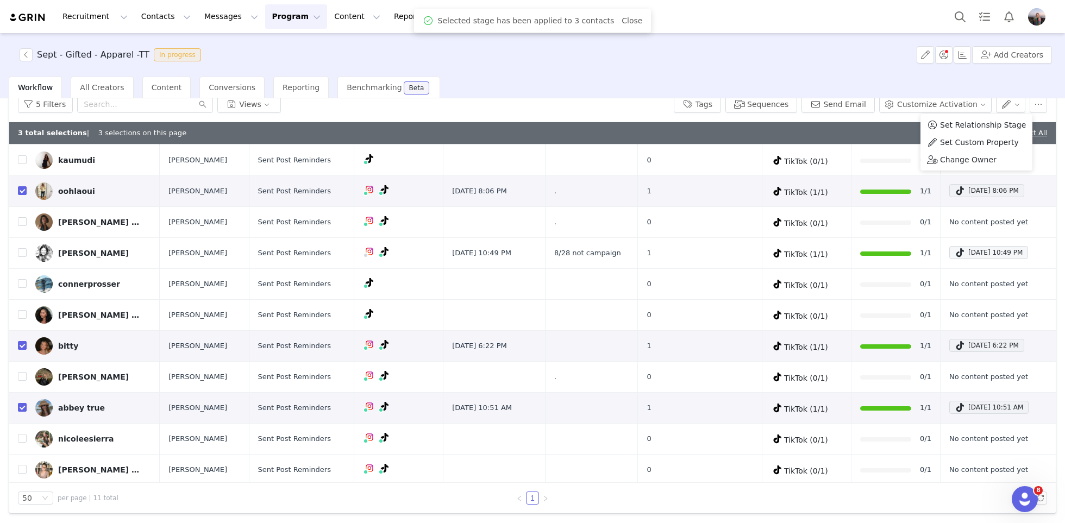
scroll to position [0, 0]
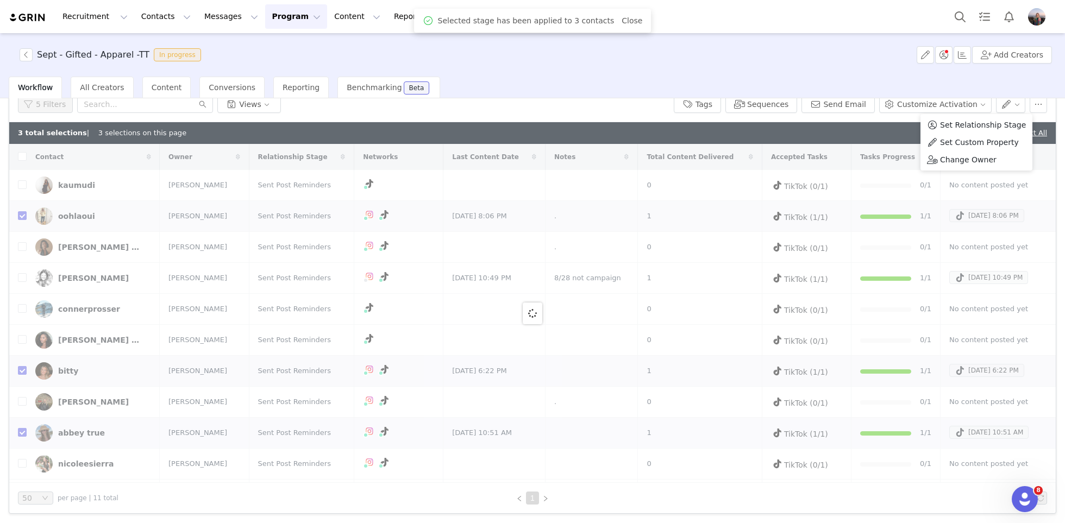
checkbox input "false"
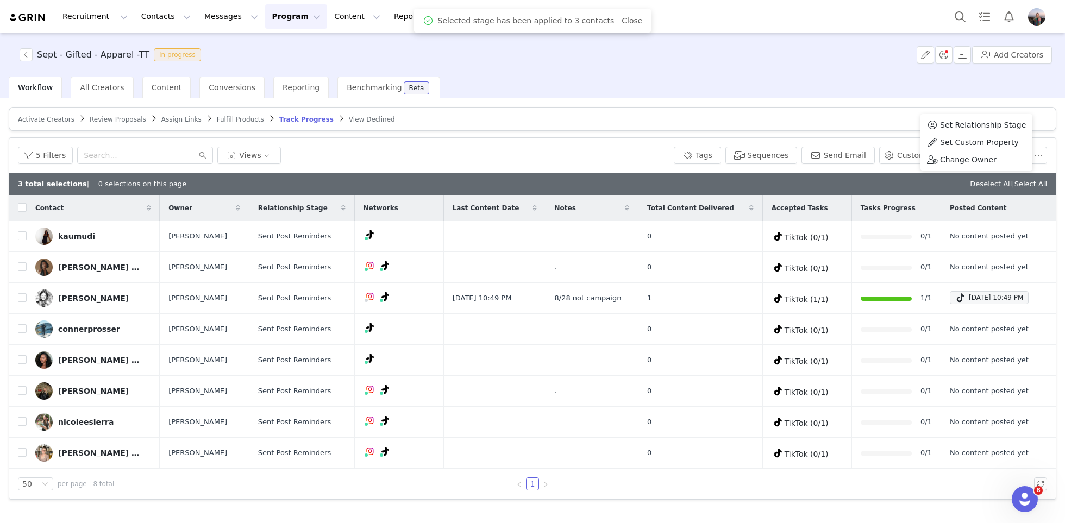
click at [828, 180] on div "3 total selections | 0 selections on this page Deselect All | Select All" at bounding box center [532, 184] width 1046 height 22
click at [980, 183] on link "Deselect All" at bounding box center [991, 184] width 42 height 8
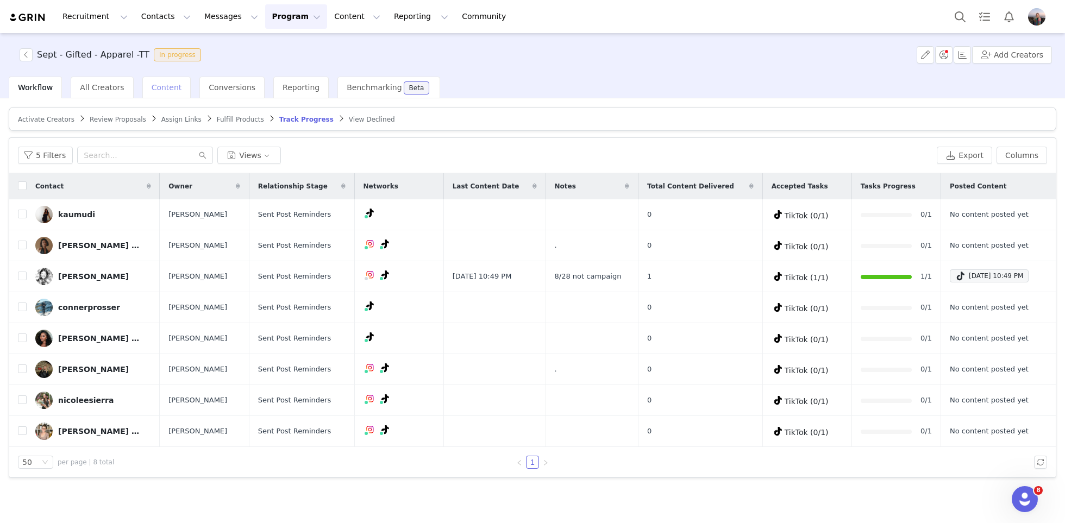
click at [152, 88] on span "Content" at bounding box center [167, 87] width 30 height 9
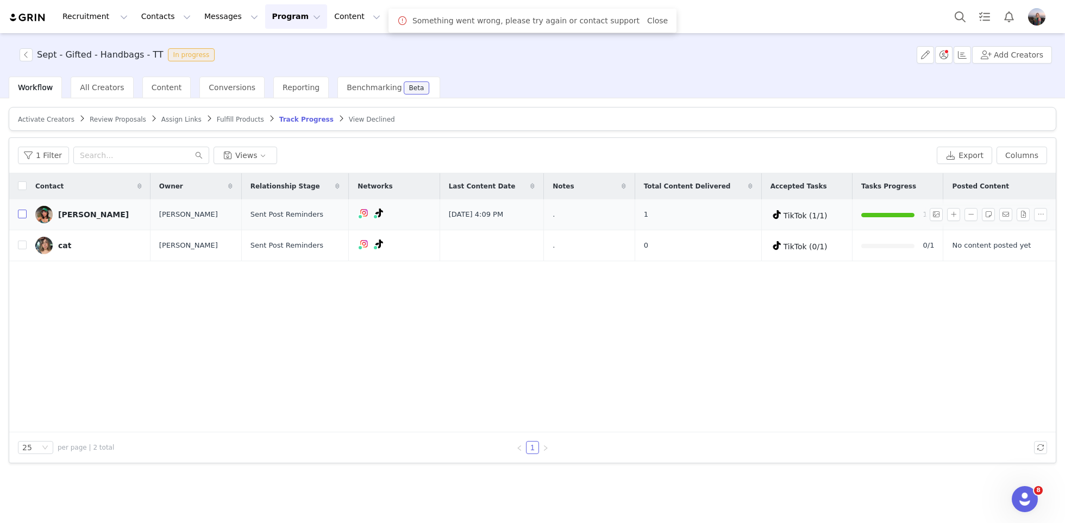
click at [20, 214] on input "checkbox" at bounding box center [22, 214] width 9 height 9
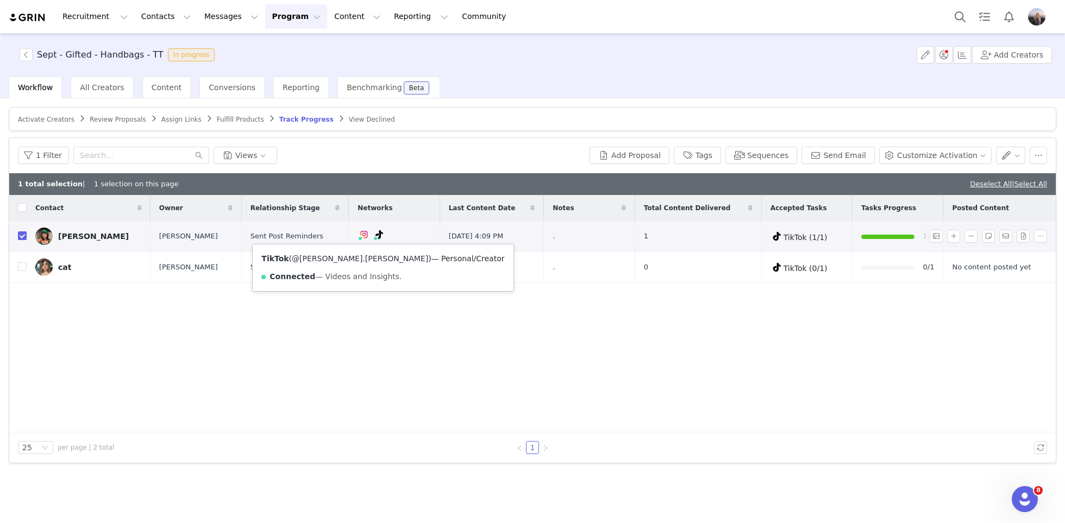
click at [325, 260] on link "@arlene.salisbury" at bounding box center [360, 258] width 136 height 9
click at [1008, 153] on button "button" at bounding box center [1011, 155] width 30 height 17
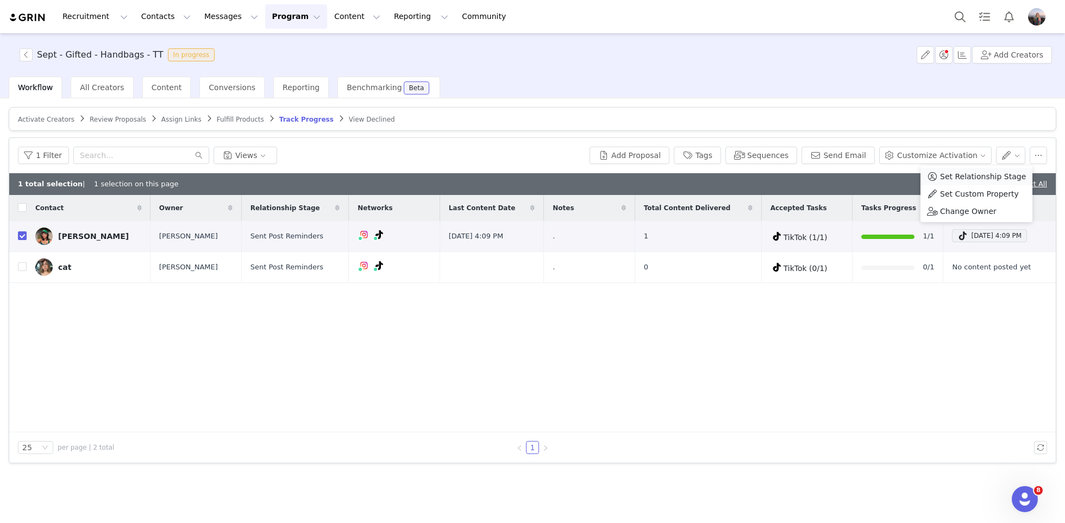
click at [982, 172] on span "Set Relationship Stage" at bounding box center [983, 177] width 86 height 12
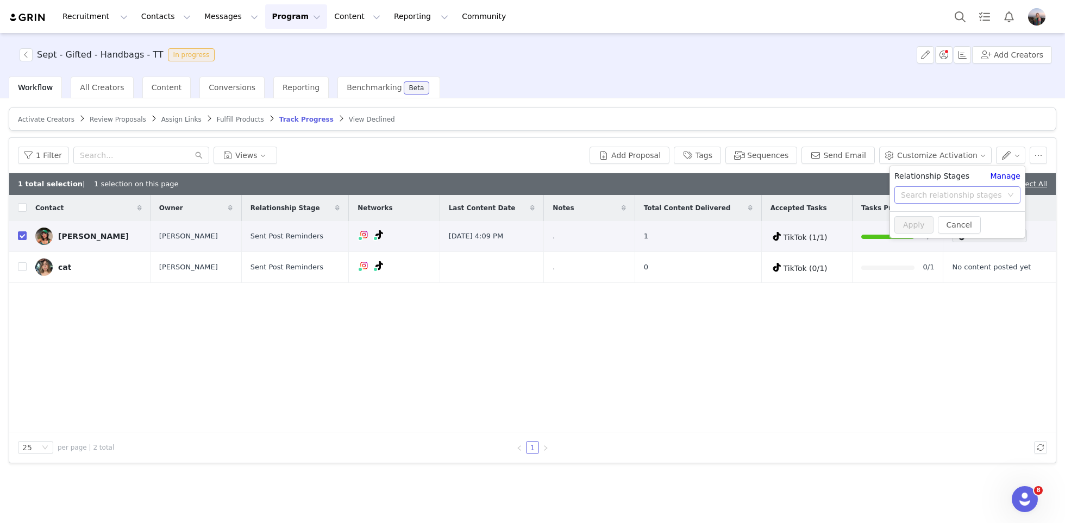
click at [940, 197] on div "Search relationship stages" at bounding box center [951, 195] width 101 height 11
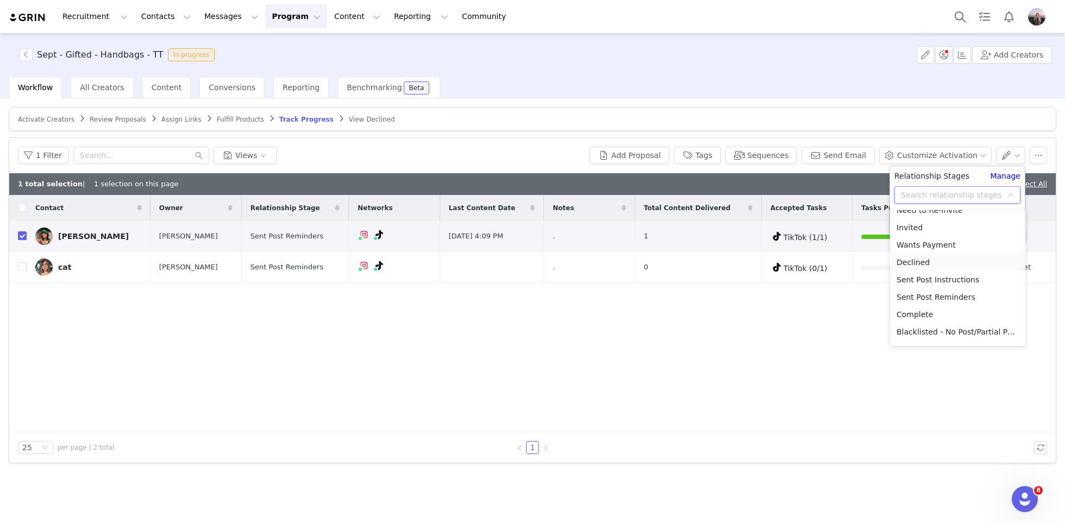
scroll to position [51, 0]
click at [930, 310] on li "Complete" at bounding box center [957, 309] width 135 height 17
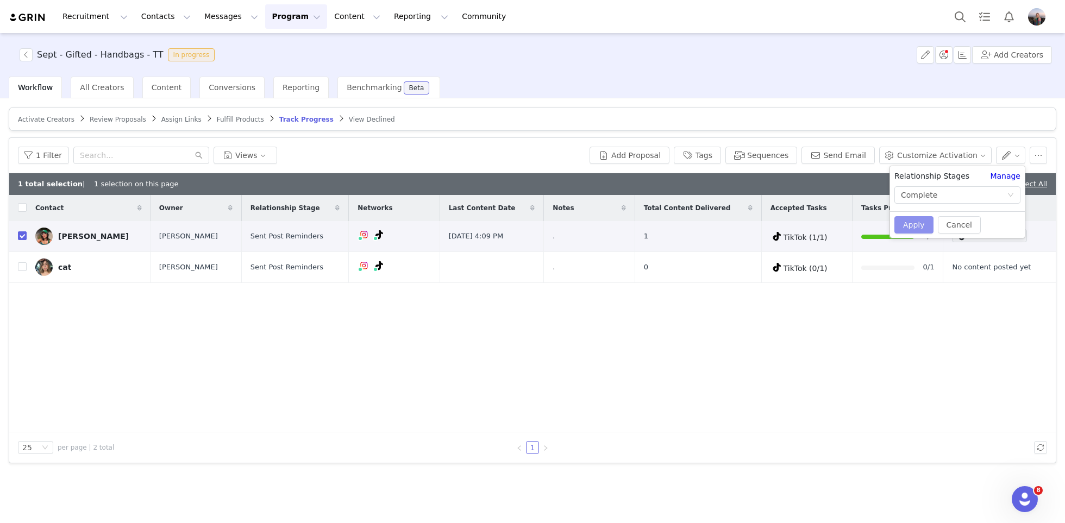
click at [908, 225] on button "Apply" at bounding box center [913, 224] width 39 height 17
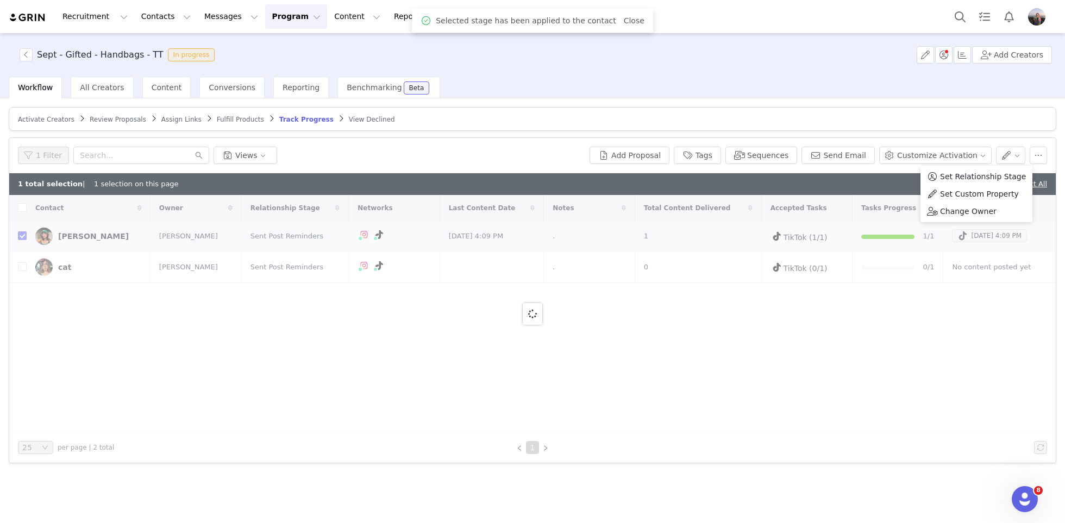
checkbox input "false"
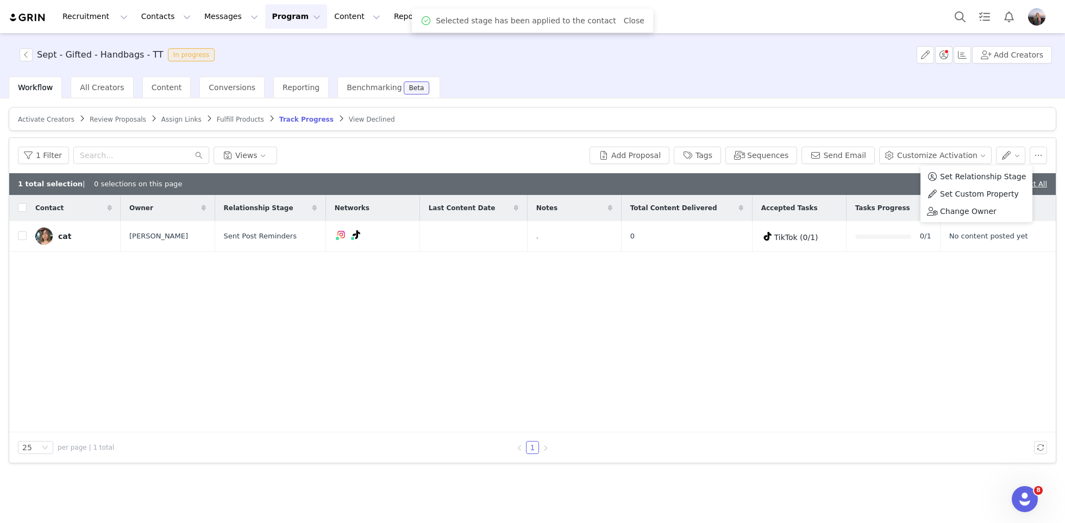
click at [881, 184] on div "1 total selection | 0 selections on this page Deselect All" at bounding box center [532, 184] width 1046 height 22
click at [1014, 189] on div "1 total selection | 0 selections on this page Deselect All" at bounding box center [532, 184] width 1046 height 22
click at [1028, 184] on link "Deselect All" at bounding box center [1026, 184] width 42 height 8
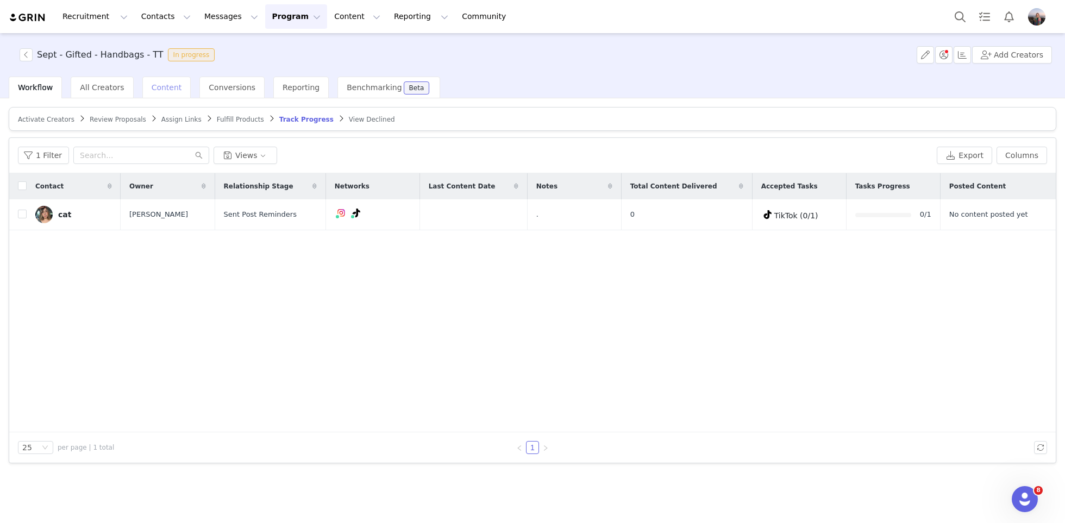
click at [154, 93] on div "Content" at bounding box center [166, 88] width 49 height 22
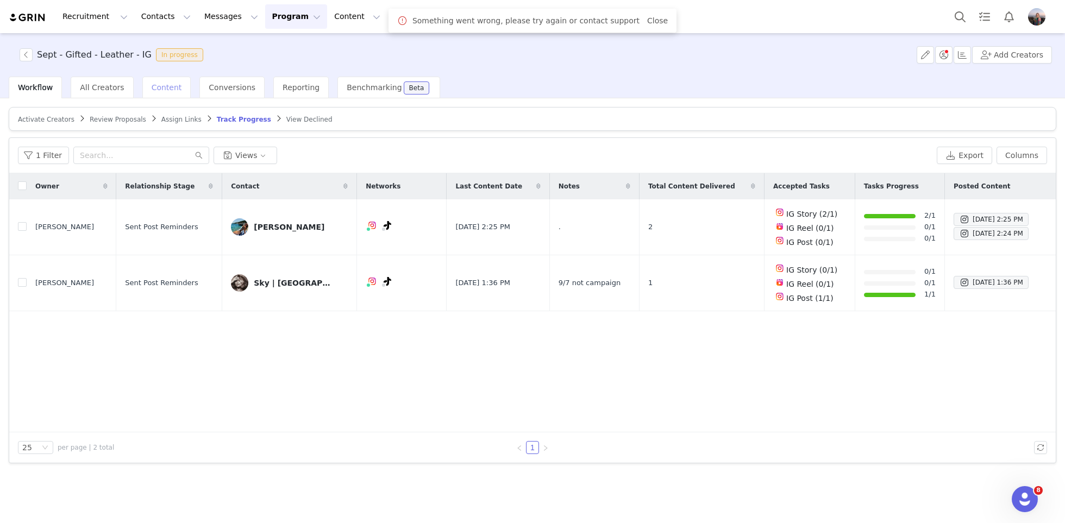
click at [159, 87] on span "Content" at bounding box center [167, 87] width 30 height 9
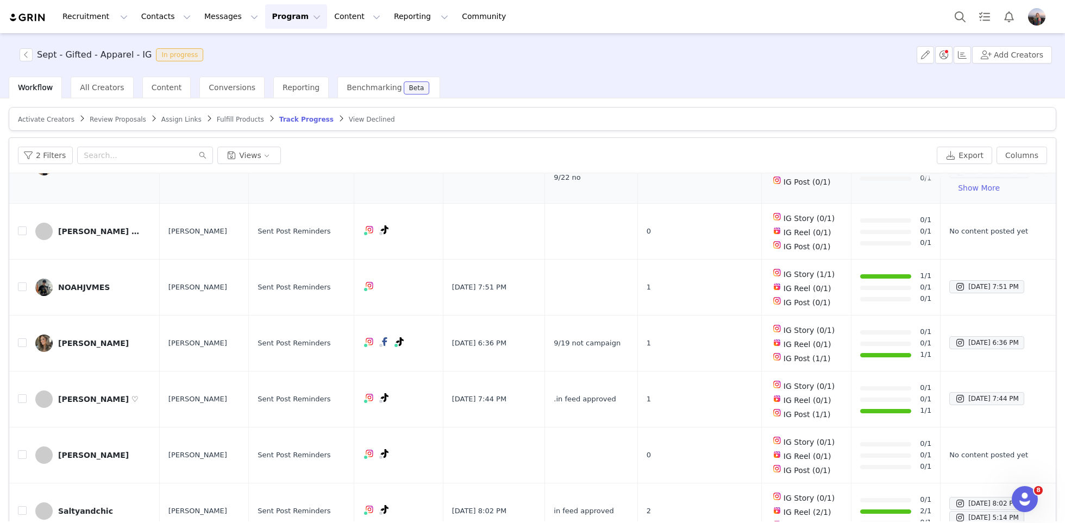
scroll to position [51, 0]
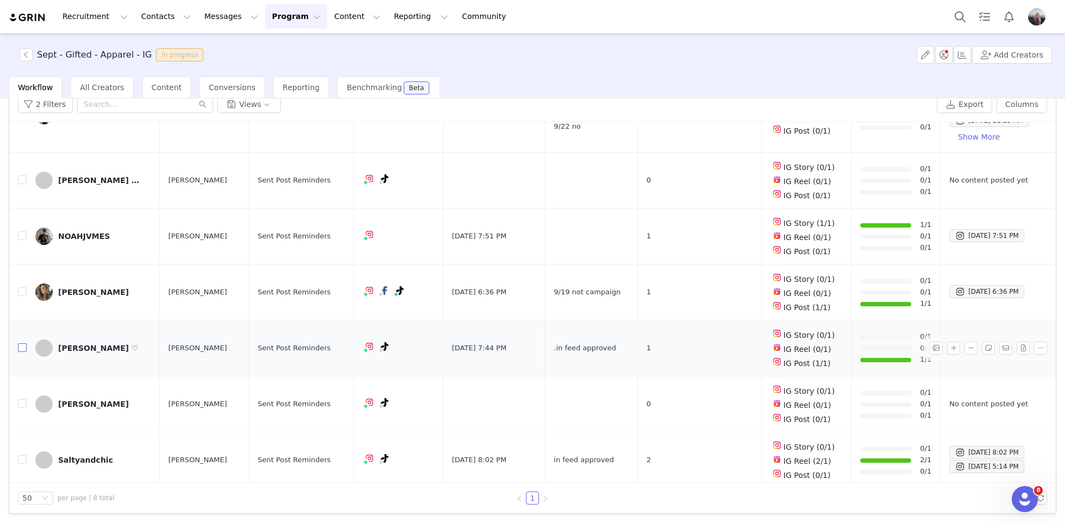
click at [20, 343] on input "checkbox" at bounding box center [22, 347] width 9 height 9
checkbox input "true"
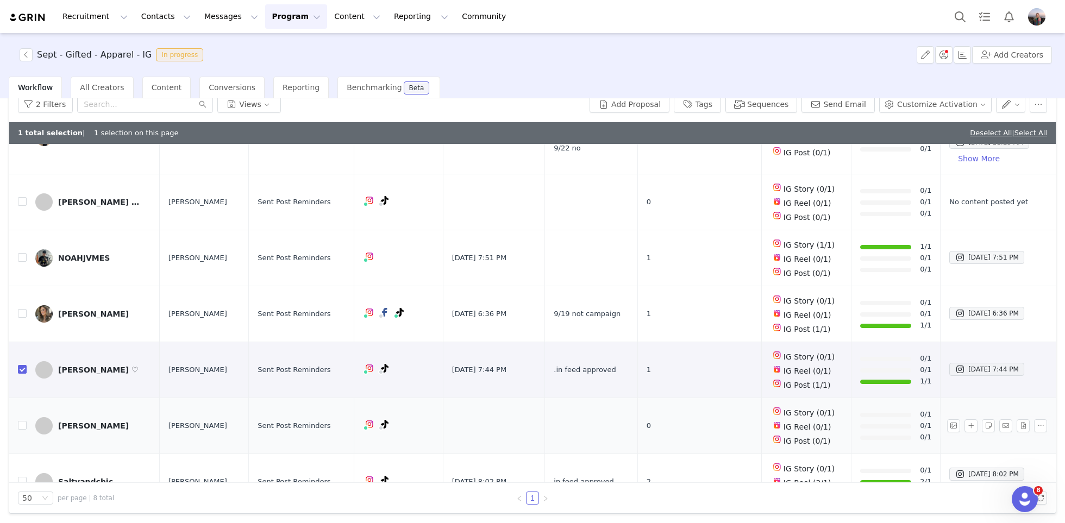
scroll to position [147, 0]
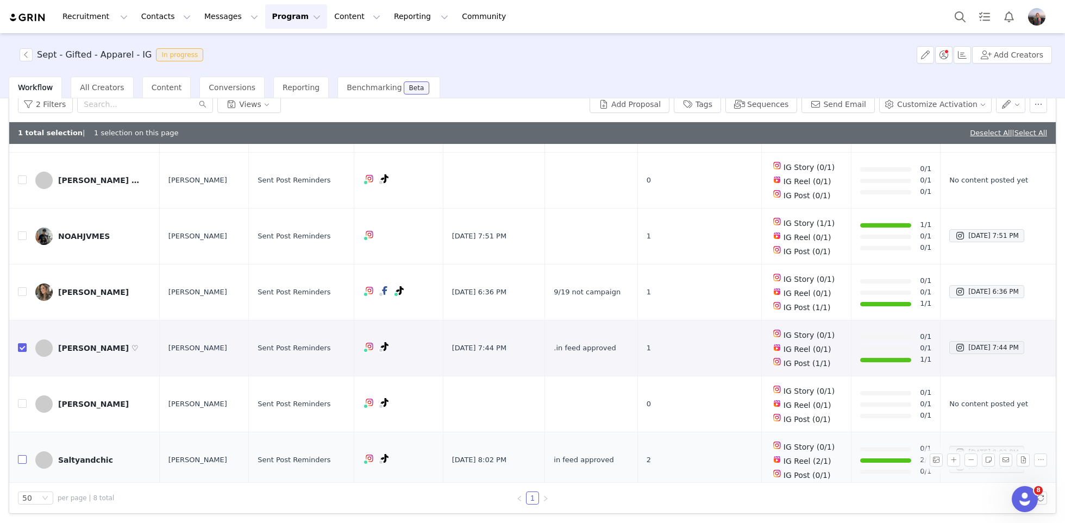
click at [21, 456] on input "checkbox" at bounding box center [22, 459] width 9 height 9
checkbox input "true"
click at [851, 106] on button "Send Email" at bounding box center [837, 104] width 73 height 17
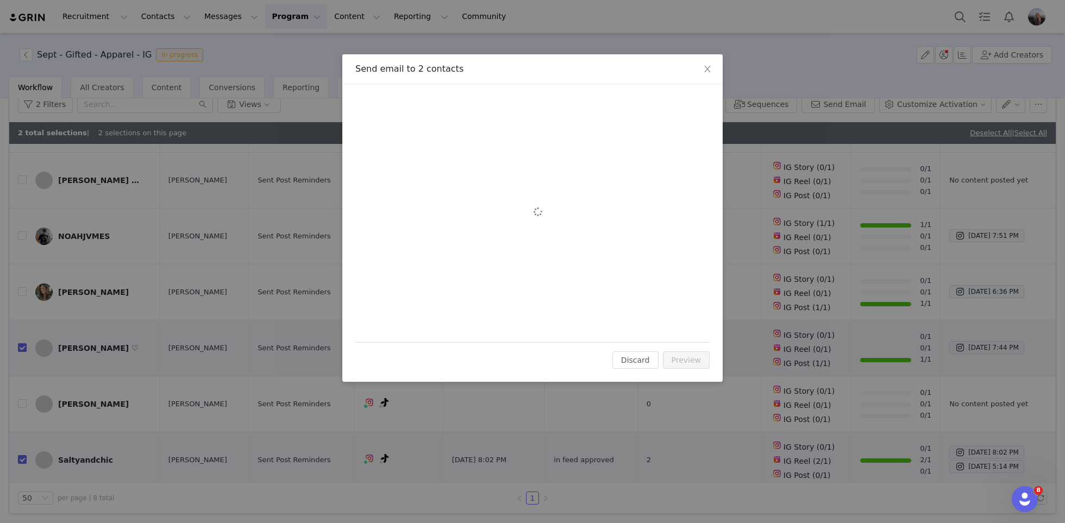
scroll to position [0, 0]
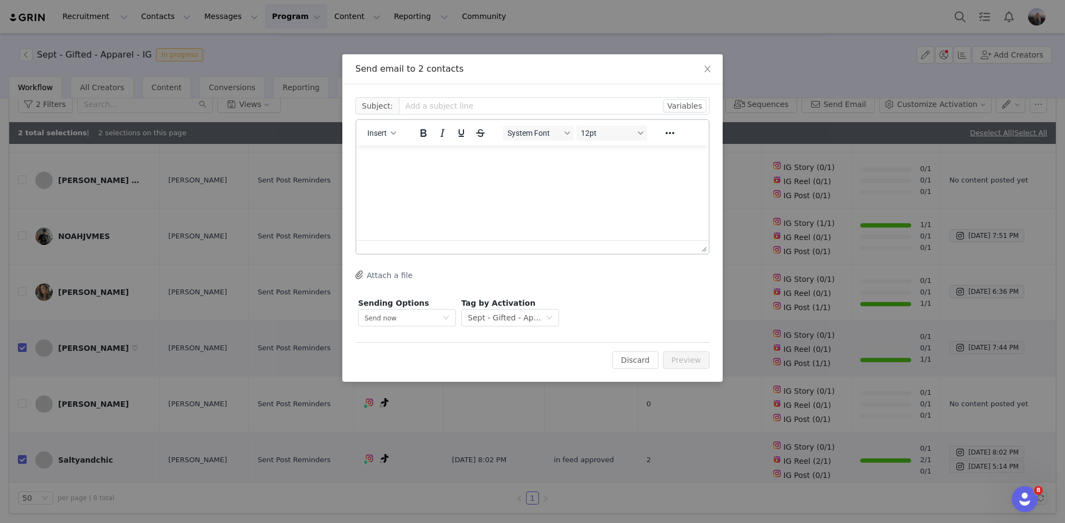
click at [398, 153] on html at bounding box center [532, 160] width 352 height 29
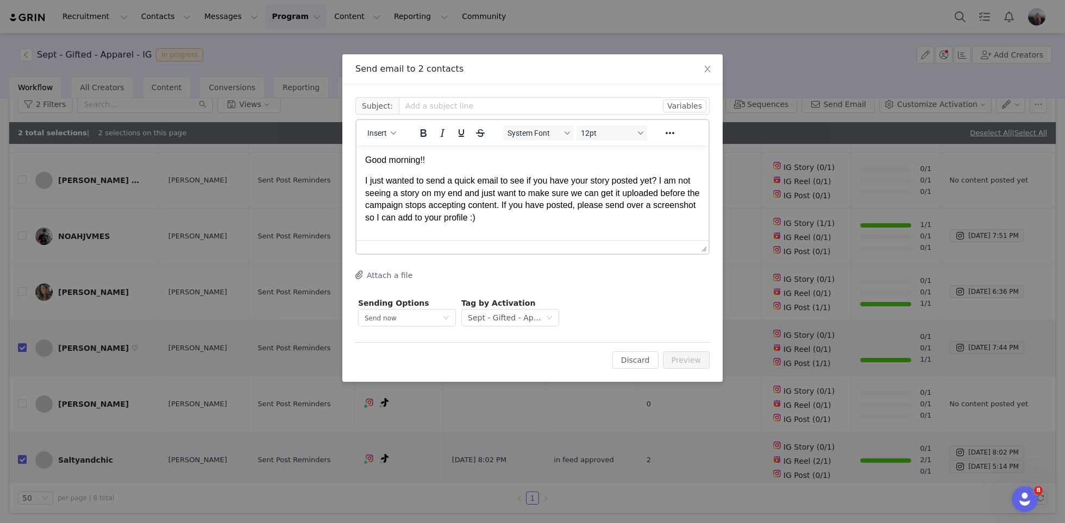
click at [533, 216] on p "I just wanted to send a quick email to see if you have your story posted yet? I…" at bounding box center [532, 199] width 335 height 49
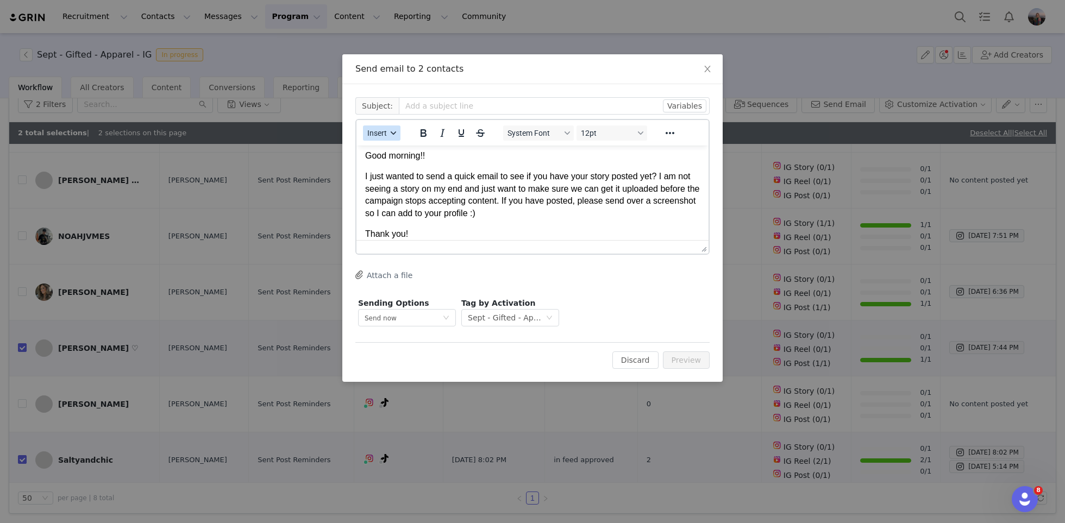
click at [389, 136] on button "Insert" at bounding box center [381, 132] width 37 height 15
drag, startPoint x: 177, startPoint y: 71, endPoint x: 404, endPoint y: 186, distance: 254.9
click at [404, 186] on div "Insert Signature" at bounding box center [421, 186] width 98 height 13
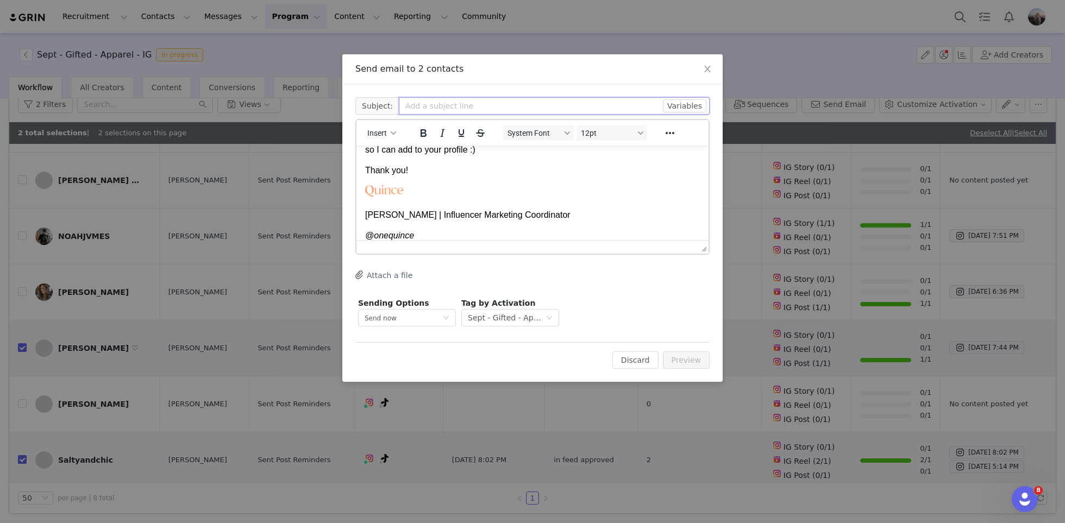
click at [453, 107] on input "text" at bounding box center [554, 105] width 311 height 17
type input "Quince - Story Followup"
drag, startPoint x: 404, startPoint y: 186, endPoint x: 690, endPoint y: 366, distance: 337.8
click at [690, 366] on button "Preview" at bounding box center [686, 360] width 47 height 17
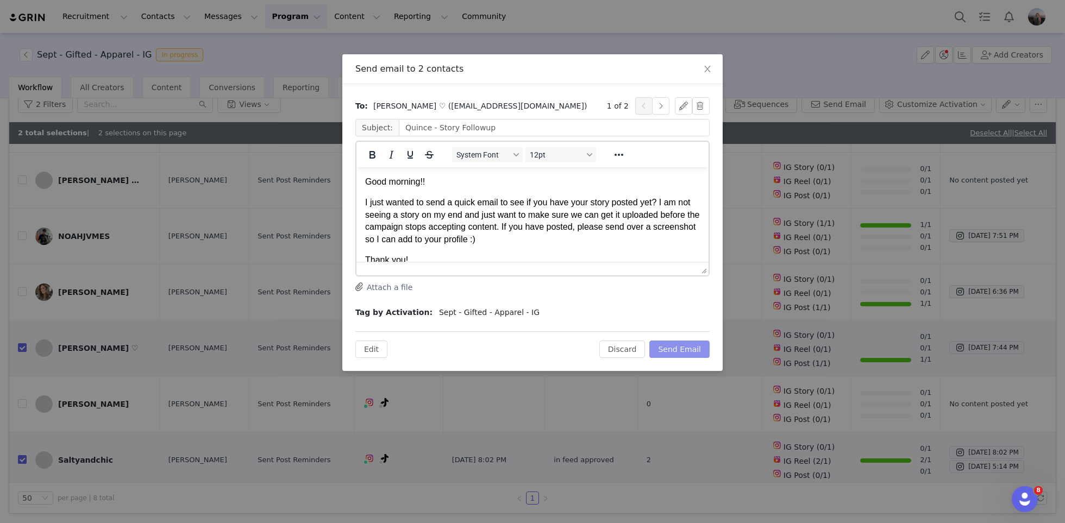
scroll to position [0, 0]
click at [688, 346] on button "Send Email" at bounding box center [679, 349] width 60 height 17
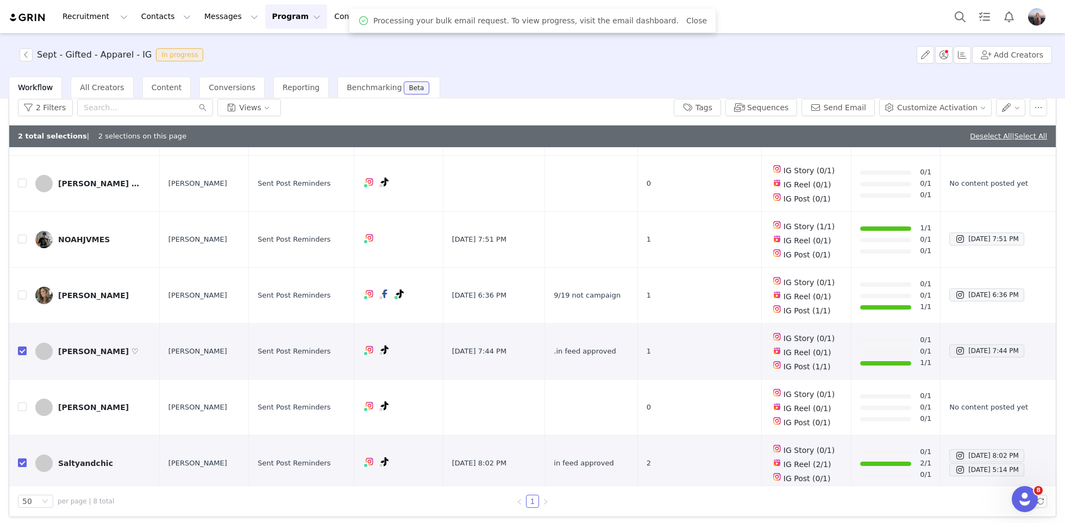
click at [981, 133] on link "Deselect All" at bounding box center [991, 136] width 42 height 8
checkbox input "false"
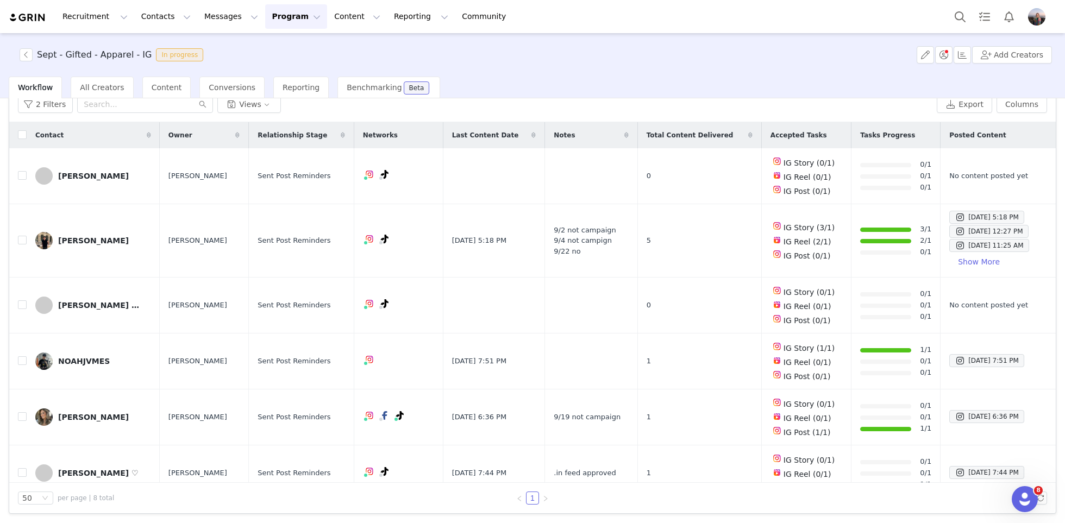
click at [156, 84] on span "Content" at bounding box center [167, 87] width 30 height 9
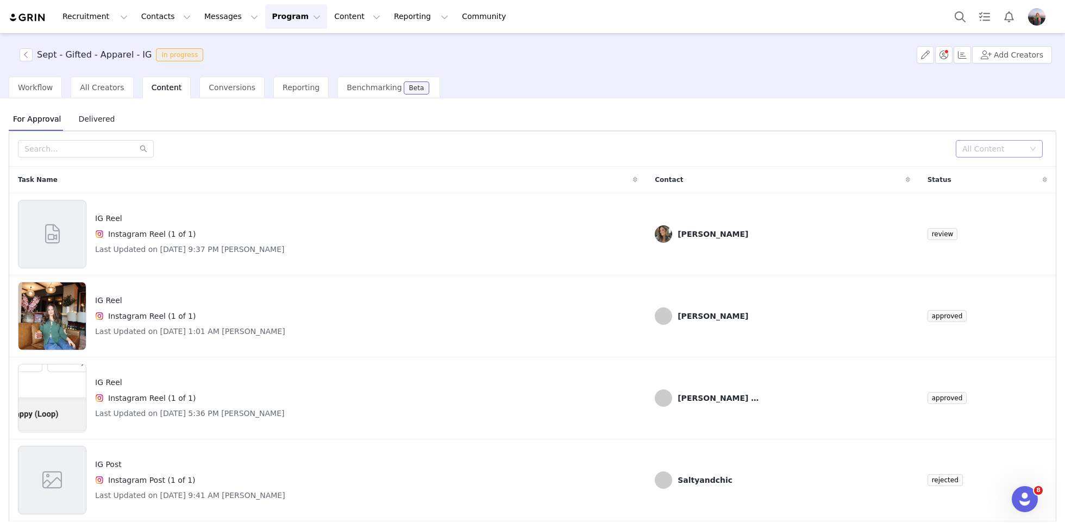
drag, startPoint x: 690, startPoint y: 366, endPoint x: 961, endPoint y: 142, distance: 351.6
click at [961, 142] on div "All Content" at bounding box center [999, 148] width 87 height 17
drag, startPoint x: 961, startPoint y: 142, endPoint x: 978, endPoint y: 164, distance: 27.8
click at [978, 164] on li "Needs Review" at bounding box center [999, 169] width 87 height 17
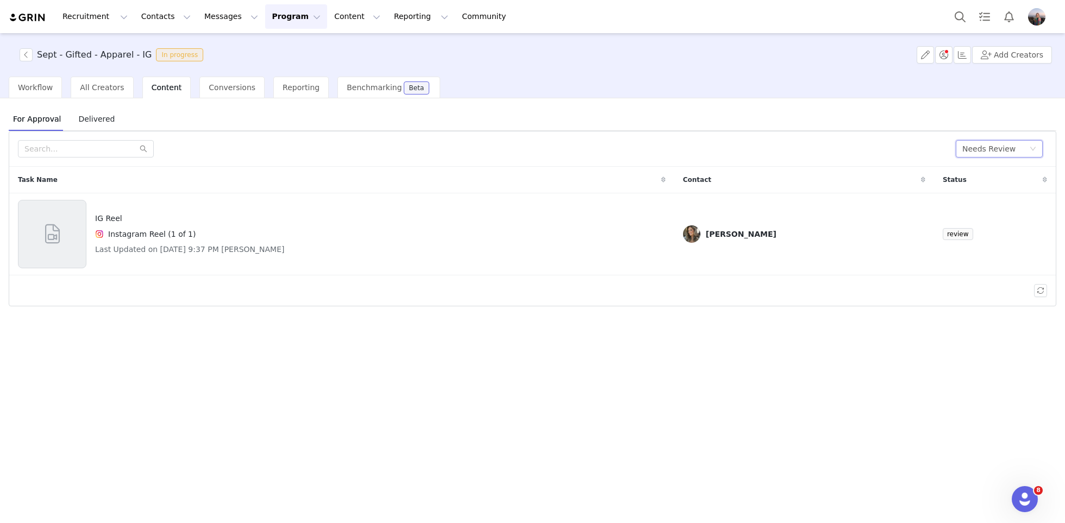
click at [285, 246] on h4 "Last Updated on Sep 28, 2025 9:37 PM SYDNEY SULLIVAN" at bounding box center [190, 249] width 190 height 11
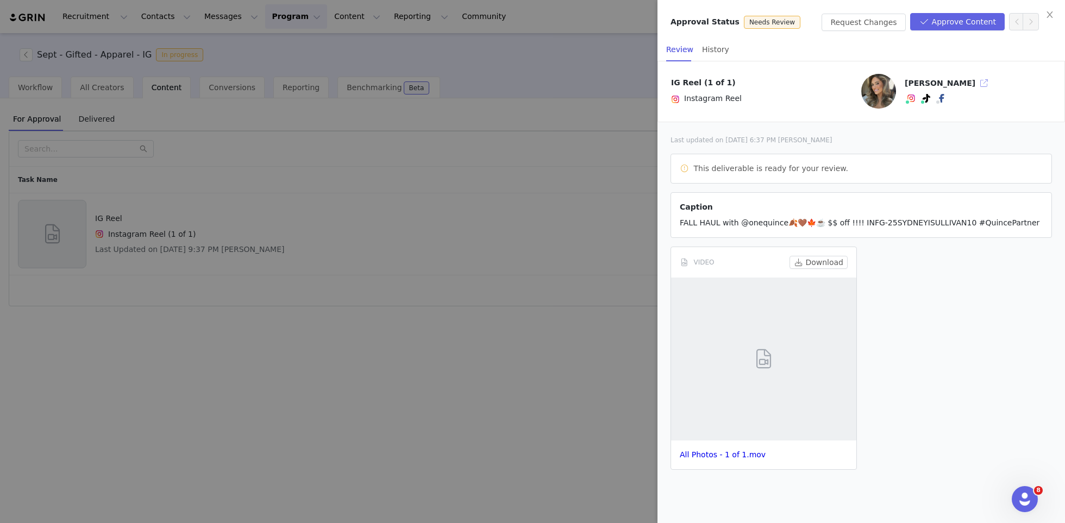
click at [983, 81] on button "button" at bounding box center [983, 82] width 17 height 17
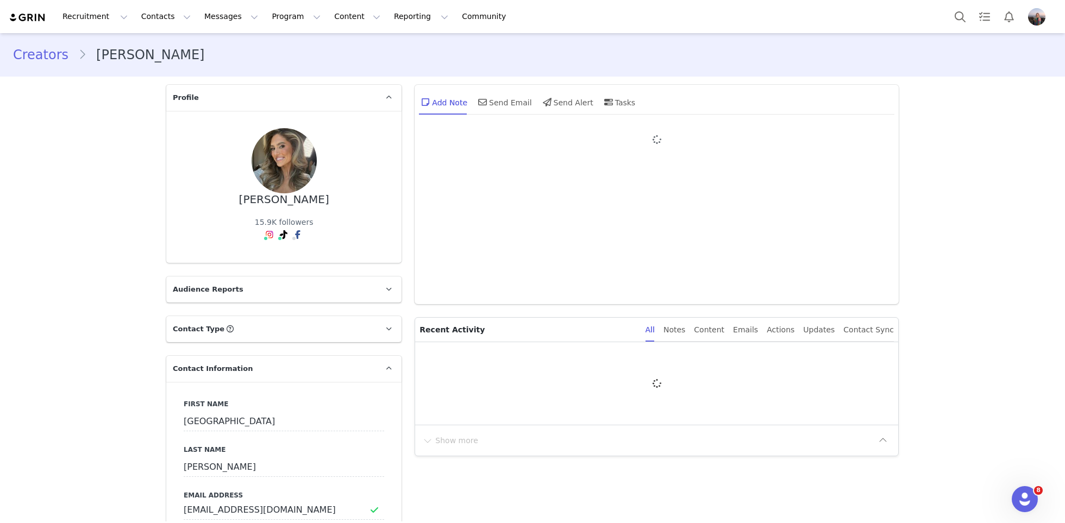
type input "+1 ([GEOGRAPHIC_DATA])"
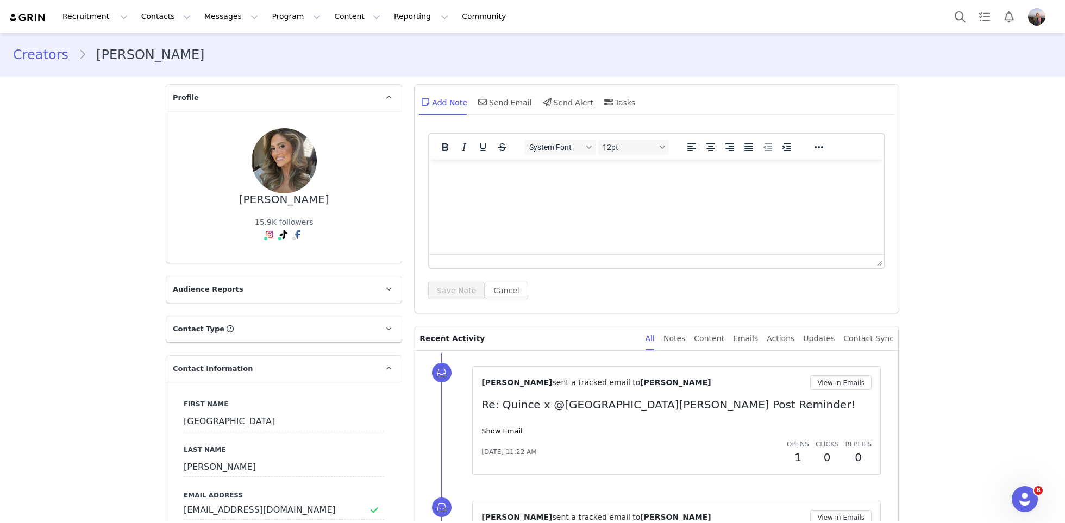
click at [501, 434] on link "Show Email" at bounding box center [501, 431] width 41 height 8
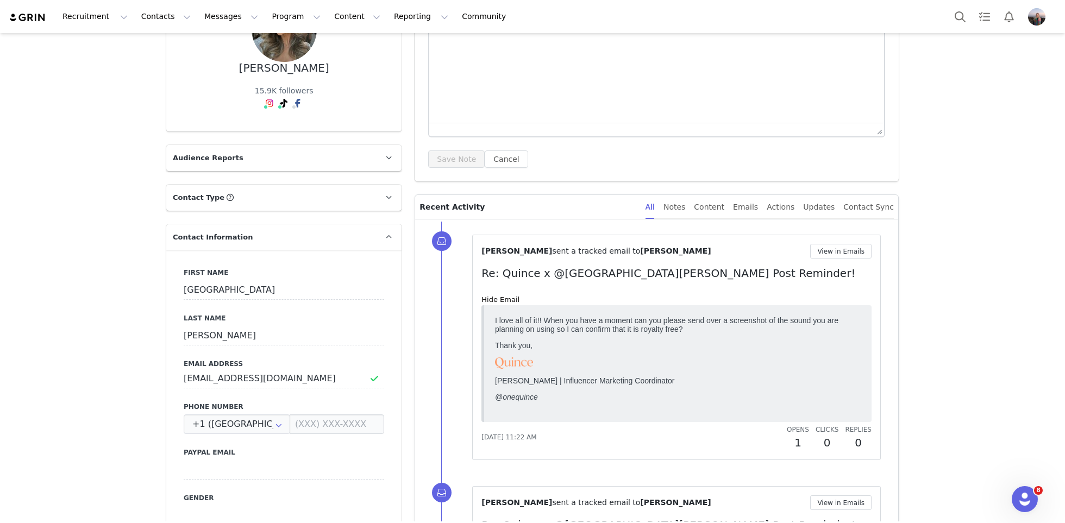
scroll to position [150, 0]
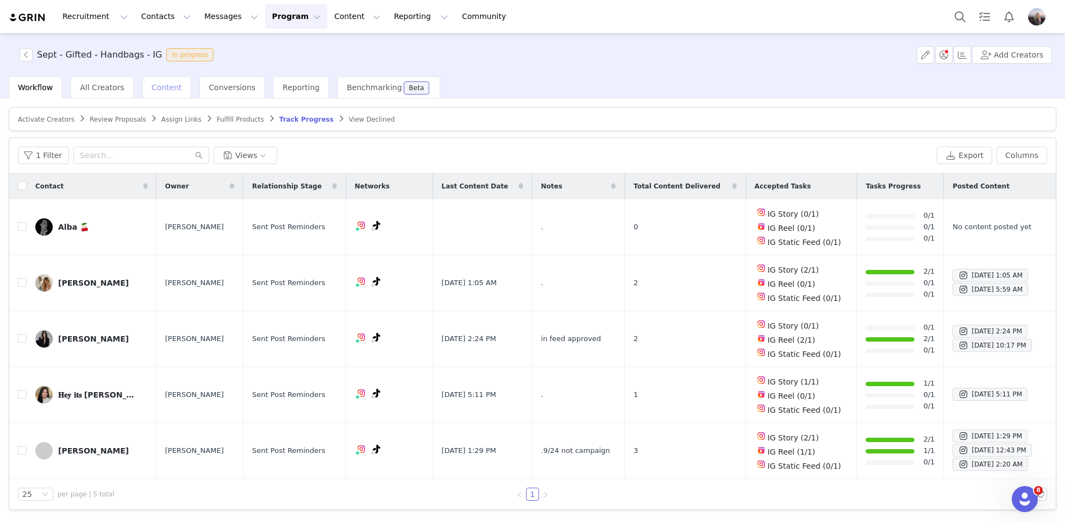
click at [163, 92] on div "Content" at bounding box center [166, 88] width 49 height 22
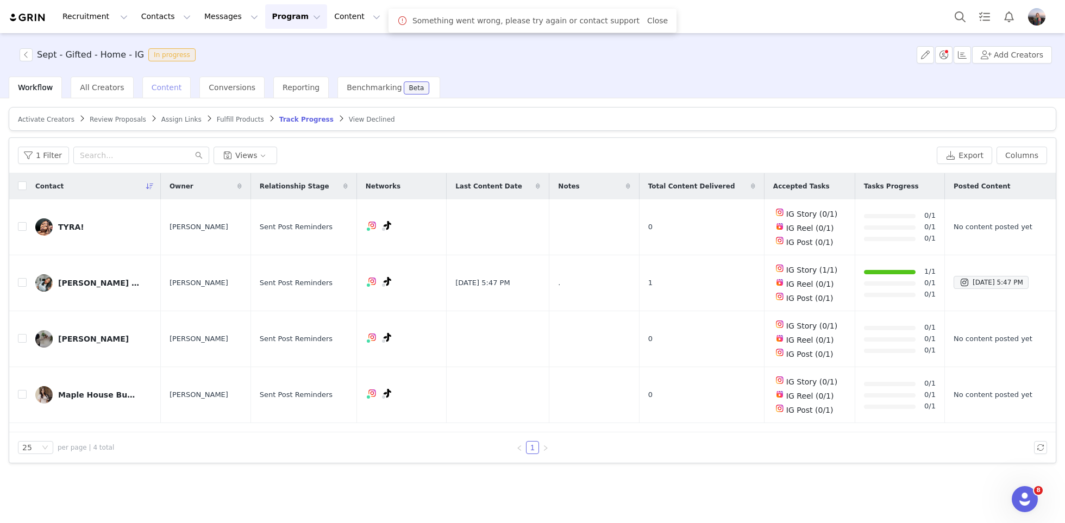
click at [164, 87] on span "Content" at bounding box center [167, 87] width 30 height 9
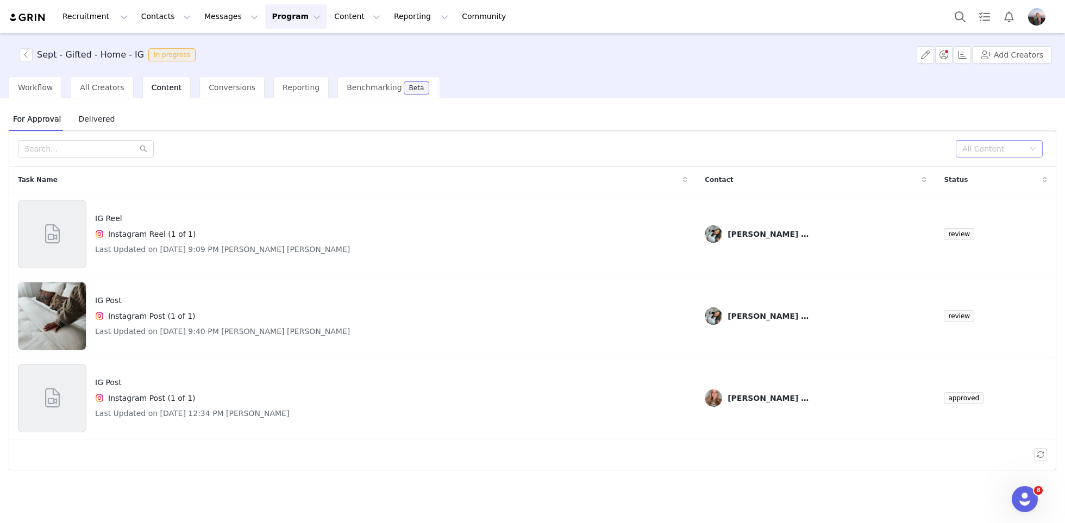
click at [977, 142] on div "All Content" at bounding box center [995, 149] width 67 height 16
click at [982, 166] on li "Needs Review" at bounding box center [999, 169] width 87 height 17
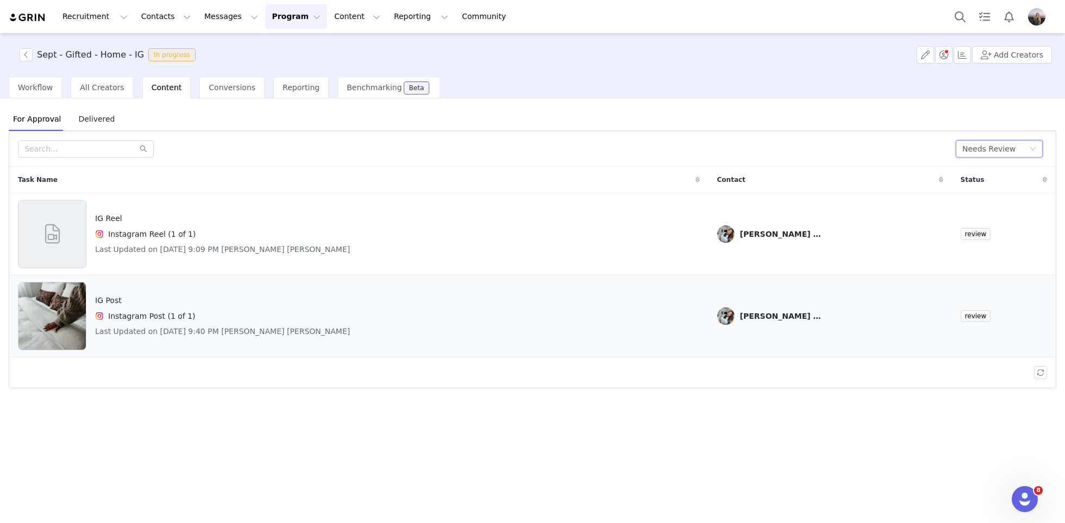
click at [416, 319] on div "IG Post Instagram Post (1 of 1) Last Updated on Sep 29, 2025 9:40 PM SHEENA MAR…" at bounding box center [359, 316] width 682 height 68
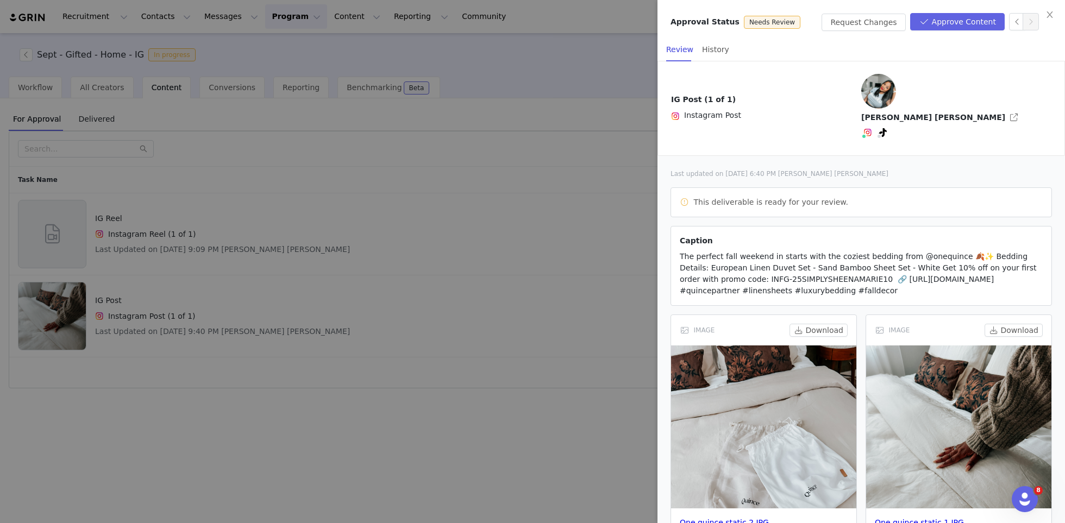
click at [388, 274] on div at bounding box center [532, 261] width 1065 height 523
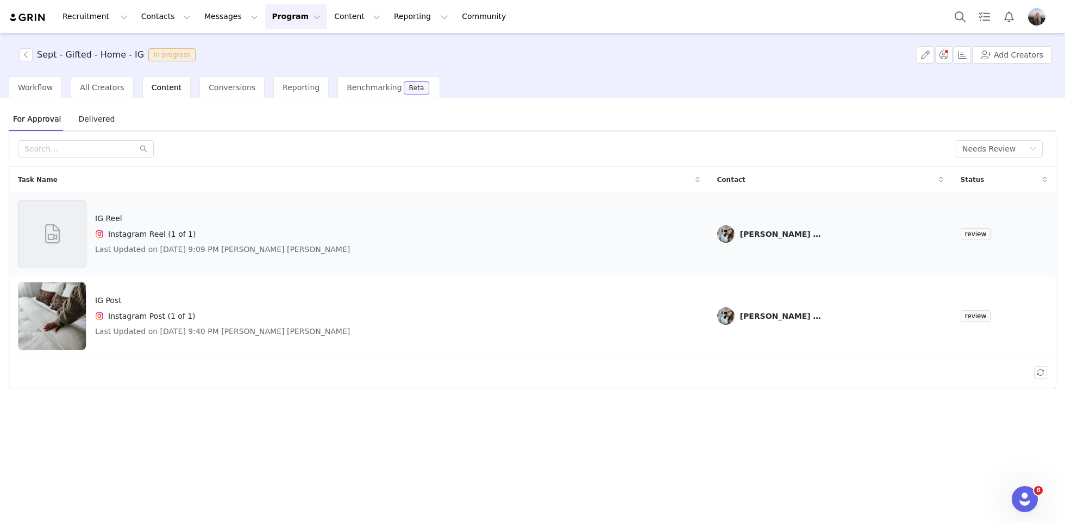
click at [419, 246] on div "IG Reel Instagram Reel (1 of 1) Last Updated on Sep 29, 2025 9:09 PM SHEENA MAR…" at bounding box center [359, 234] width 682 height 68
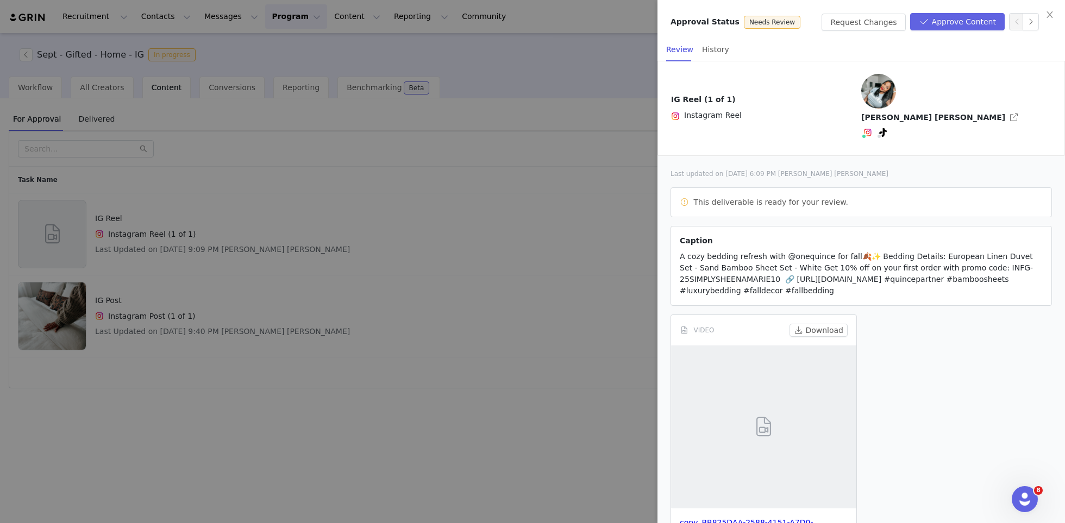
scroll to position [9, 0]
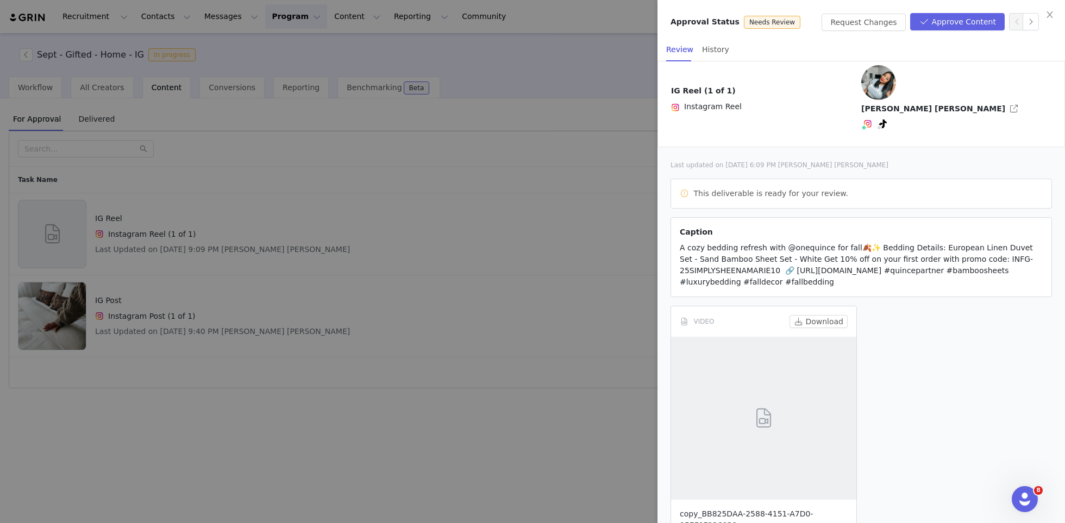
click at [726, 510] on link "copy_BB825DAA-2588-4151-A7D0-95EF0F226030.mov" at bounding box center [746, 520] width 133 height 20
click at [929, 23] on button "Approve Content" at bounding box center [957, 21] width 95 height 17
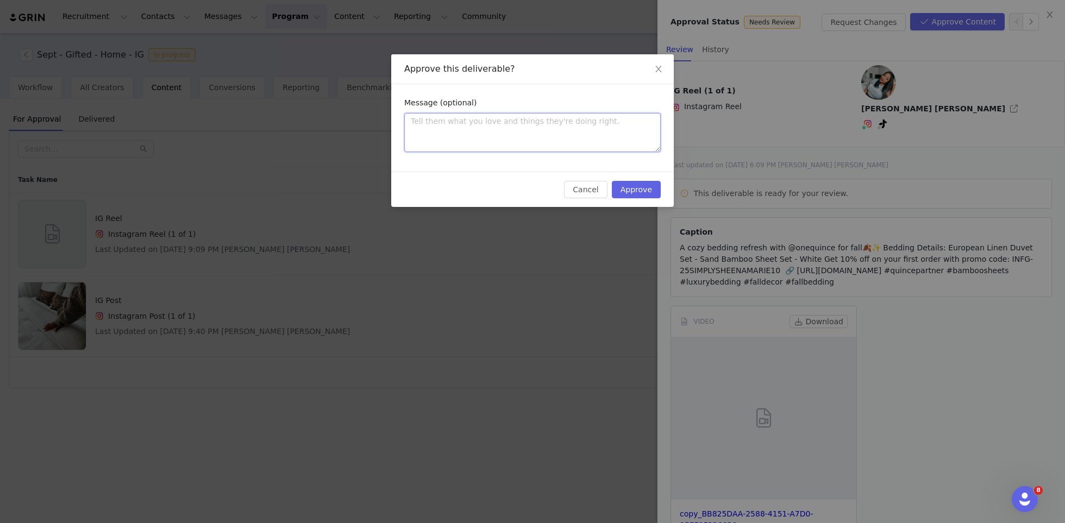
click at [498, 123] on textarea at bounding box center [532, 132] width 256 height 39
type textarea "L"
type textarea "Lo"
type textarea "Lov"
type textarea "Love"
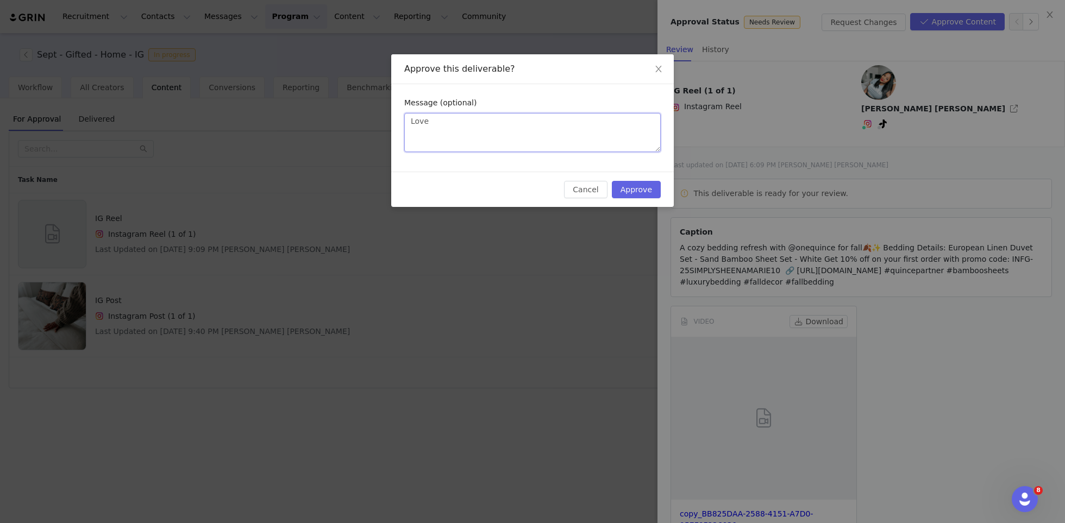
type textarea "Love!"
click at [637, 191] on button "Approve" at bounding box center [636, 189] width 49 height 17
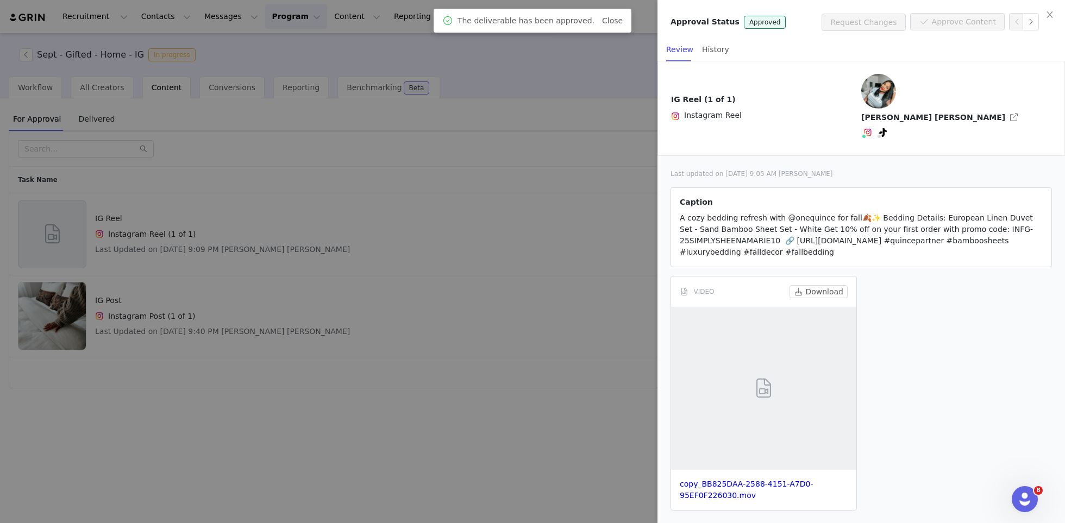
click at [542, 346] on div at bounding box center [532, 261] width 1065 height 523
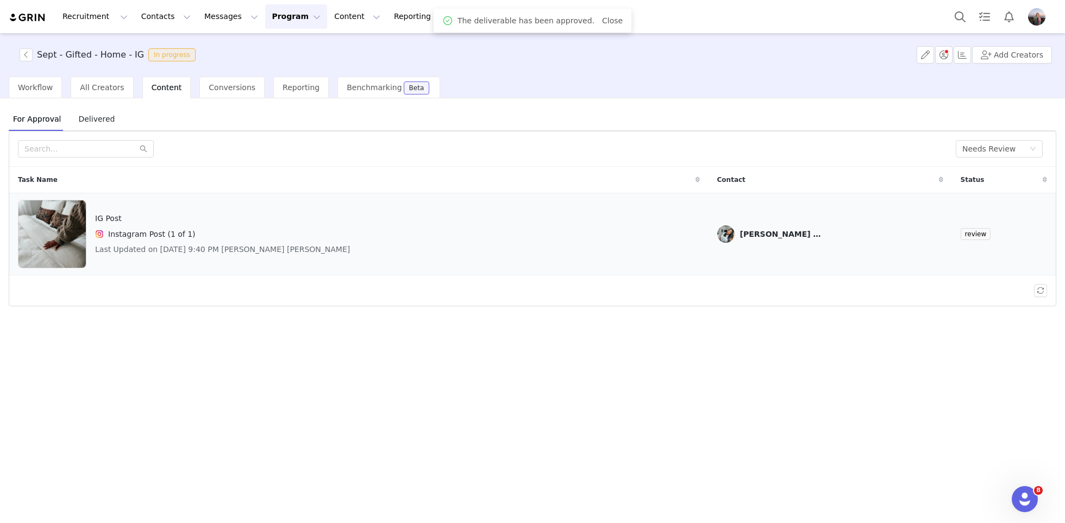
click at [476, 255] on div "IG Post Instagram Post (1 of 1) Last Updated on Sep 29, 2025 9:40 PM SHEENA MAR…" at bounding box center [359, 234] width 682 height 68
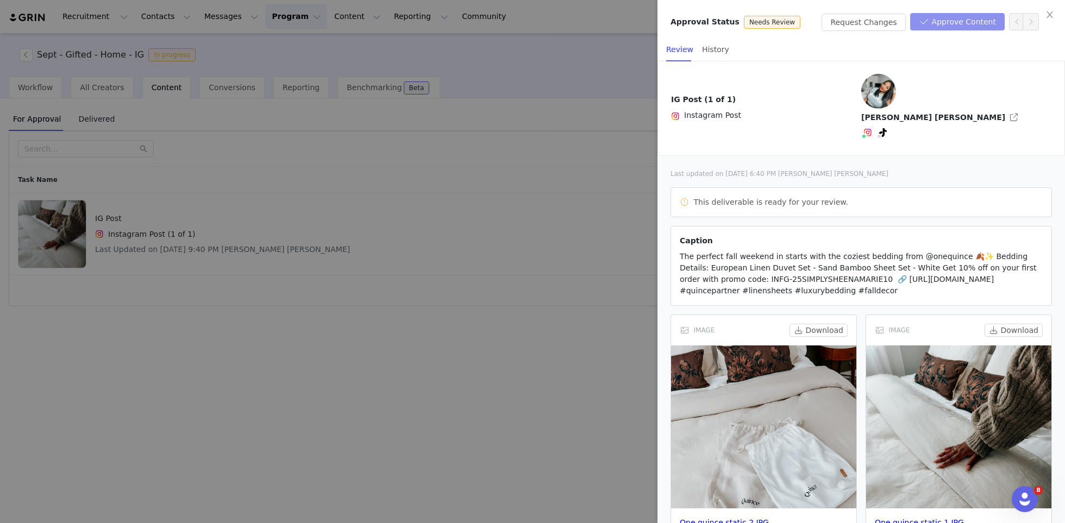
click at [948, 24] on button "Approve Content" at bounding box center [957, 21] width 95 height 17
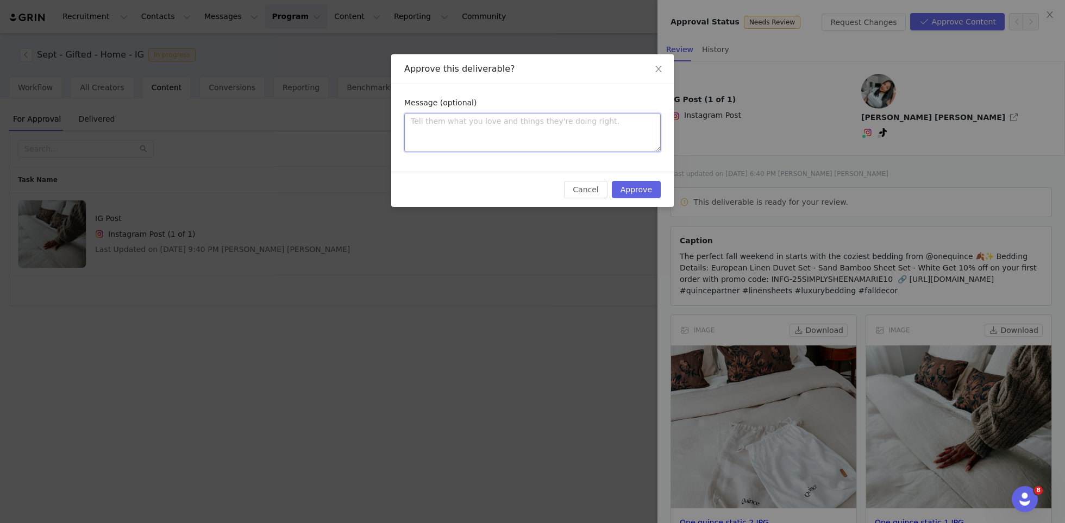
click at [598, 128] on textarea at bounding box center [532, 132] width 256 height 39
type textarea "L"
type textarea "Lo"
type textarea "Lov"
type textarea "Love"
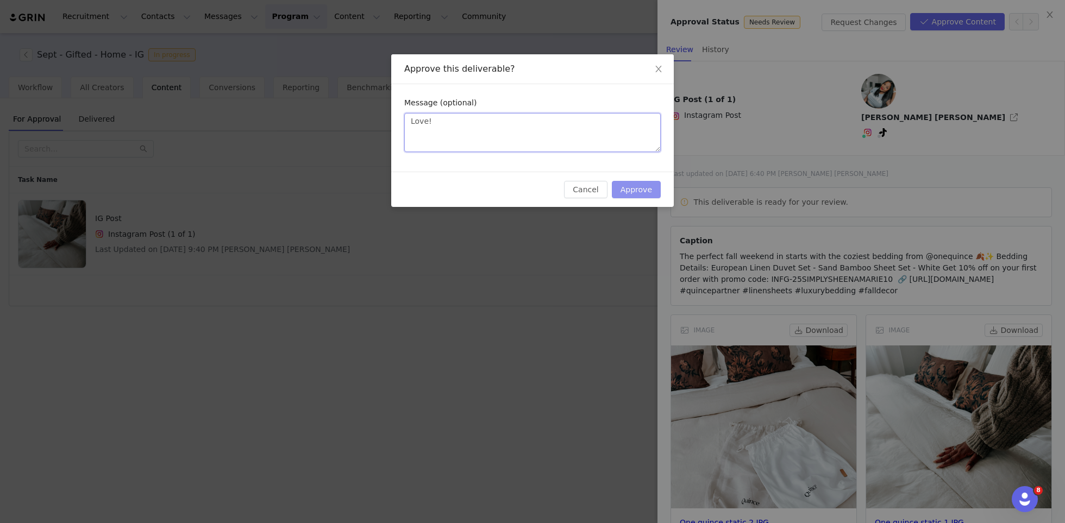
type textarea "Love!"
click at [647, 192] on button "Approve" at bounding box center [636, 189] width 49 height 17
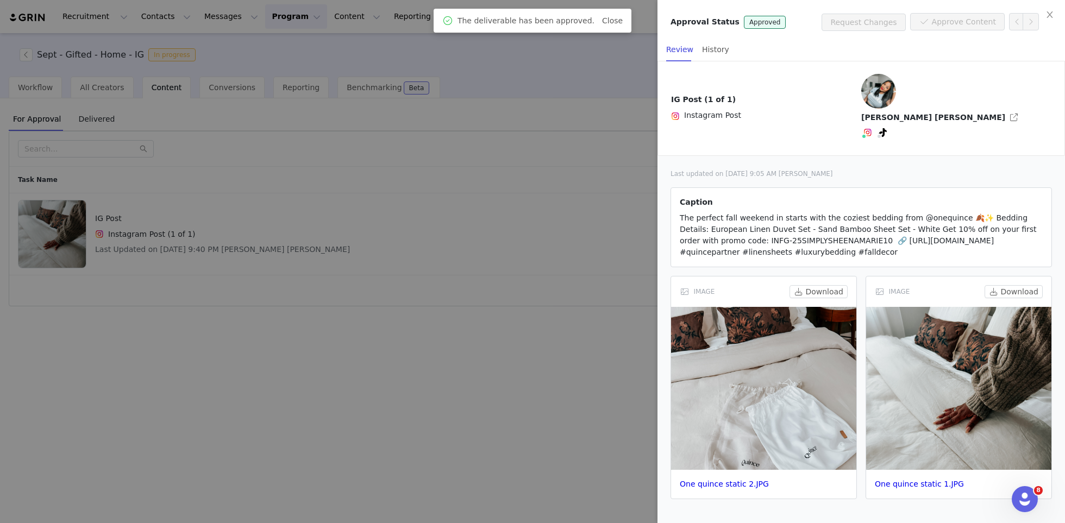
click at [611, 241] on div at bounding box center [532, 261] width 1065 height 523
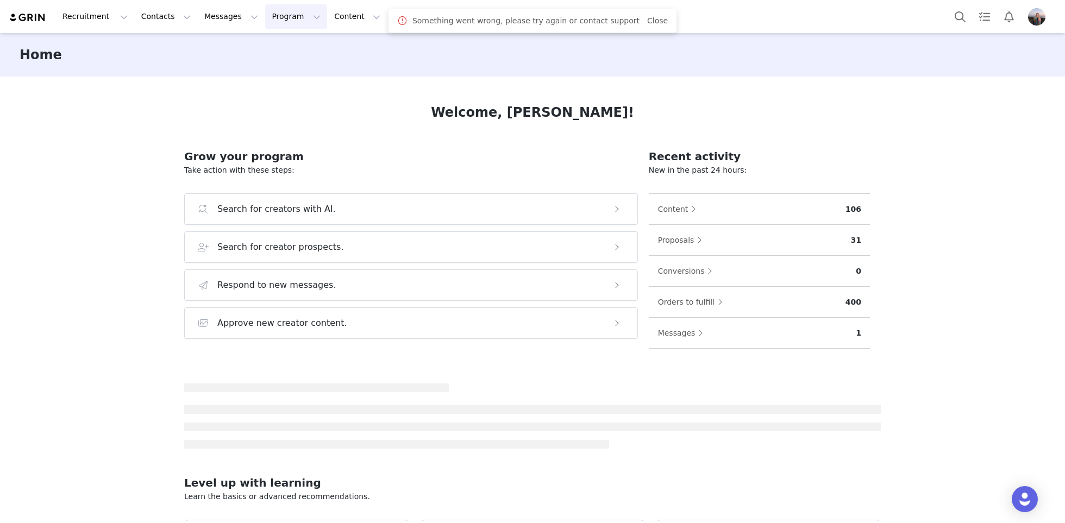
click at [275, 18] on button "Program Program" at bounding box center [296, 16] width 62 height 24
click at [278, 49] on p "Activations" at bounding box center [278, 47] width 42 height 11
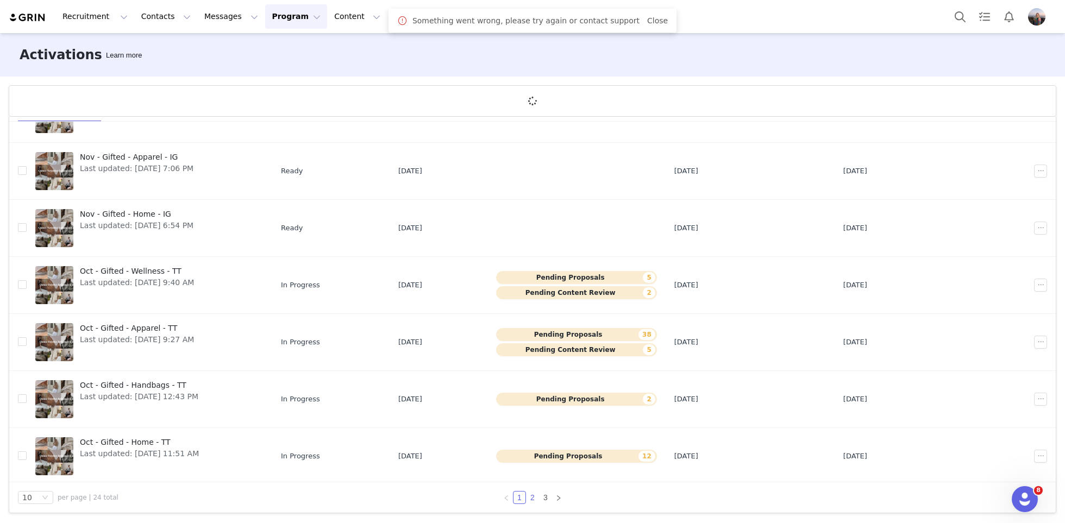
click at [535, 494] on link "2" at bounding box center [532, 498] width 12 height 12
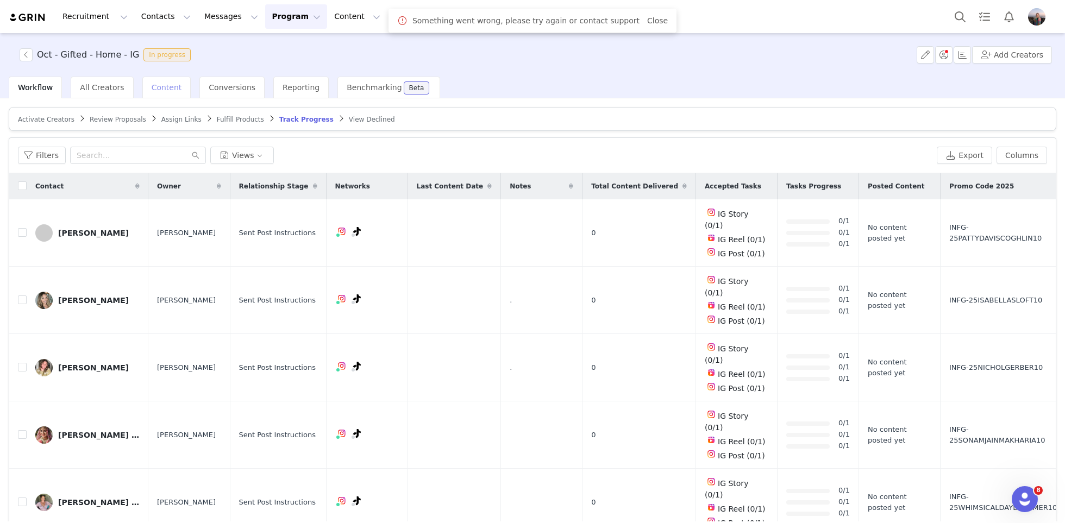
click at [165, 81] on div "Content" at bounding box center [166, 88] width 49 height 22
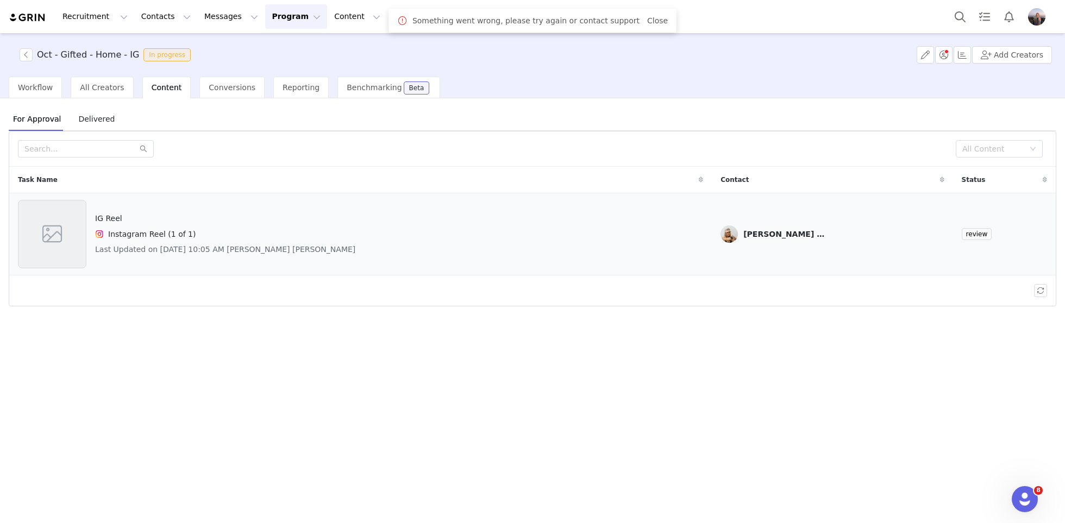
click at [645, 218] on div "IG Reel Instagram Reel (1 of 1) Last Updated on [DATE] 10:05 AM [PERSON_NAME] […" at bounding box center [360, 234] width 685 height 68
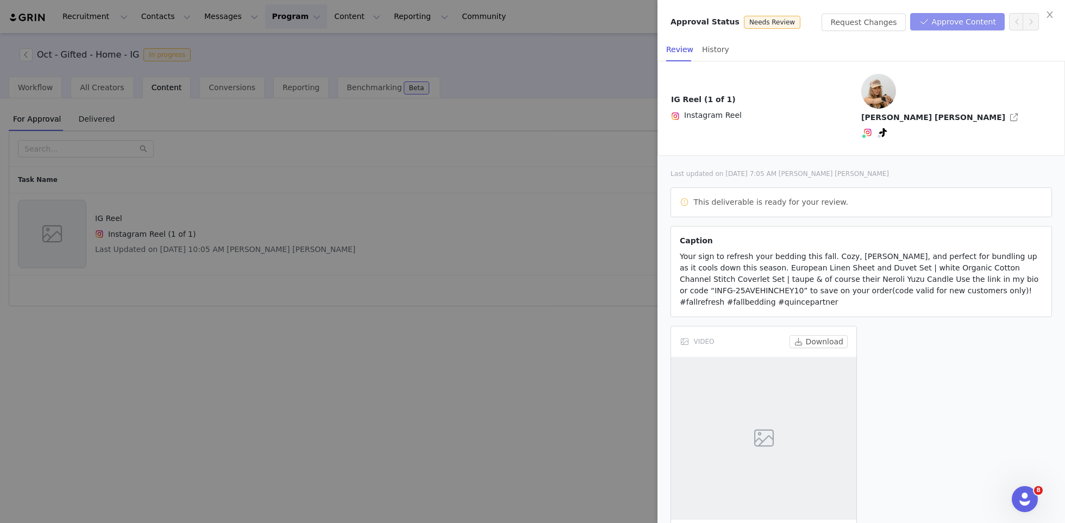
click at [951, 28] on button "Approve Content" at bounding box center [957, 21] width 95 height 17
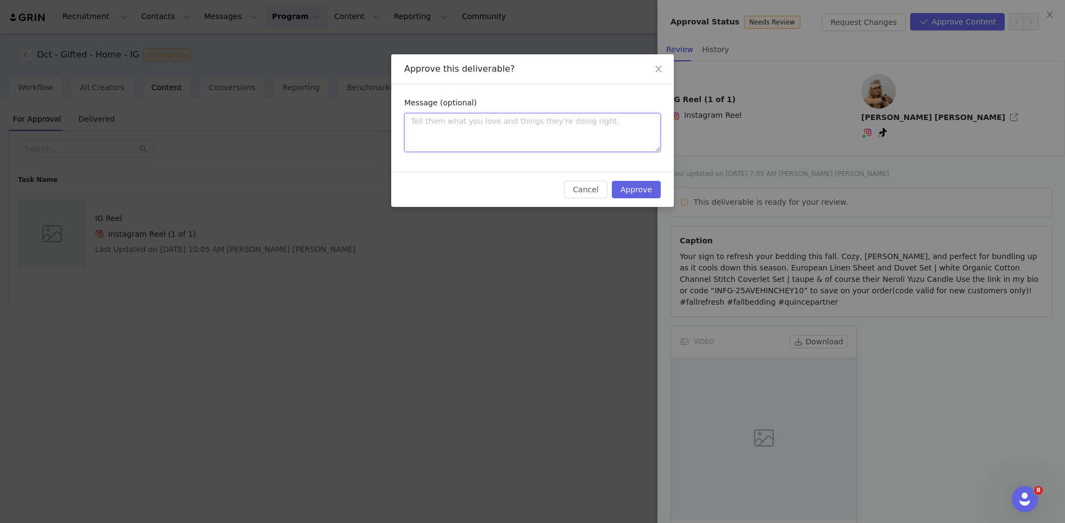
click at [572, 141] on textarea at bounding box center [532, 132] width 256 height 39
type textarea "L"
type textarea "Le"
type textarea "Le!"
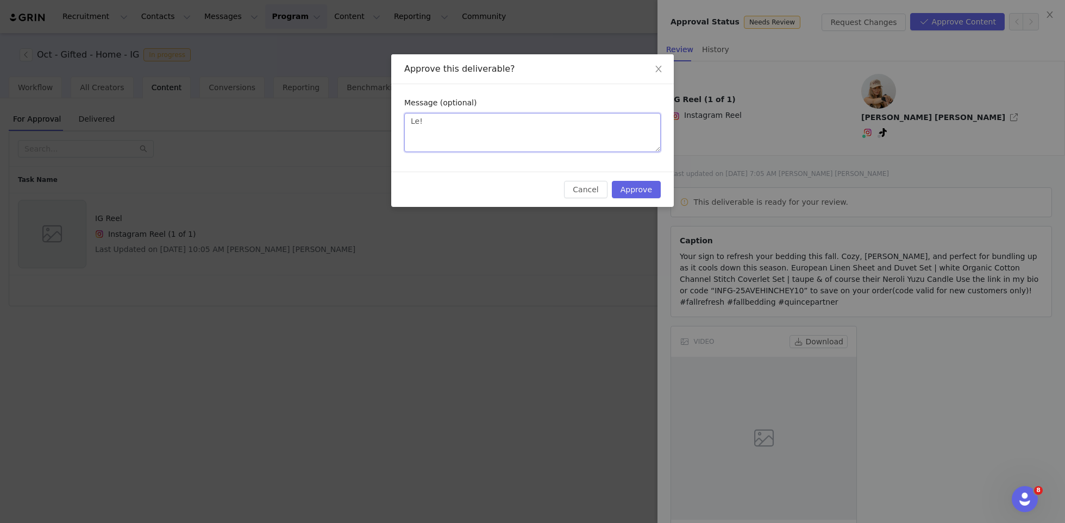
type textarea "Le!"
type textarea "Le"
type textarea "L"
type textarea "Lo"
type textarea "Lov"
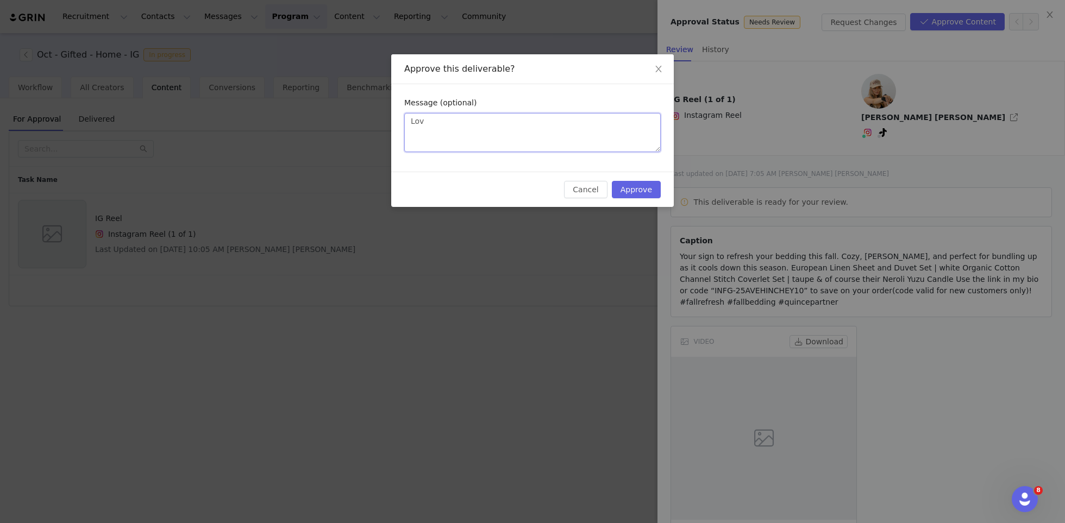
type textarea "Love"
type textarea "Love!"
type textarea "Love! A"
type textarea "Love! Ap"
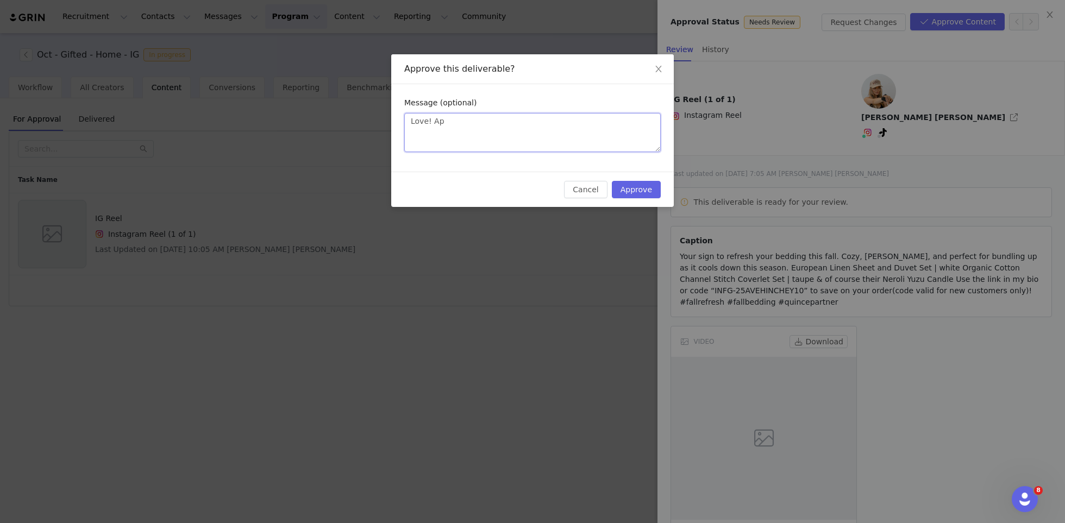
type textarea "Love! App"
type textarea "Love! Appr"
type textarea "Love! Appro"
type textarea "Love! [GEOGRAPHIC_DATA]"
type textarea "Love! Approve"
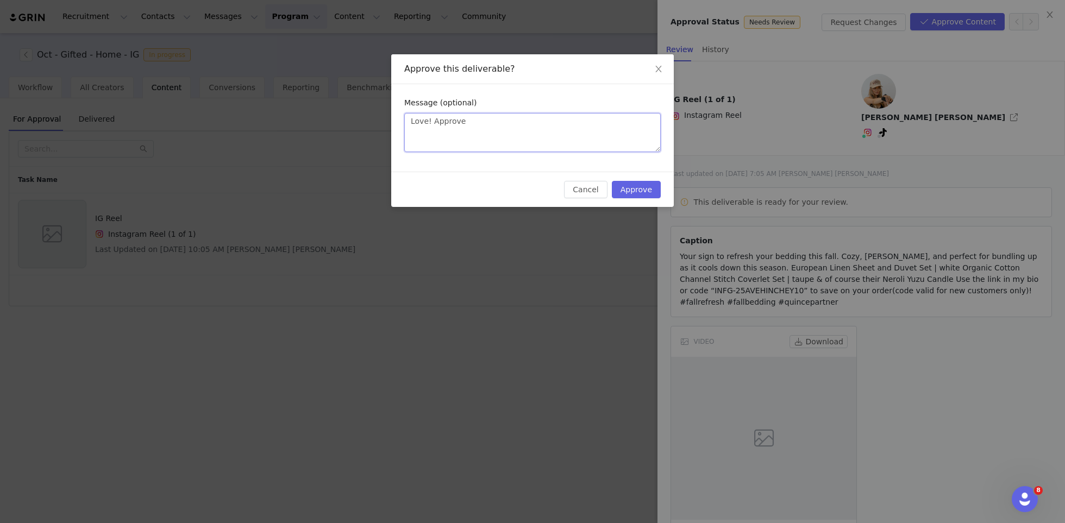
type textarea "Love! Approved"
type textarea "Love! Approved v"
type textarea "Love! Approved vi"
type textarea "Love! Approved via"
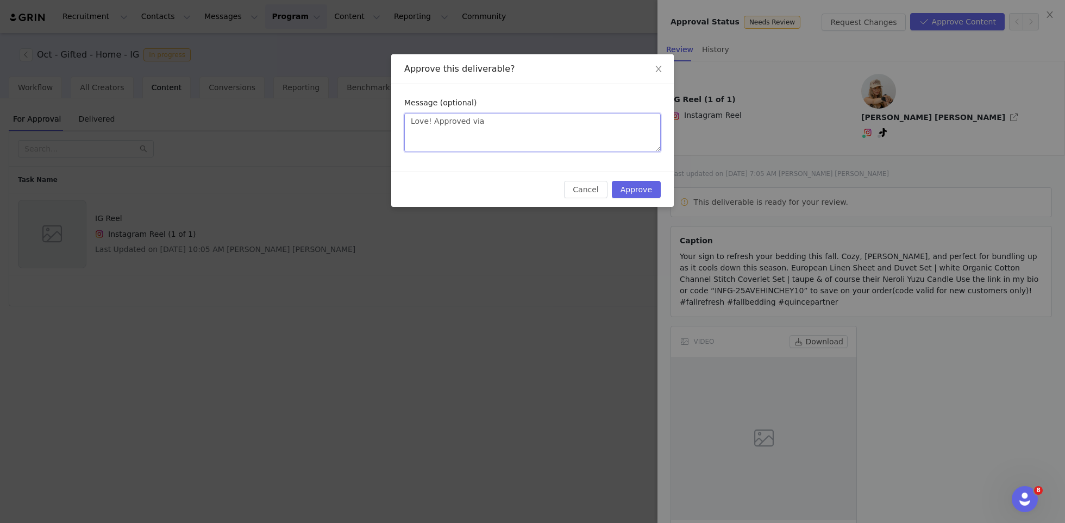
type textarea "Love! Approved via"
type textarea "Love! Approved via em"
type textarea "Love! Approved via ema"
type textarea "Love! Approved via emai"
type textarea "Love! Approved via email"
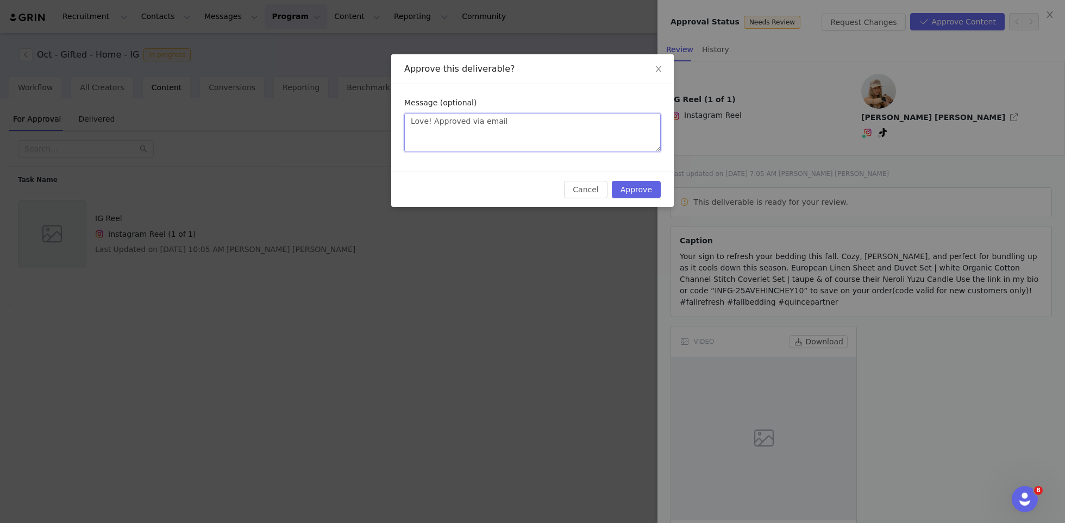
type textarea "Love! Approved via email"
click at [649, 193] on button "Approve" at bounding box center [636, 189] width 49 height 17
click at [591, 254] on div at bounding box center [532, 261] width 1065 height 523
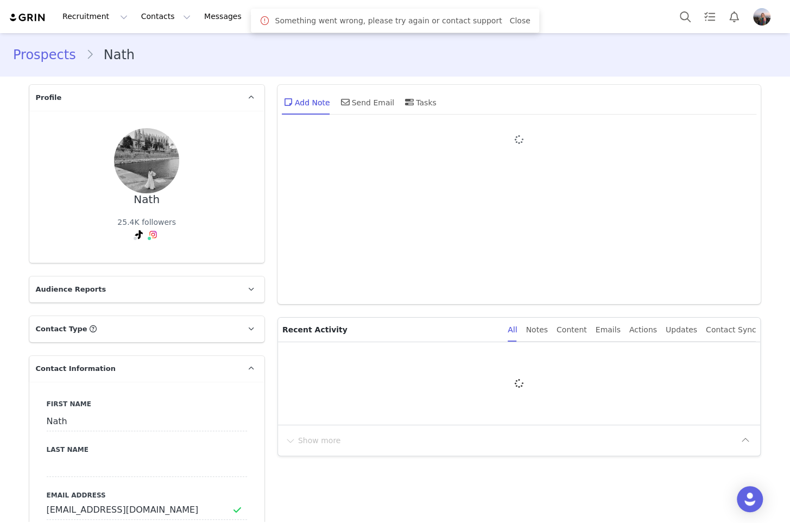
type input "+1 ([GEOGRAPHIC_DATA])"
